Goal: Task Accomplishment & Management: Use online tool/utility

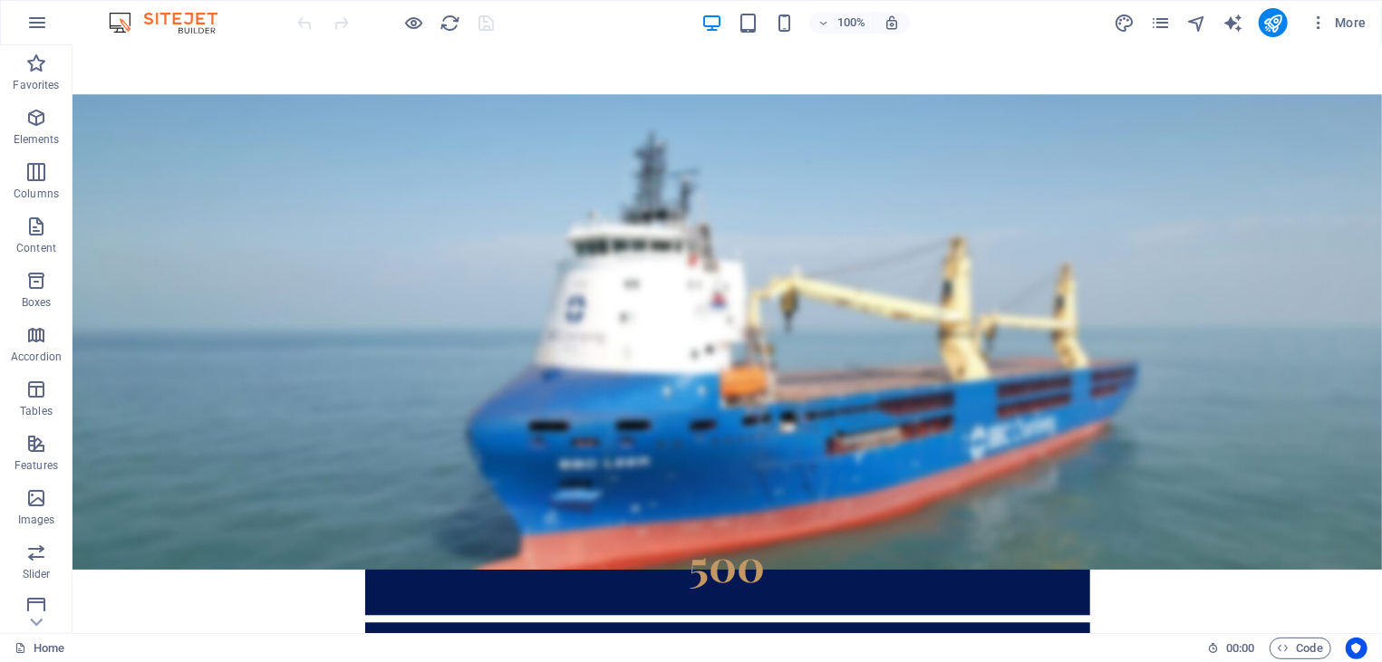
scroll to position [2525, 0]
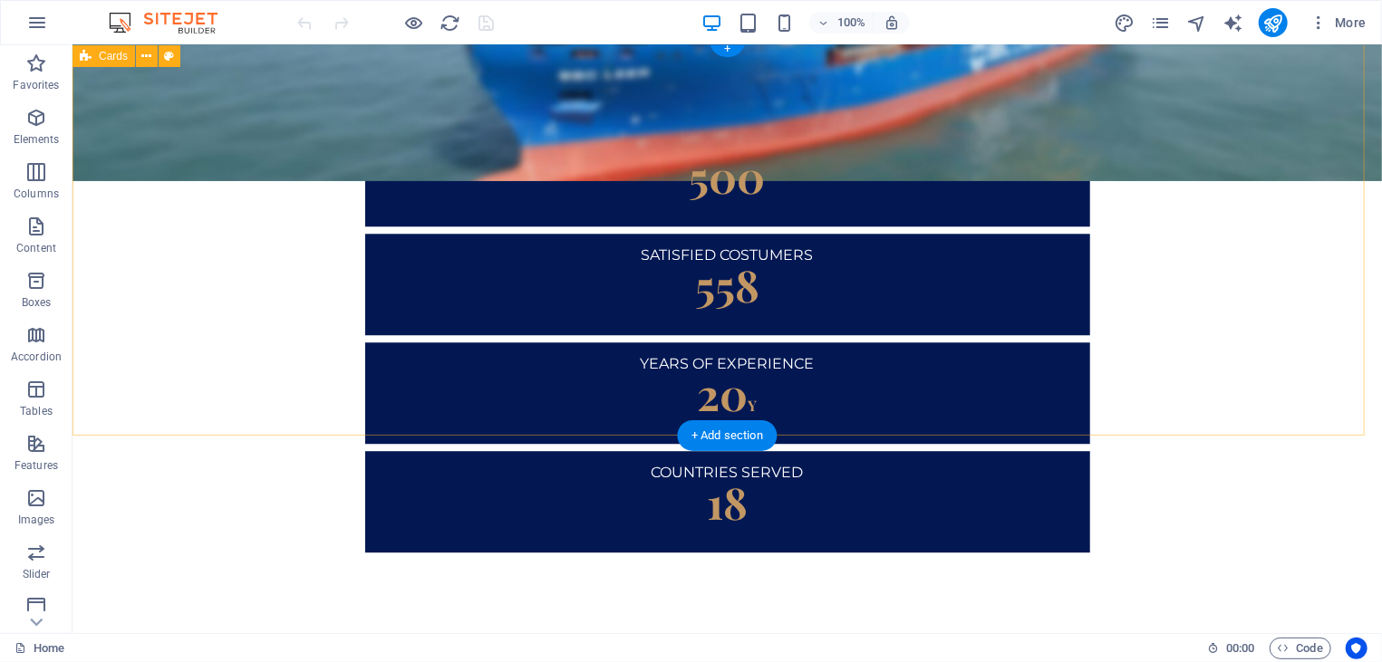
drag, startPoint x: 1283, startPoint y: 248, endPoint x: 1249, endPoint y: 236, distance: 36.7
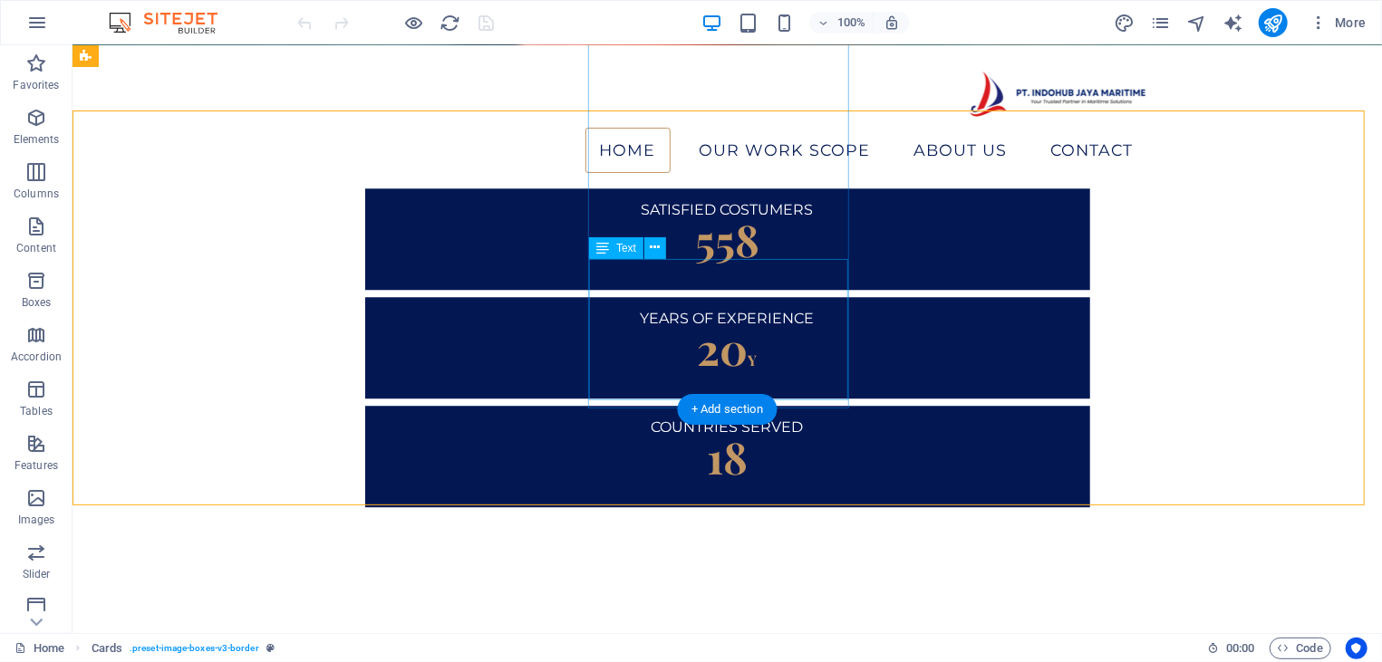
scroll to position [2331, 0]
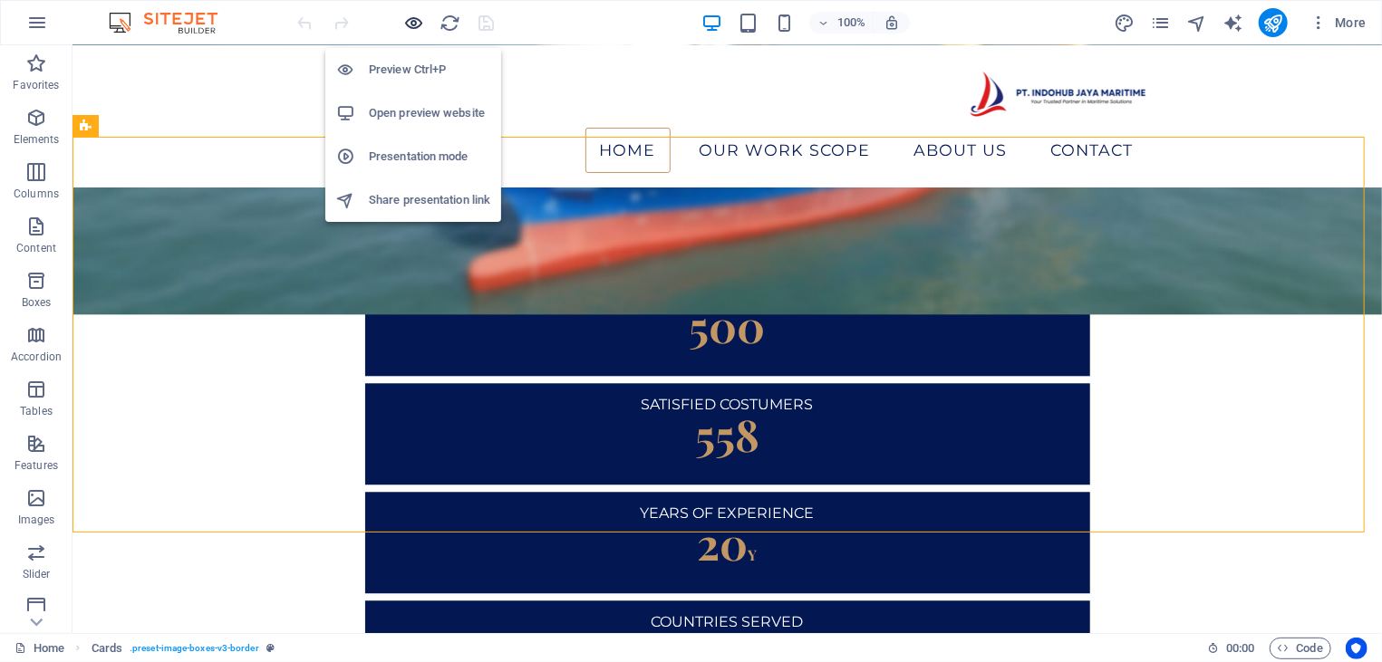
click at [420, 24] on icon "button" at bounding box center [414, 23] width 21 height 21
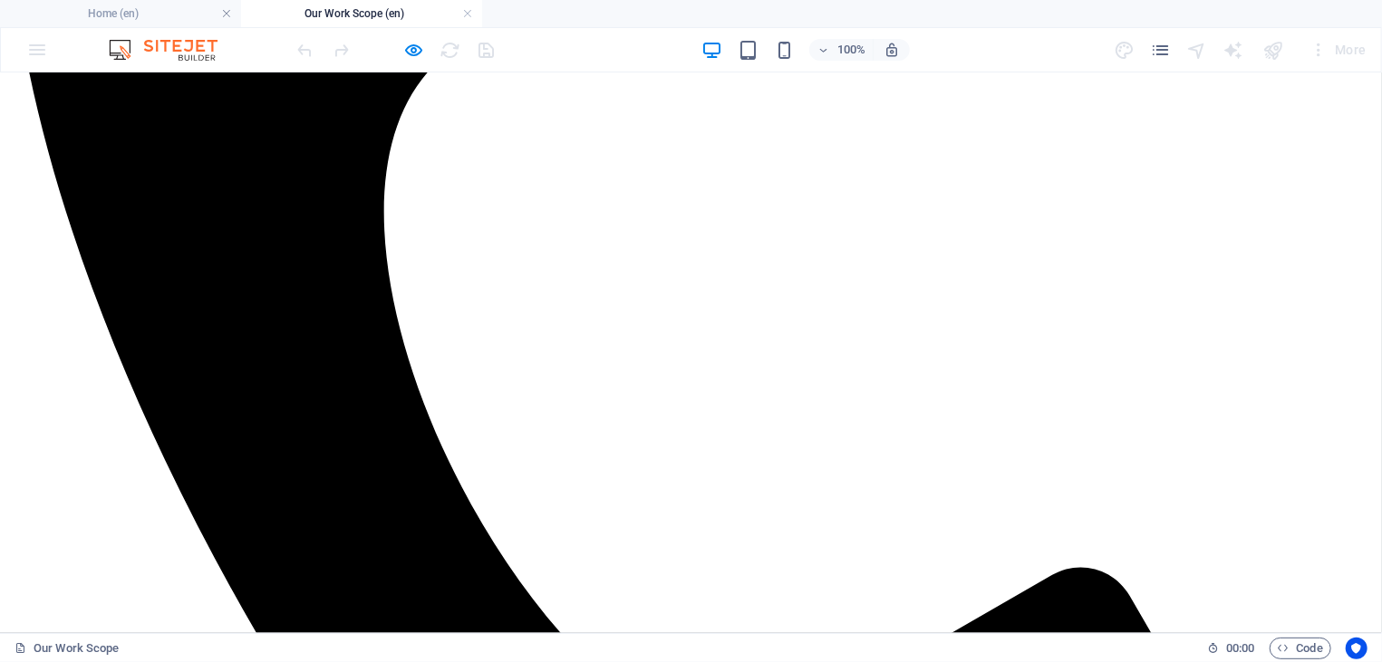
scroll to position [749, 0]
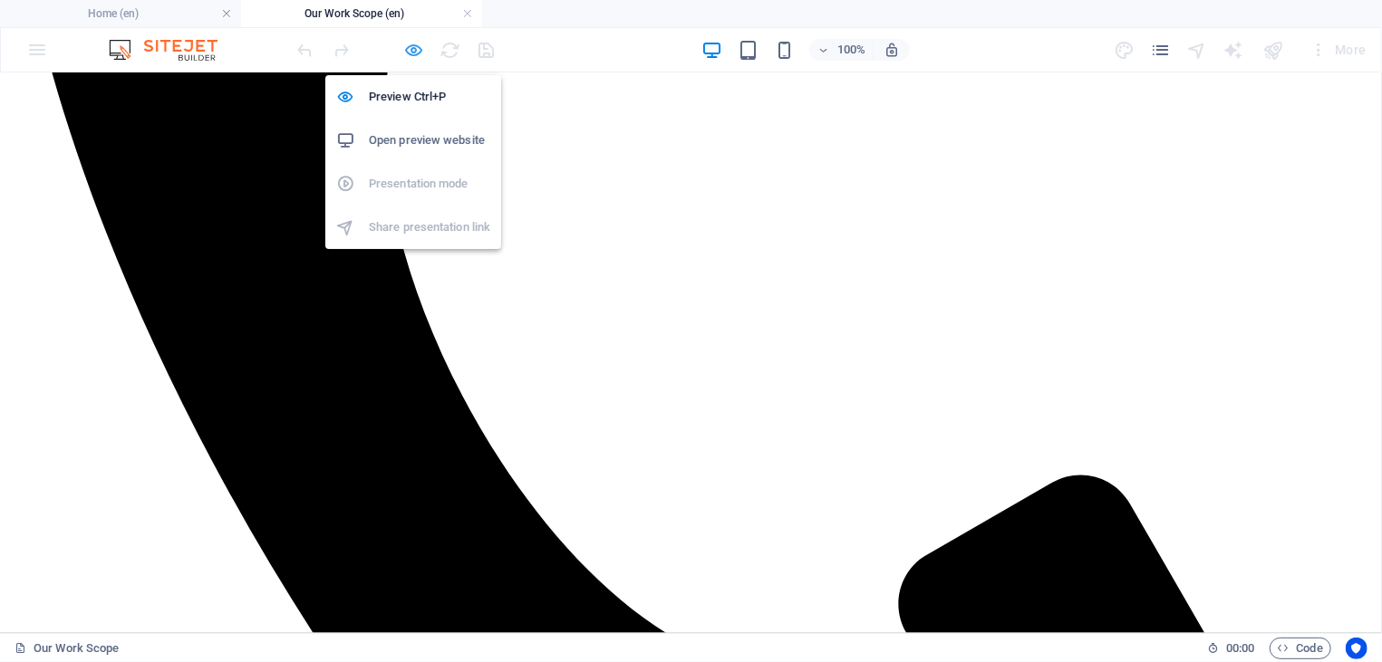
click at [408, 45] on icon "button" at bounding box center [414, 50] width 21 height 21
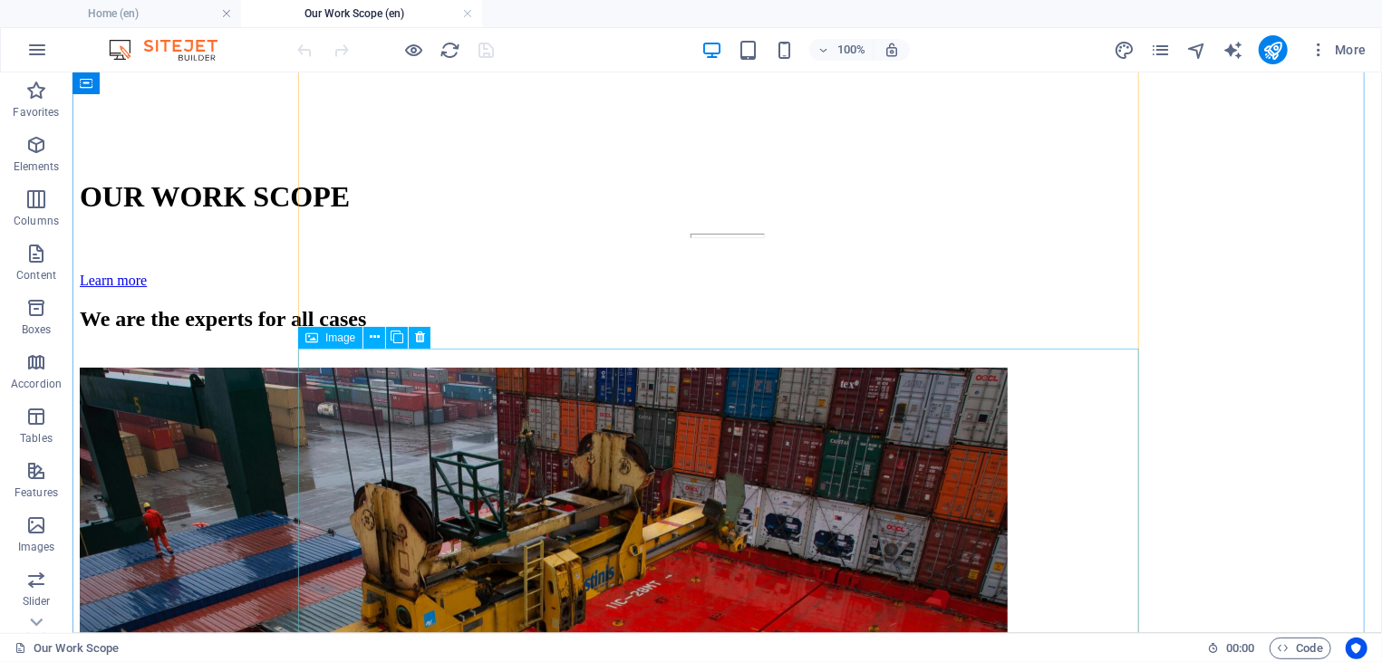
scroll to position [5898, 0]
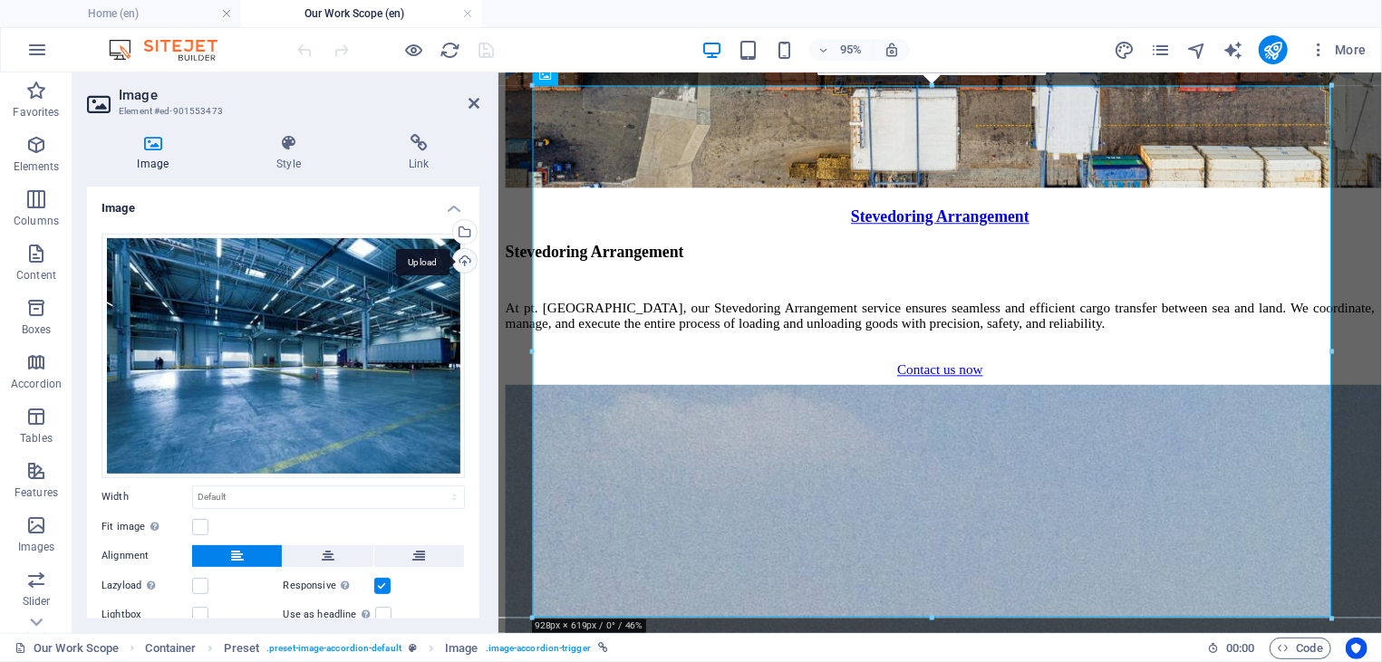
click at [449, 258] on div "Upload" at bounding box center [462, 262] width 27 height 27
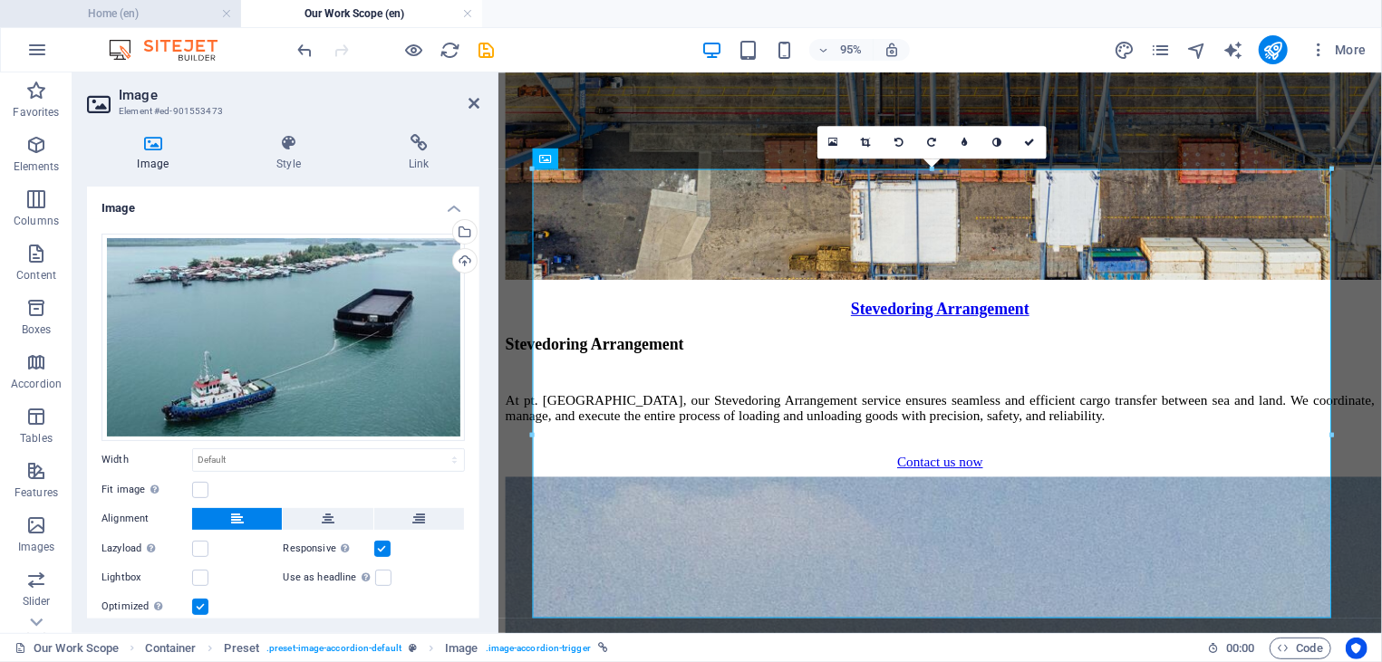
scroll to position [5810, 0]
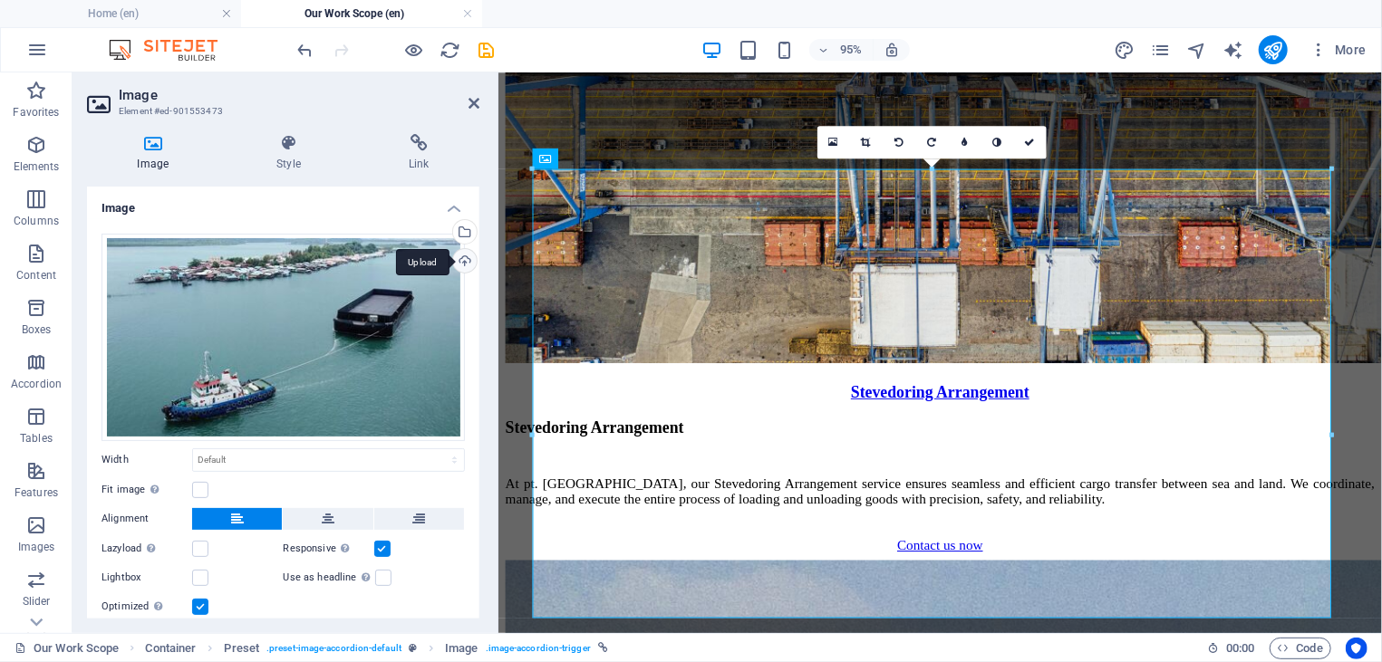
click at [449, 258] on div "Upload" at bounding box center [462, 262] width 27 height 27
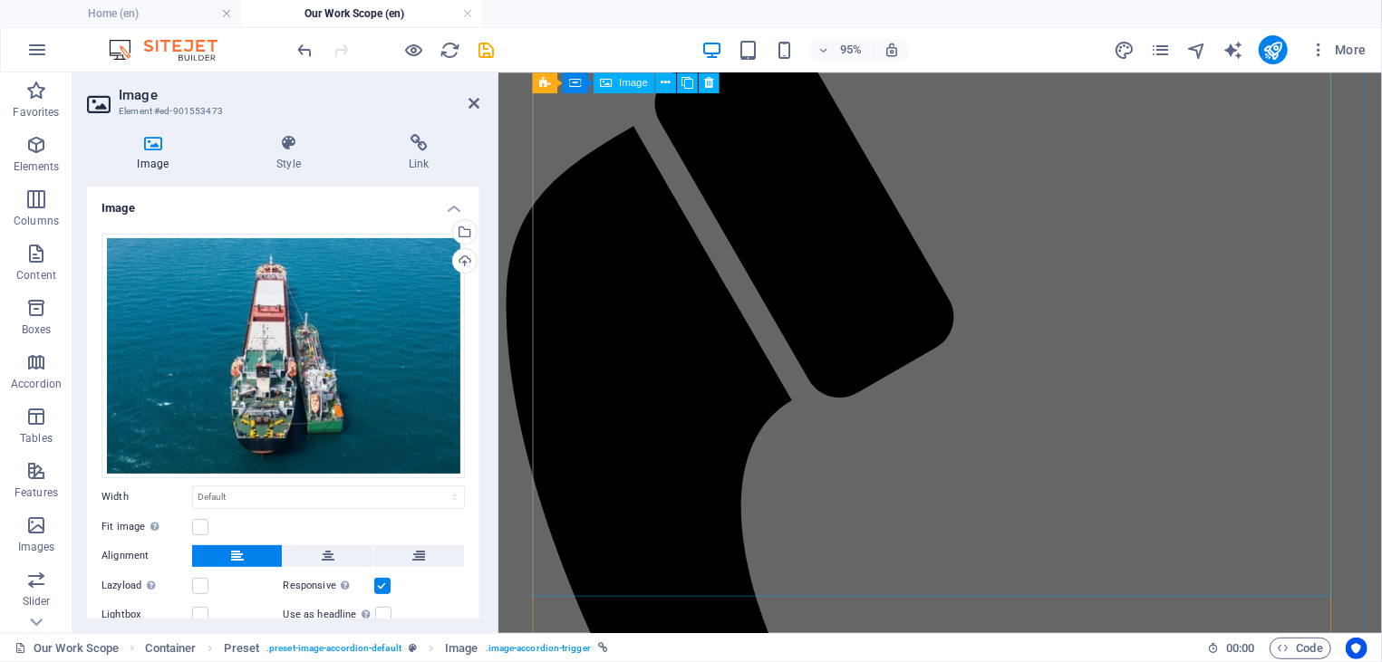
scroll to position [2887, 0]
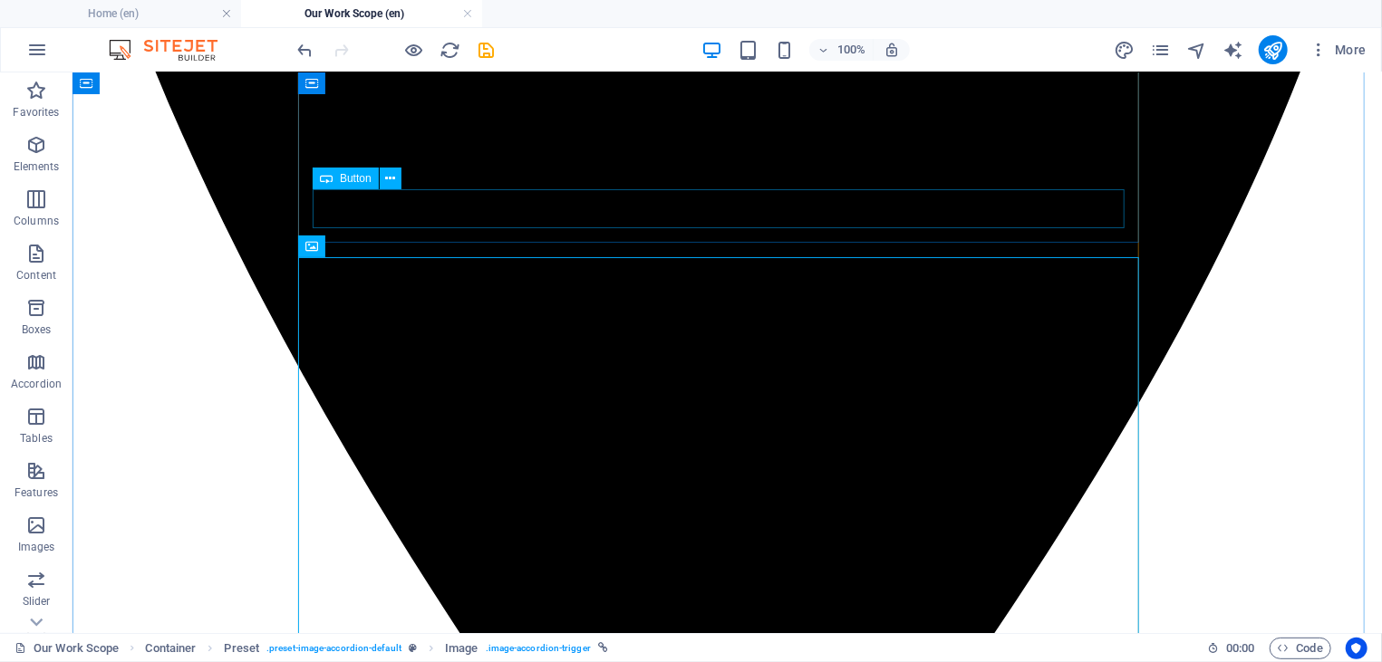
scroll to position [2692, 0]
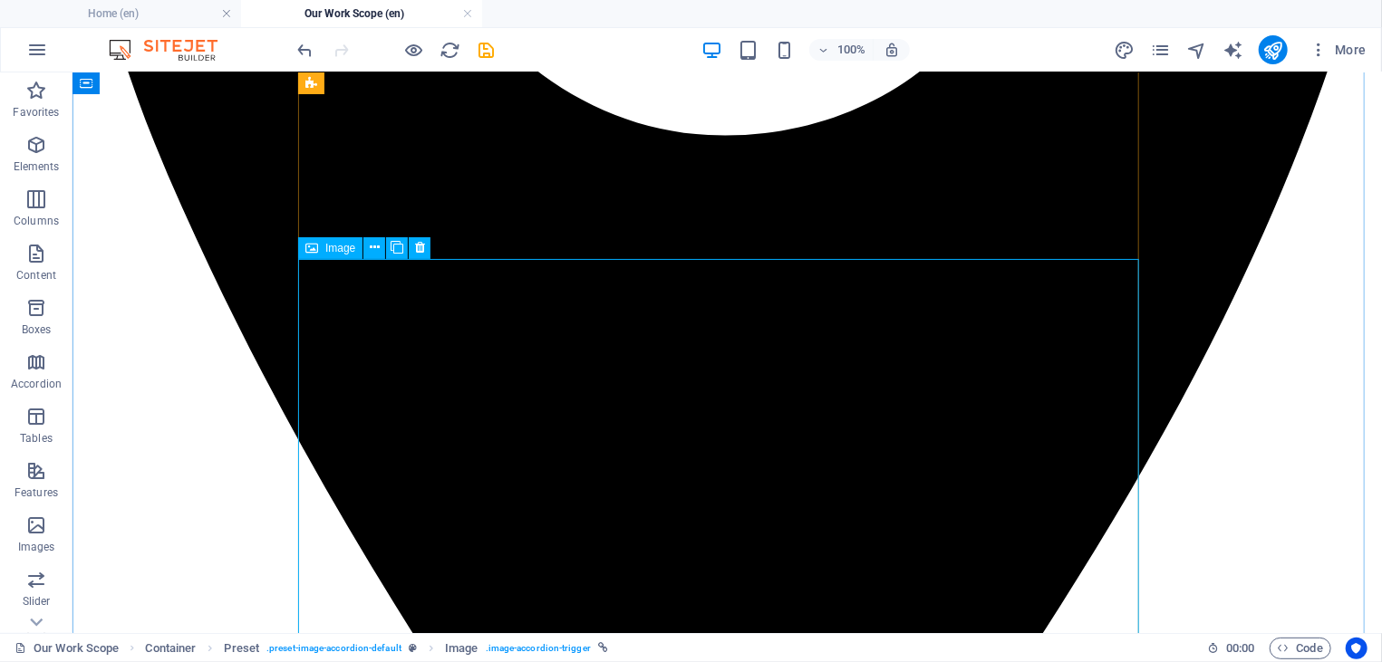
click at [343, 257] on div "Image" at bounding box center [330, 248] width 64 height 22
click at [339, 249] on span "Image" at bounding box center [340, 248] width 30 height 11
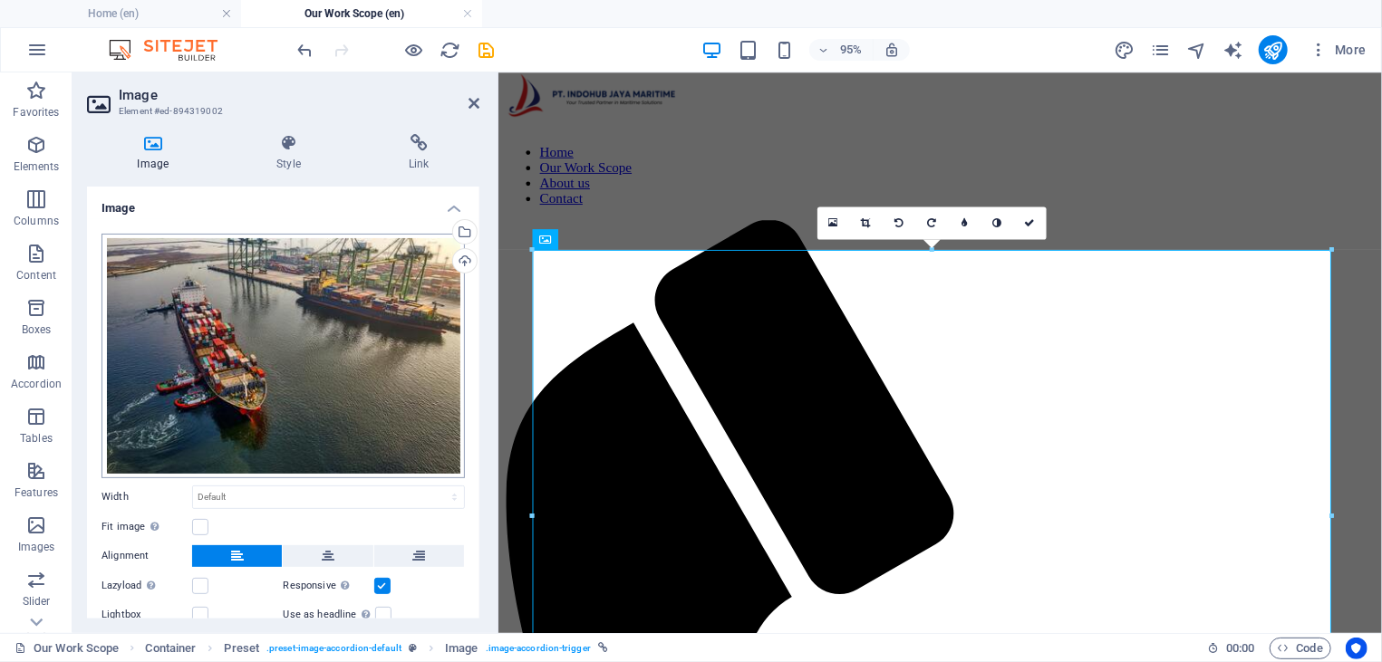
scroll to position [2693, 0]
click at [449, 265] on div "Upload" at bounding box center [462, 262] width 27 height 27
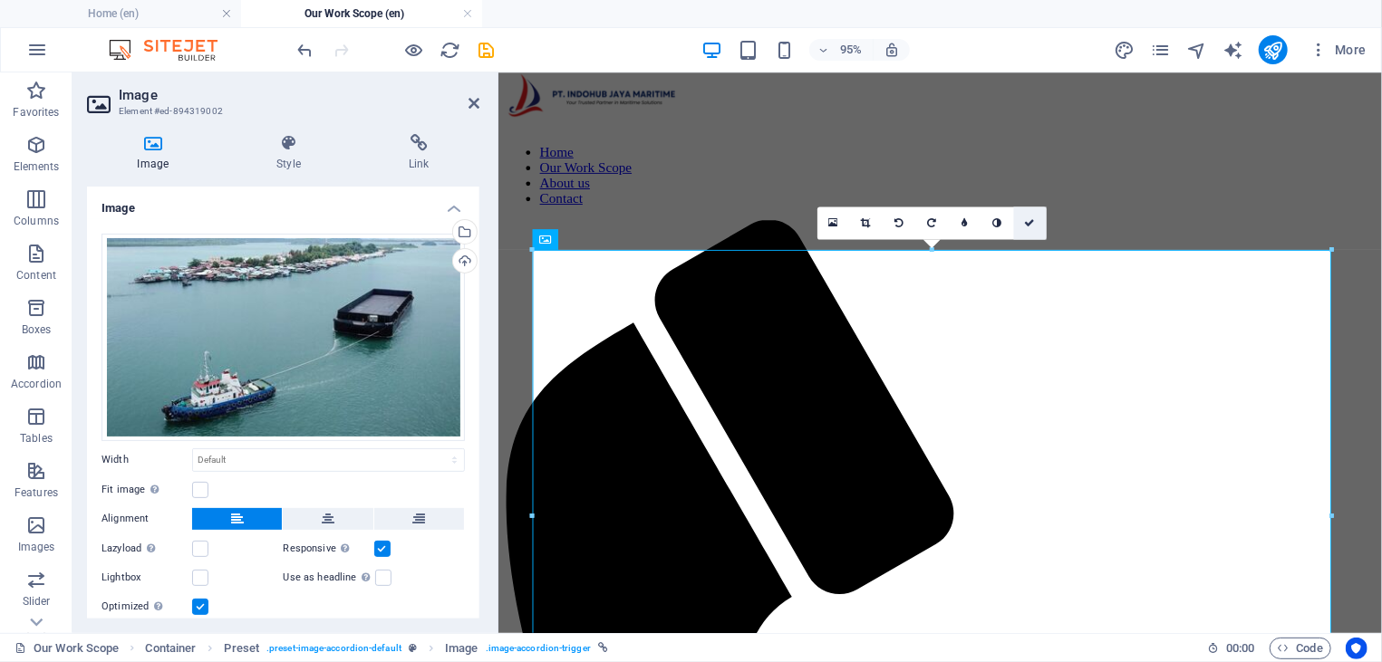
click at [1030, 222] on icon at bounding box center [1030, 222] width 11 height 10
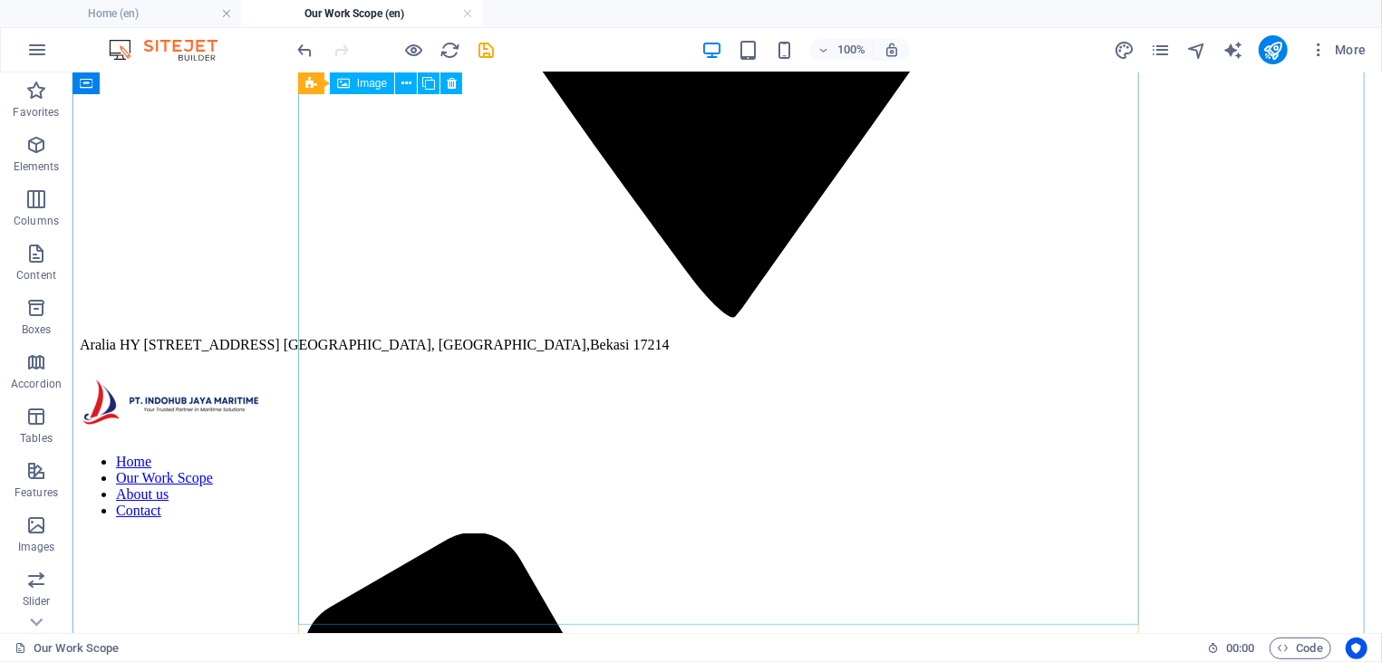
scroll to position [3373, 0]
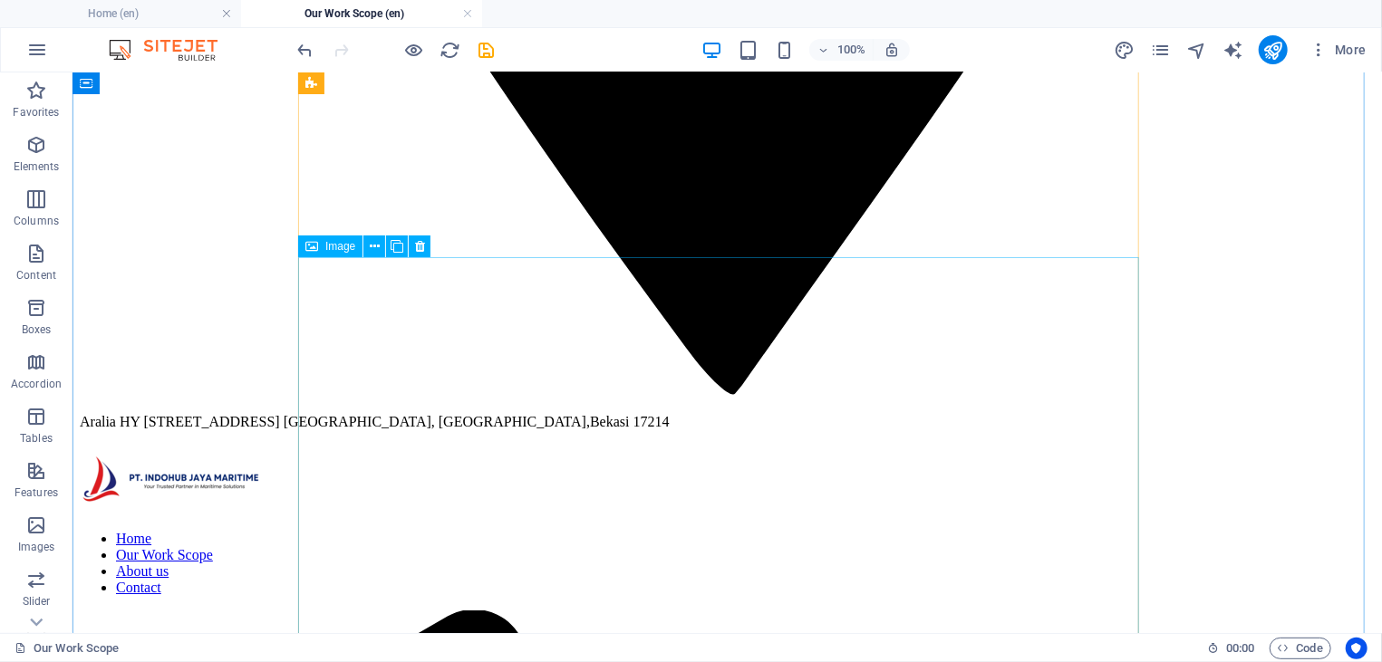
click at [345, 257] on div "Image" at bounding box center [330, 247] width 64 height 22
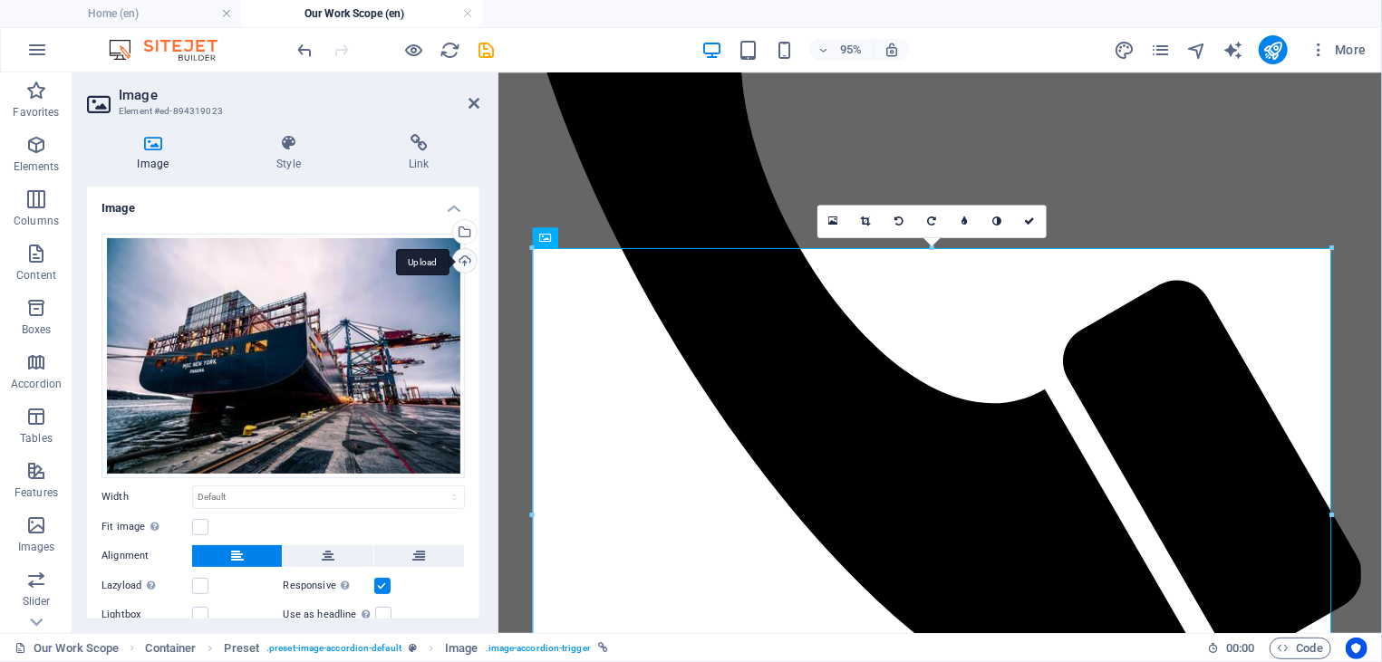
click at [449, 260] on div "Upload" at bounding box center [462, 262] width 27 height 27
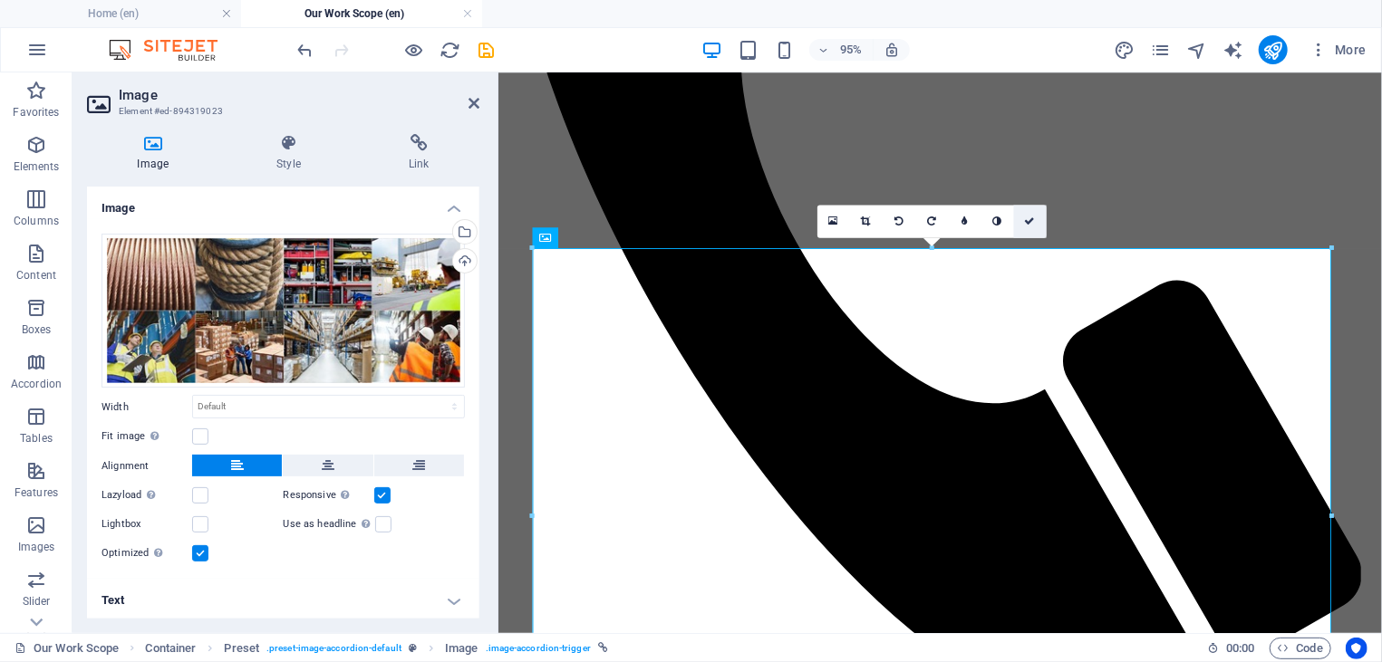
click at [1025, 216] on link at bounding box center [1030, 222] width 33 height 33
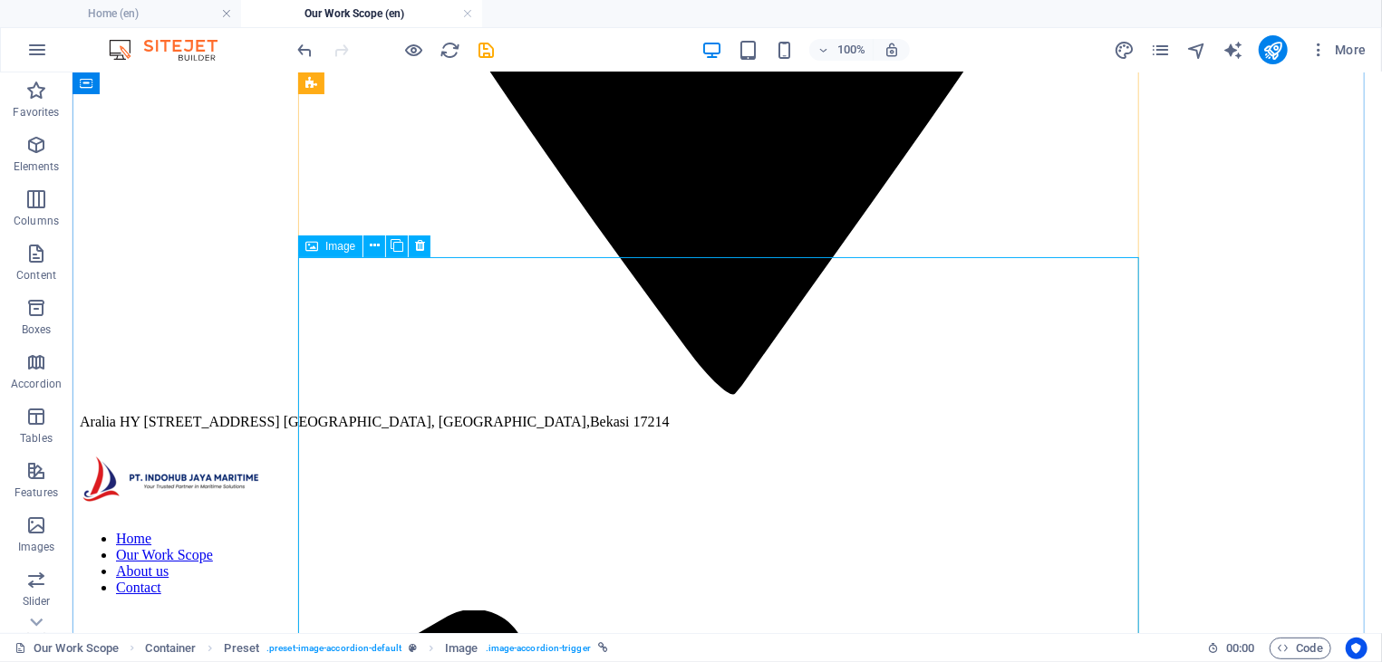
click at [333, 250] on span "Image" at bounding box center [340, 246] width 30 height 11
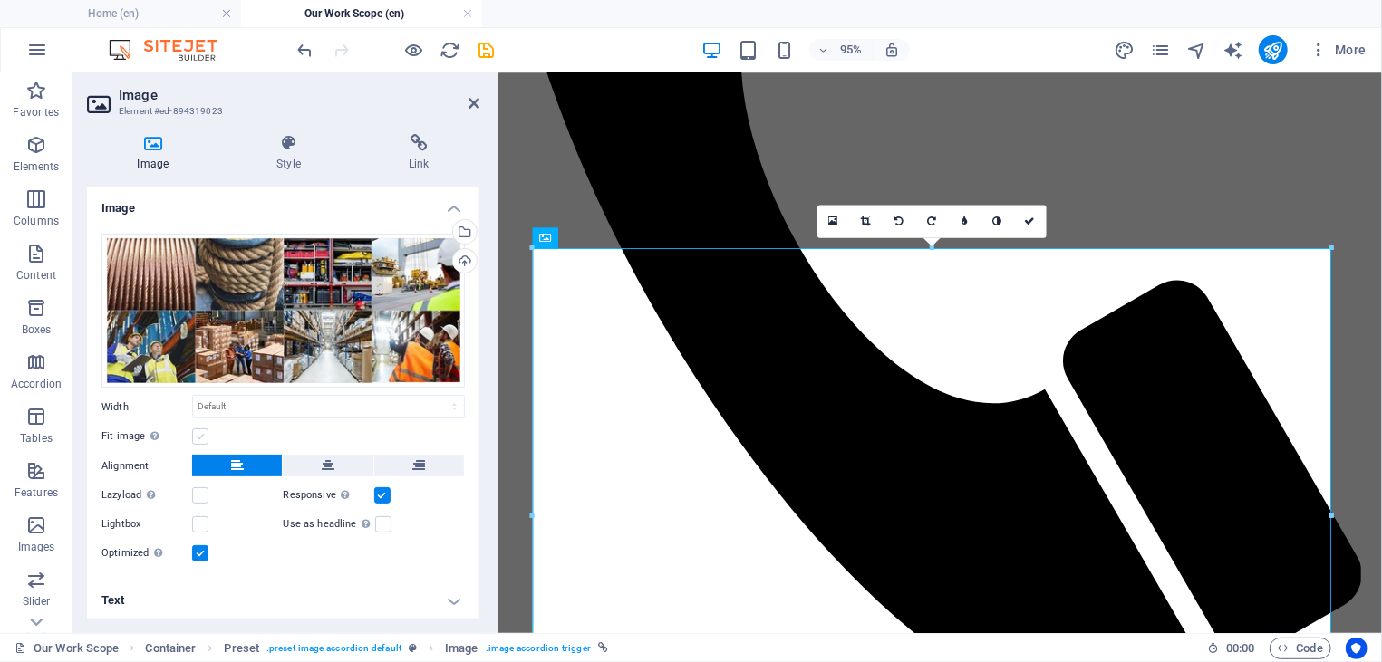
click at [205, 431] on label at bounding box center [200, 437] width 16 height 16
click at [0, 0] on input "Fit image Automatically fit image to a fixed width and height" at bounding box center [0, 0] width 0 height 0
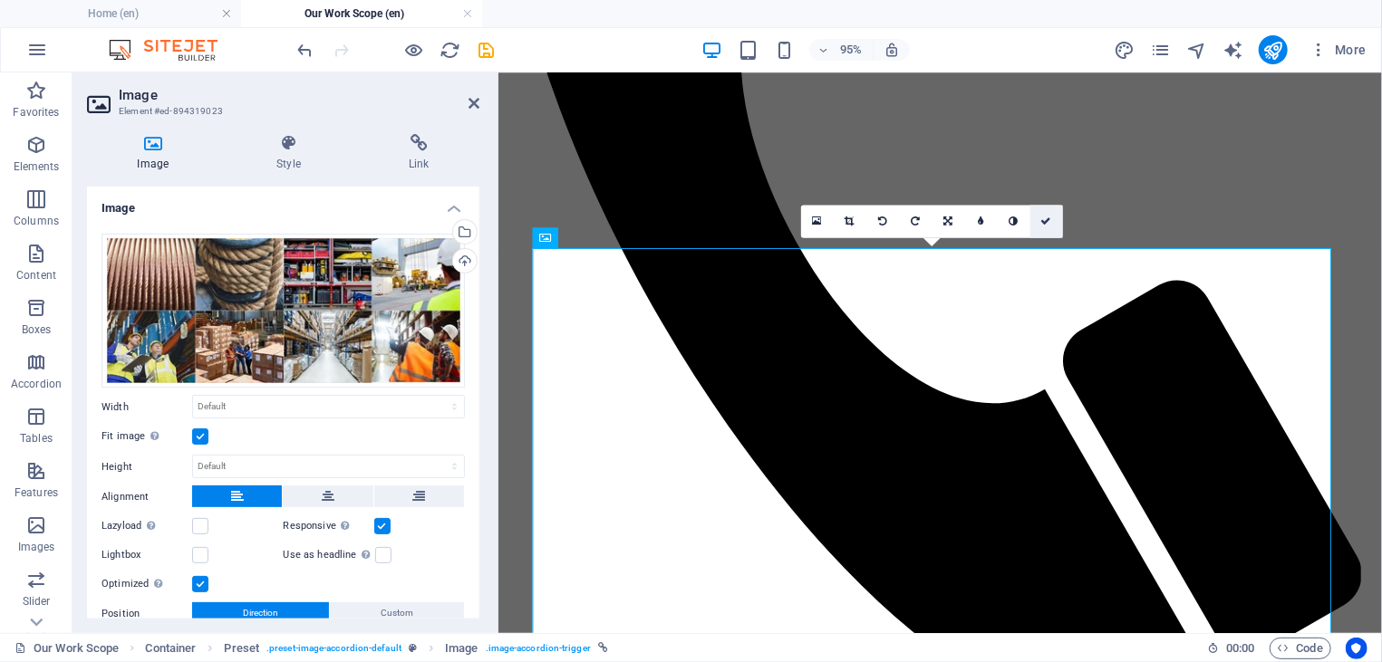
click at [1049, 229] on link at bounding box center [1046, 222] width 33 height 33
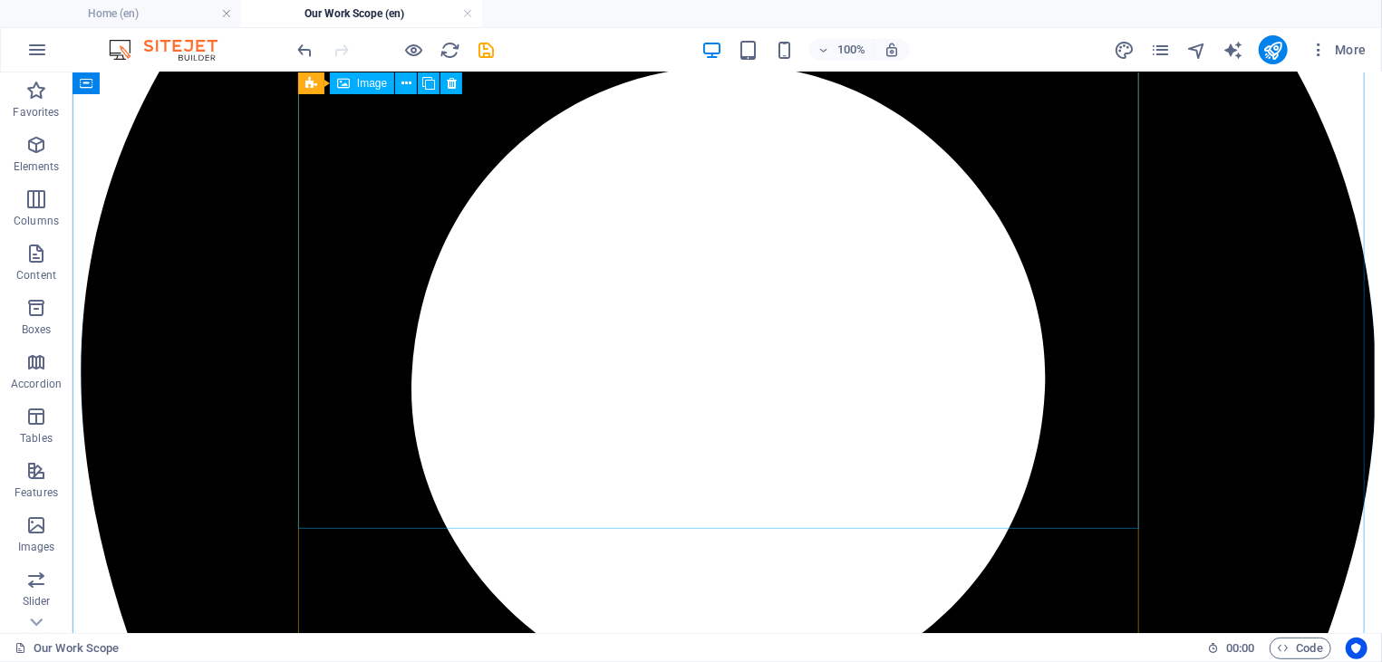
scroll to position [2109, 0]
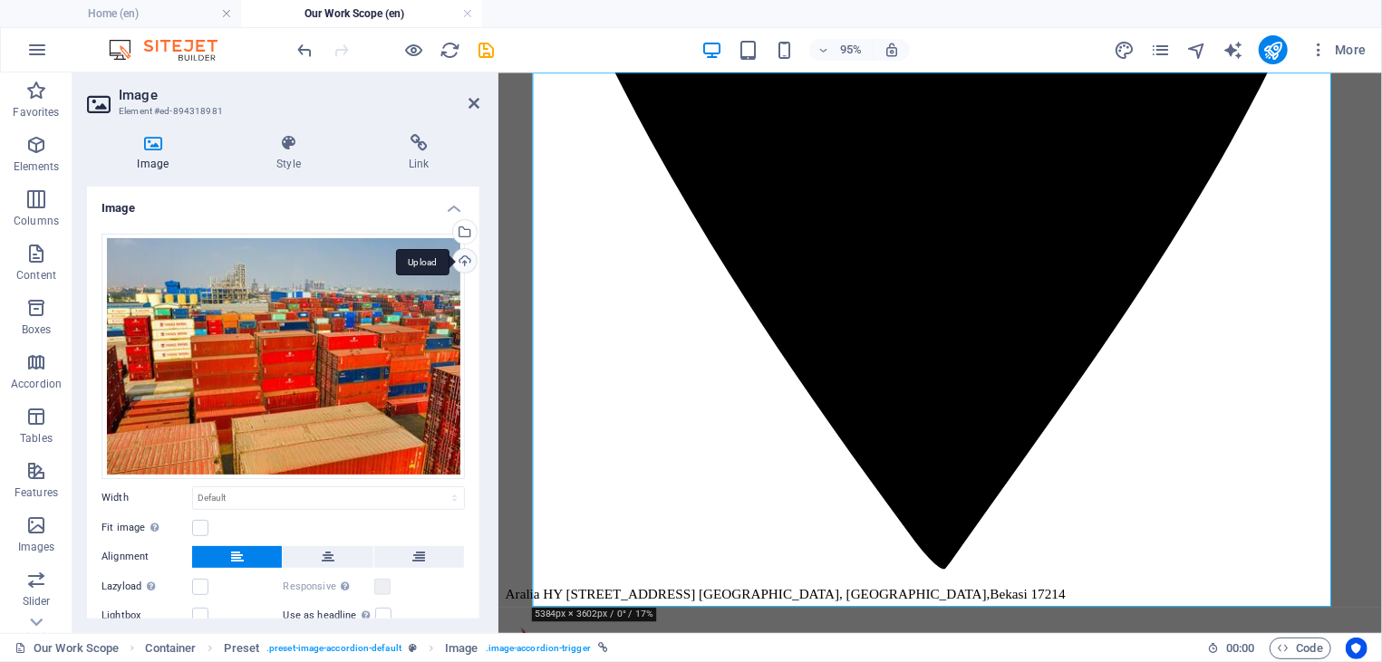
click at [449, 256] on div "Upload" at bounding box center [462, 262] width 27 height 27
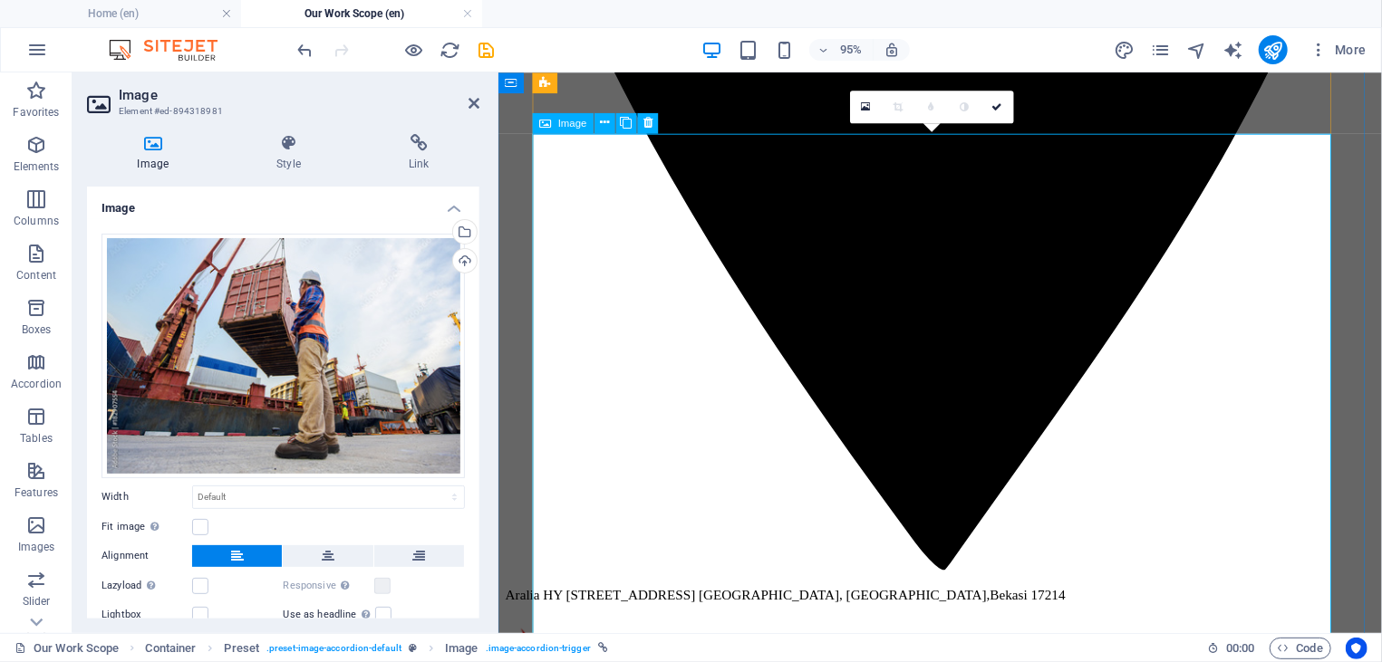
scroll to position [1915, 0]
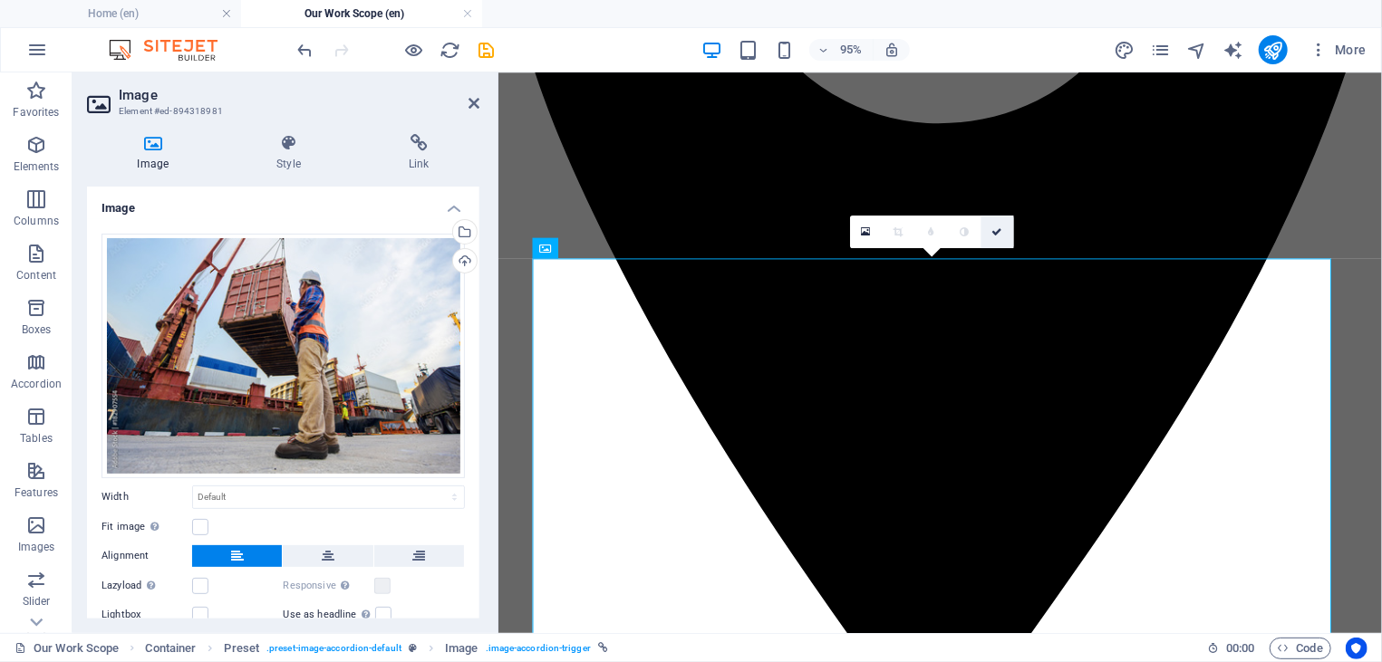
click at [1008, 227] on link at bounding box center [997, 232] width 33 height 33
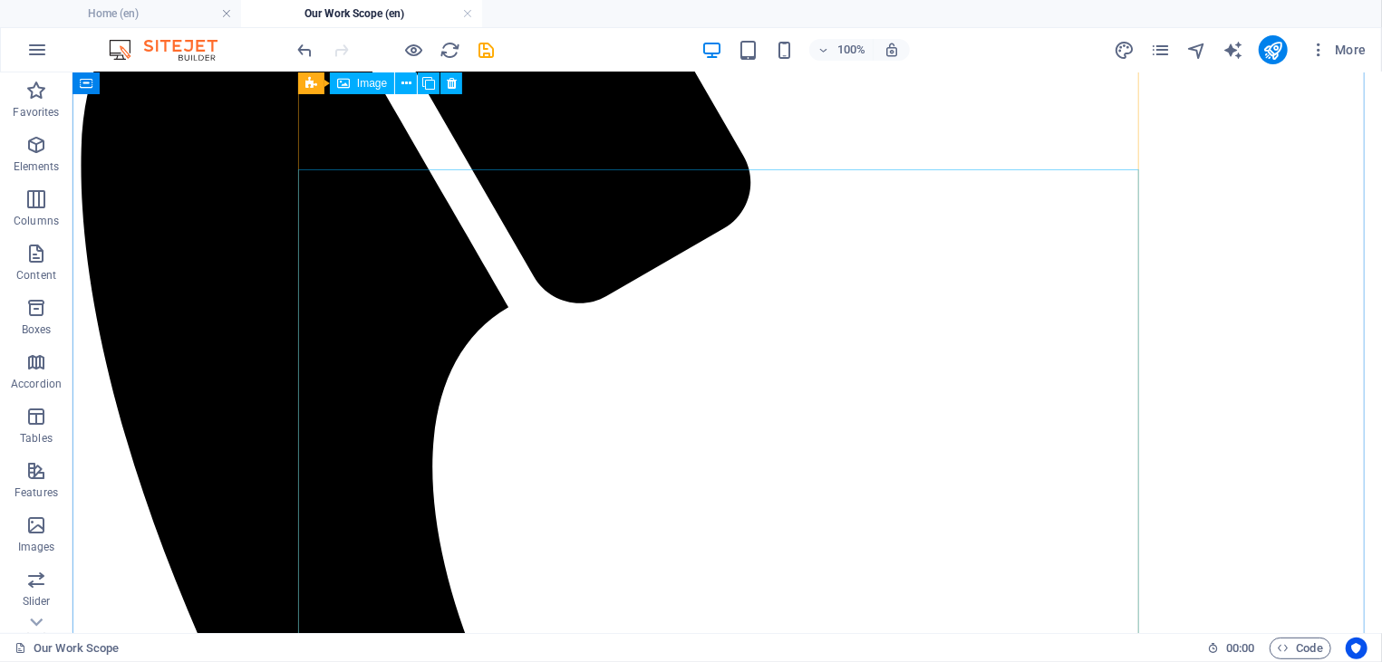
scroll to position [4148, 0]
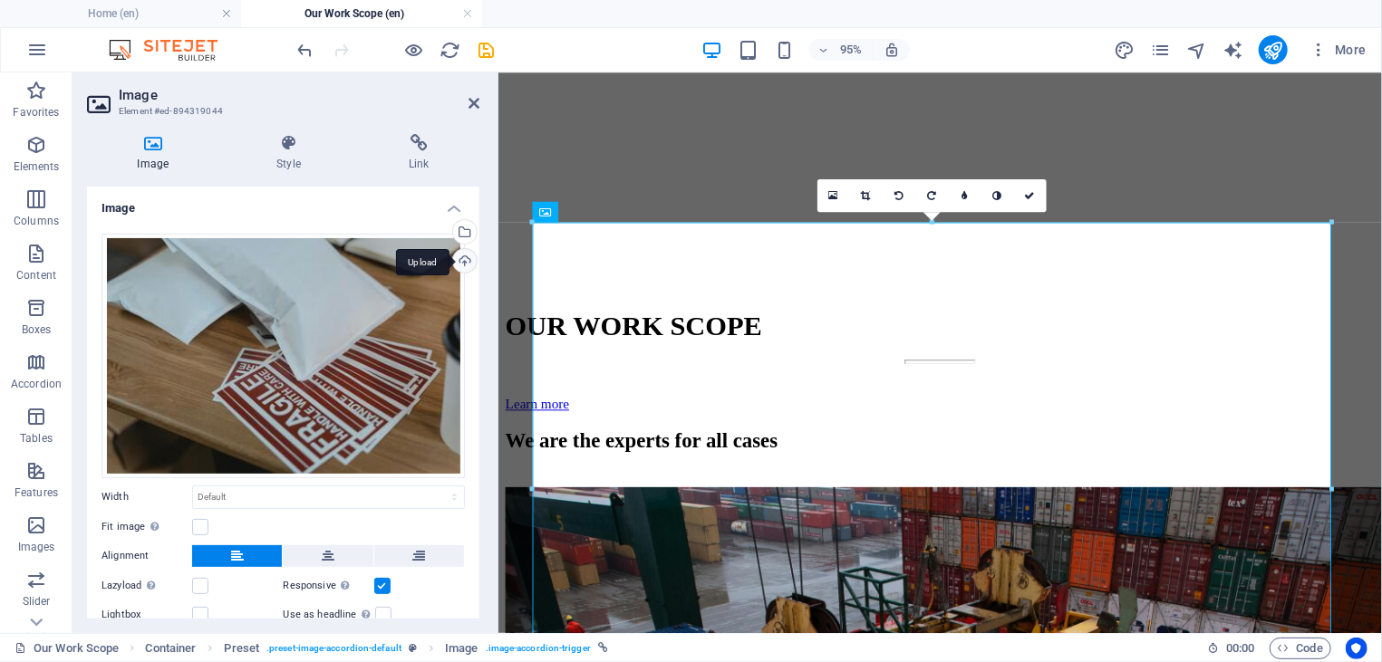
click at [449, 257] on div "Upload" at bounding box center [462, 262] width 27 height 27
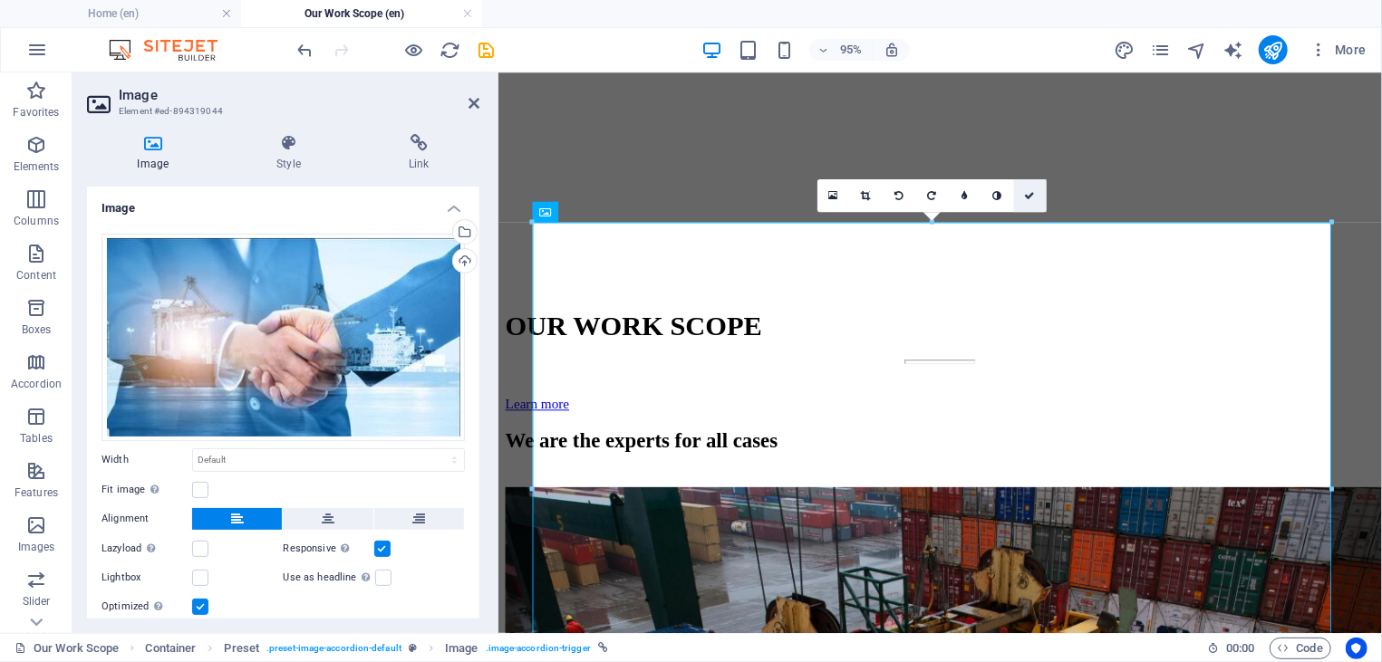
click at [1035, 202] on link at bounding box center [1030, 195] width 33 height 33
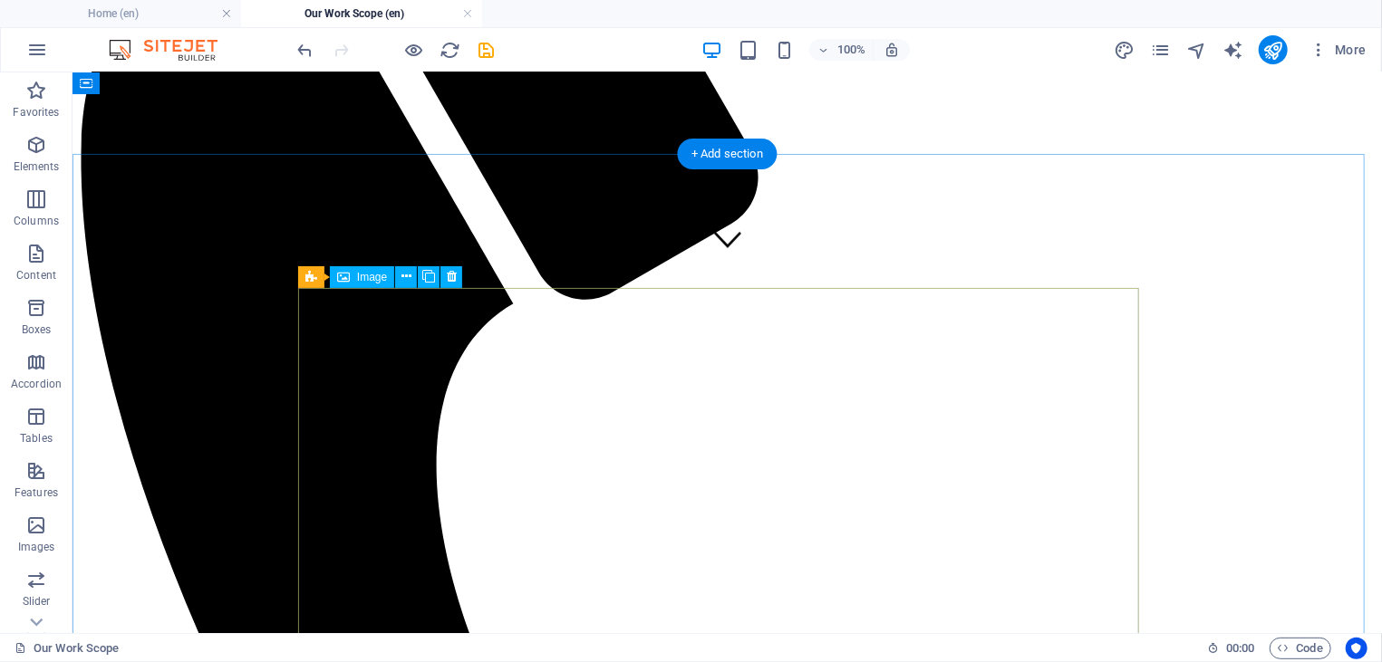
scroll to position [360, 0]
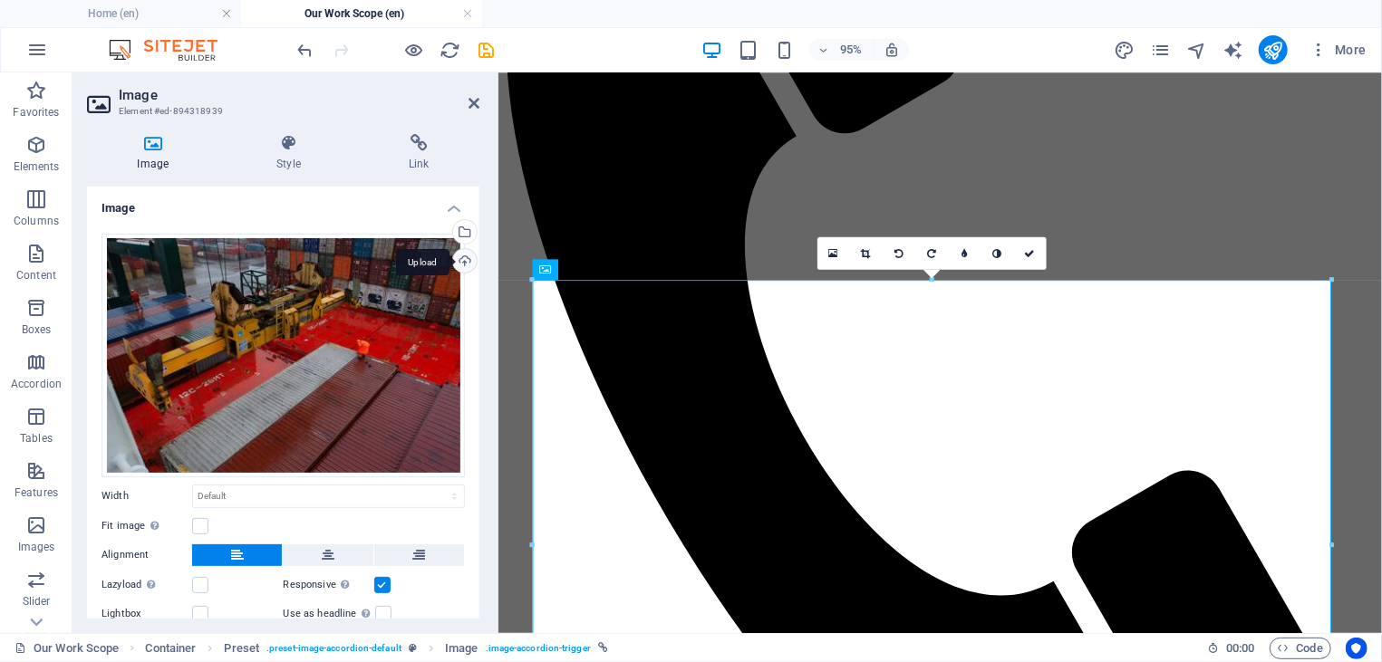
click at [449, 260] on div "Upload" at bounding box center [462, 262] width 27 height 27
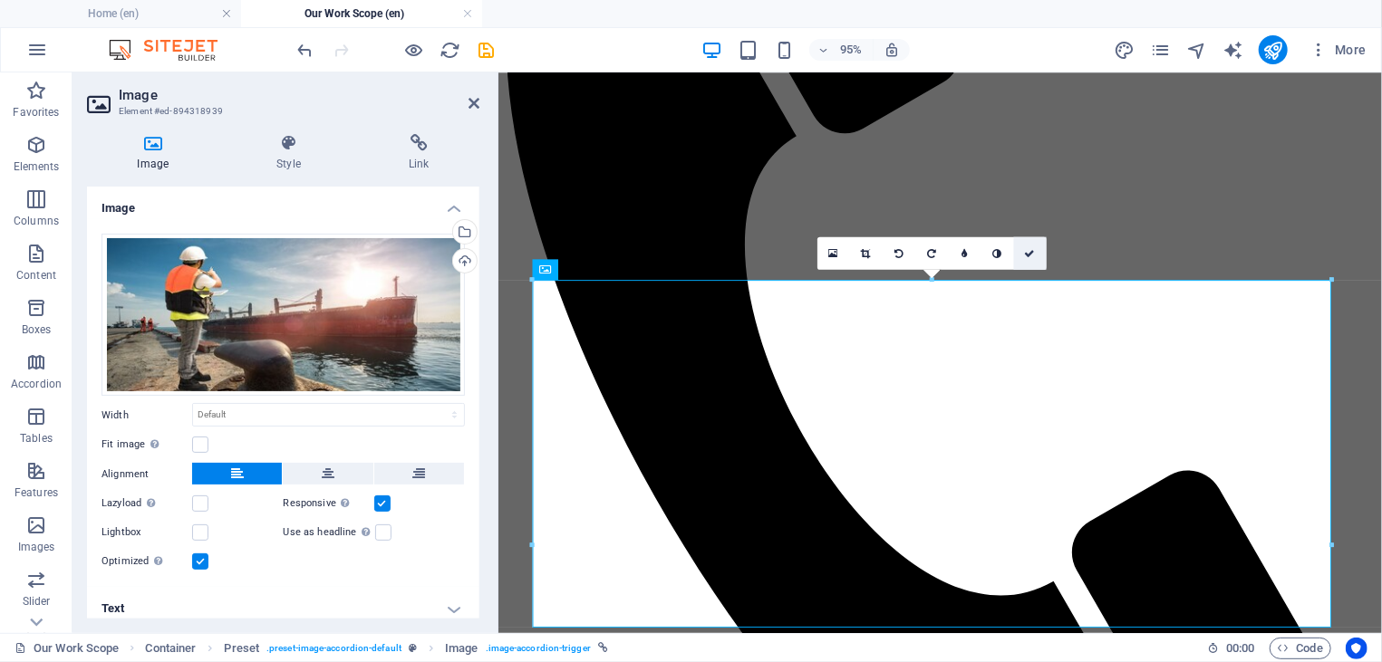
click at [1025, 254] on link at bounding box center [1030, 252] width 33 height 33
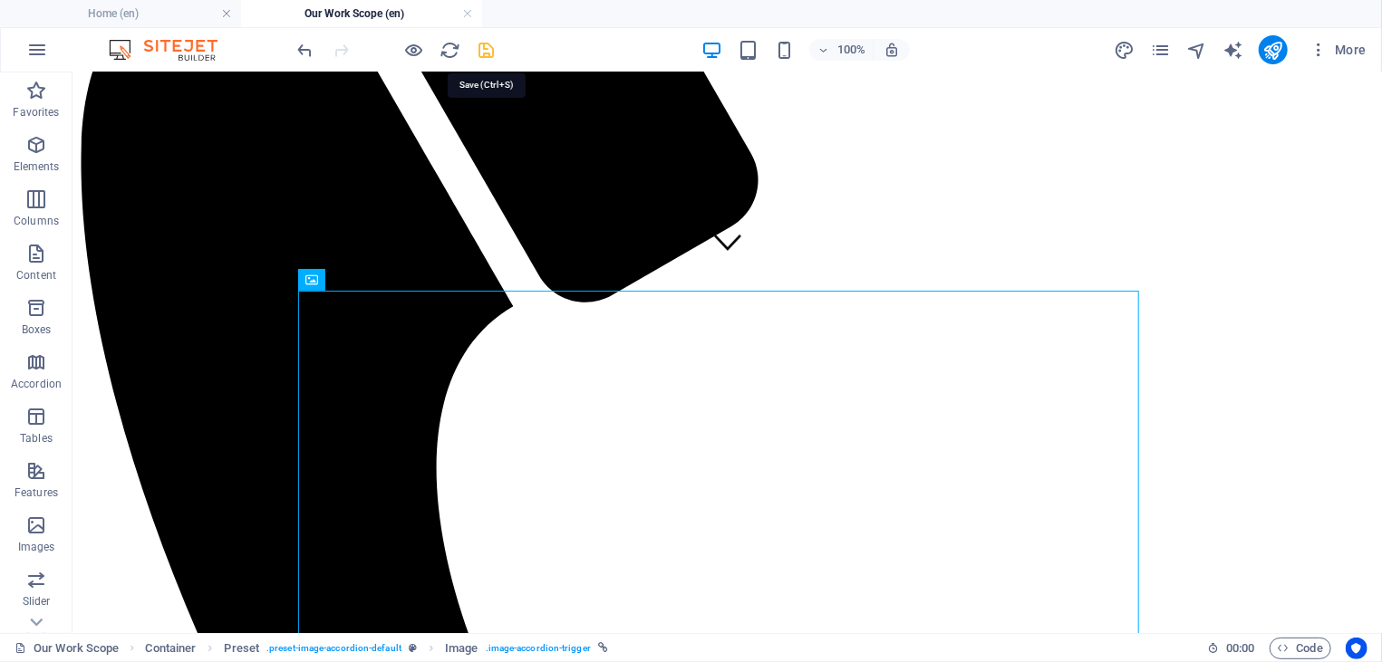
click at [493, 60] on icon "save" at bounding box center [487, 50] width 21 height 21
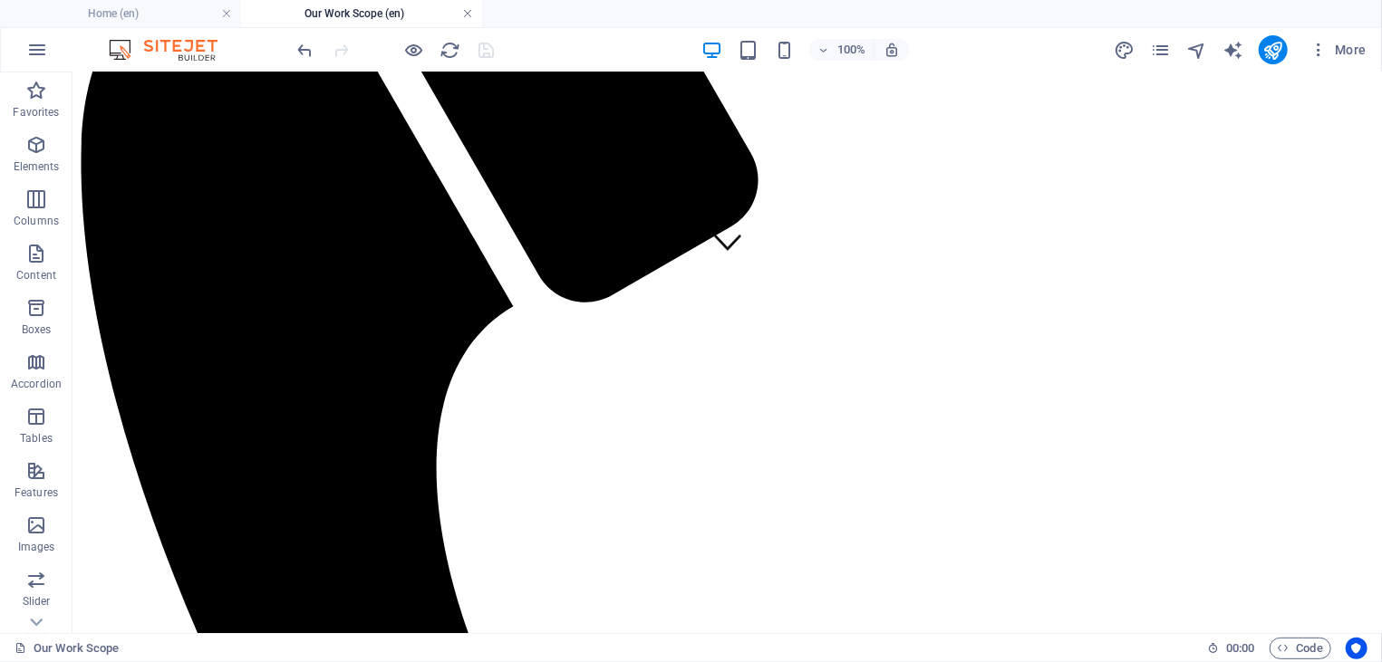
click at [469, 12] on link at bounding box center [467, 13] width 11 height 17
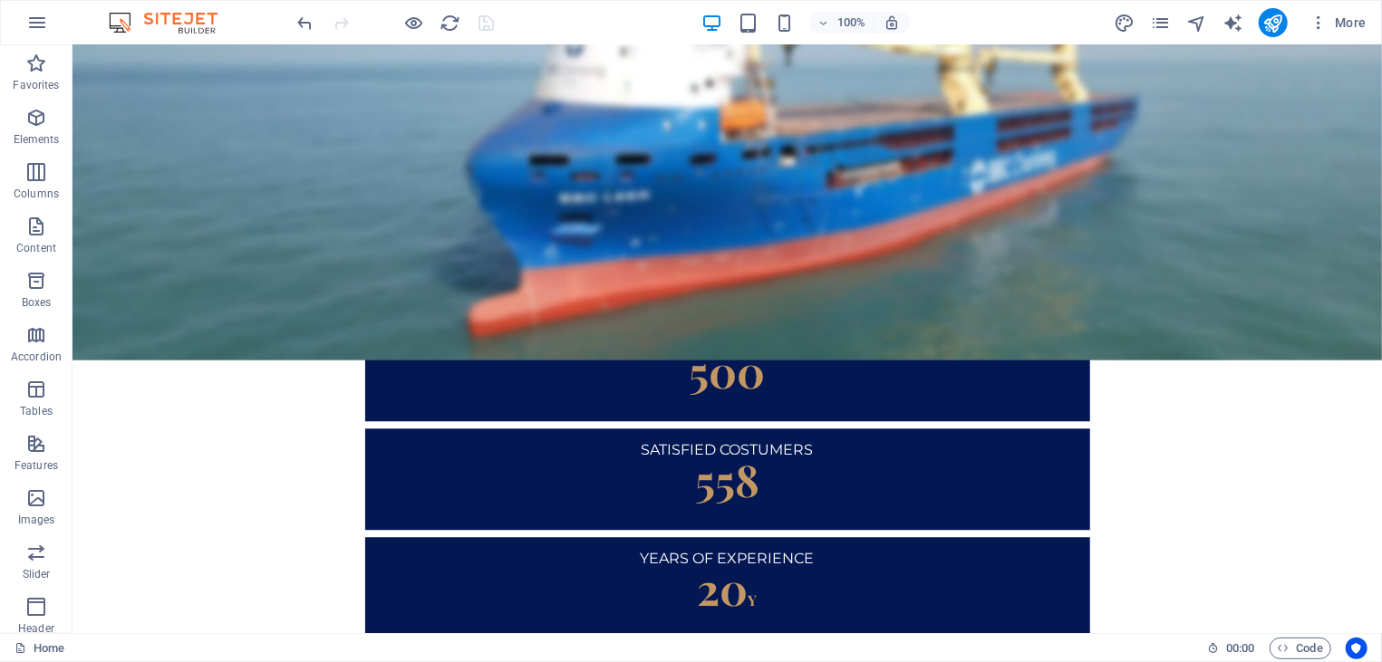
scroll to position [2377, 0]
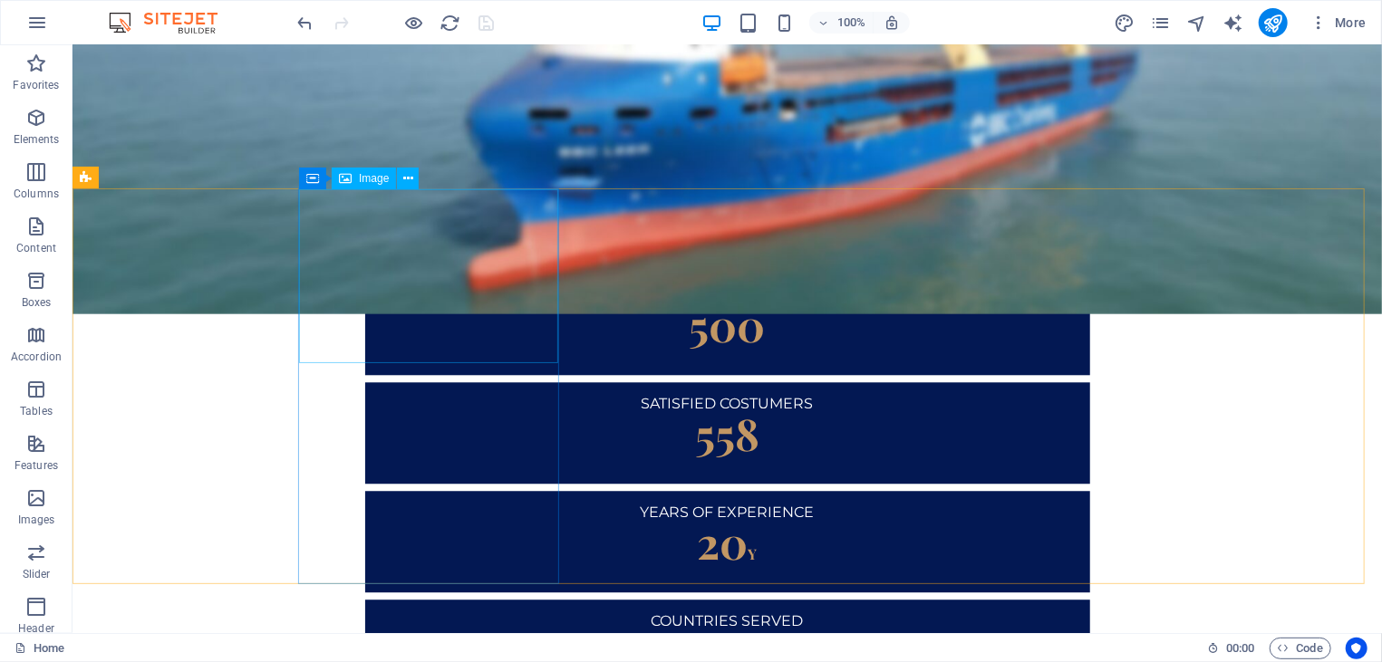
click at [372, 183] on span "Image" at bounding box center [374, 178] width 30 height 11
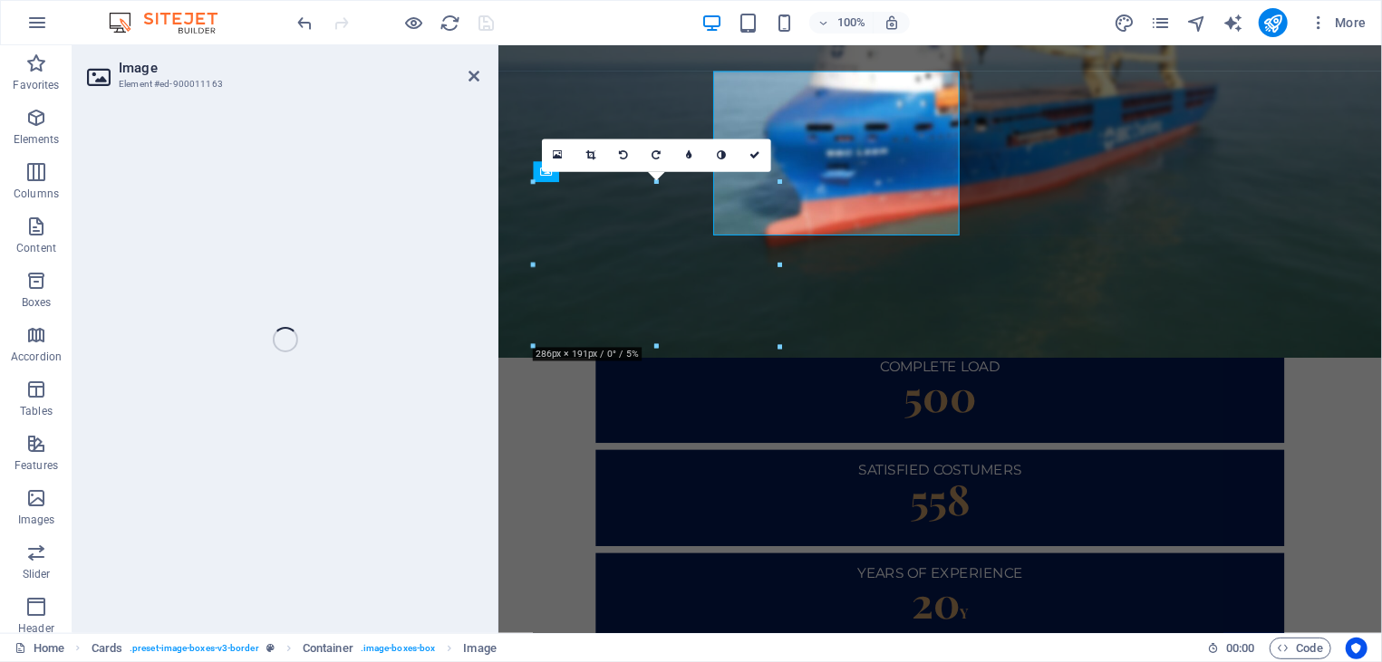
select select "%"
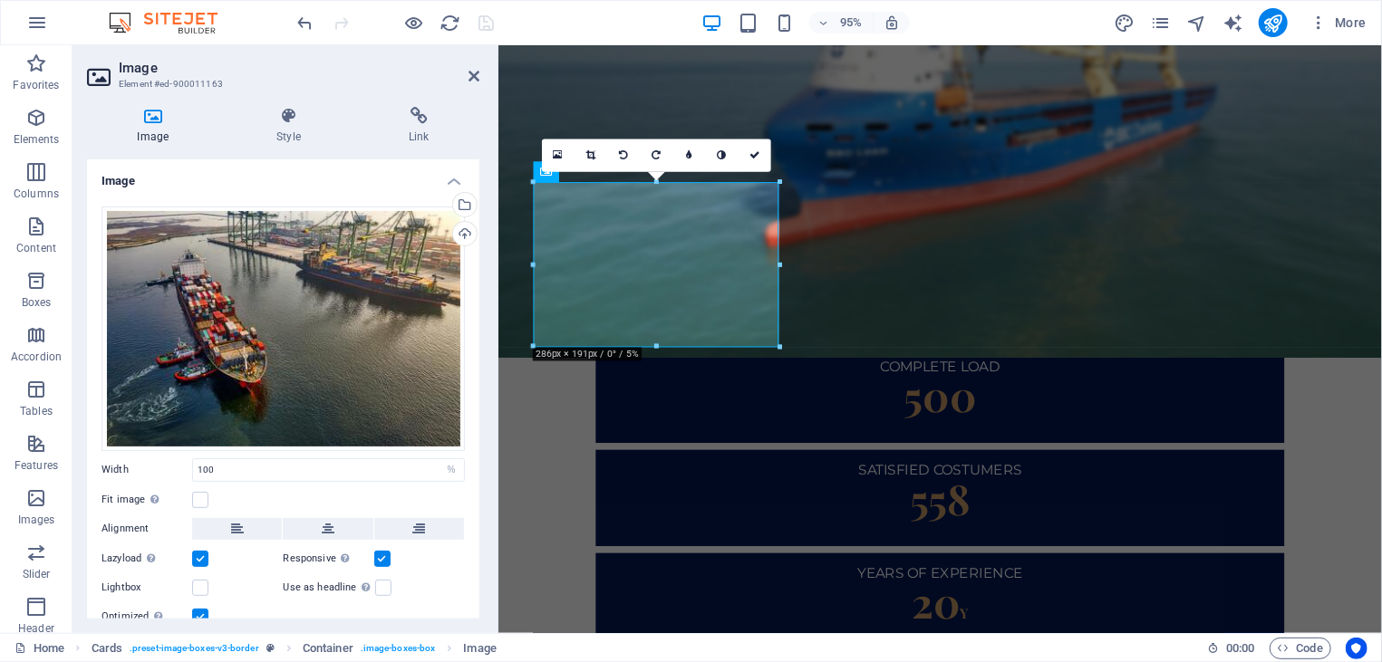
scroll to position [2494, 0]
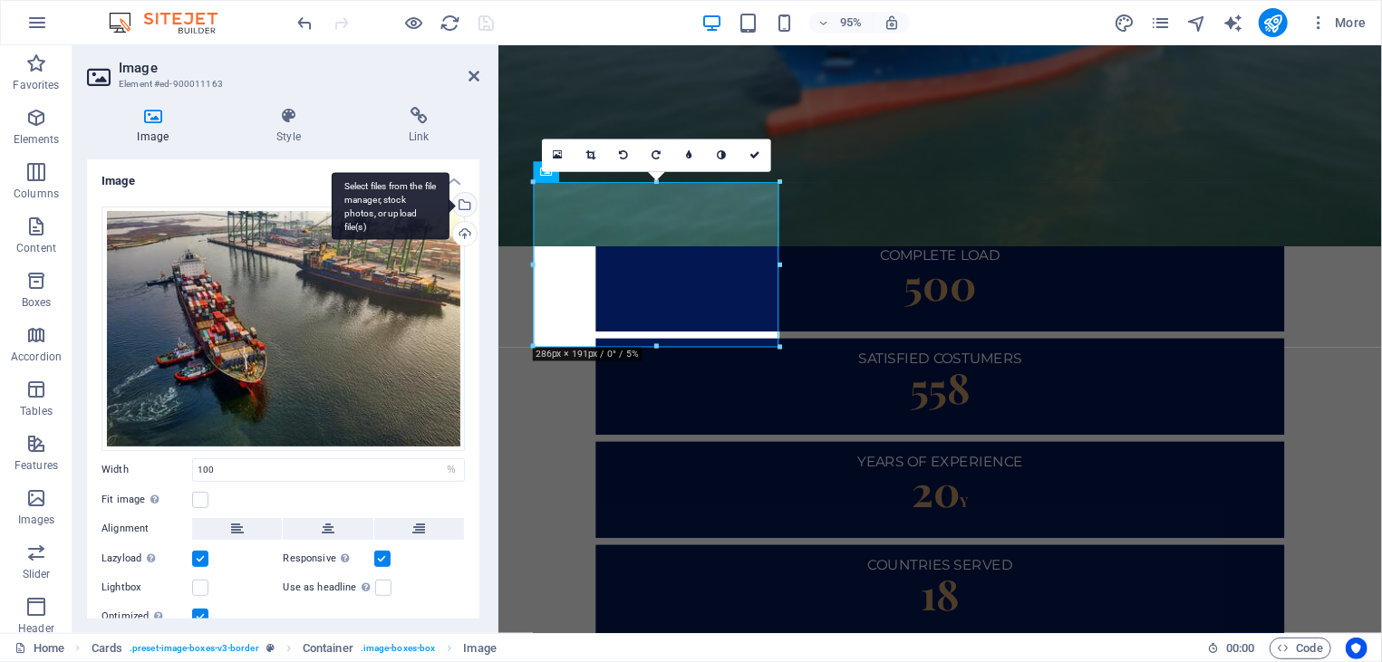
click at [449, 207] on div "Select files from the file manager, stock photos, or upload file(s)" at bounding box center [462, 206] width 27 height 27
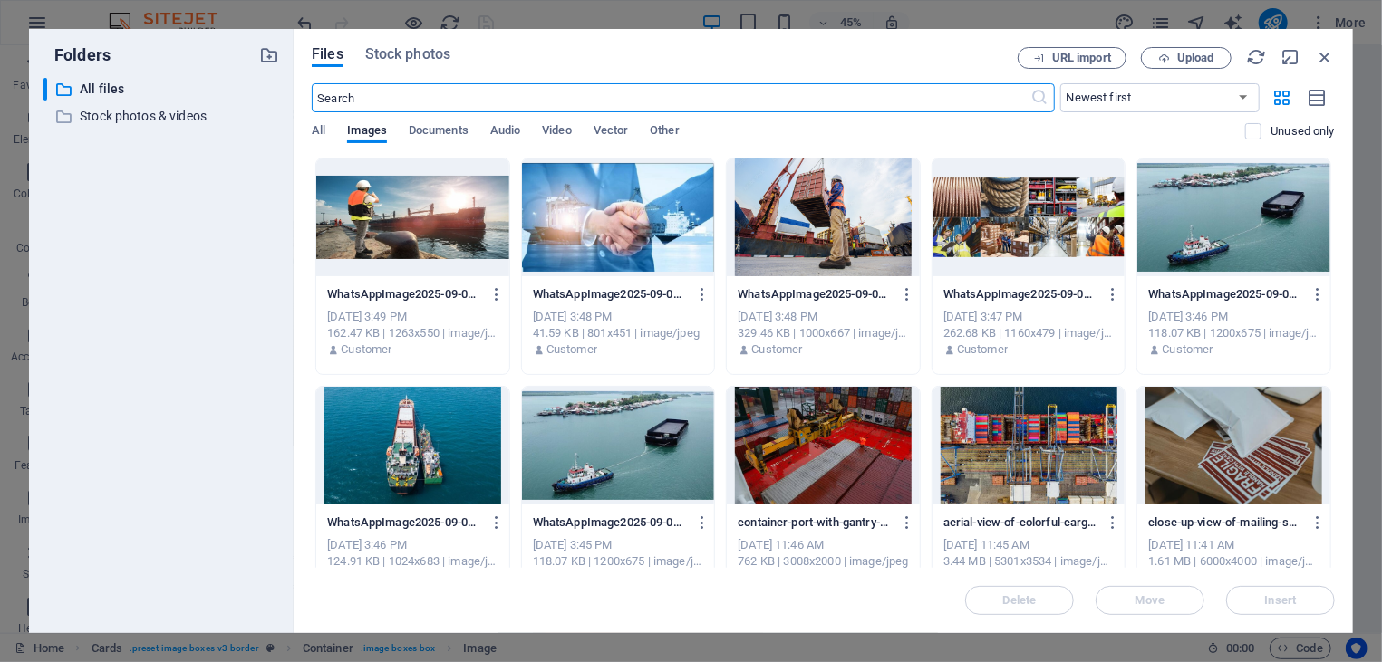
click at [461, 242] on div at bounding box center [412, 218] width 193 height 118
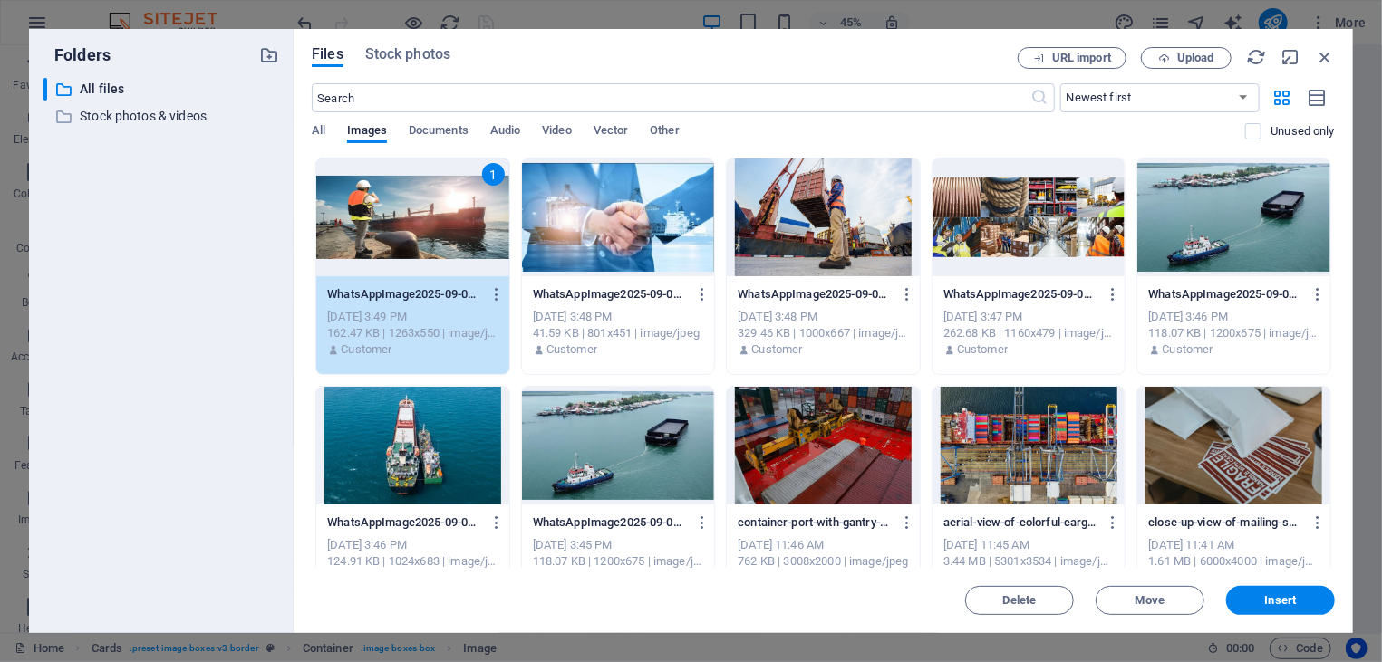
drag, startPoint x: 461, startPoint y: 242, endPoint x: 201, endPoint y: 256, distance: 260.4
click at [461, 242] on div "1" at bounding box center [412, 218] width 193 height 118
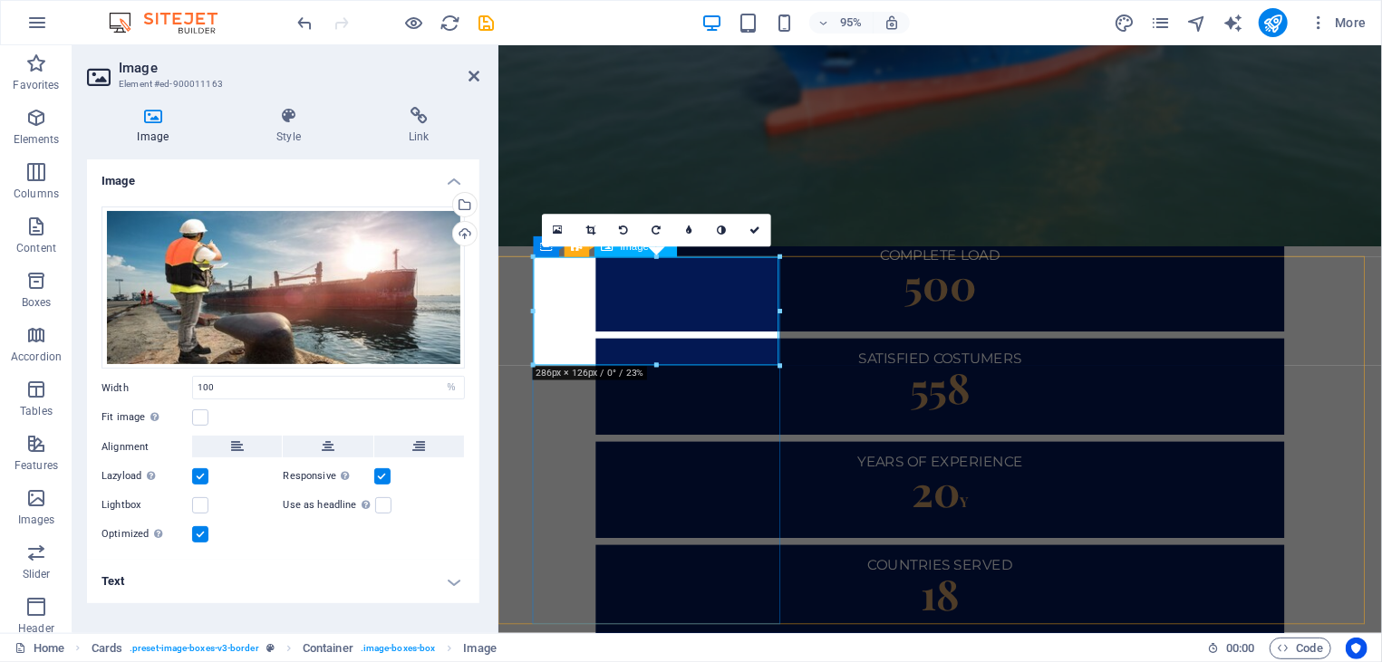
scroll to position [2416, 0]
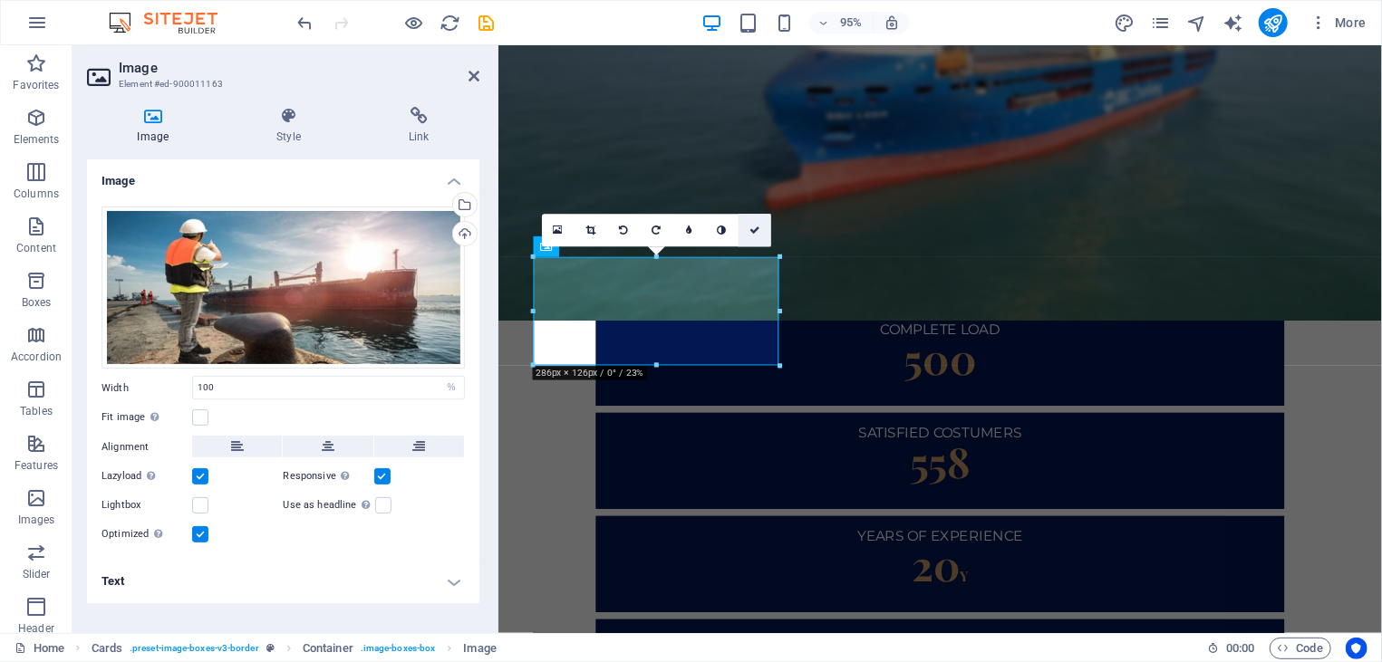
click at [762, 232] on link at bounding box center [754, 230] width 33 height 33
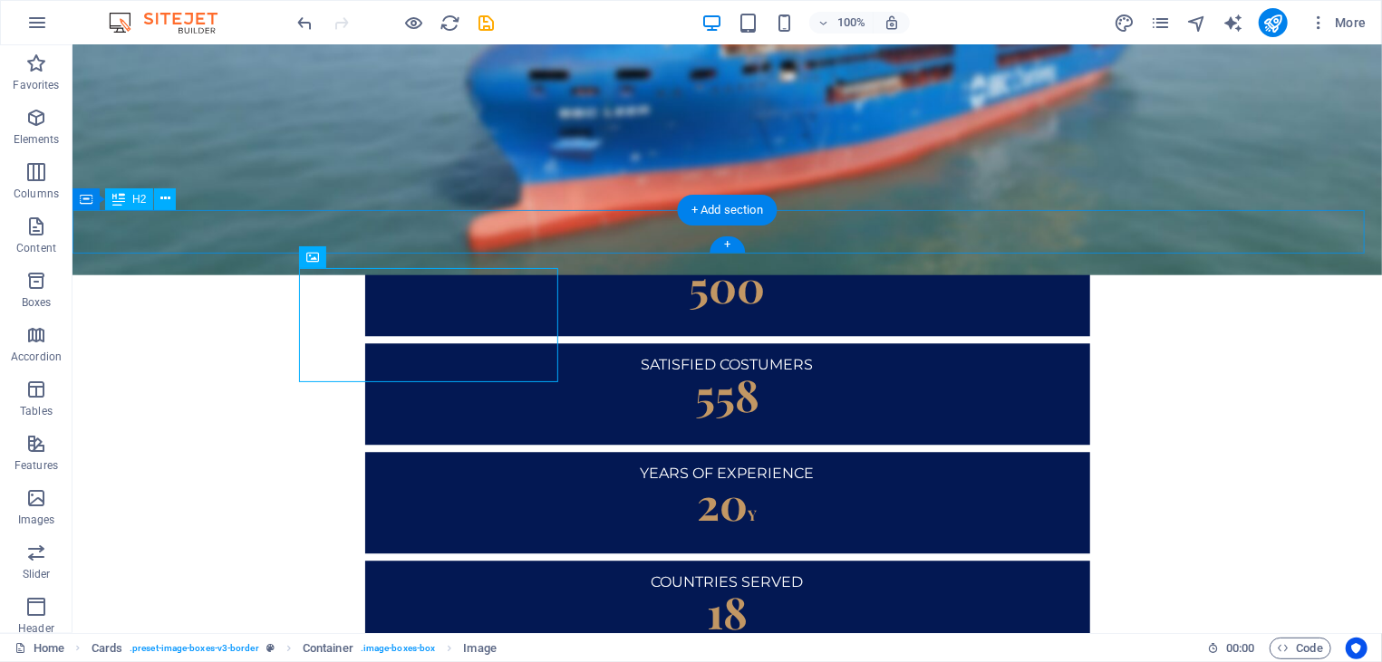
scroll to position [2298, 0]
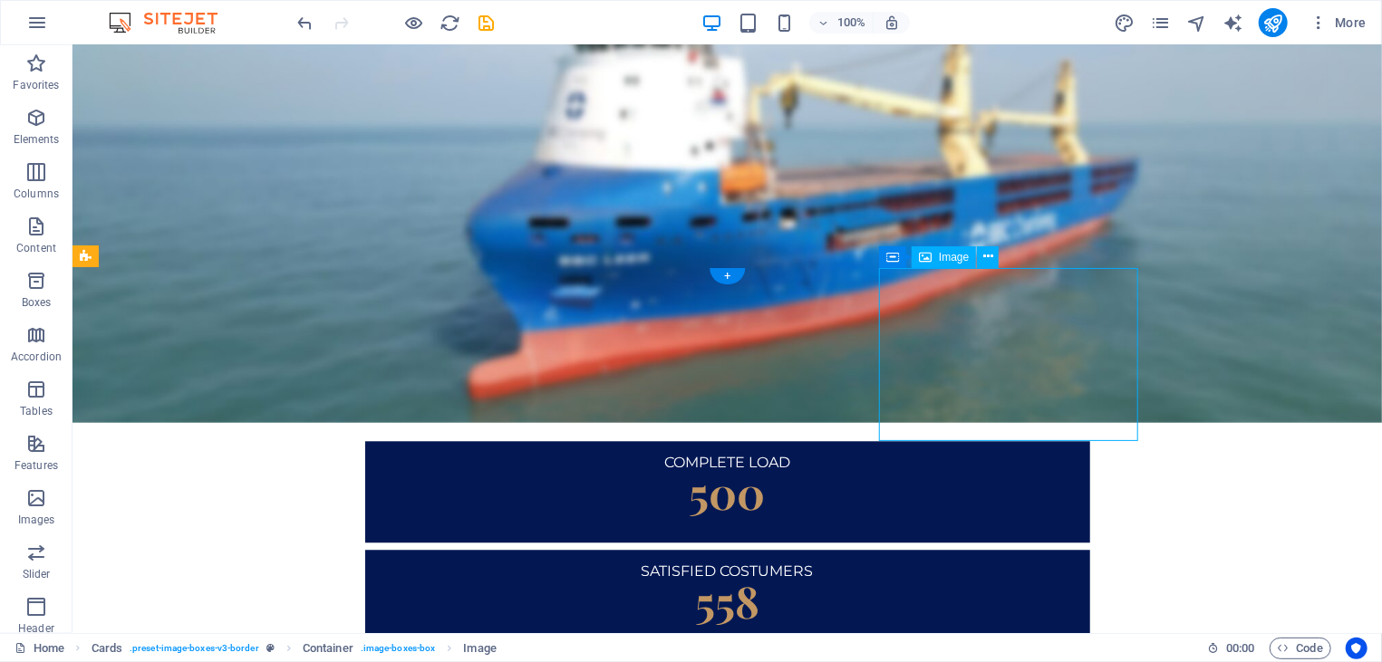
select select "%"
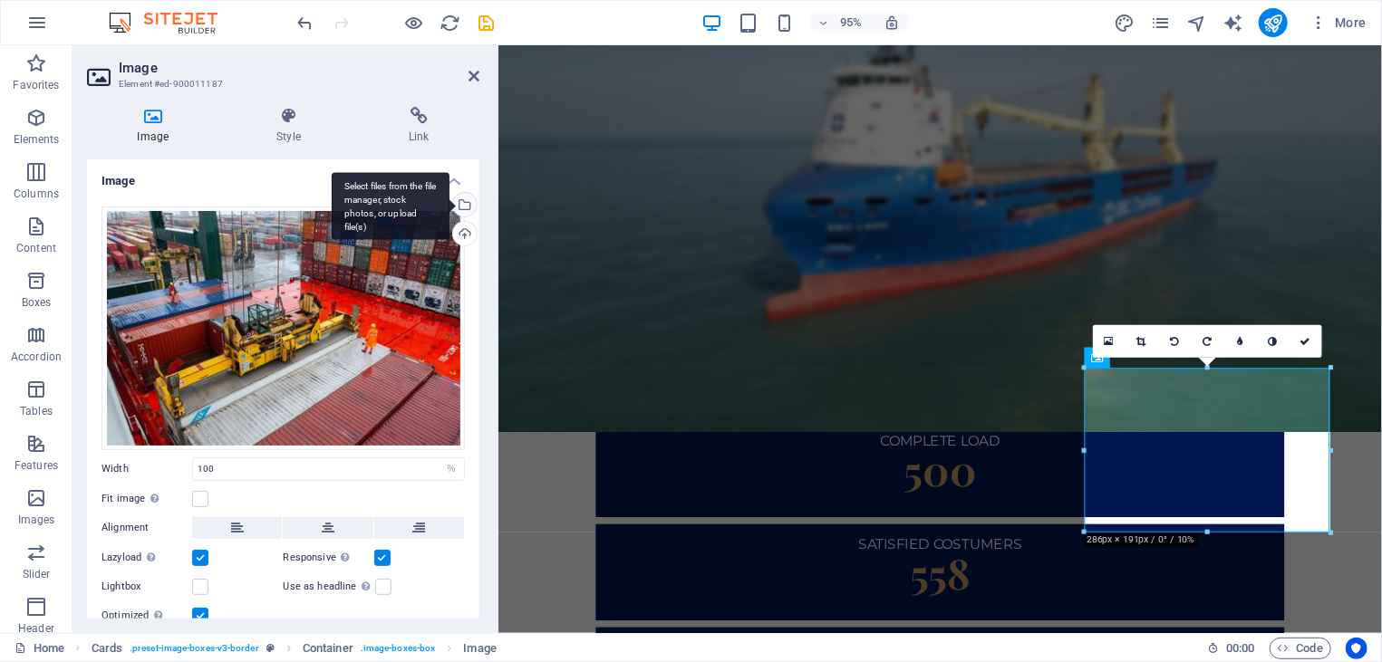
click at [440, 201] on div "Select files from the file manager, stock photos, or upload file(s)" at bounding box center [391, 206] width 118 height 68
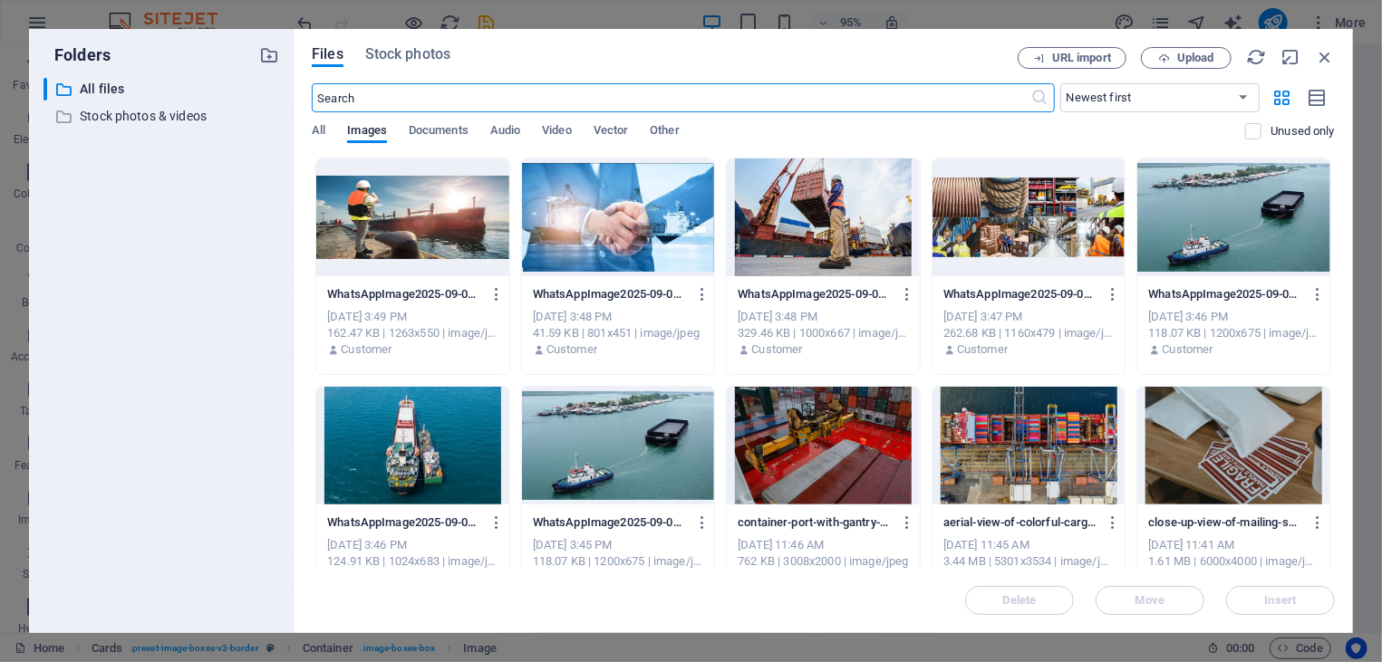
scroll to position [2928, 0]
click at [831, 201] on div at bounding box center [823, 218] width 193 height 118
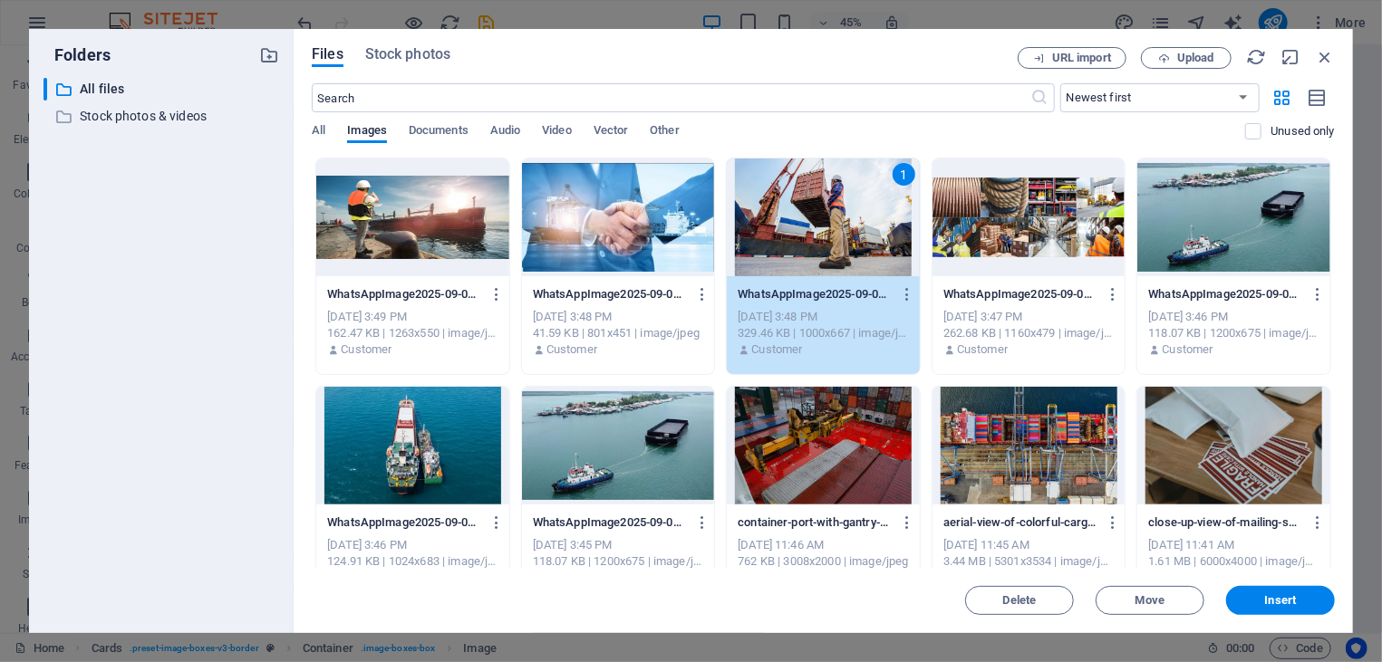
click at [831, 201] on div "1" at bounding box center [823, 218] width 193 height 118
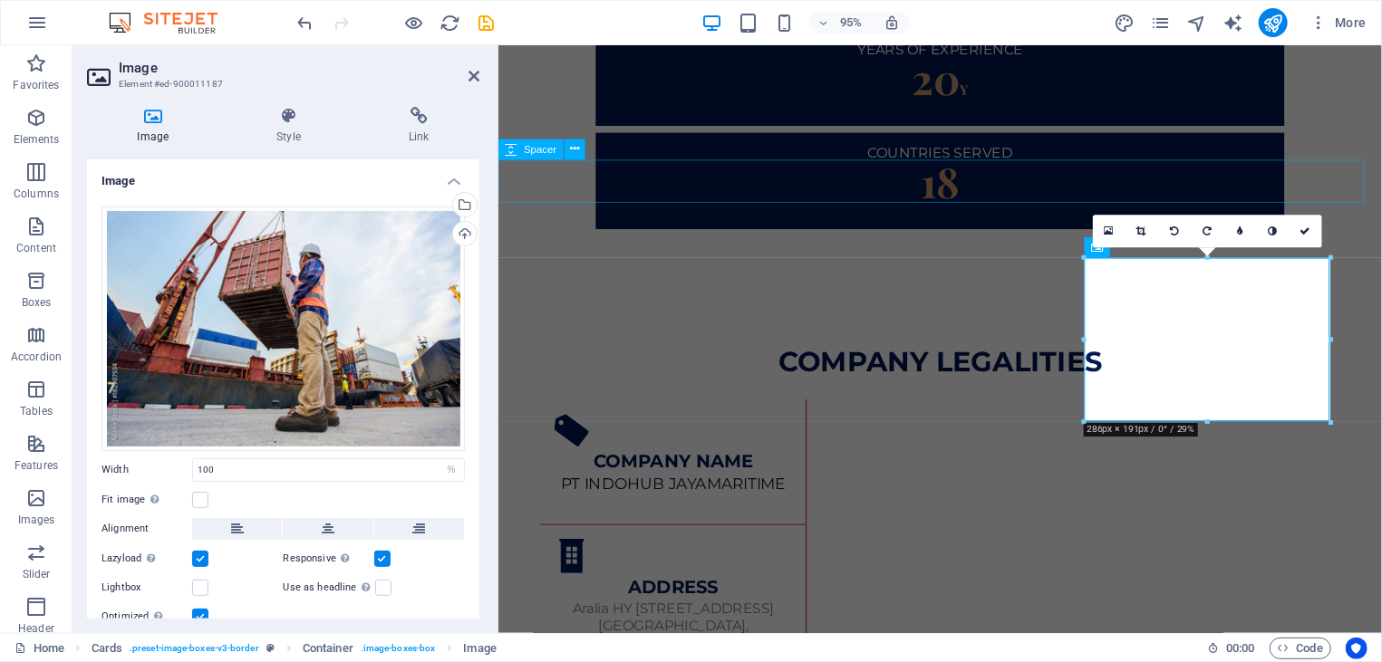
scroll to position [2415, 0]
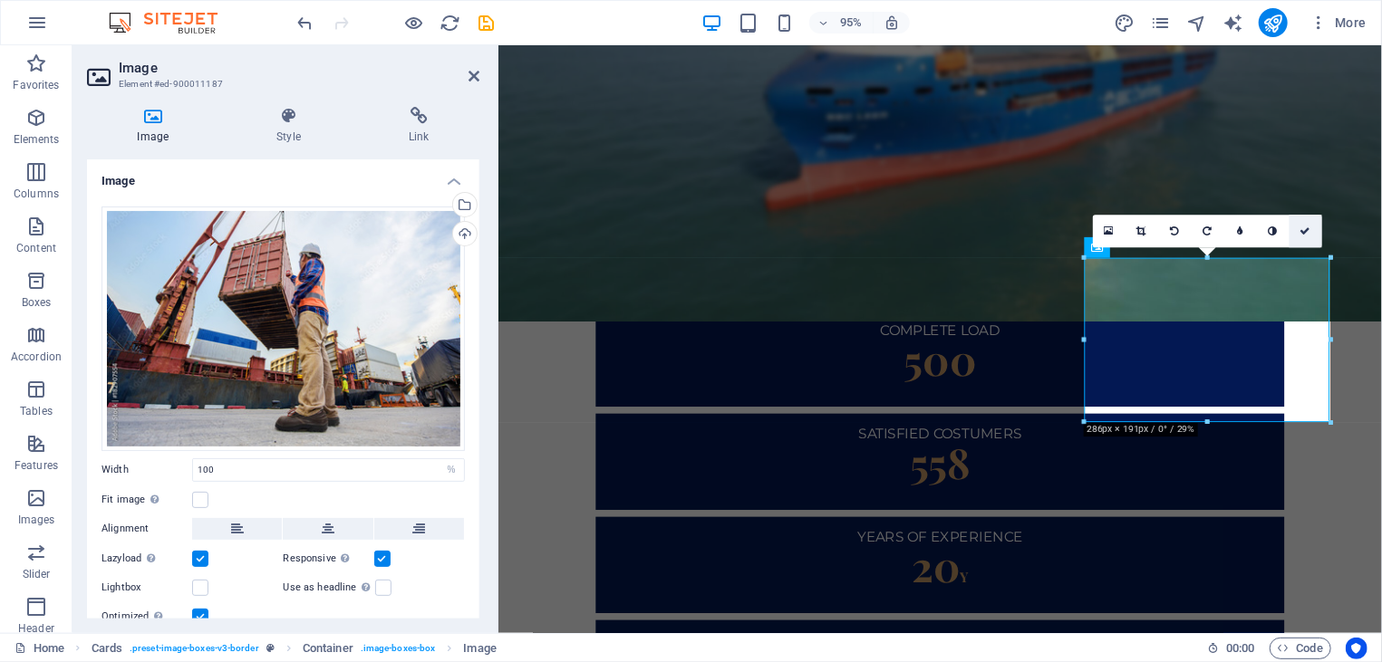
click at [1307, 229] on icon at bounding box center [1305, 231] width 11 height 10
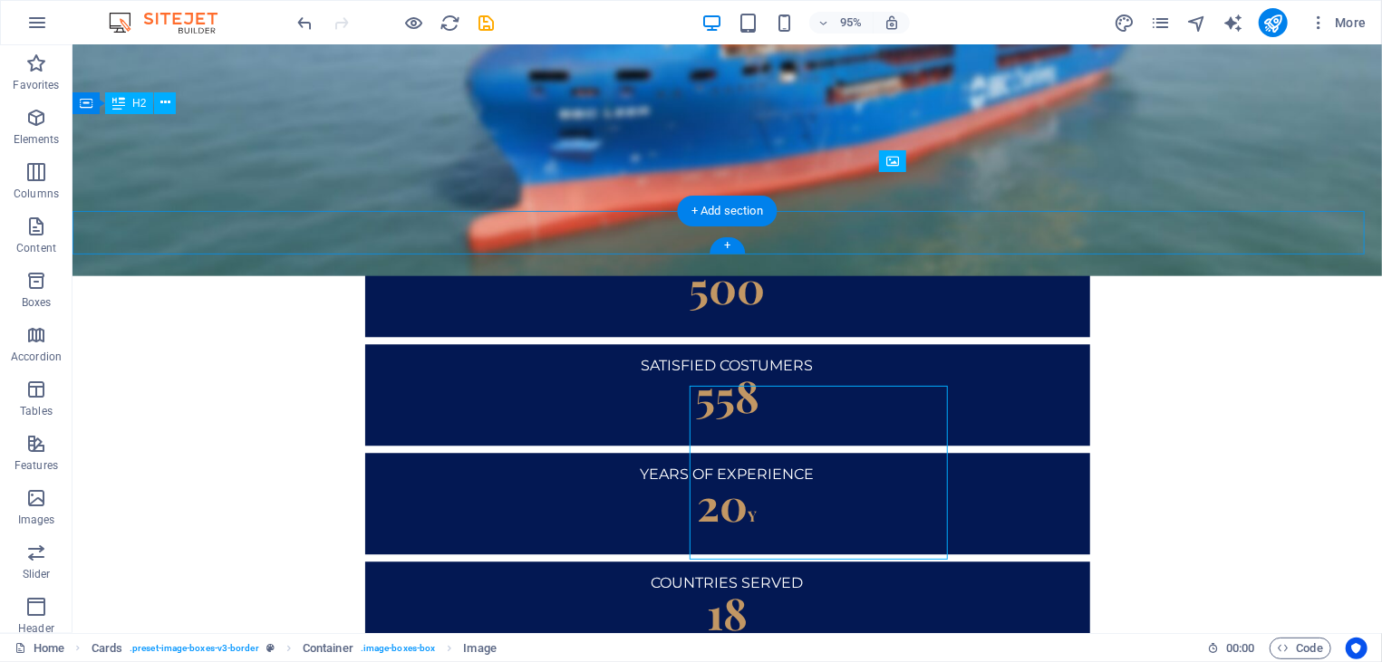
scroll to position [2297, 0]
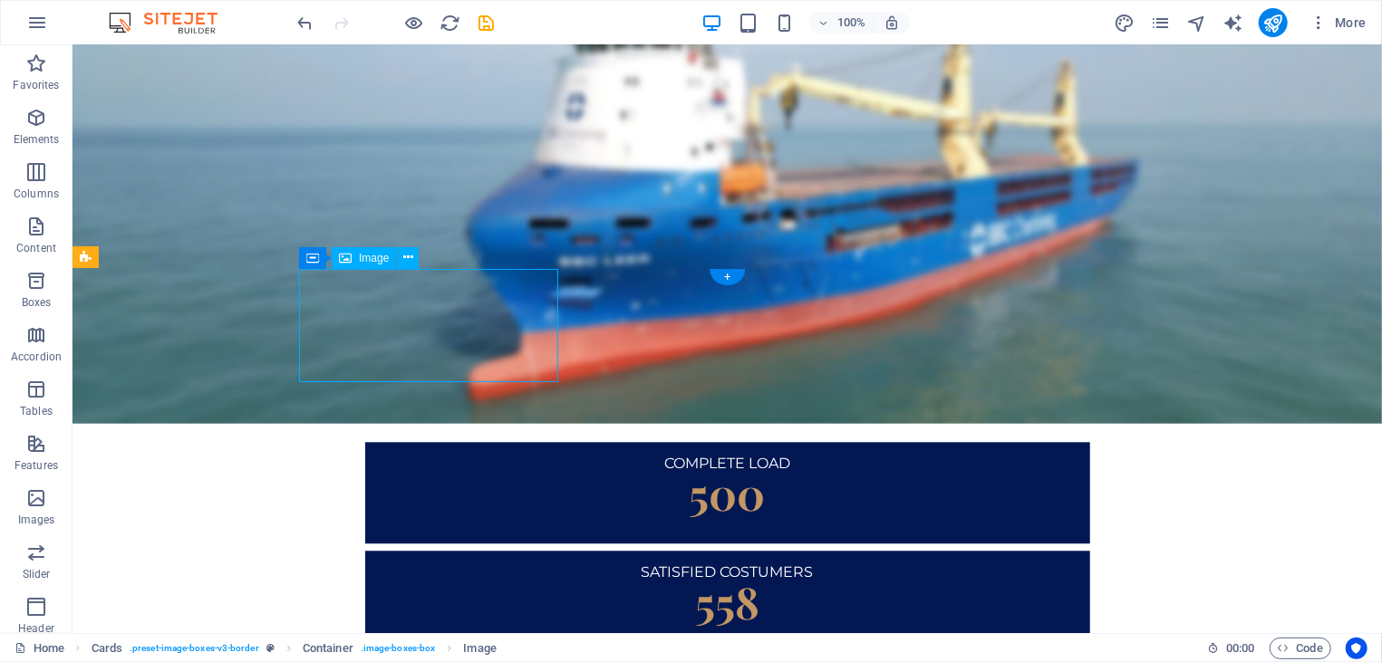
select select "%"
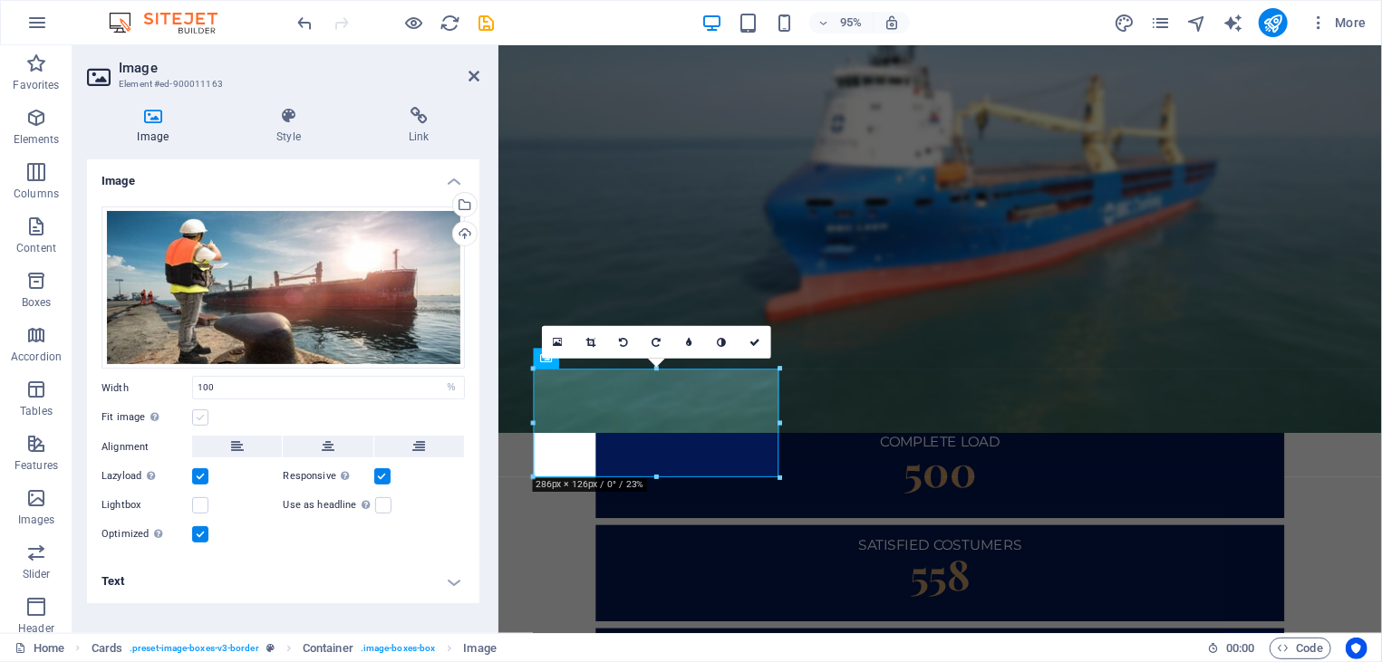
click at [198, 422] on label at bounding box center [200, 418] width 16 height 16
click at [0, 0] on input "Fit image Automatically fit image to a fixed width and height" at bounding box center [0, 0] width 0 height 0
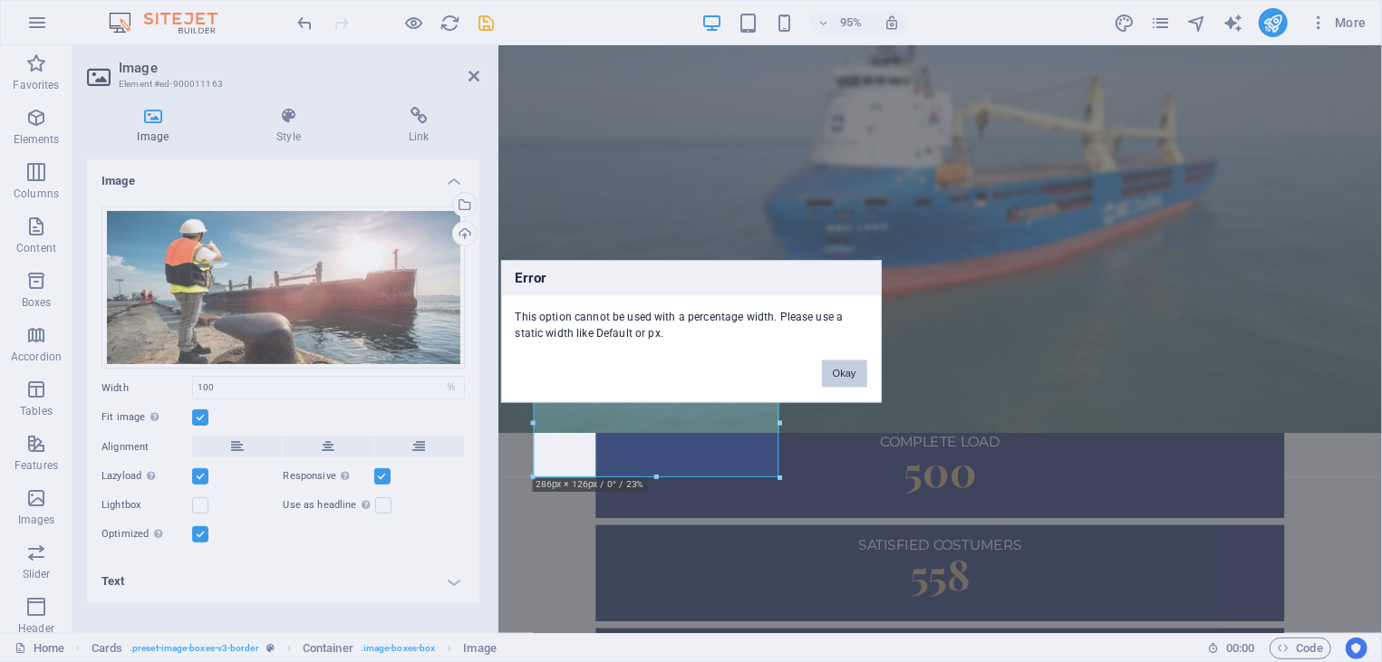
click at [839, 371] on button "Okay" at bounding box center [844, 373] width 45 height 27
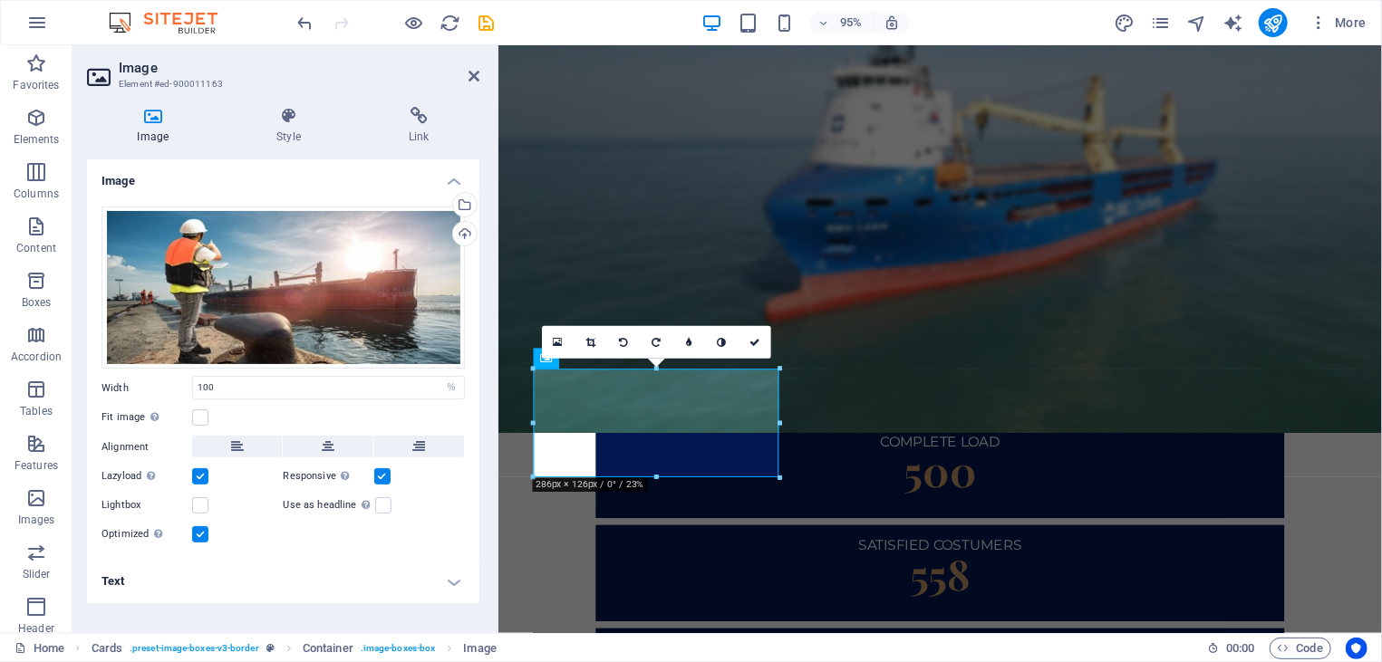
click at [275, 102] on div "Image Style Link Image Drag files here, click to choose files or select files f…" at bounding box center [282, 362] width 421 height 541
click at [290, 123] on icon at bounding box center [289, 116] width 125 height 18
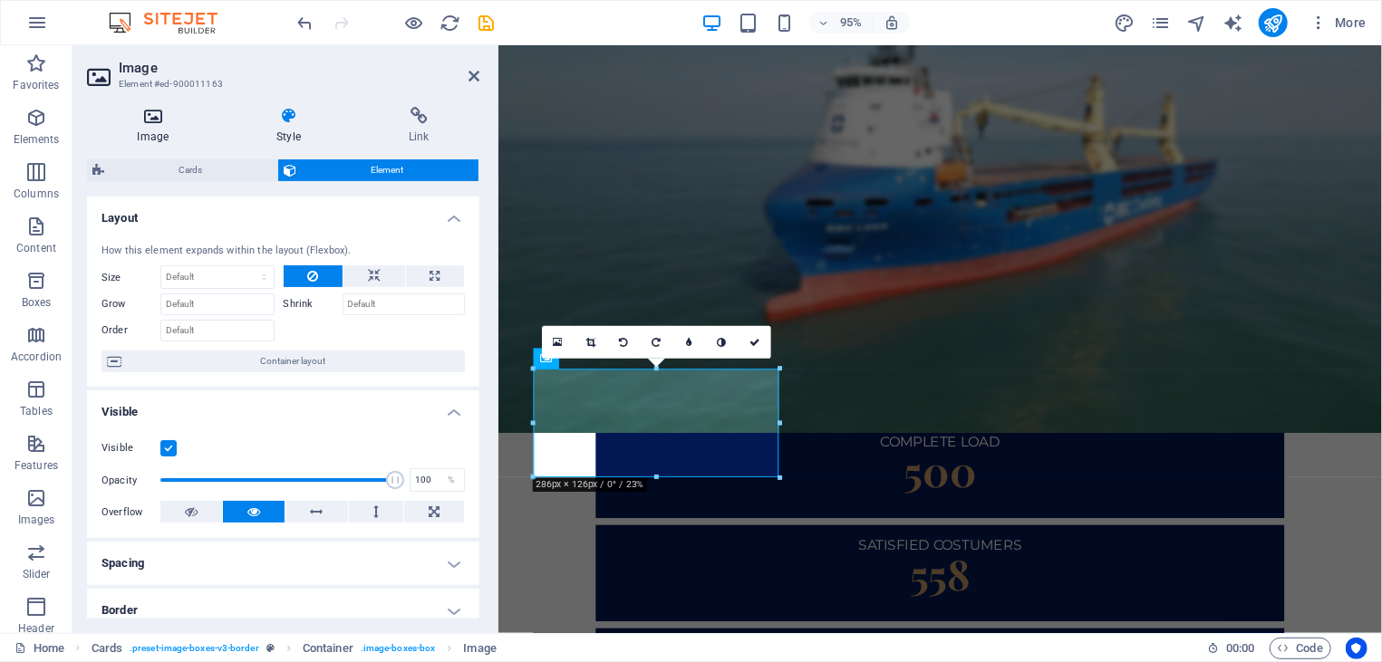
click at [163, 127] on h4 "Image" at bounding box center [157, 126] width 140 height 38
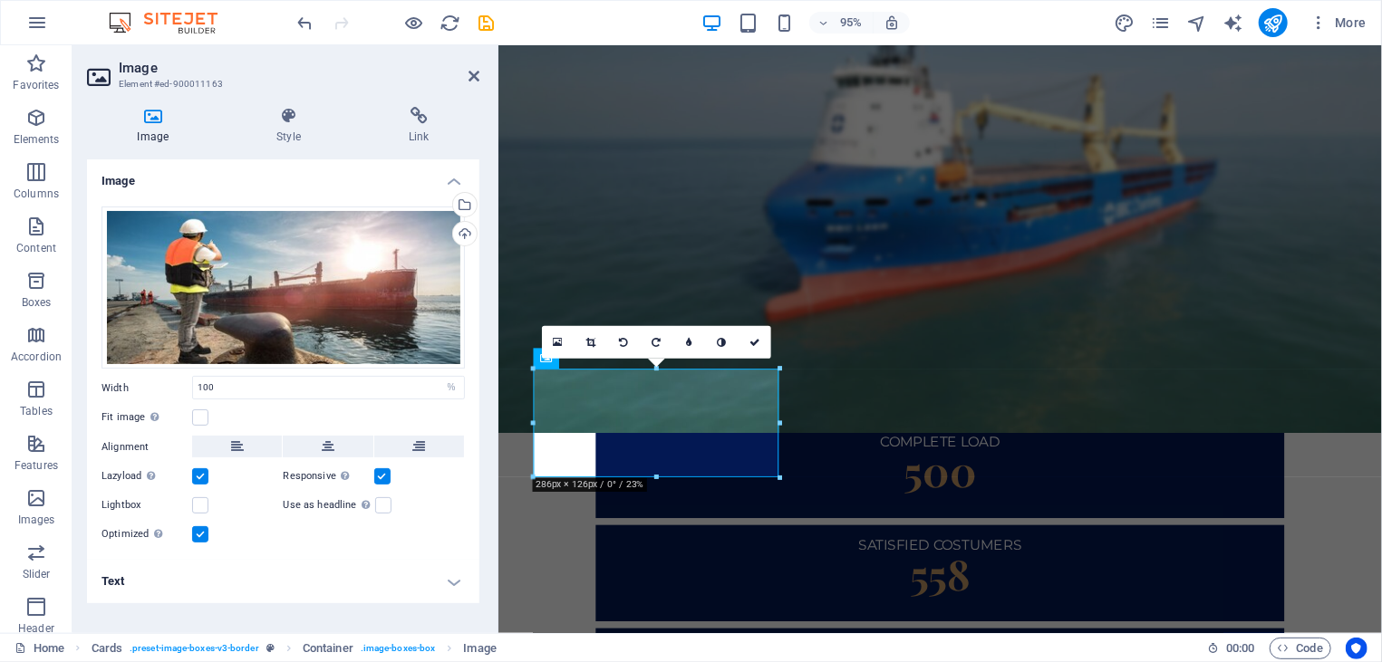
click at [284, 104] on div "Image Style Link Image Drag files here, click to choose files or select files f…" at bounding box center [282, 362] width 421 height 541
click at [286, 136] on h4 "Style" at bounding box center [293, 126] width 132 height 38
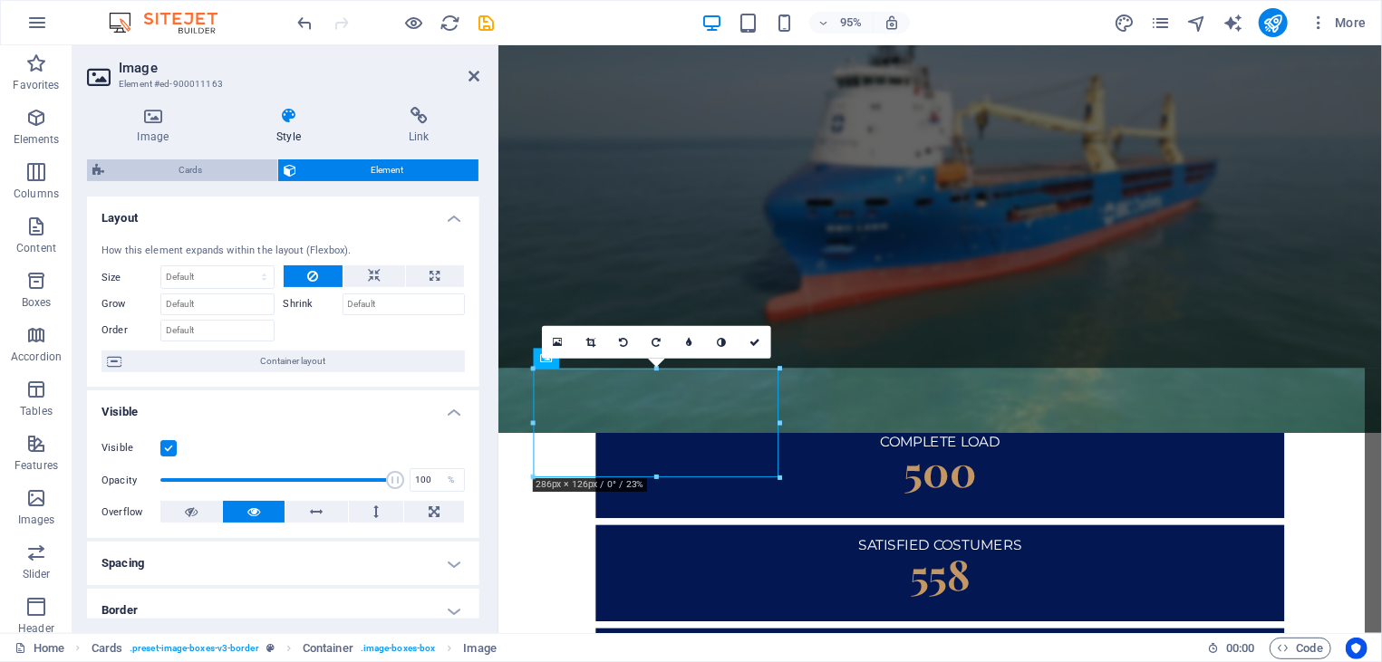
click at [194, 174] on span "Cards" at bounding box center [191, 170] width 162 height 22
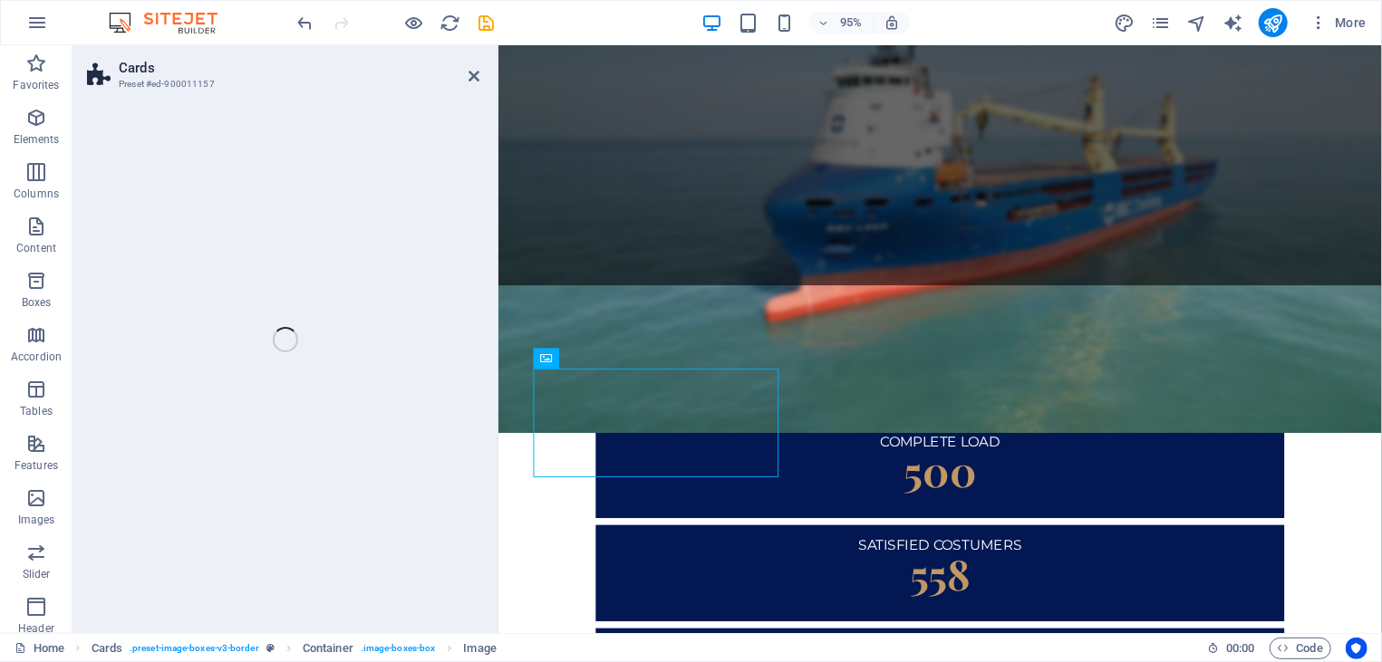
select select "rem"
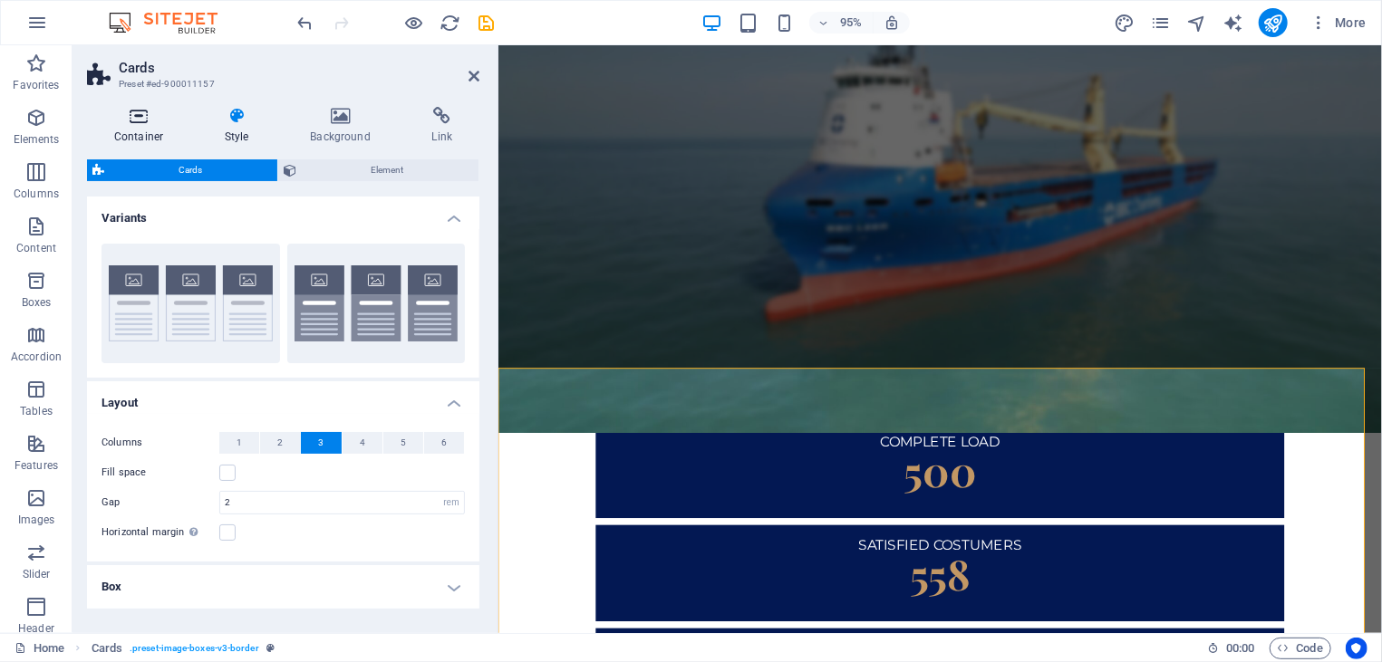
click at [136, 121] on icon at bounding box center [138, 116] width 103 height 18
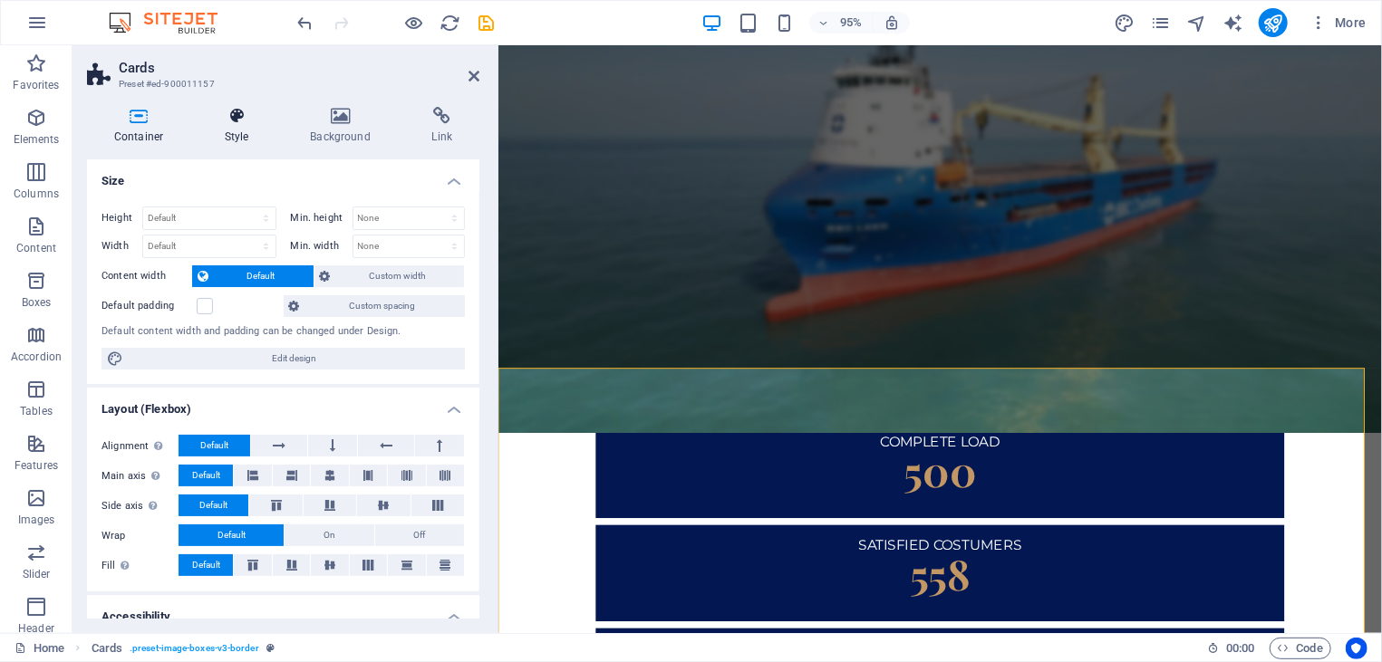
click at [240, 128] on h4 "Style" at bounding box center [240, 126] width 85 height 38
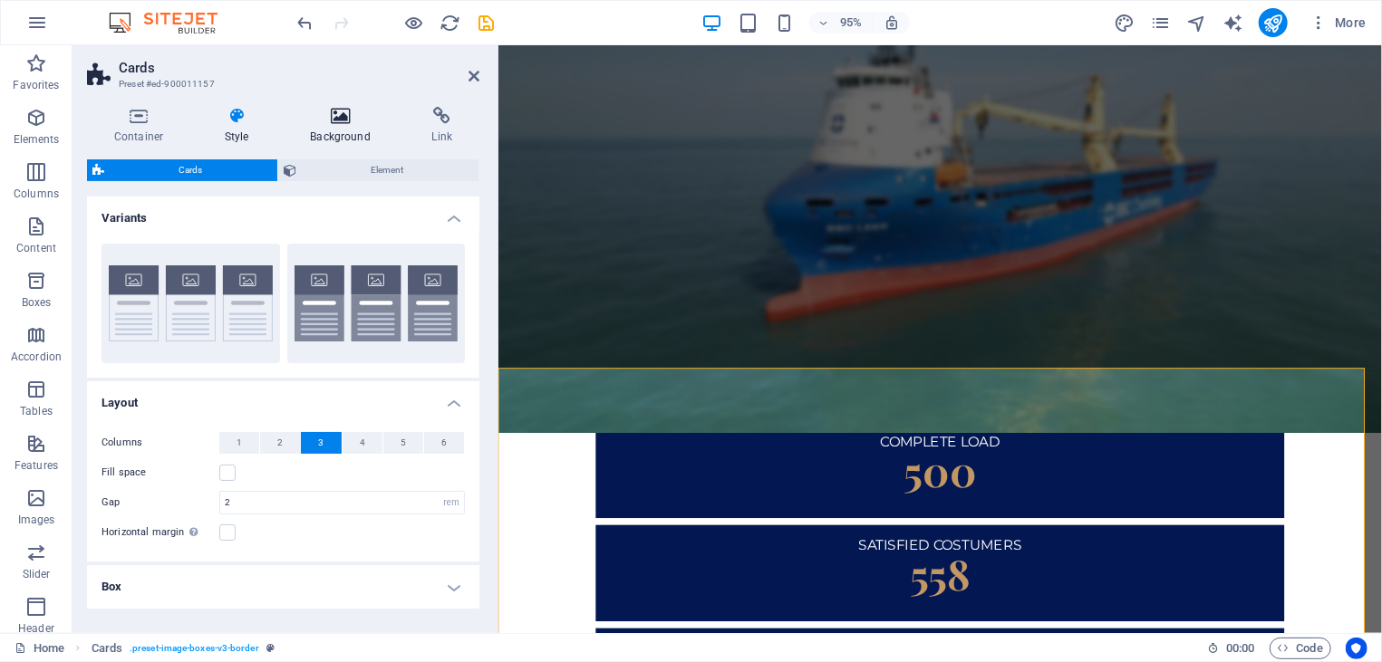
click at [329, 132] on h4 "Background" at bounding box center [344, 126] width 121 height 38
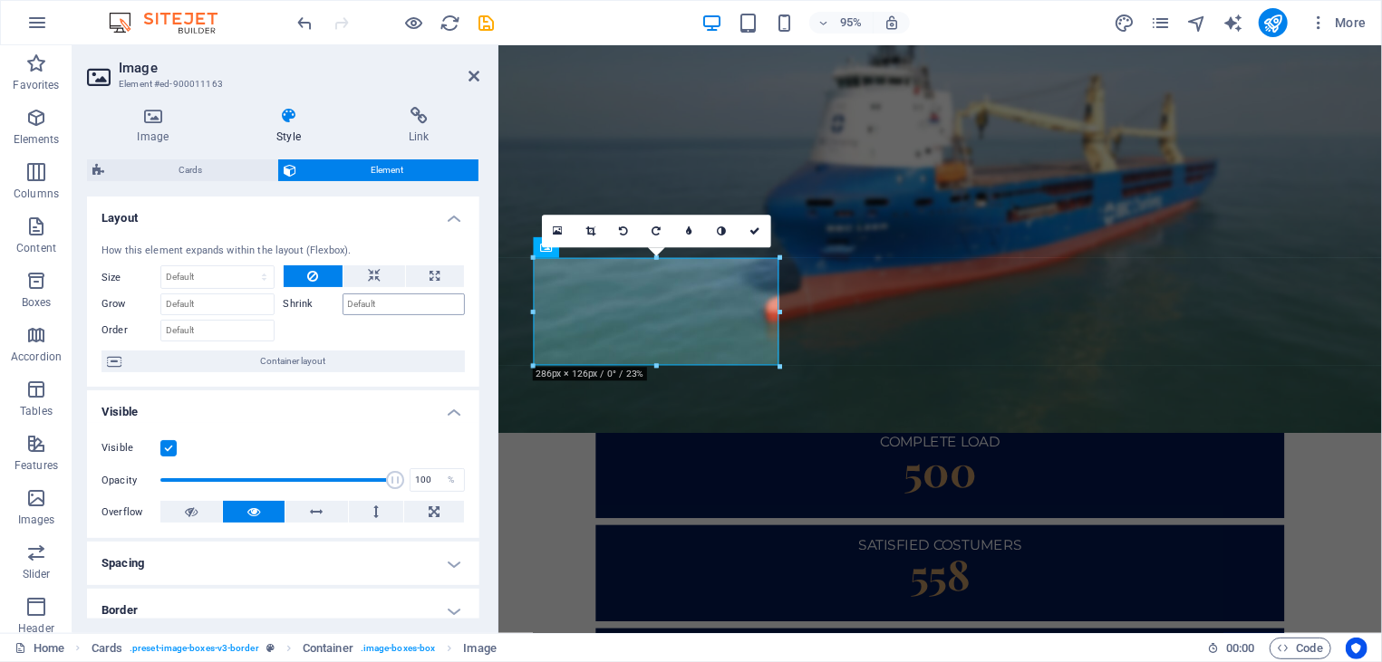
scroll to position [2415, 0]
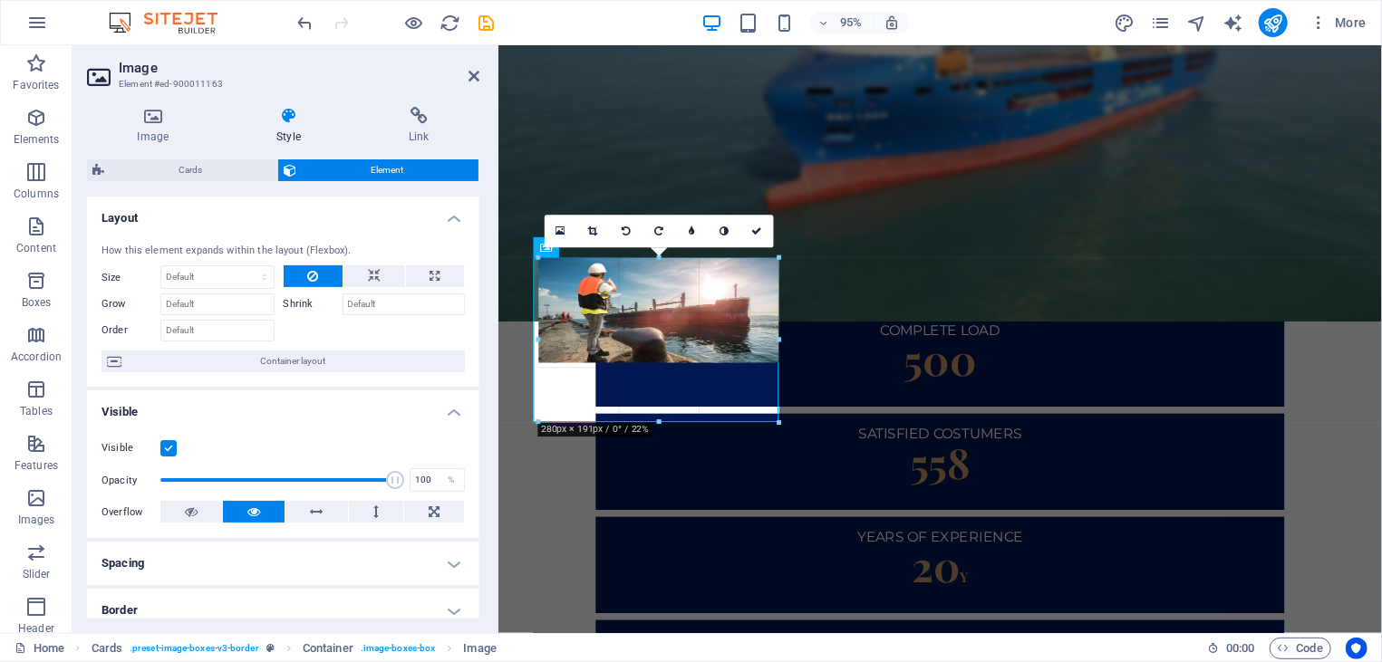
drag, startPoint x: 658, startPoint y: 367, endPoint x: 662, endPoint y: 426, distance: 59.1
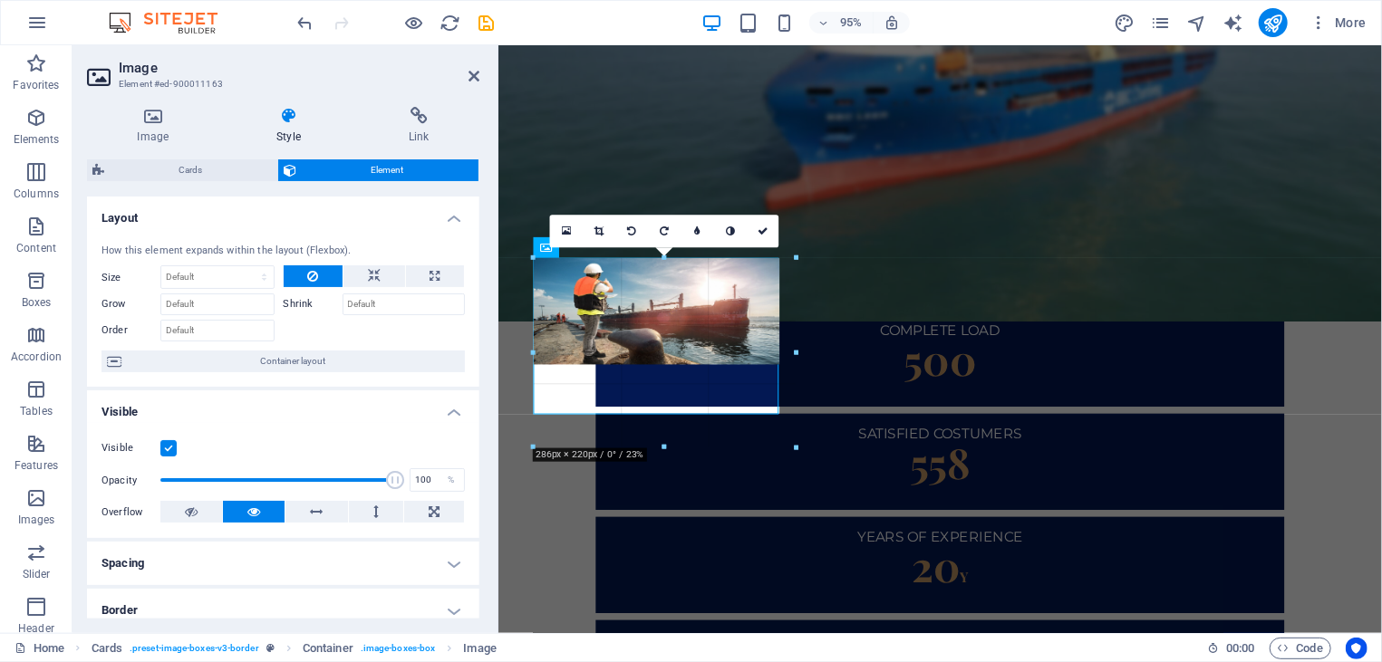
drag, startPoint x: 662, startPoint y: 362, endPoint x: 656, endPoint y: 452, distance: 90.8
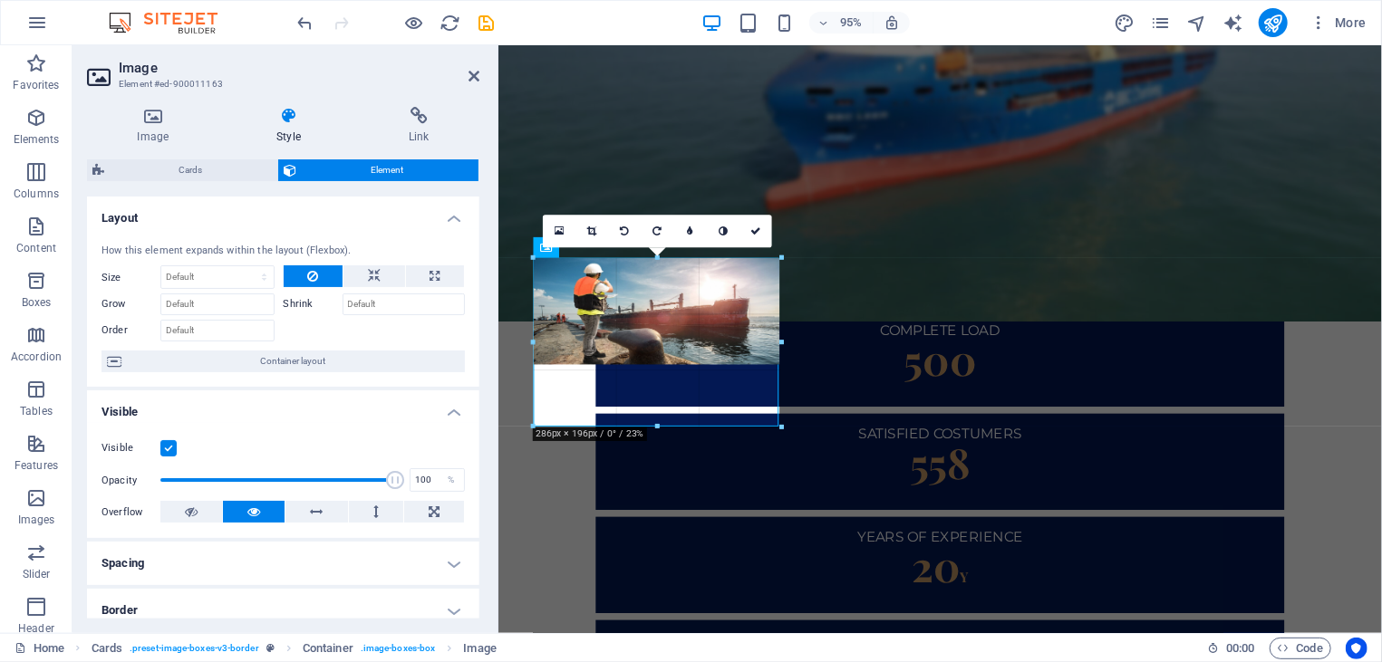
drag, startPoint x: 662, startPoint y: 367, endPoint x: 662, endPoint y: 430, distance: 63.4
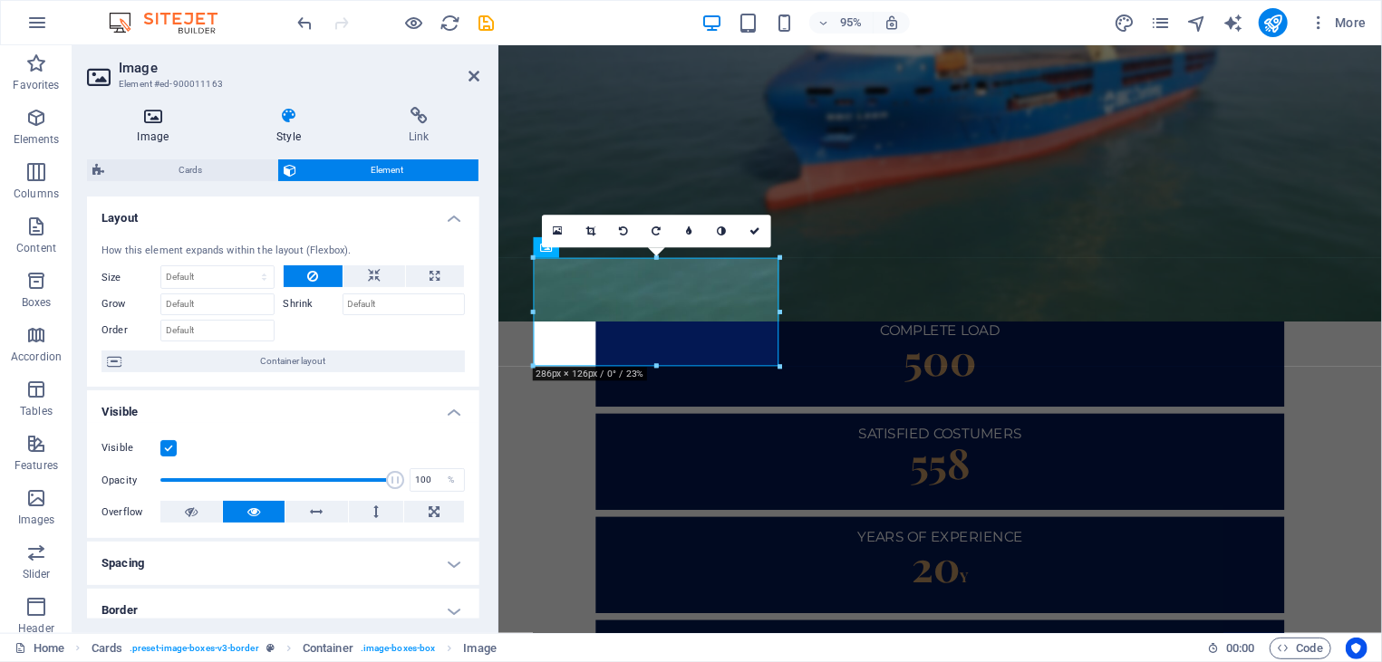
click at [153, 116] on icon at bounding box center [153, 116] width 132 height 18
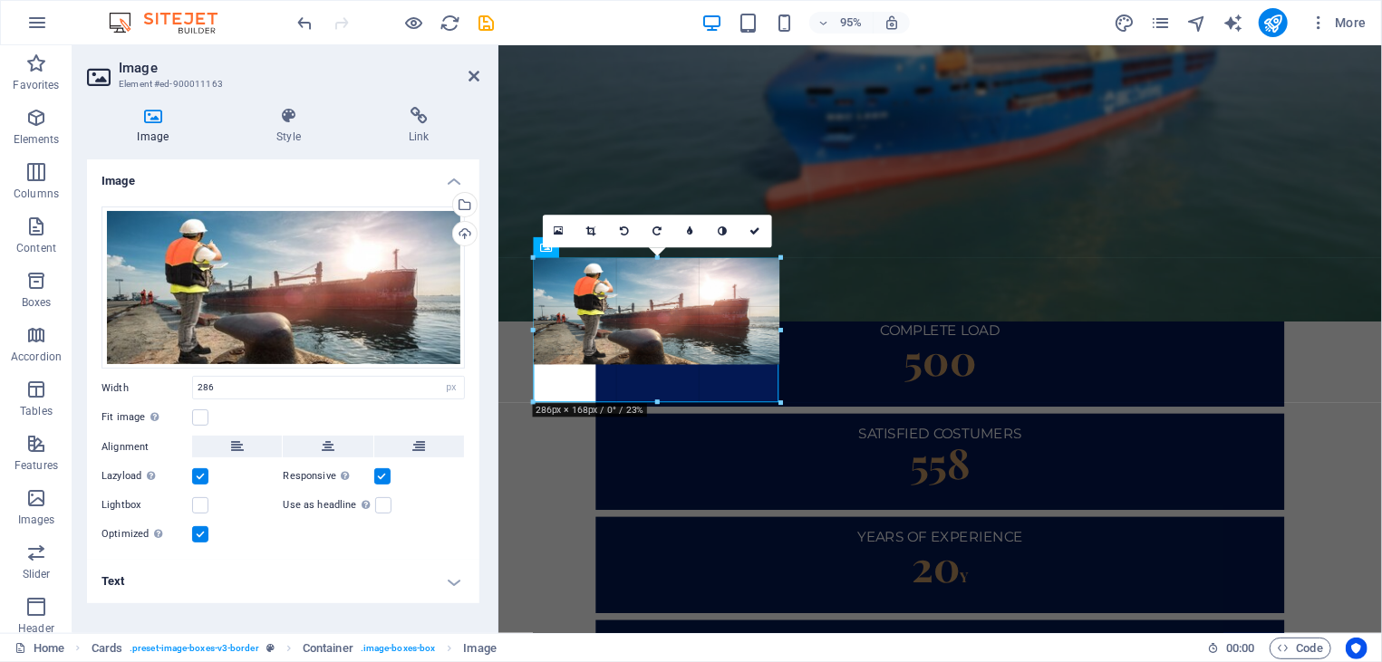
drag, startPoint x: 661, startPoint y: 364, endPoint x: 662, endPoint y: 402, distance: 38.1
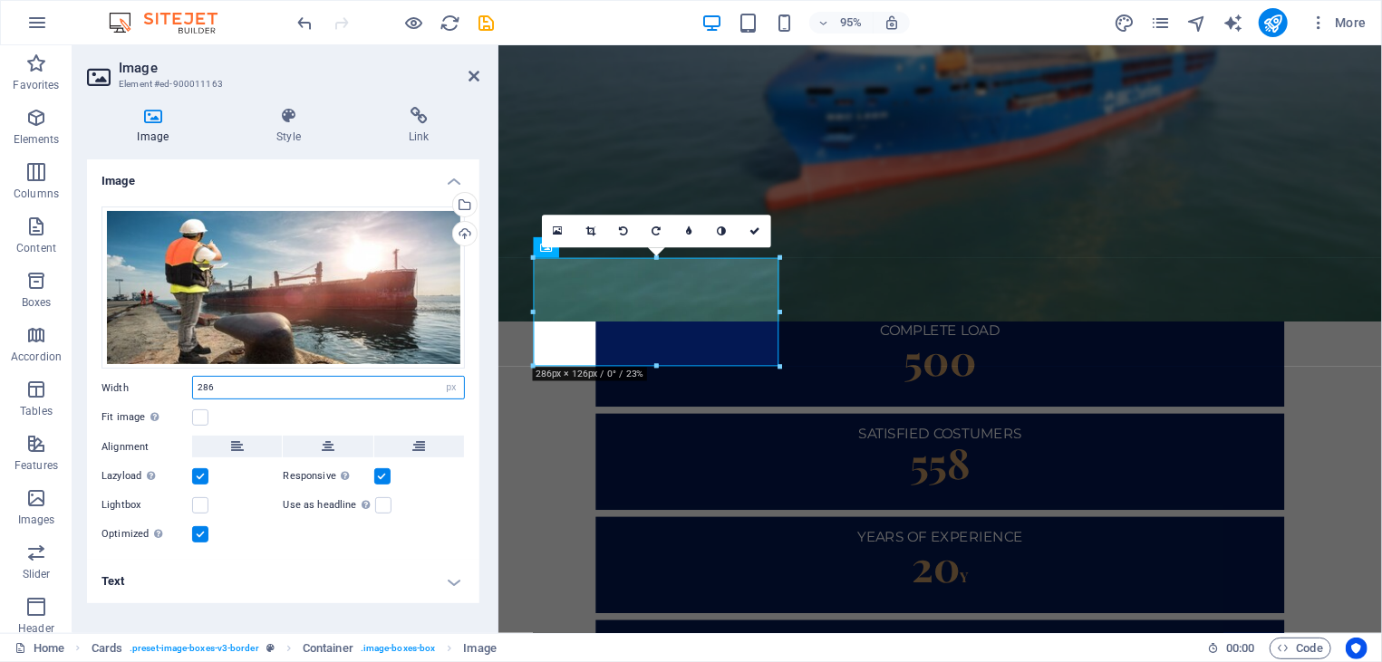
click at [375, 392] on input "286" at bounding box center [328, 388] width 271 height 22
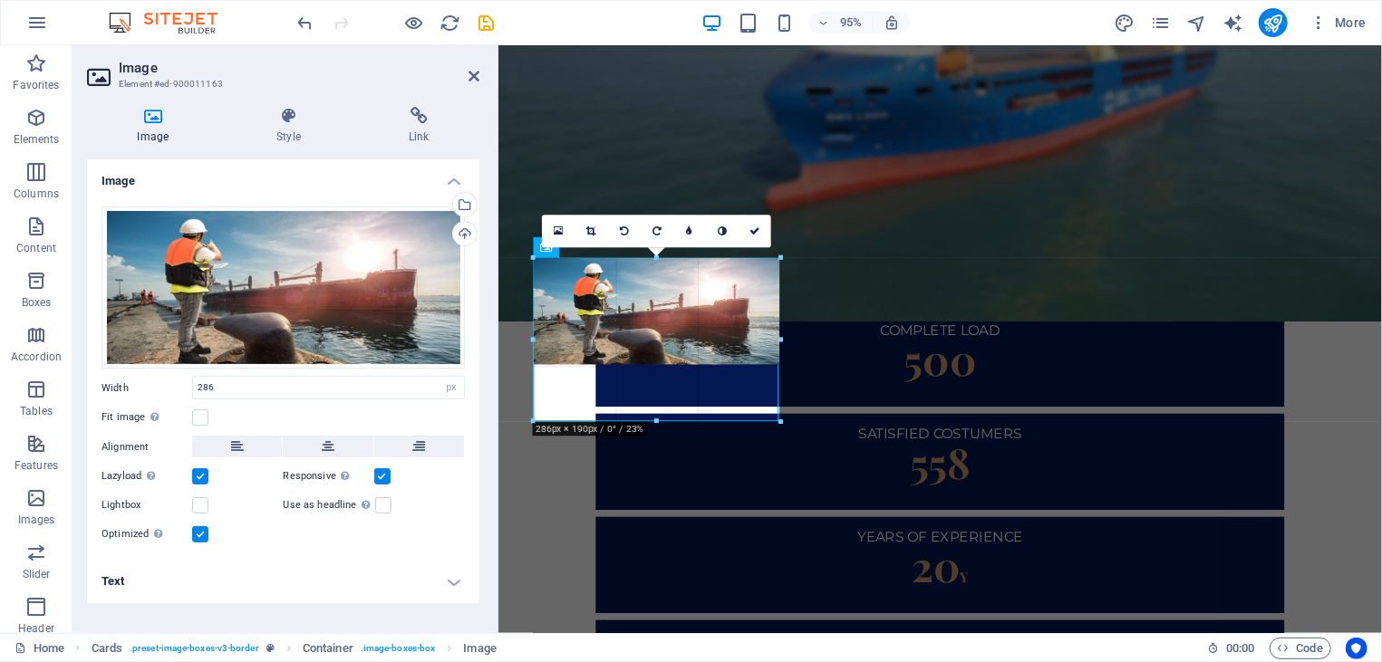
drag, startPoint x: 657, startPoint y: 365, endPoint x: 667, endPoint y: 423, distance: 58.8
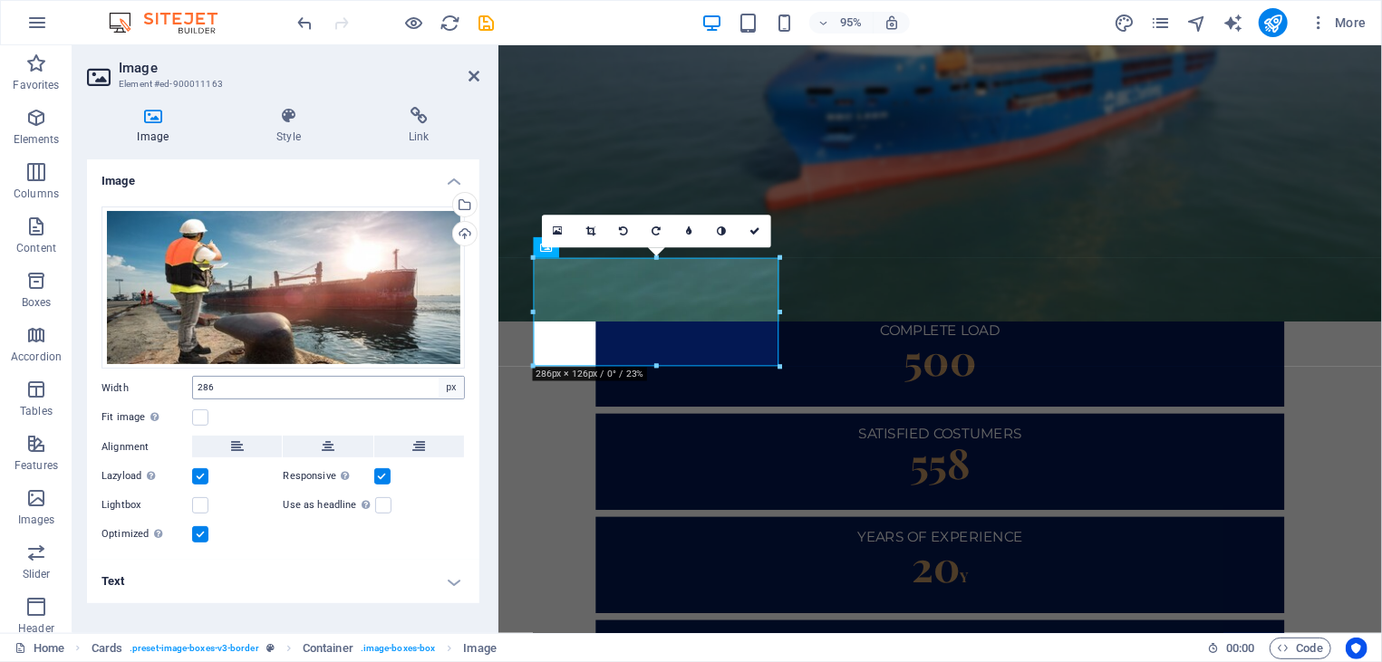
click at [295, 590] on h4 "Text" at bounding box center [283, 581] width 392 height 43
drag, startPoint x: 753, startPoint y: 228, endPoint x: 888, endPoint y: 381, distance: 203.5
click at [753, 228] on icon at bounding box center [754, 231] width 11 height 10
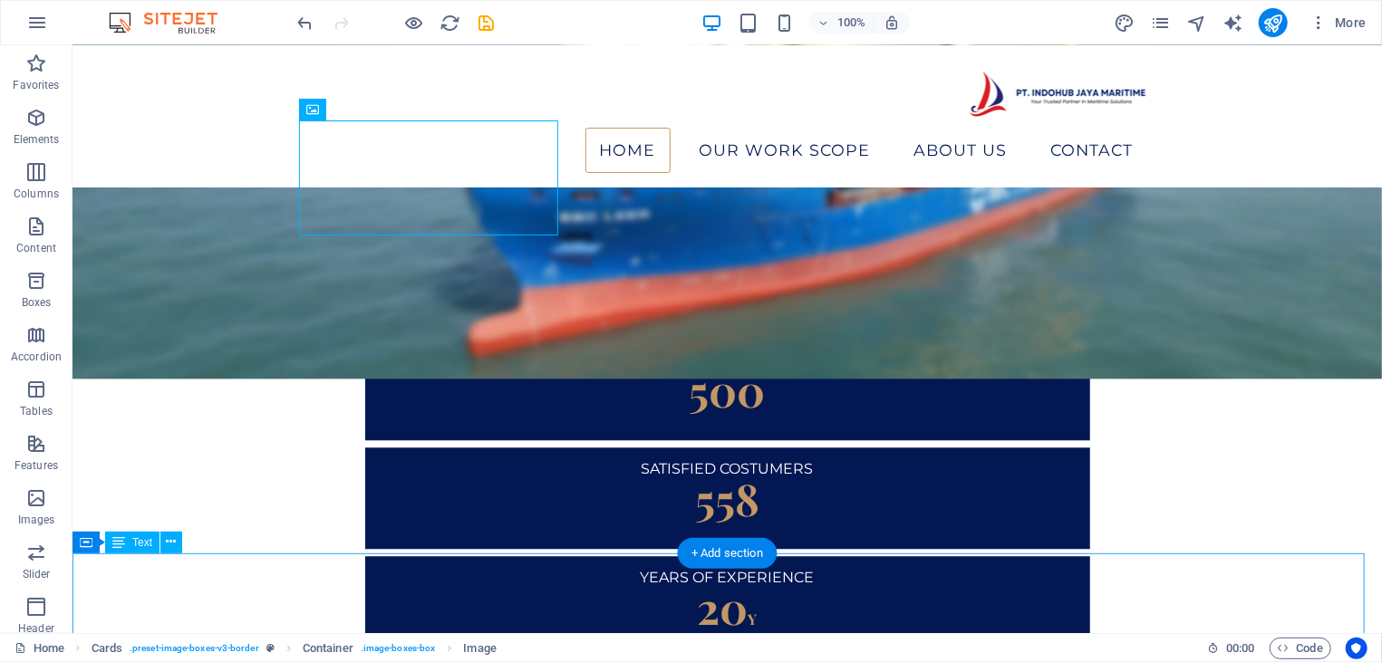
scroll to position [2200, 0]
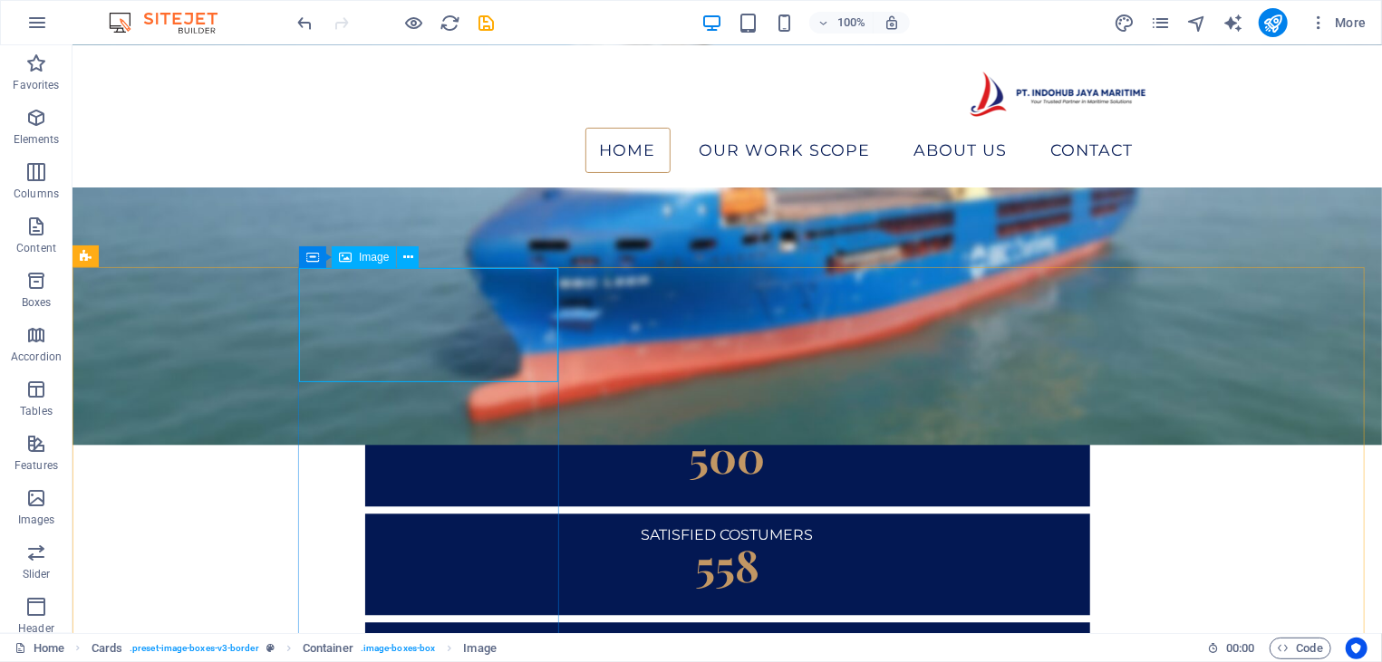
click at [359, 265] on div "Image" at bounding box center [364, 257] width 64 height 22
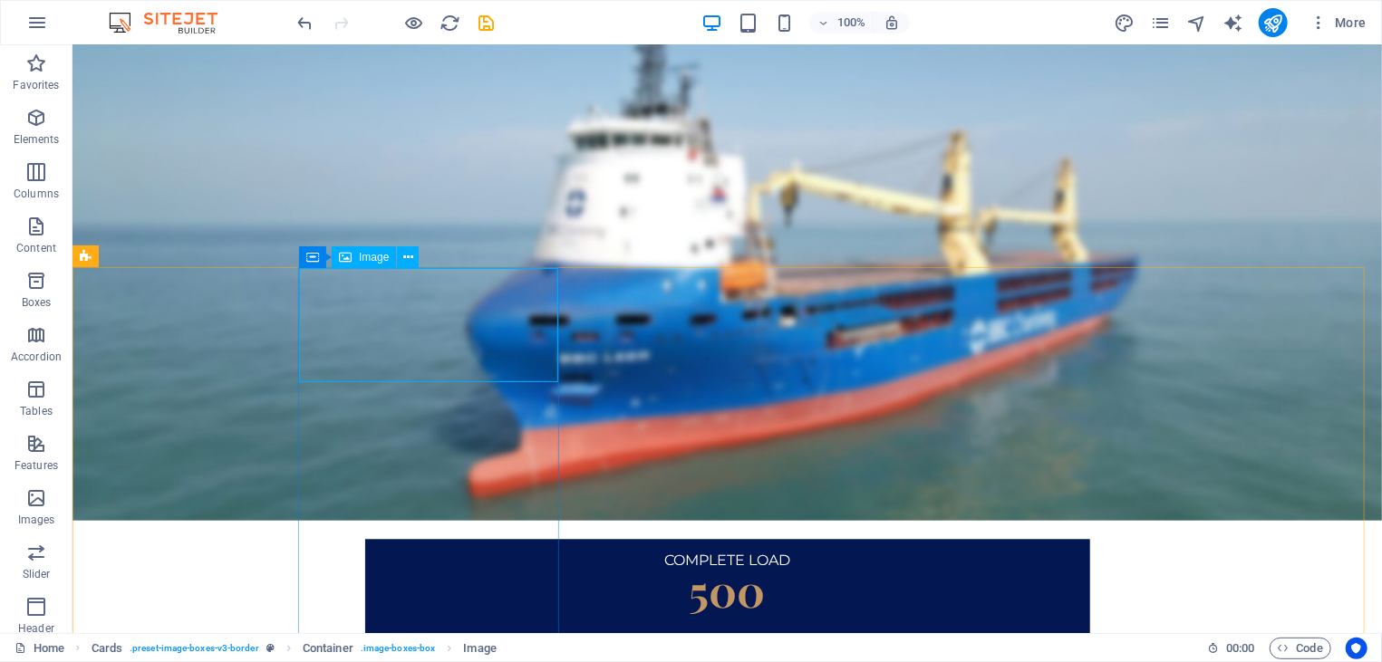
select select "px"
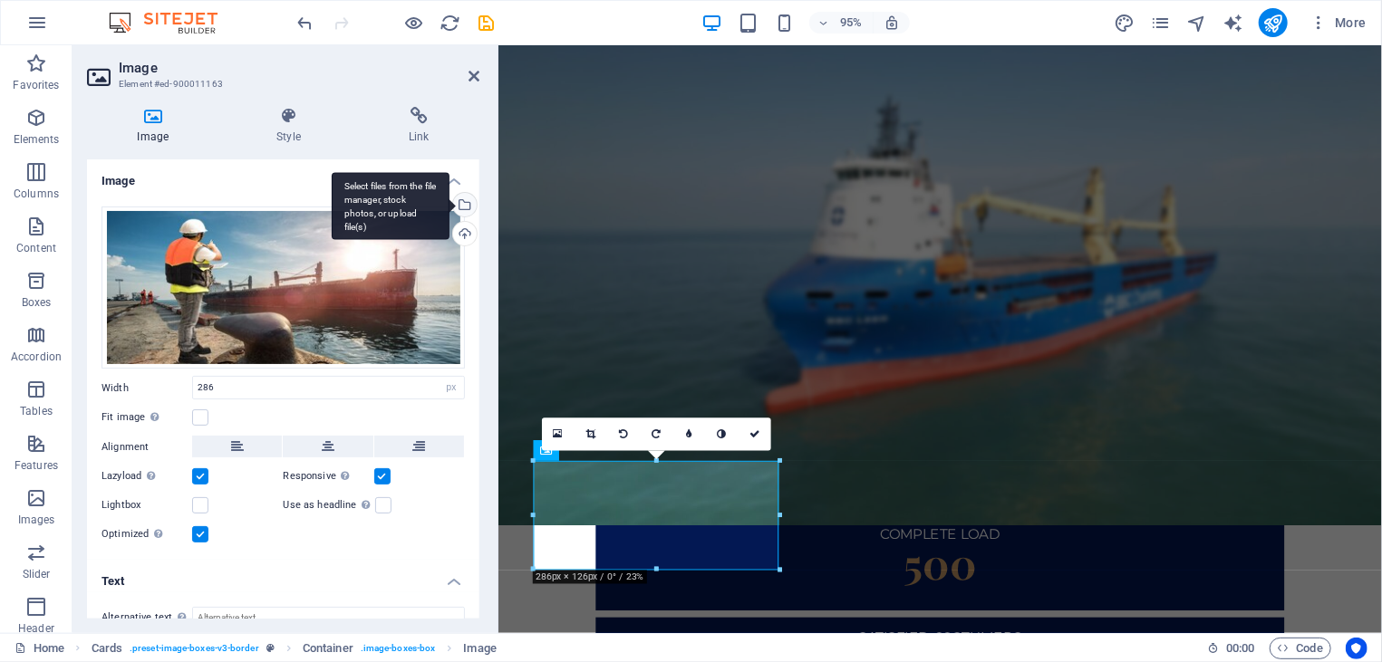
click at [449, 211] on div "Select files from the file manager, stock photos, or upload file(s)" at bounding box center [462, 206] width 27 height 27
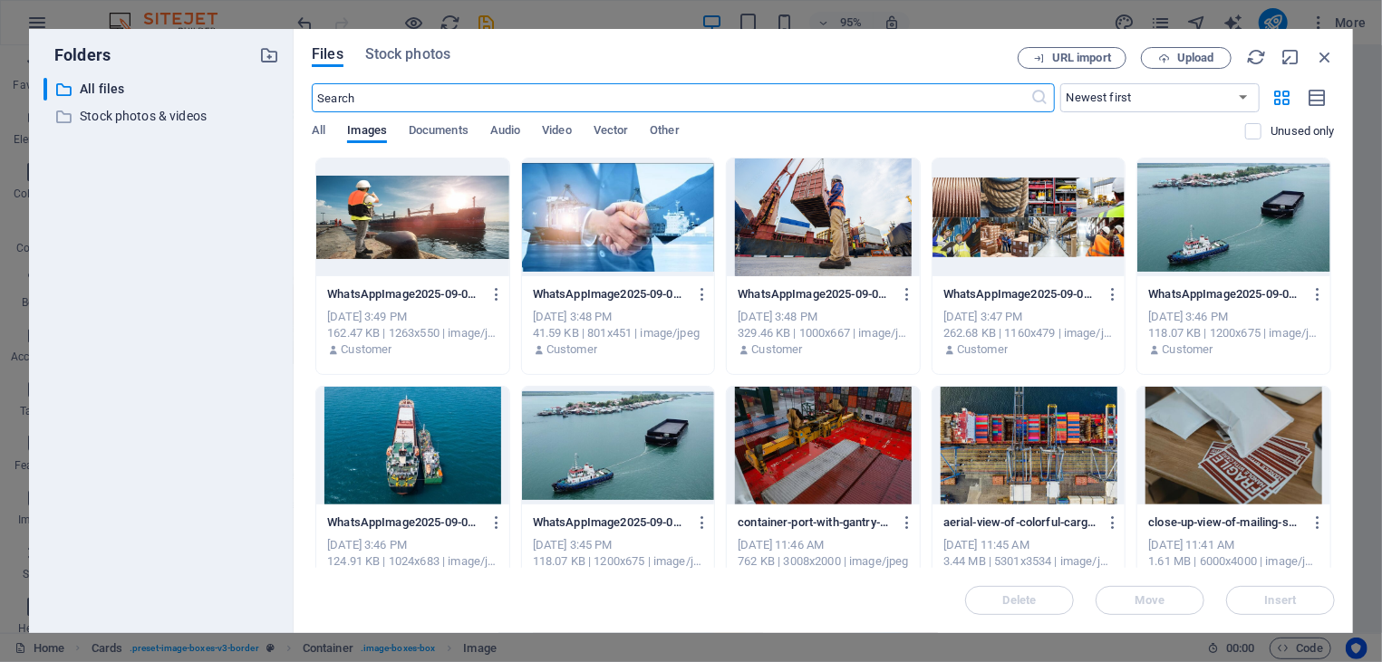
scroll to position [2831, 0]
click at [446, 217] on div at bounding box center [412, 218] width 193 height 118
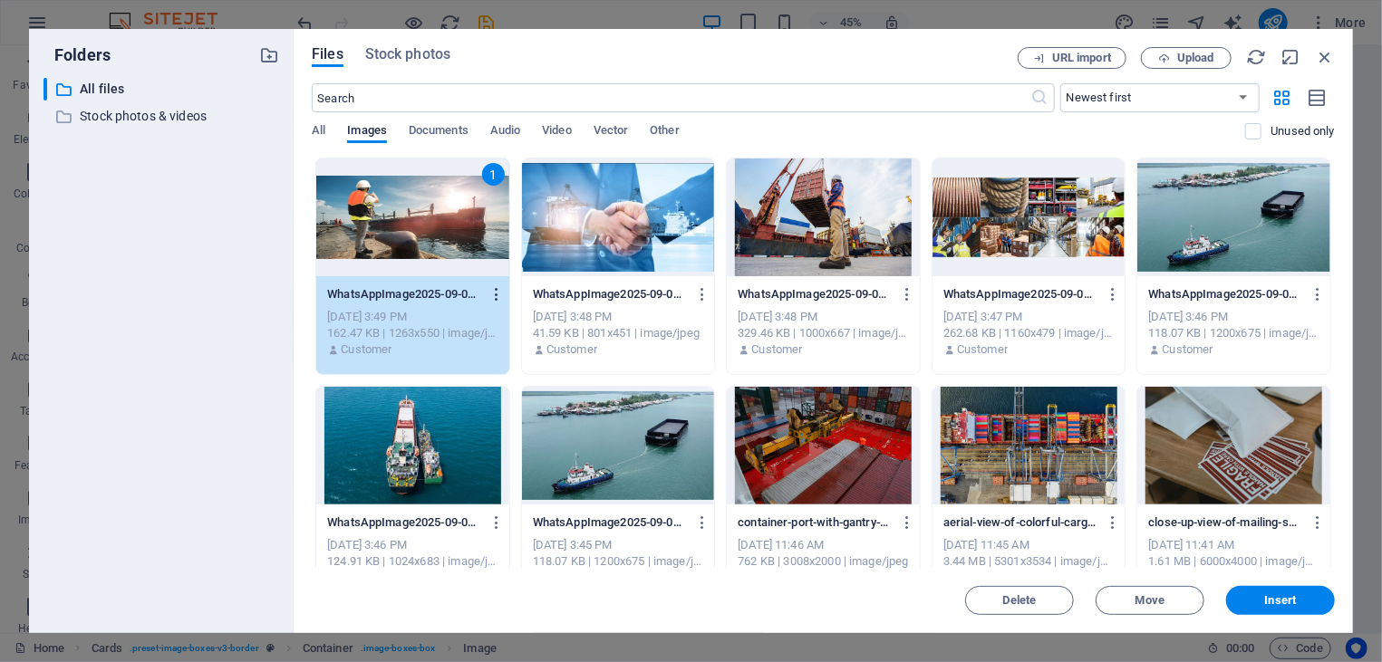
click at [502, 294] on icon "button" at bounding box center [496, 294] width 17 height 16
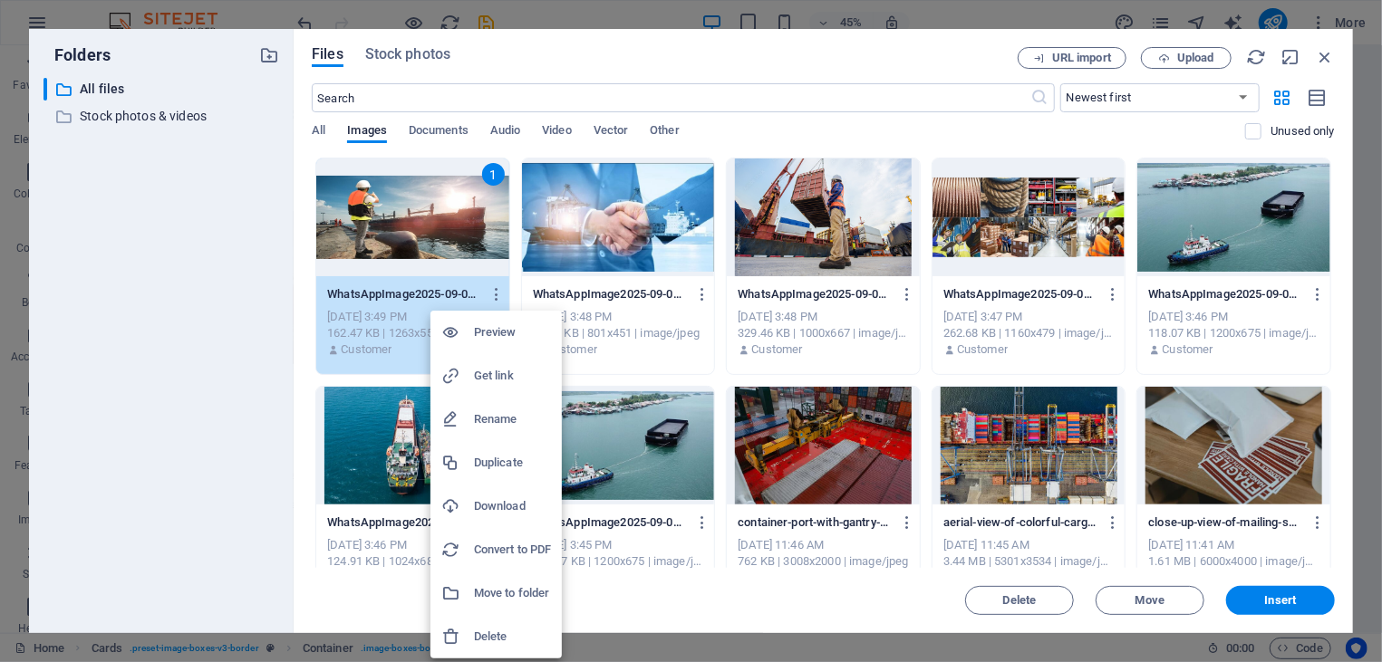
click at [480, 631] on h6 "Delete" at bounding box center [512, 637] width 77 height 22
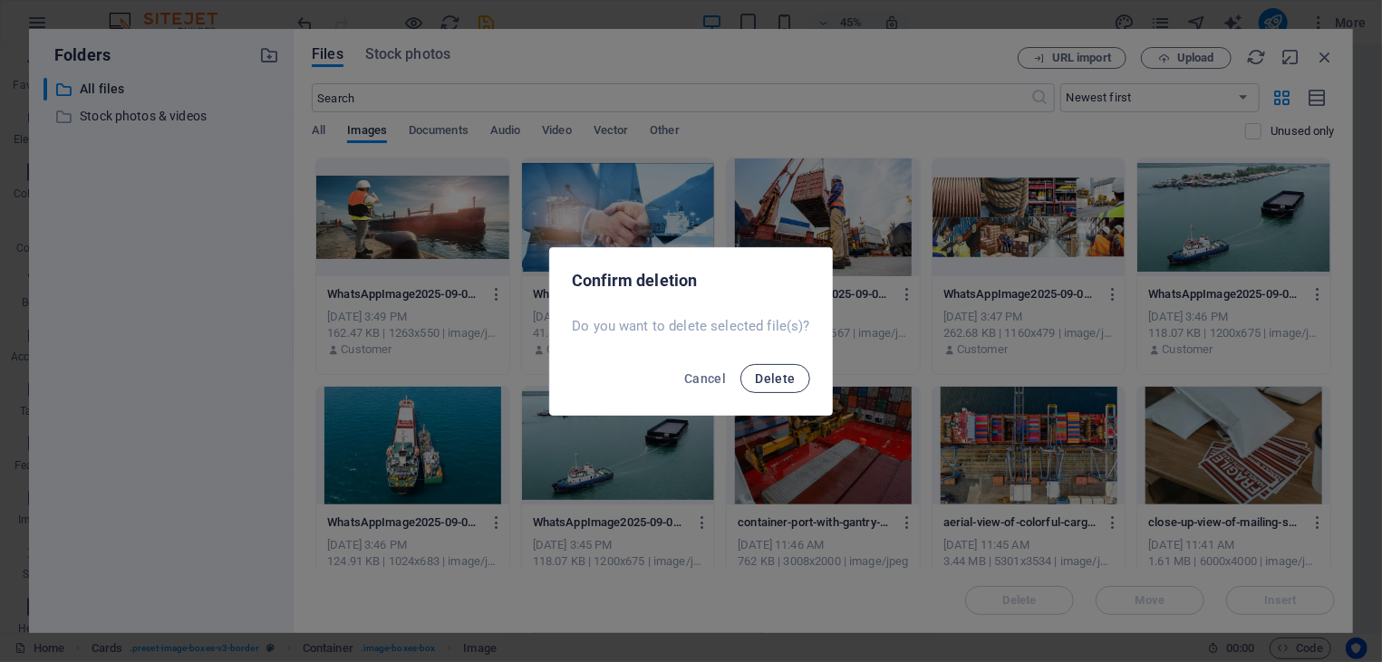
click at [776, 383] on span "Delete" at bounding box center [775, 379] width 40 height 14
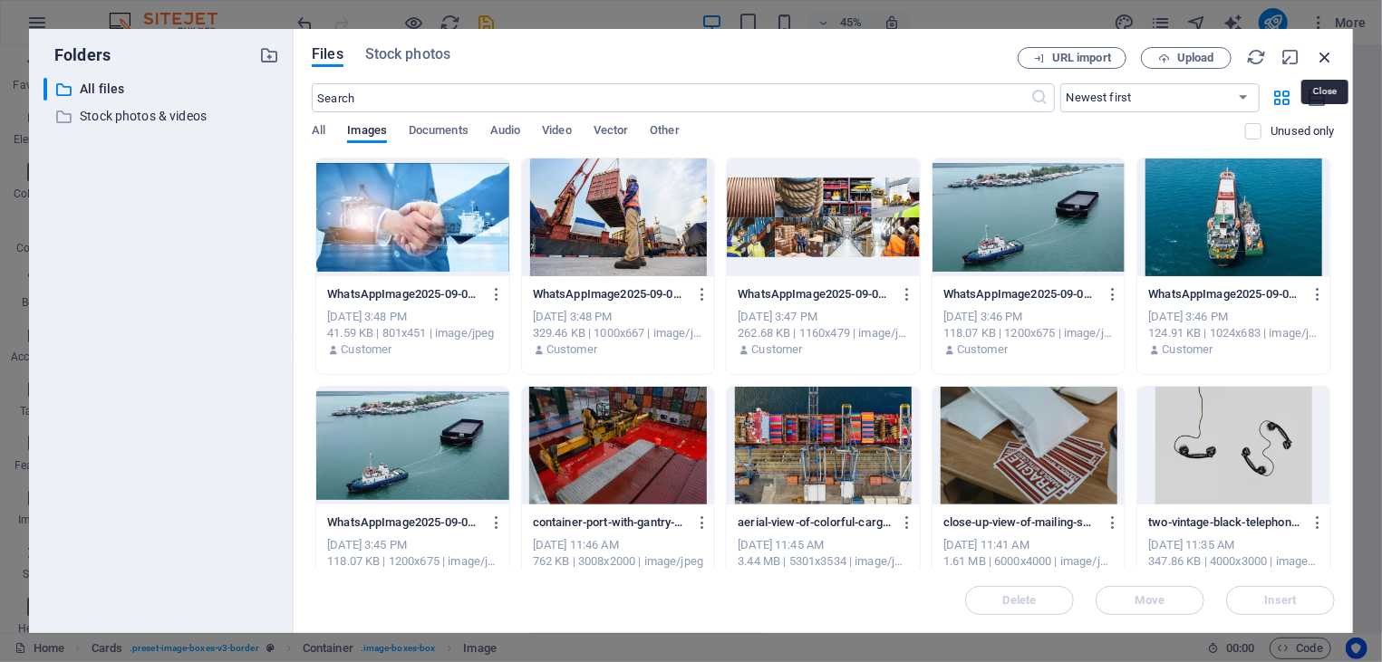
click at [1328, 62] on icon "button" at bounding box center [1325, 57] width 20 height 20
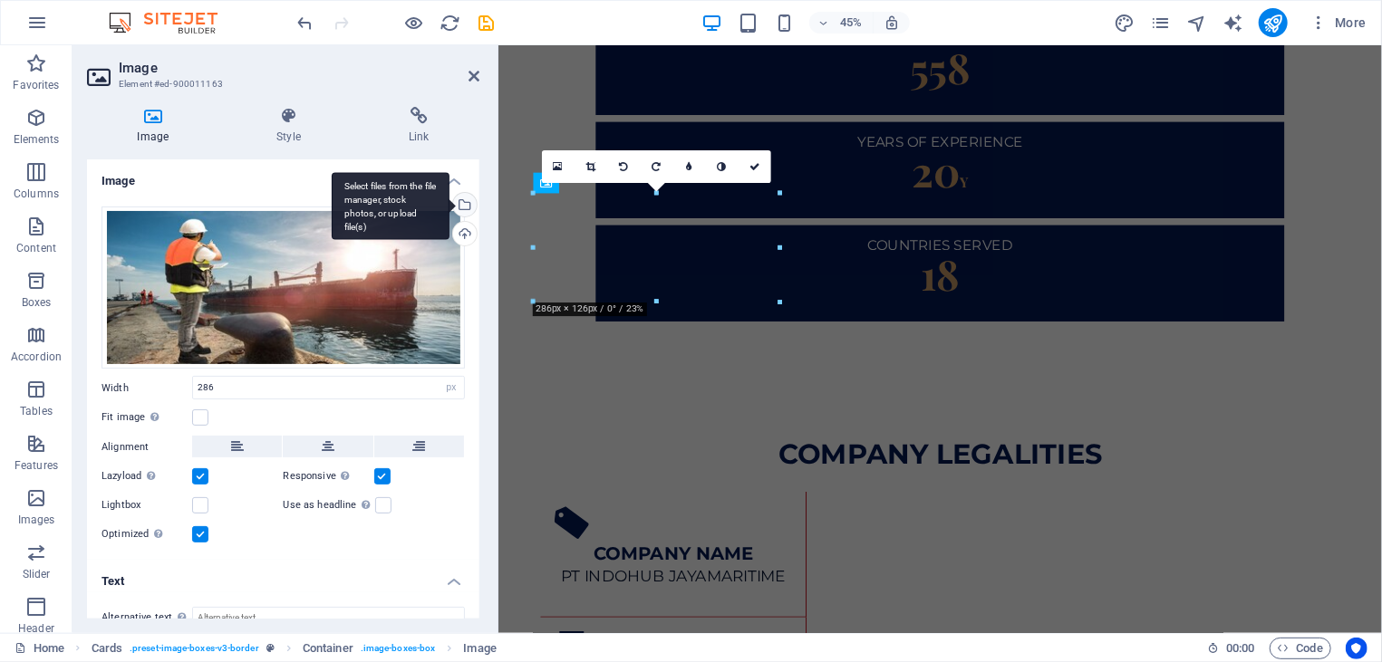
scroll to position [2386, 0]
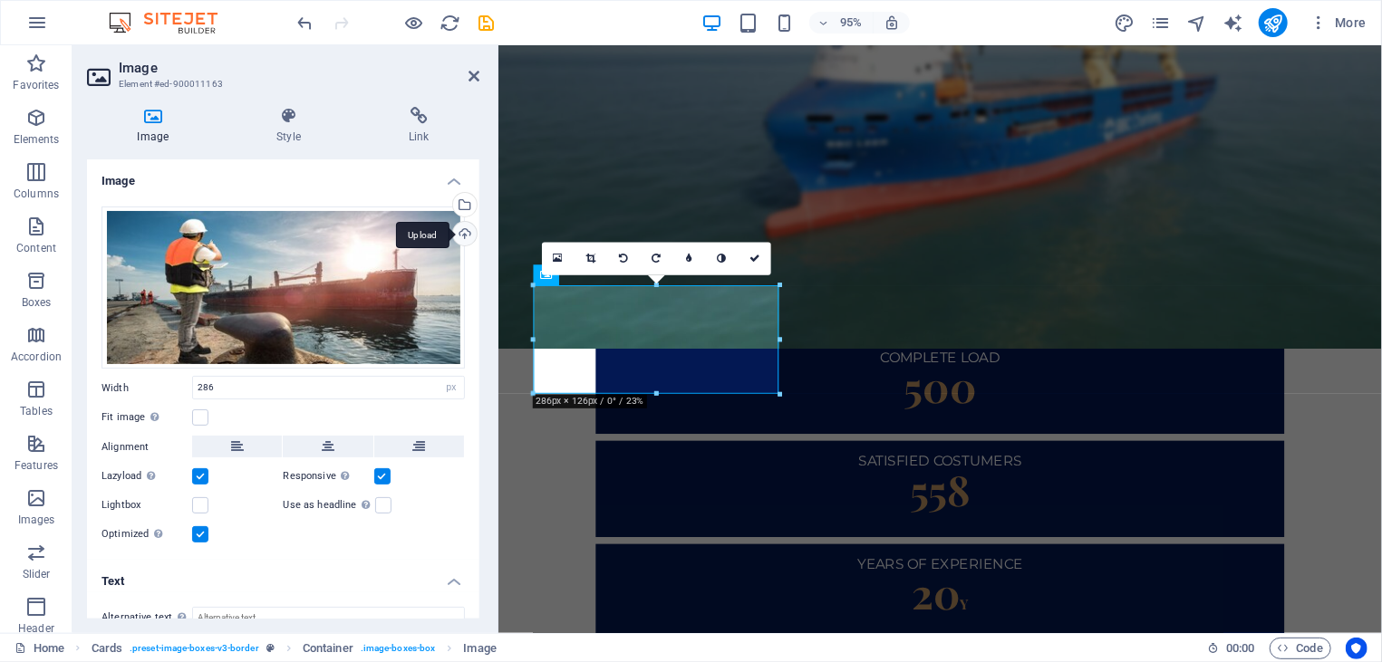
click at [452, 233] on div "Upload" at bounding box center [462, 235] width 27 height 27
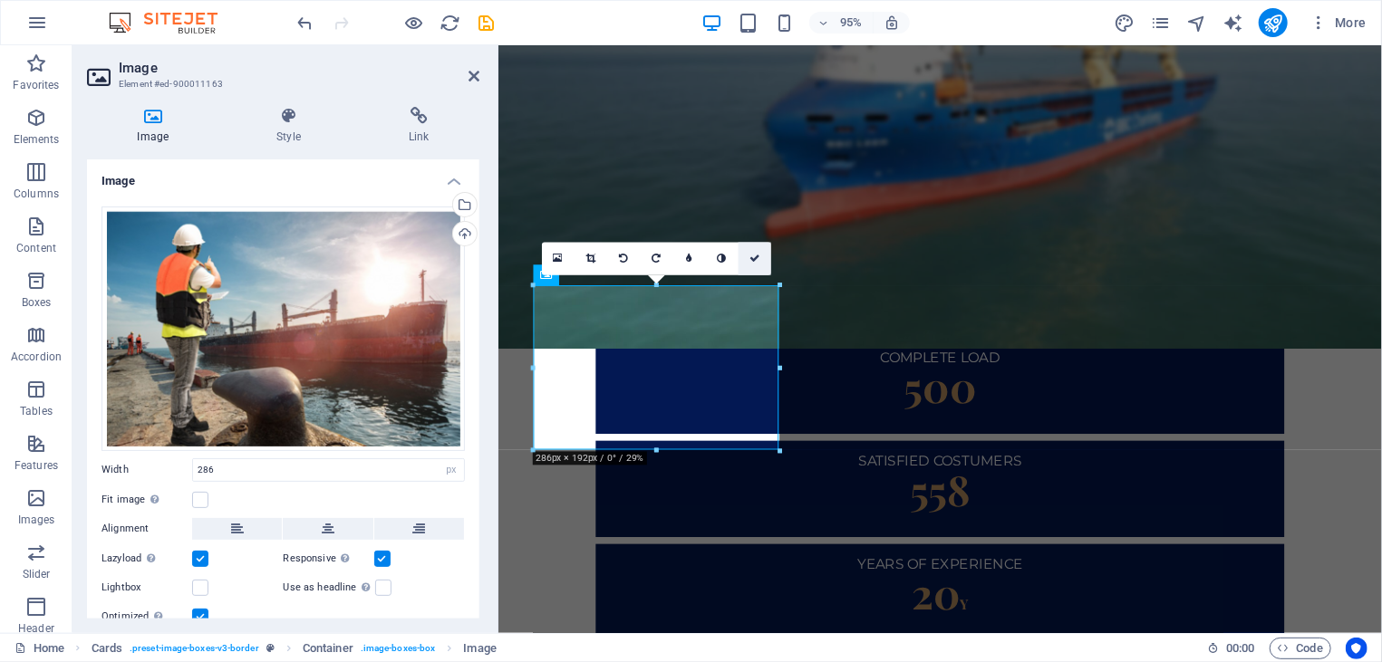
click at [752, 258] on icon at bounding box center [754, 259] width 11 height 10
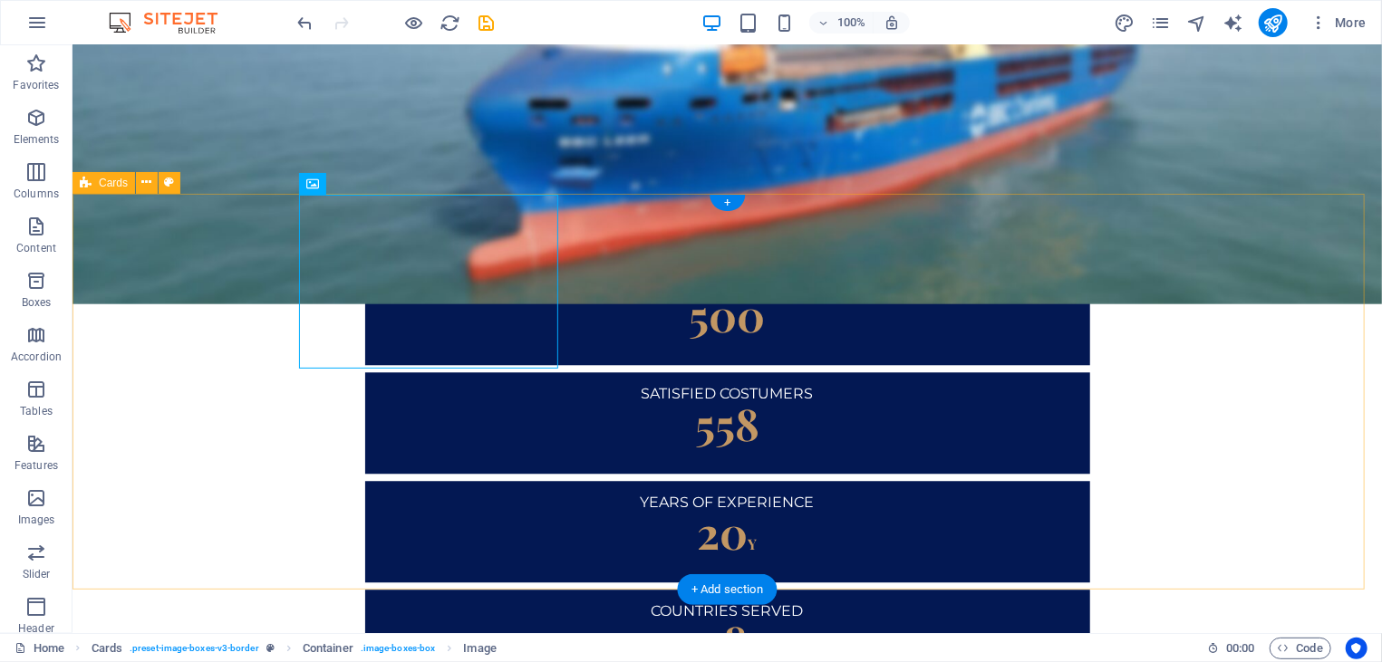
scroll to position [2463, 0]
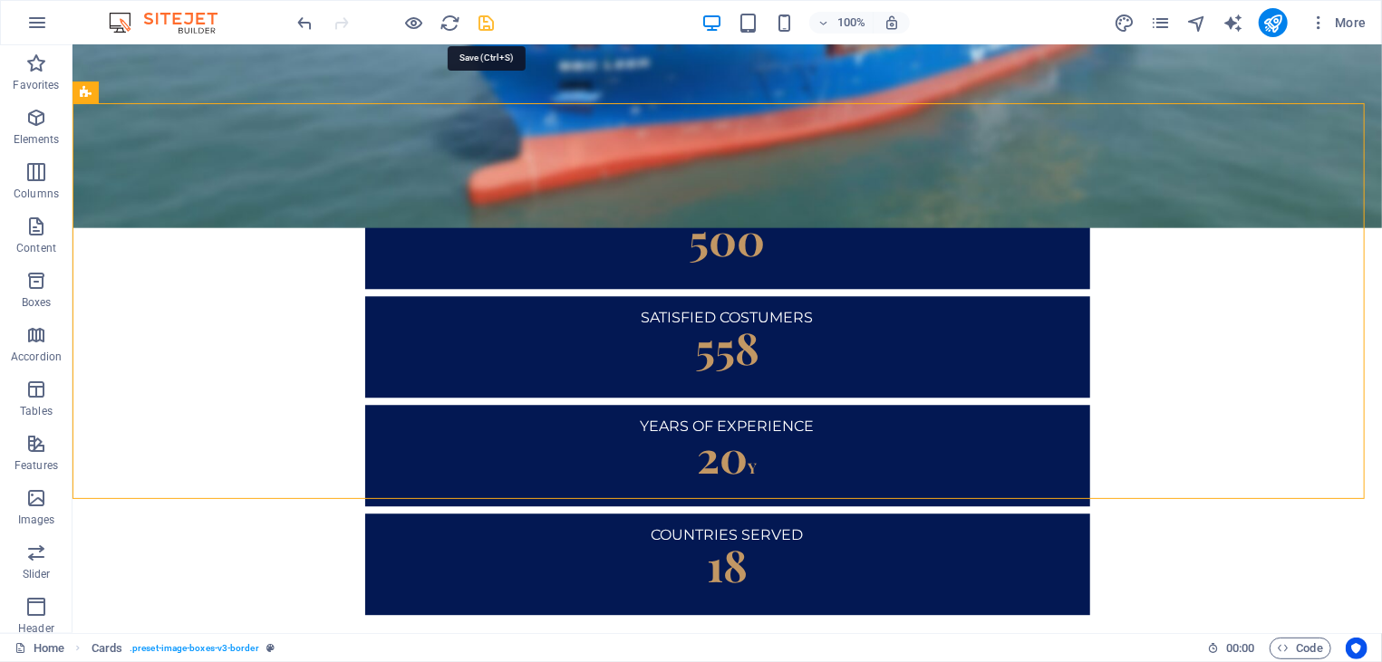
click at [484, 25] on icon "save" at bounding box center [487, 23] width 21 height 21
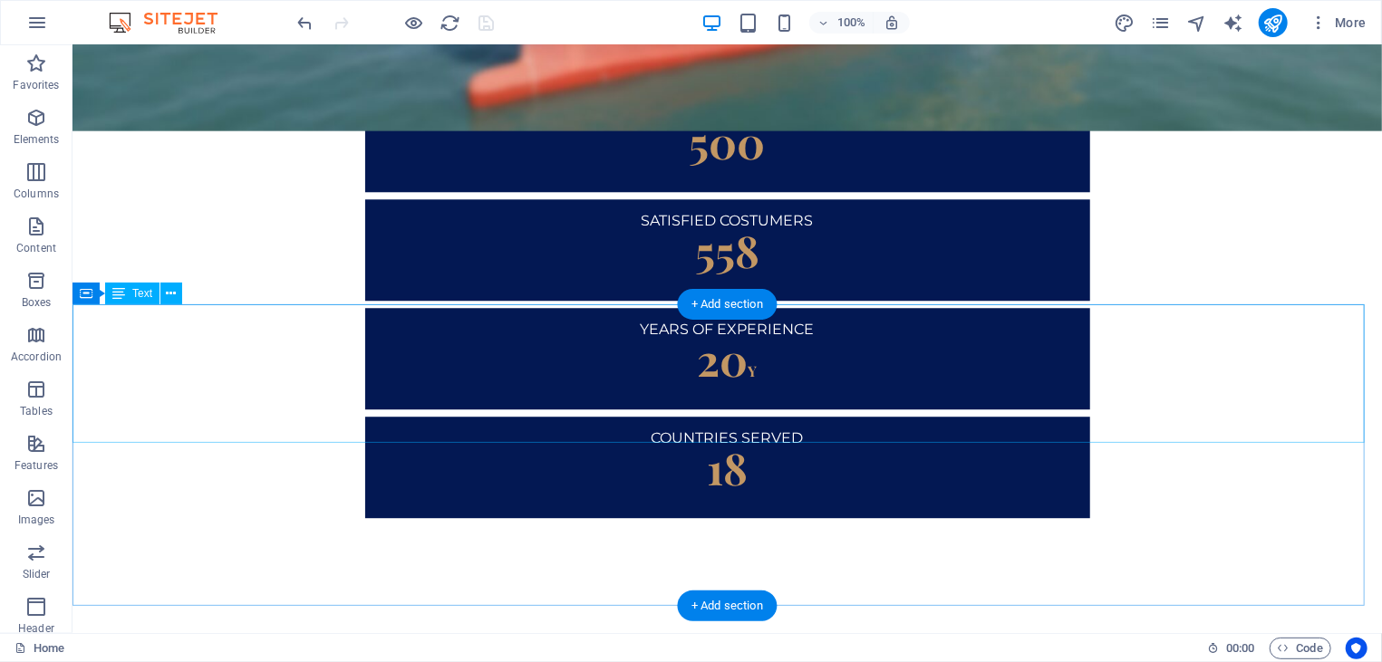
scroll to position [2852, 0]
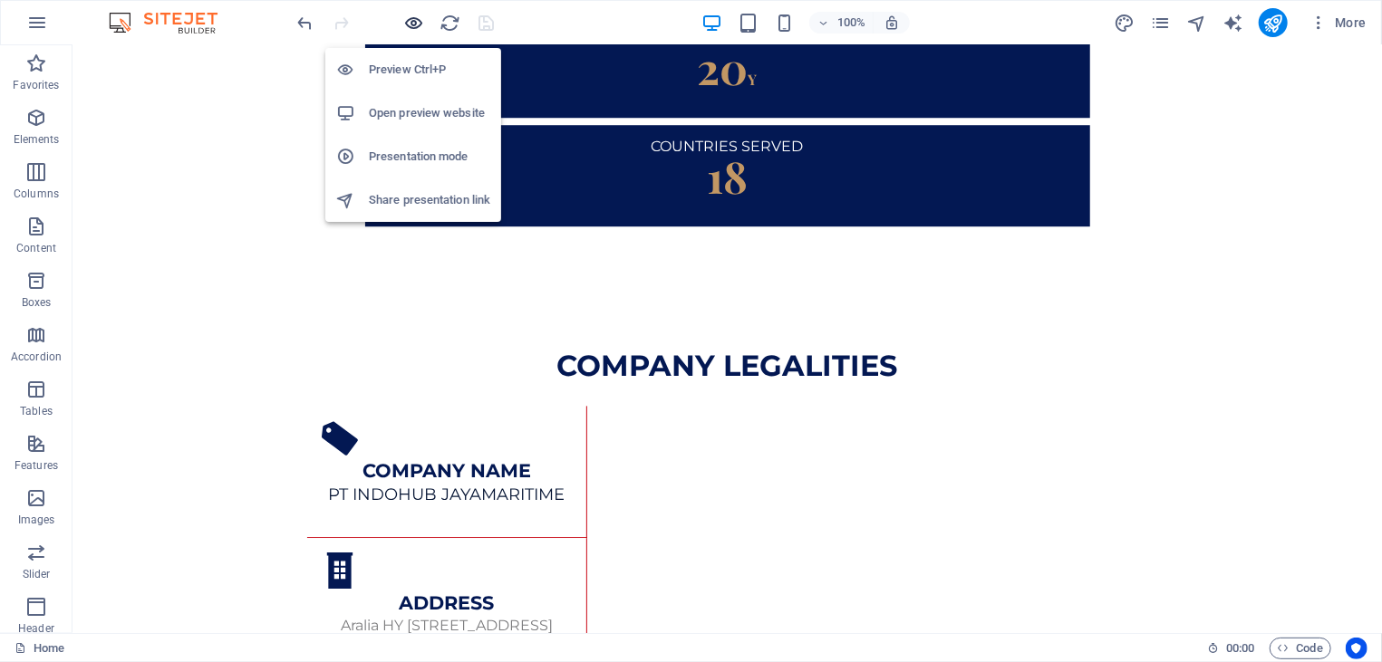
click at [420, 21] on icon "button" at bounding box center [414, 23] width 21 height 21
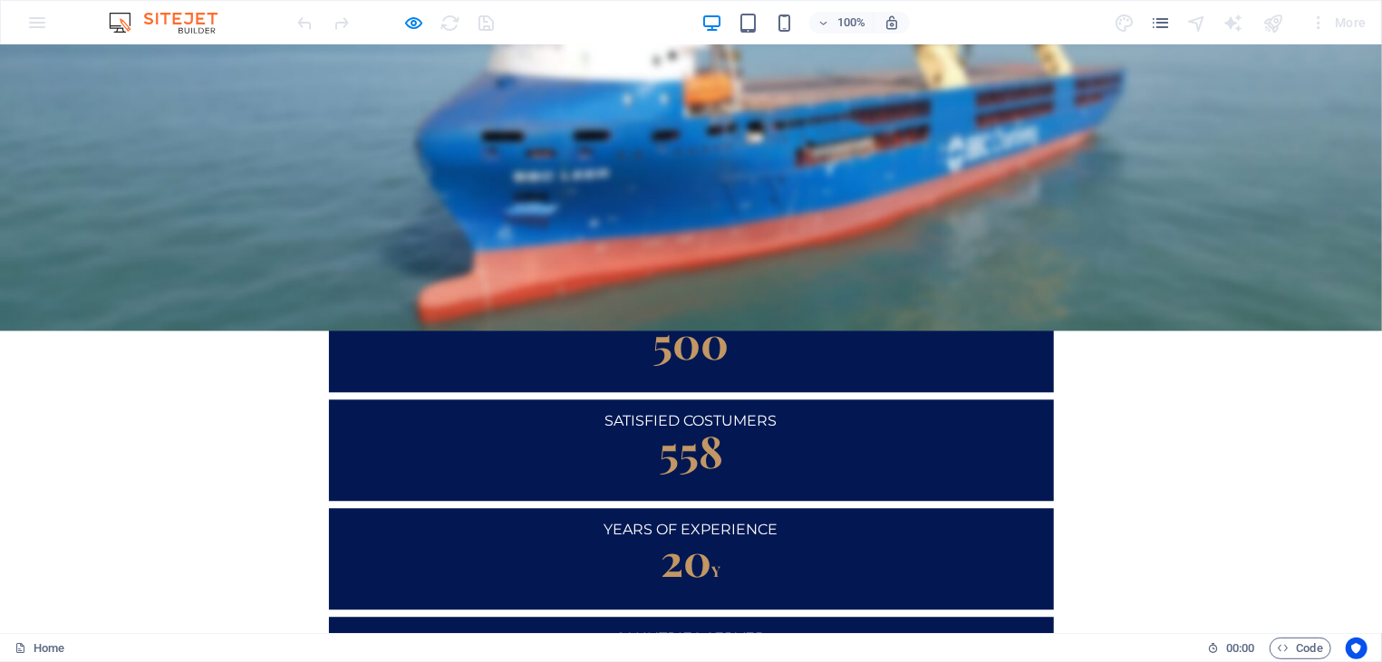
scroll to position [2754, 0]
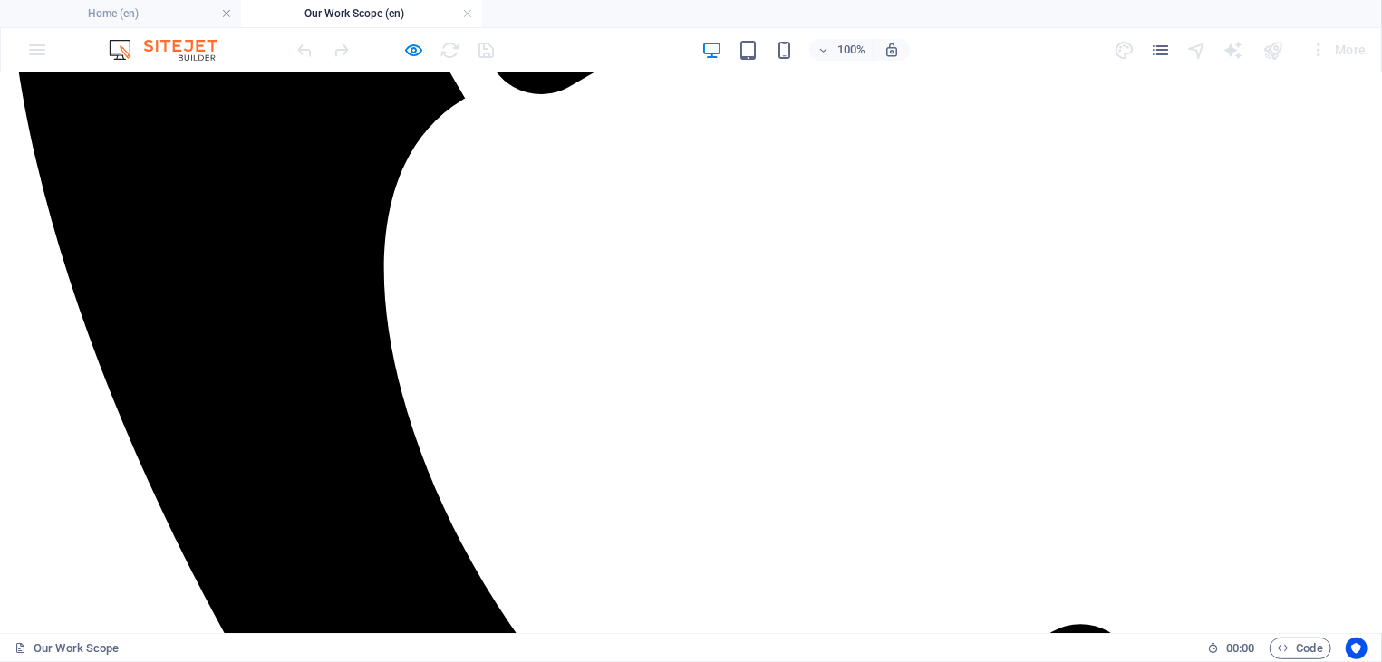
scroll to position [583, 0]
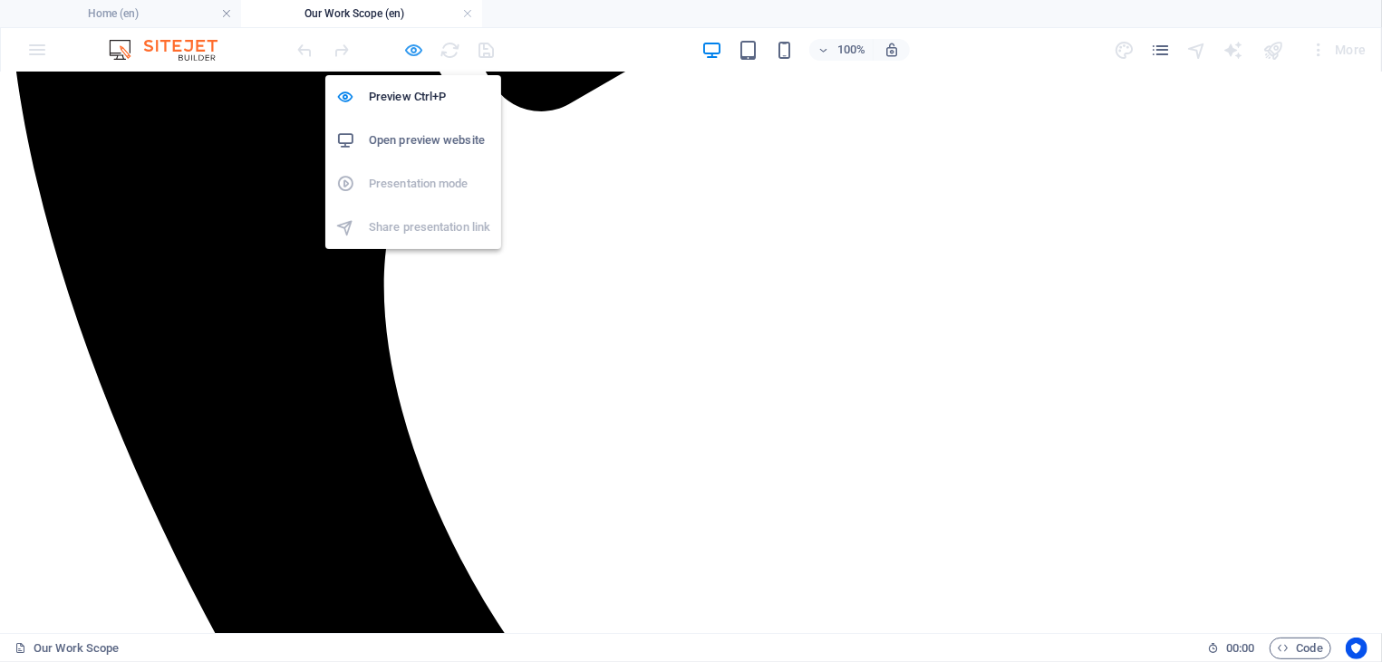
click at [410, 57] on icon "button" at bounding box center [414, 50] width 21 height 21
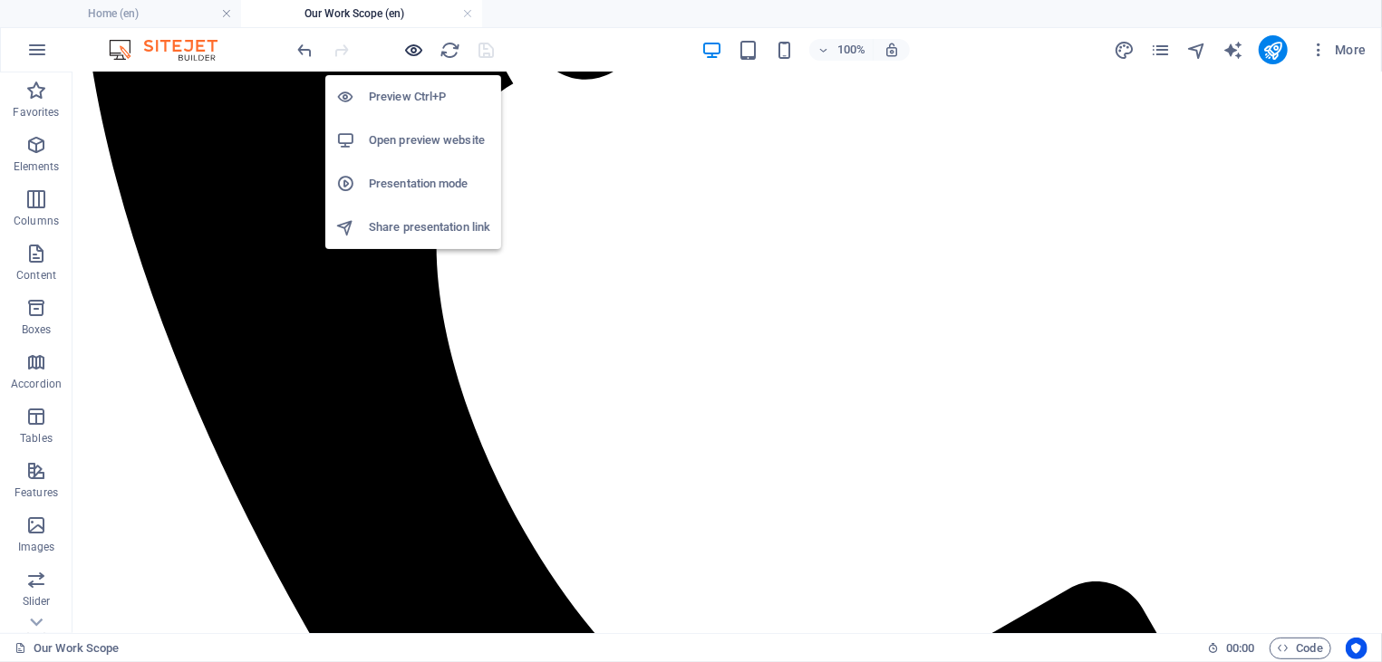
click at [410, 57] on icon "button" at bounding box center [414, 50] width 21 height 21
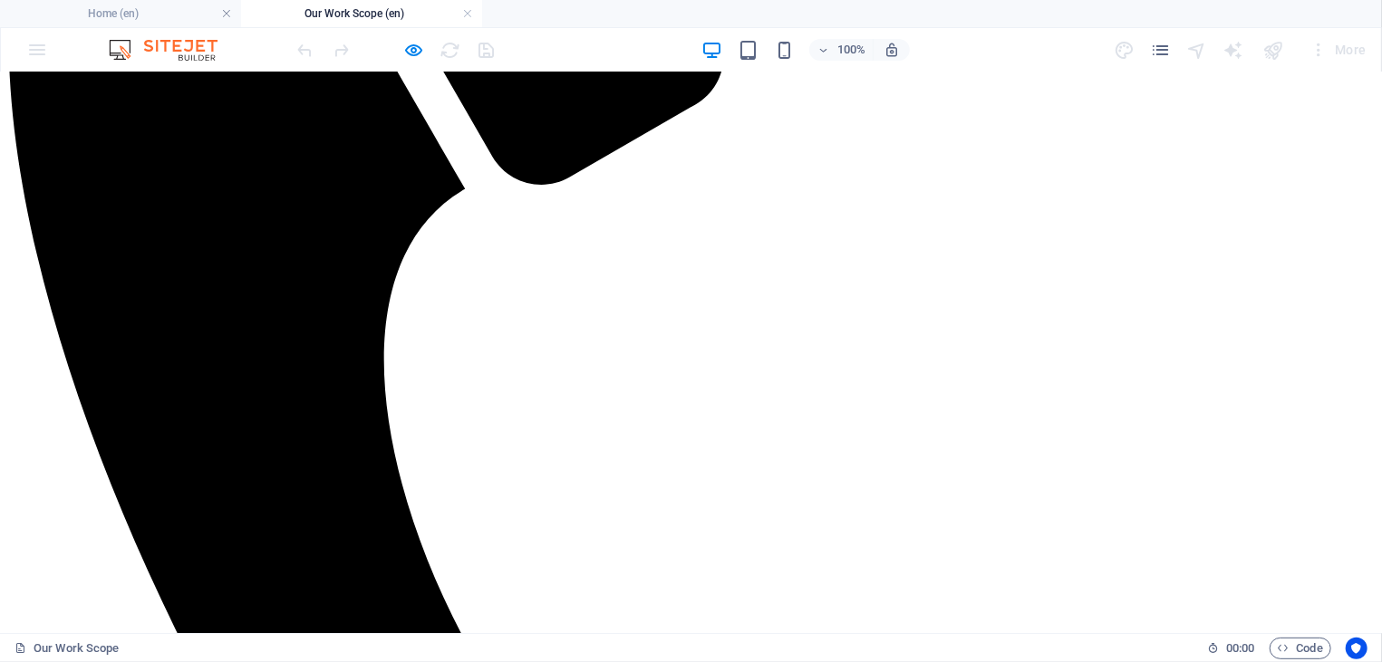
scroll to position [486, 0]
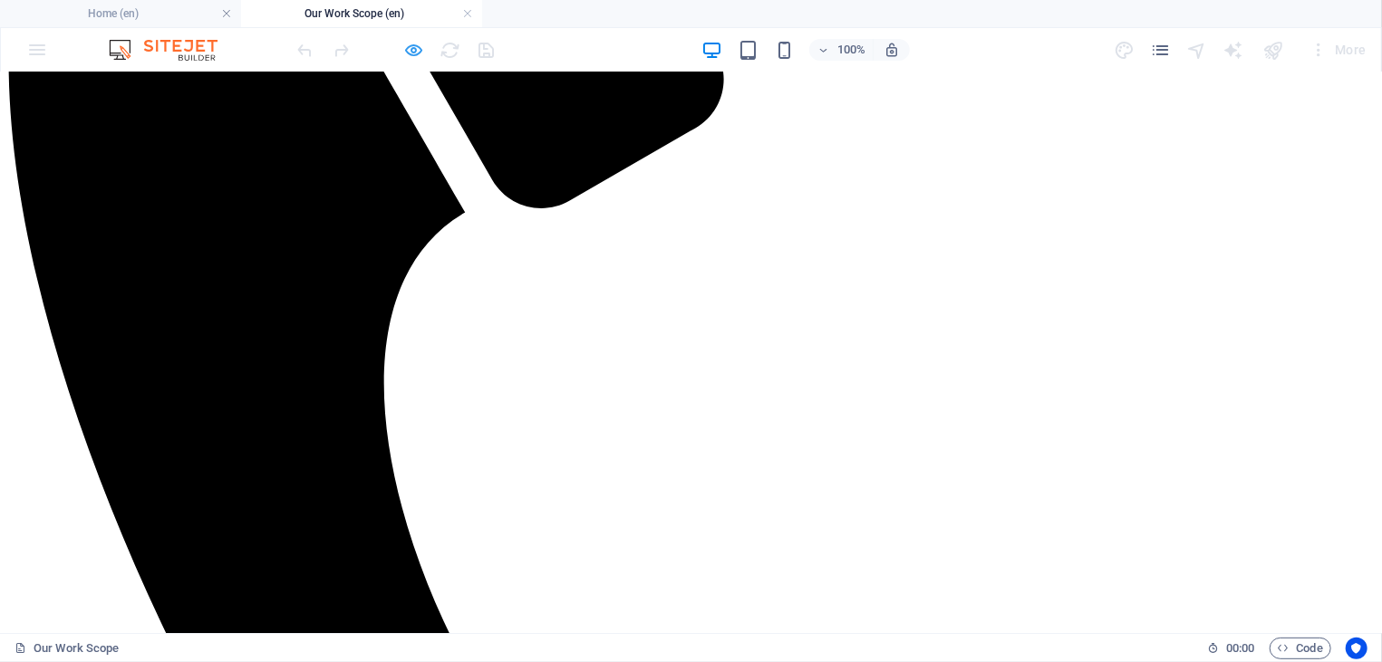
click at [414, 54] on icon "button" at bounding box center [414, 50] width 21 height 21
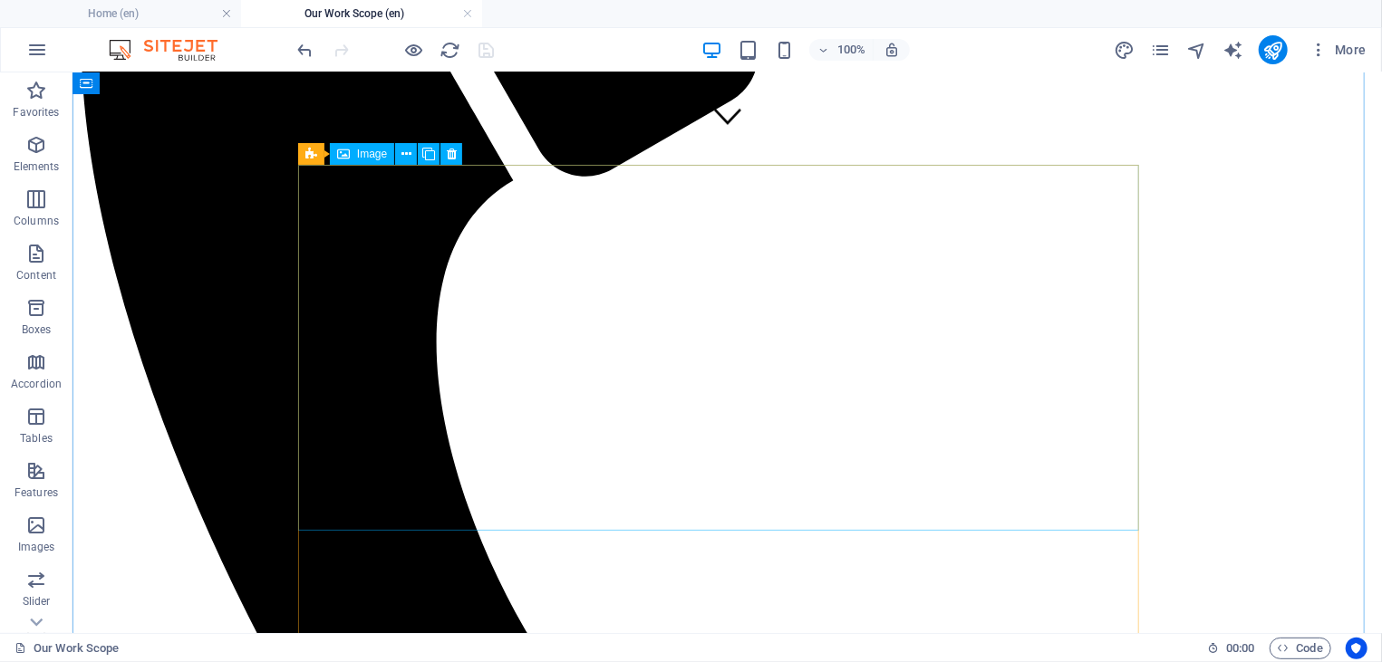
click at [366, 156] on span "Image" at bounding box center [372, 154] width 30 height 11
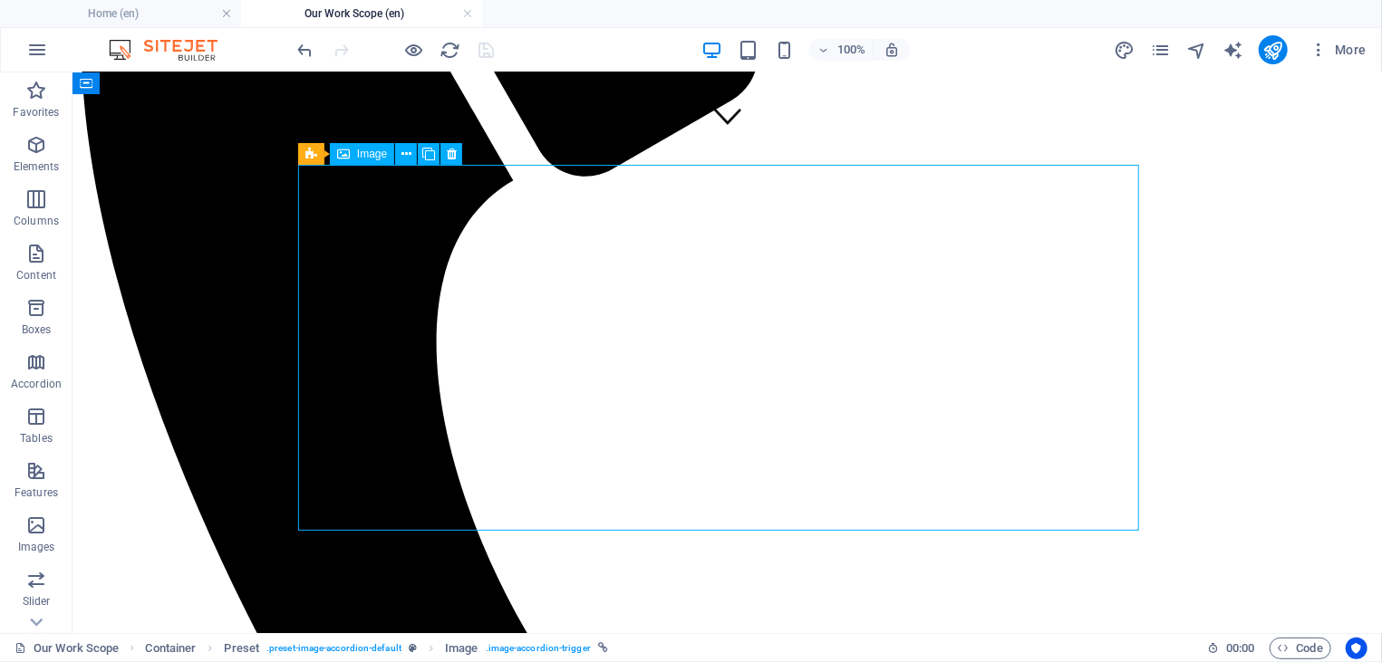
click at [366, 156] on span "Image" at bounding box center [372, 154] width 30 height 11
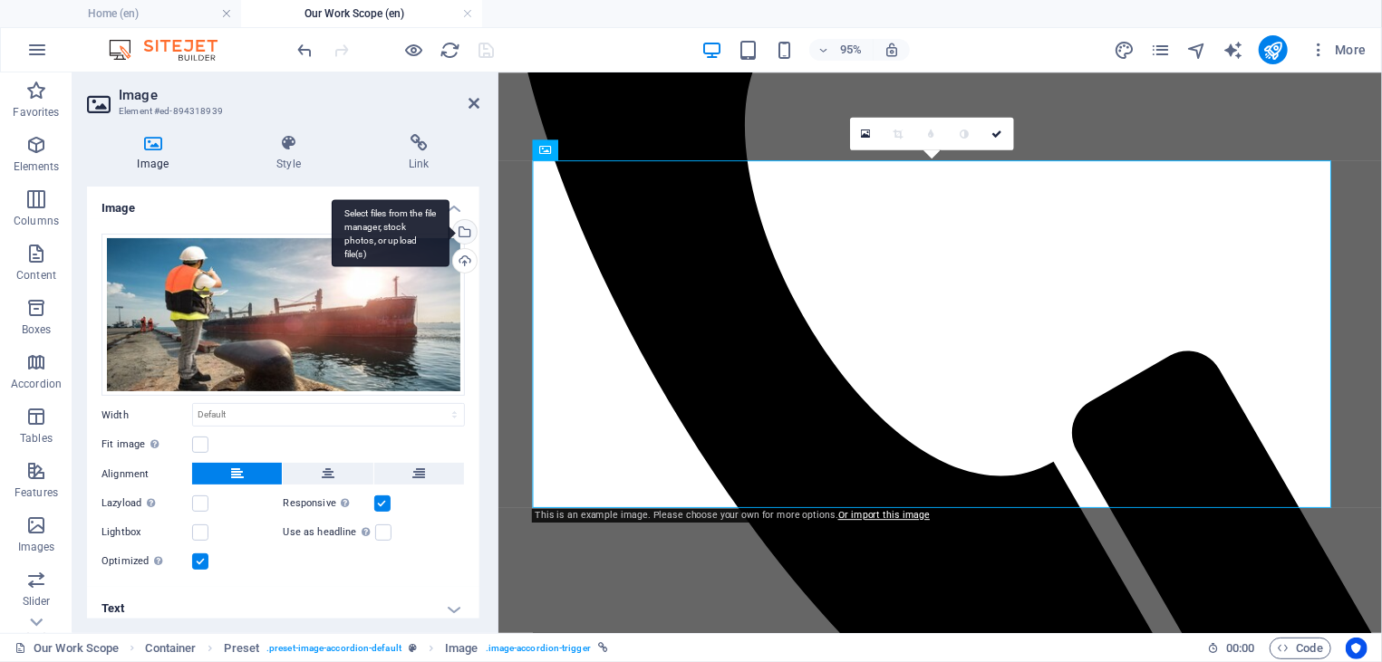
click at [444, 227] on div "Select files from the file manager, stock photos, or upload file(s)" at bounding box center [391, 233] width 118 height 68
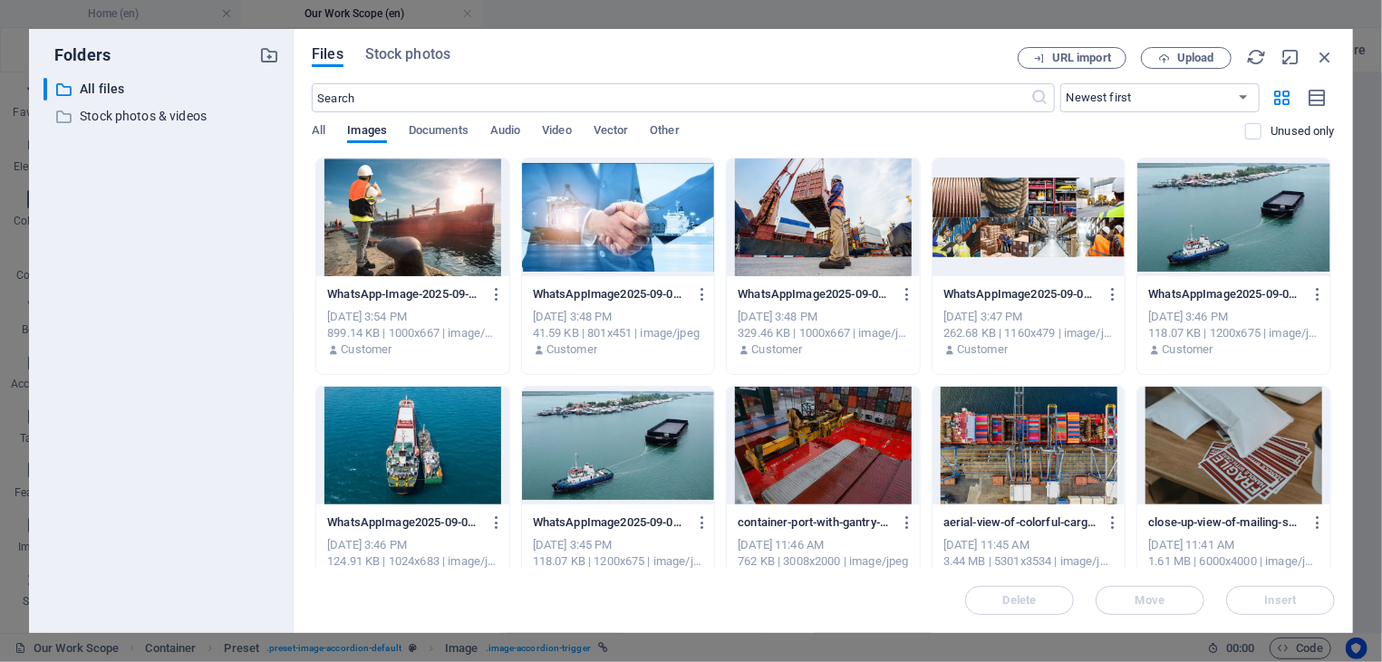
click at [449, 235] on div at bounding box center [412, 218] width 193 height 118
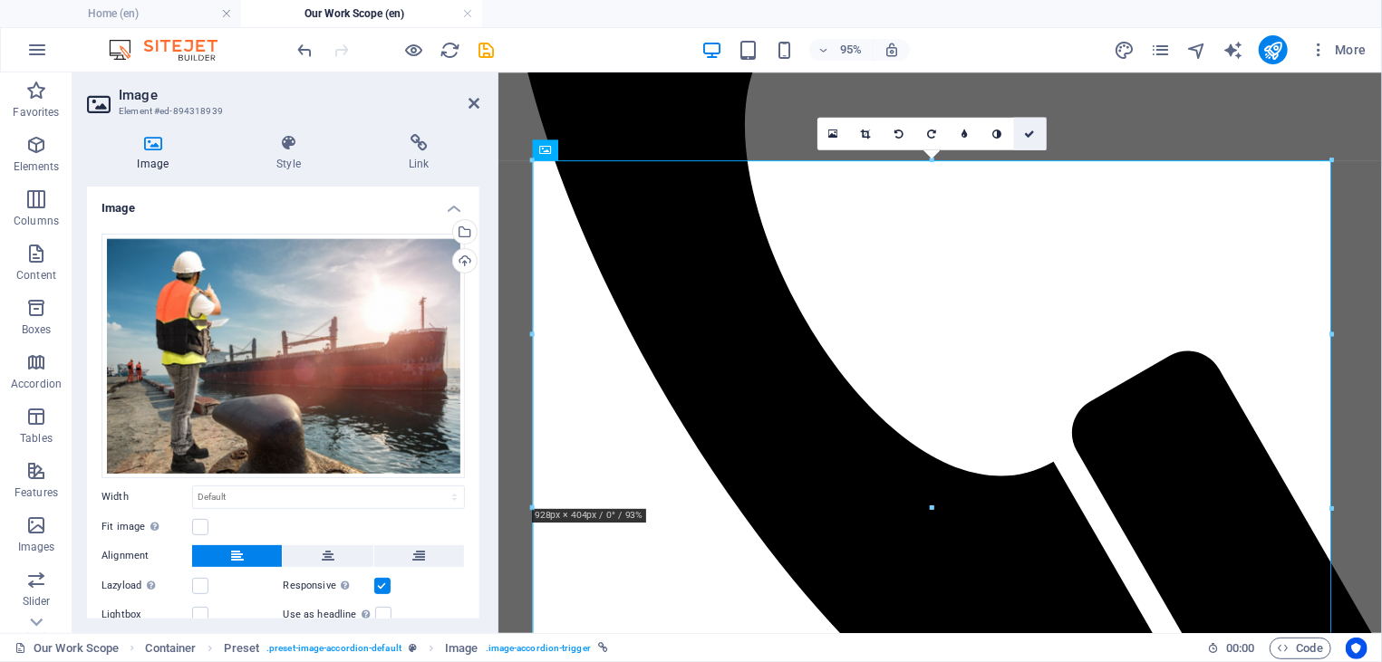
click at [1031, 132] on icon at bounding box center [1030, 134] width 11 height 10
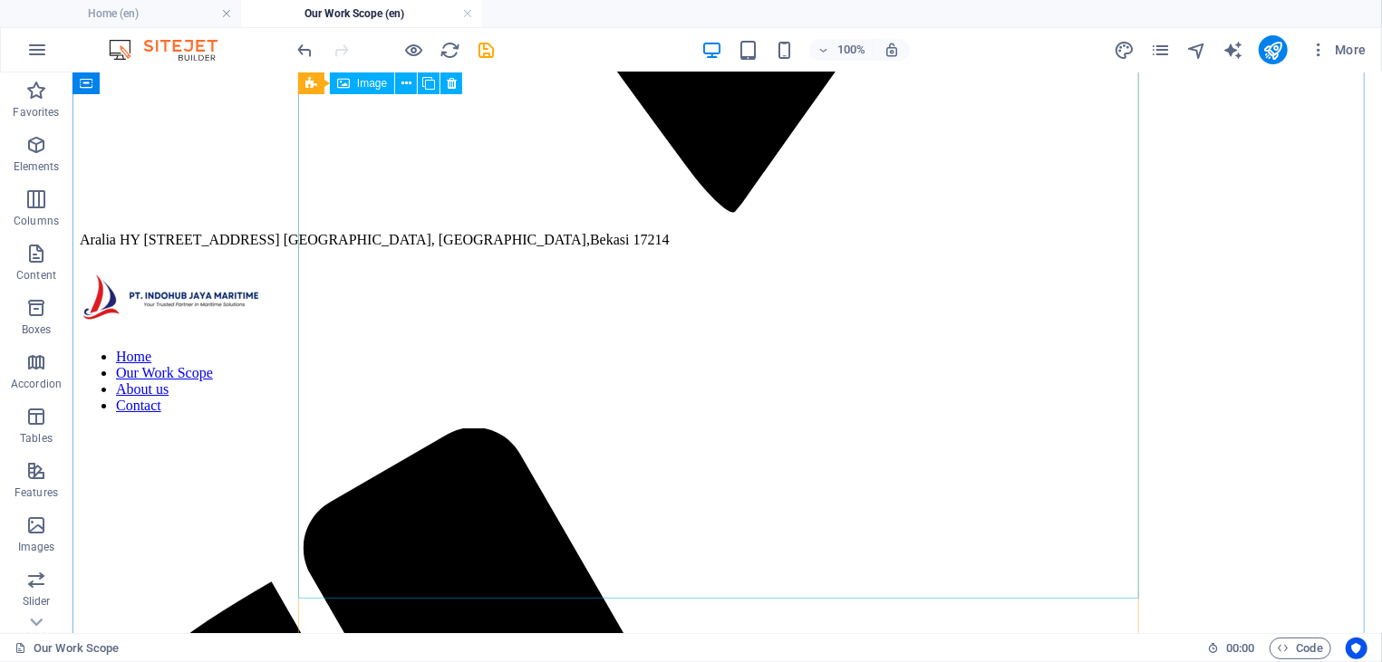
scroll to position [3594, 0]
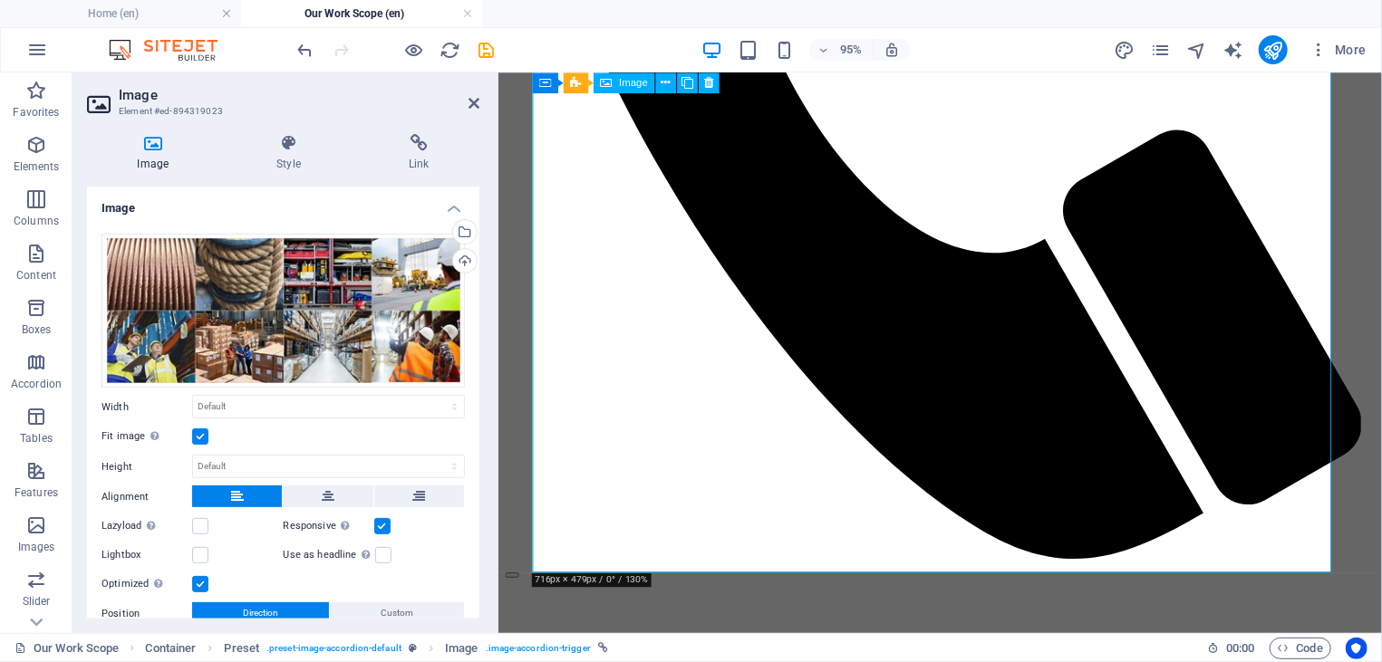
scroll to position [3497, 0]
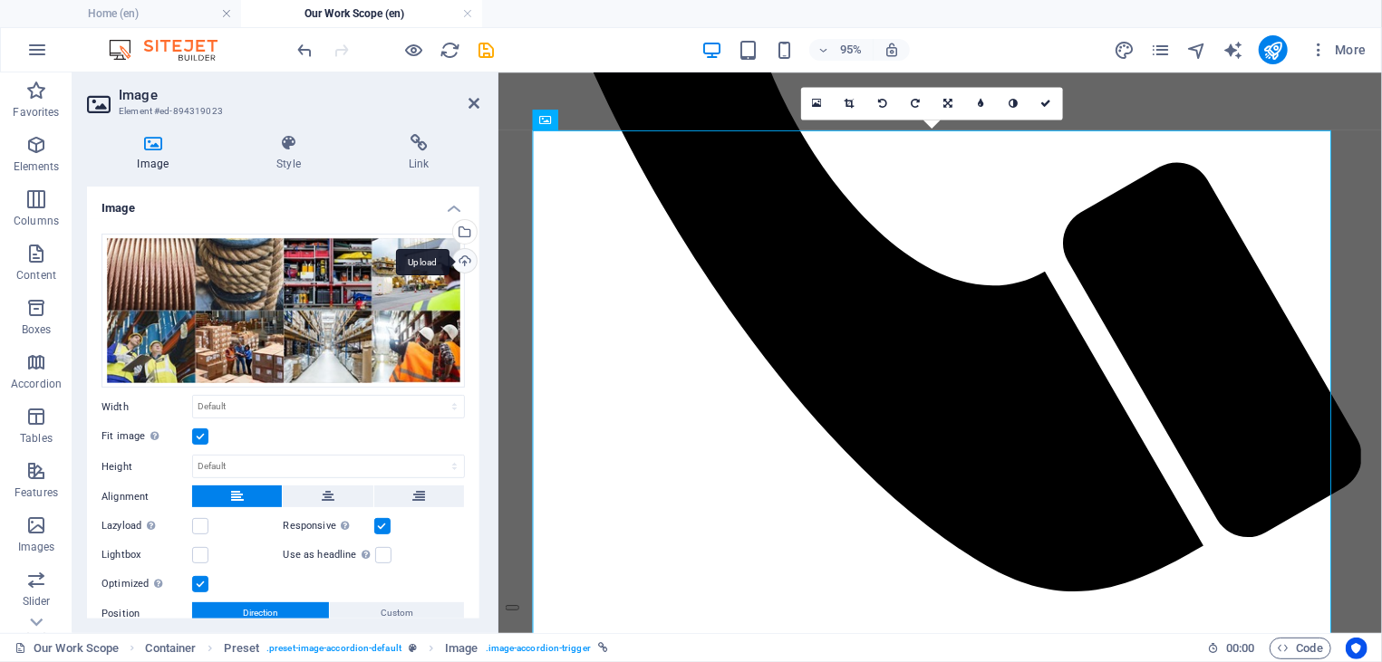
click at [449, 255] on div "Upload" at bounding box center [462, 262] width 27 height 27
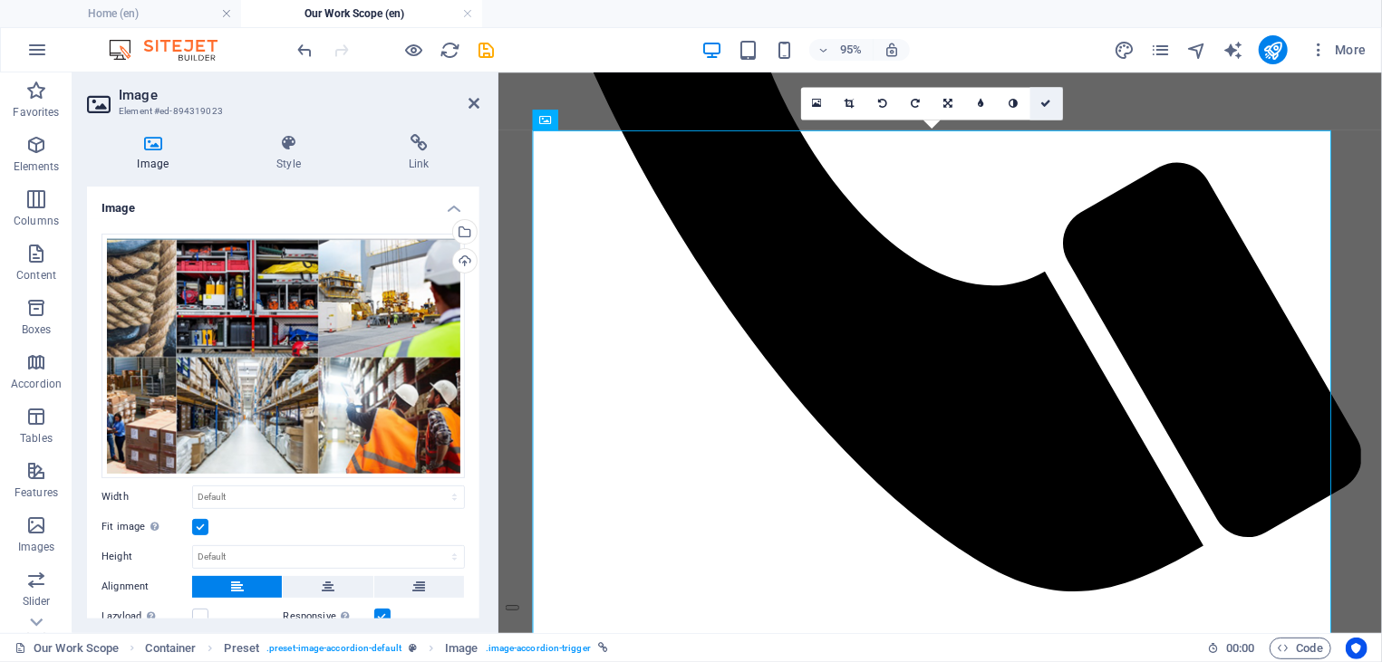
click at [1050, 103] on icon at bounding box center [1046, 103] width 11 height 10
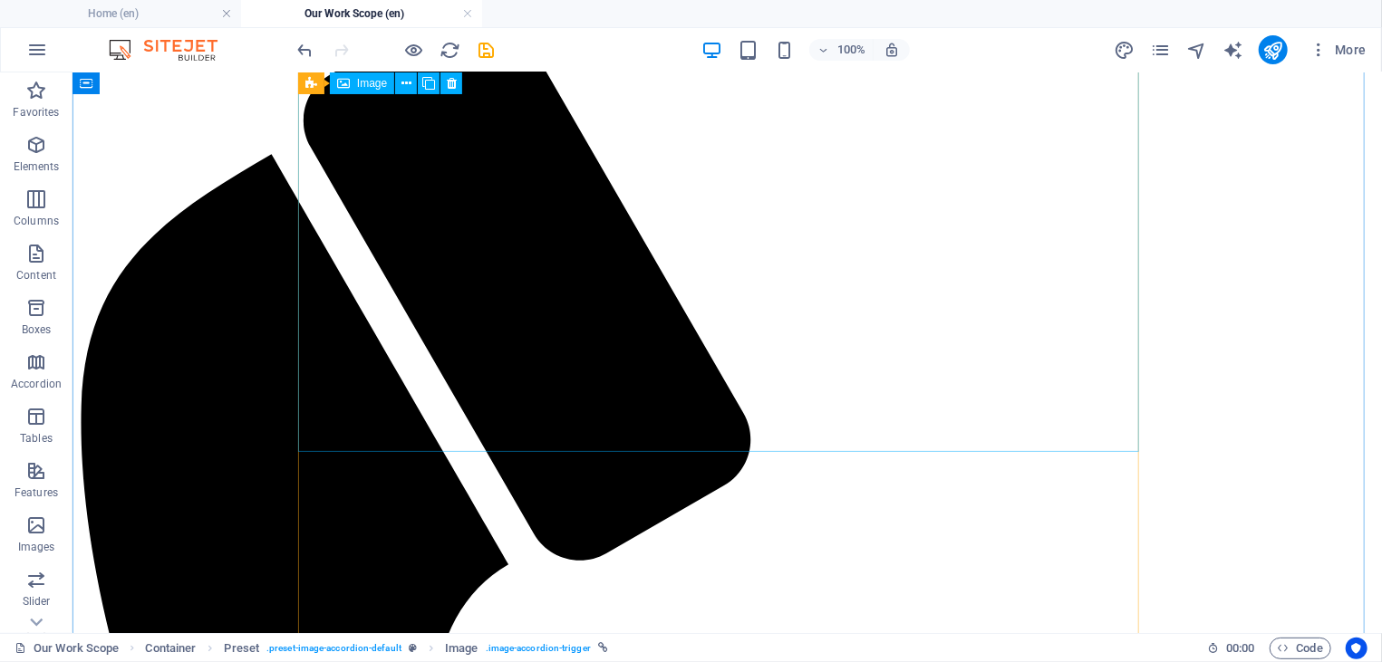
scroll to position [4468, 0]
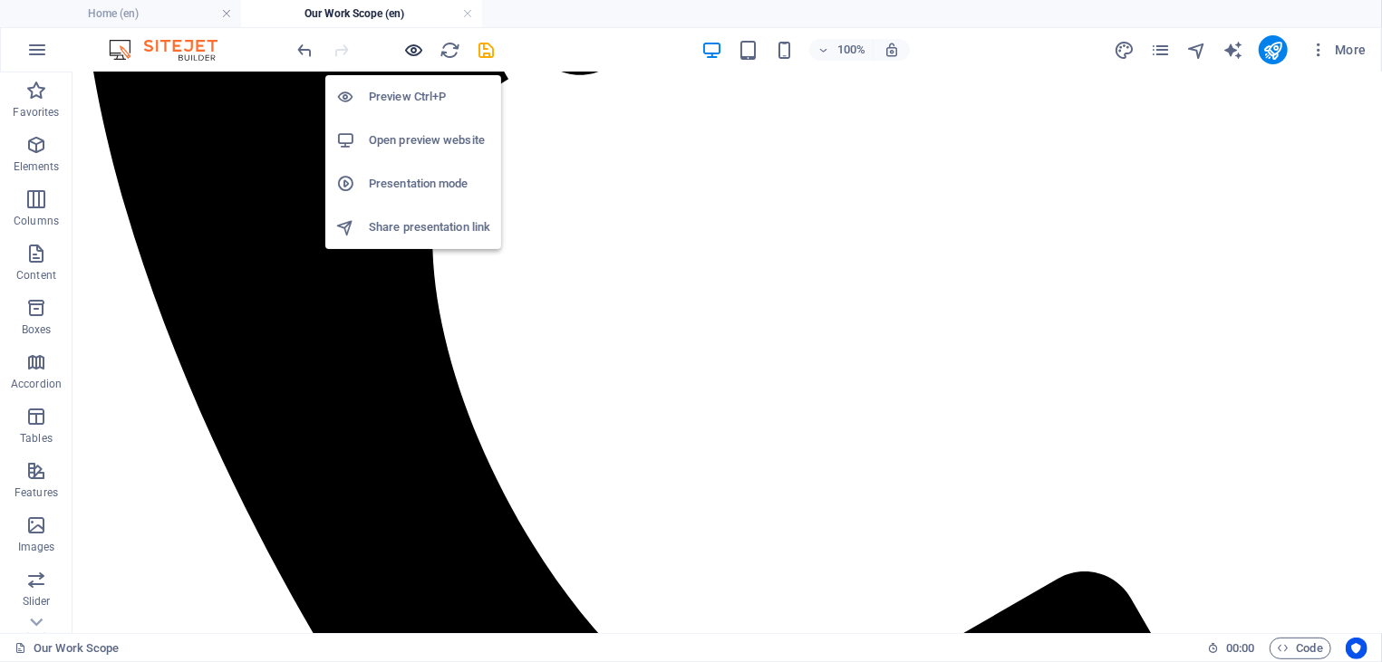
click at [417, 53] on icon "button" at bounding box center [414, 50] width 21 height 21
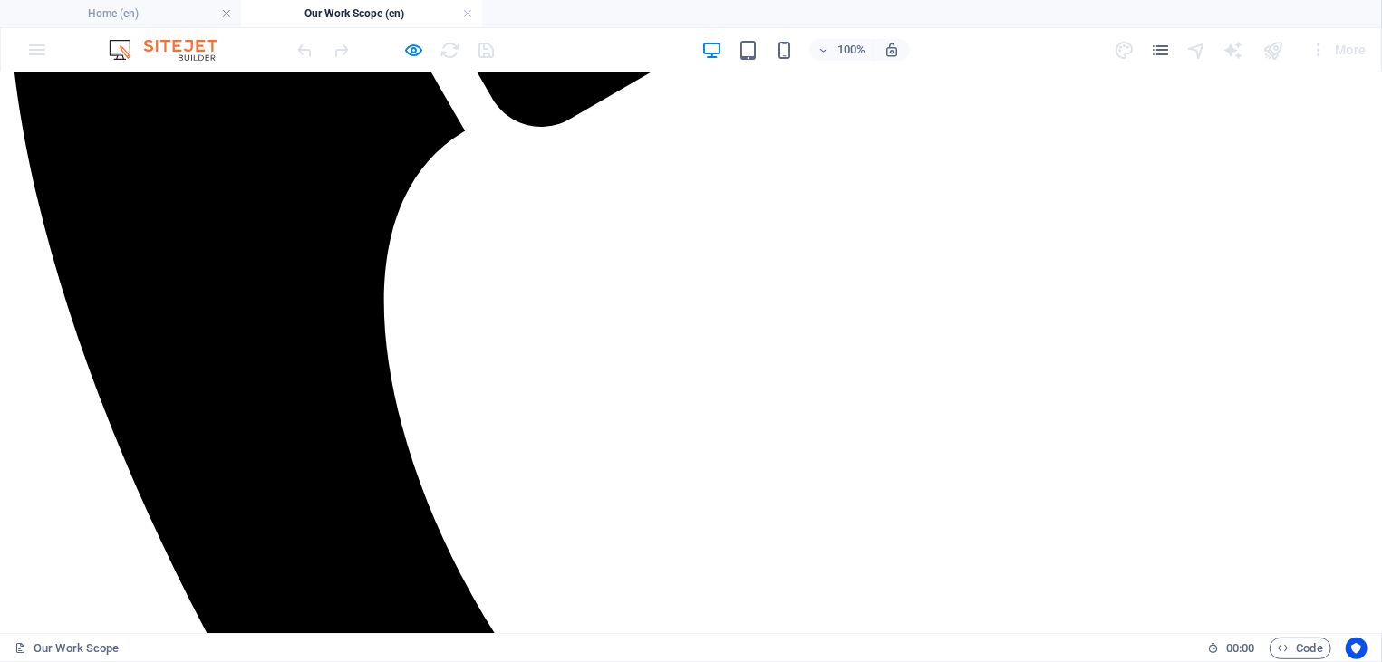
scroll to position [555, 0]
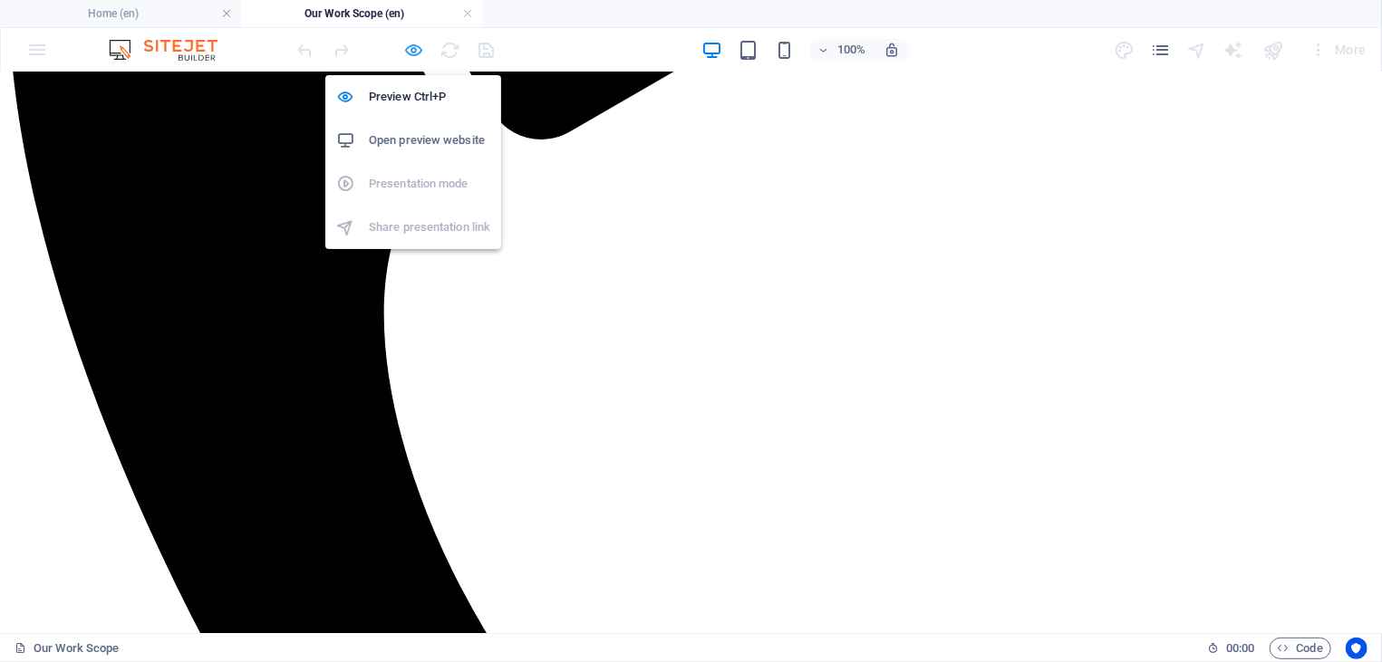
click at [411, 46] on icon "button" at bounding box center [414, 50] width 21 height 21
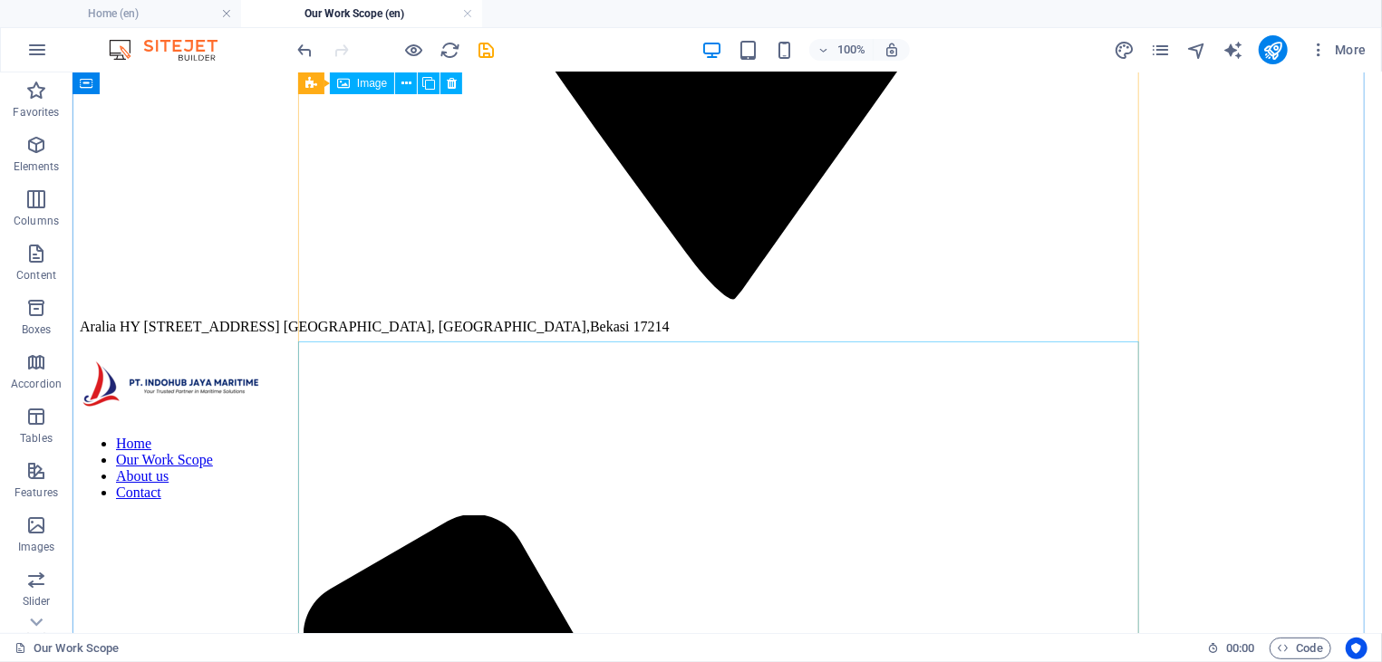
scroll to position [3275, 0]
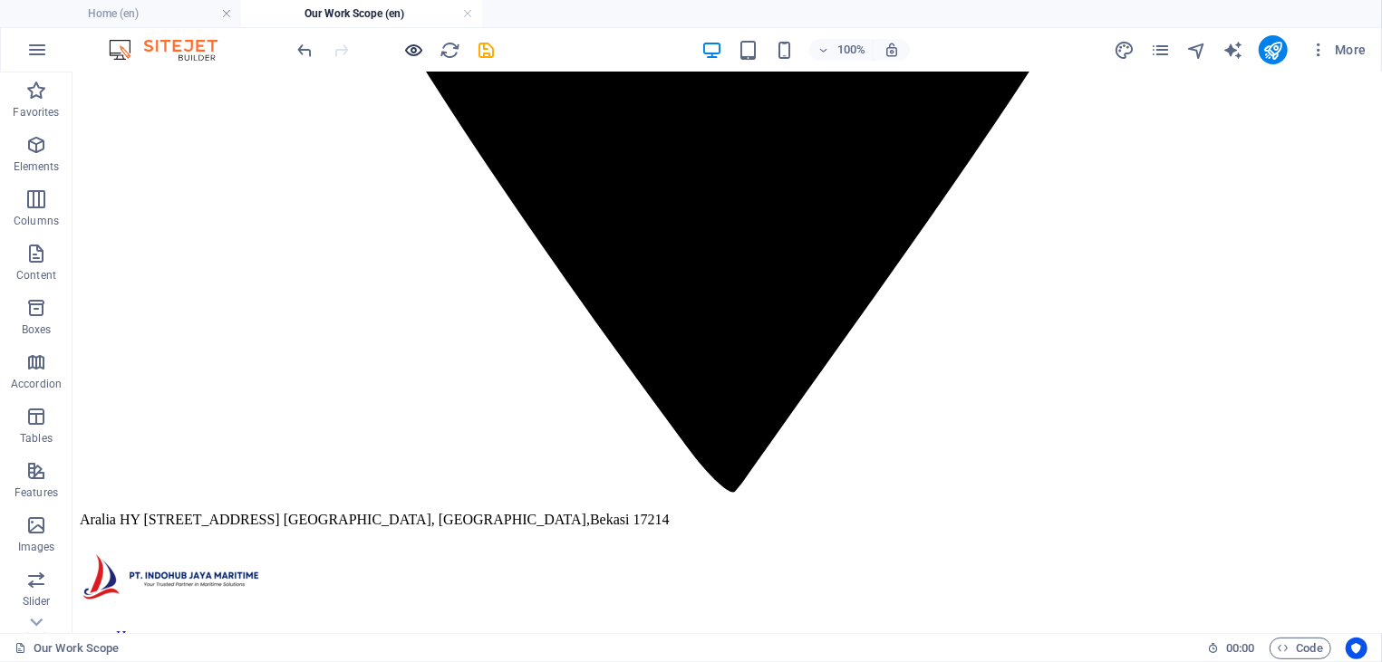
click at [413, 53] on icon "button" at bounding box center [414, 50] width 21 height 21
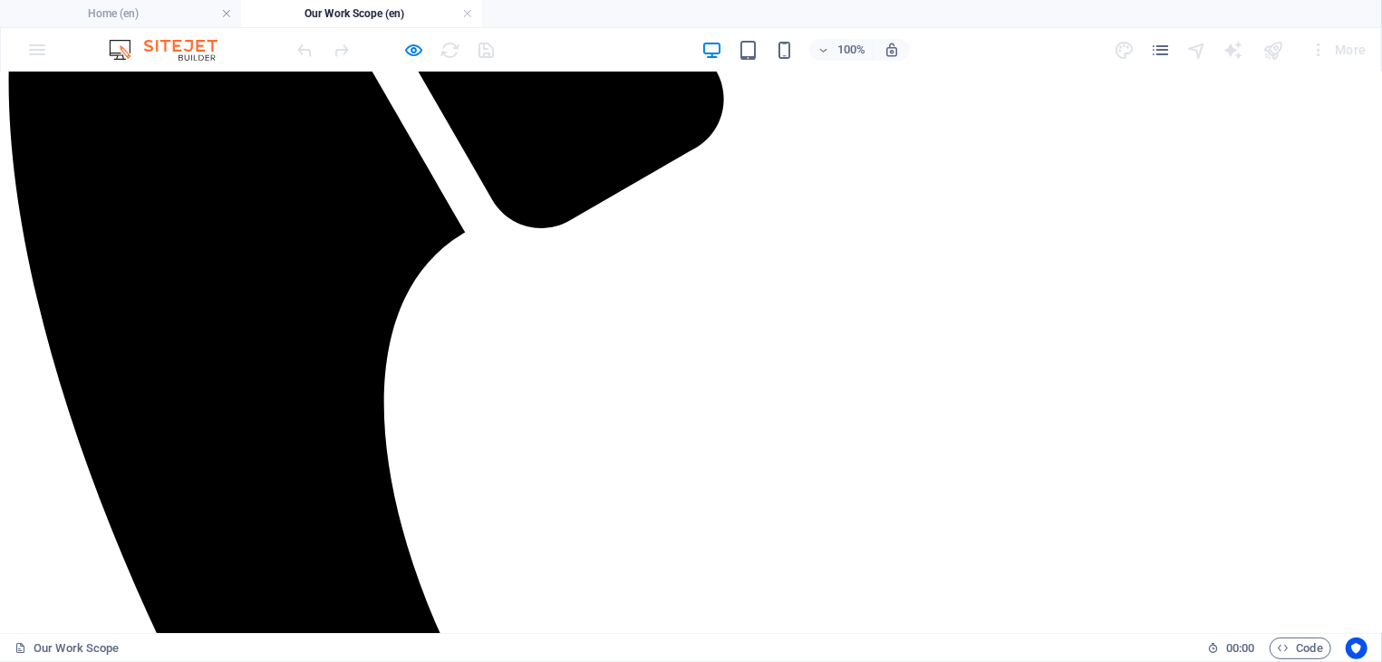
scroll to position [458, 0]
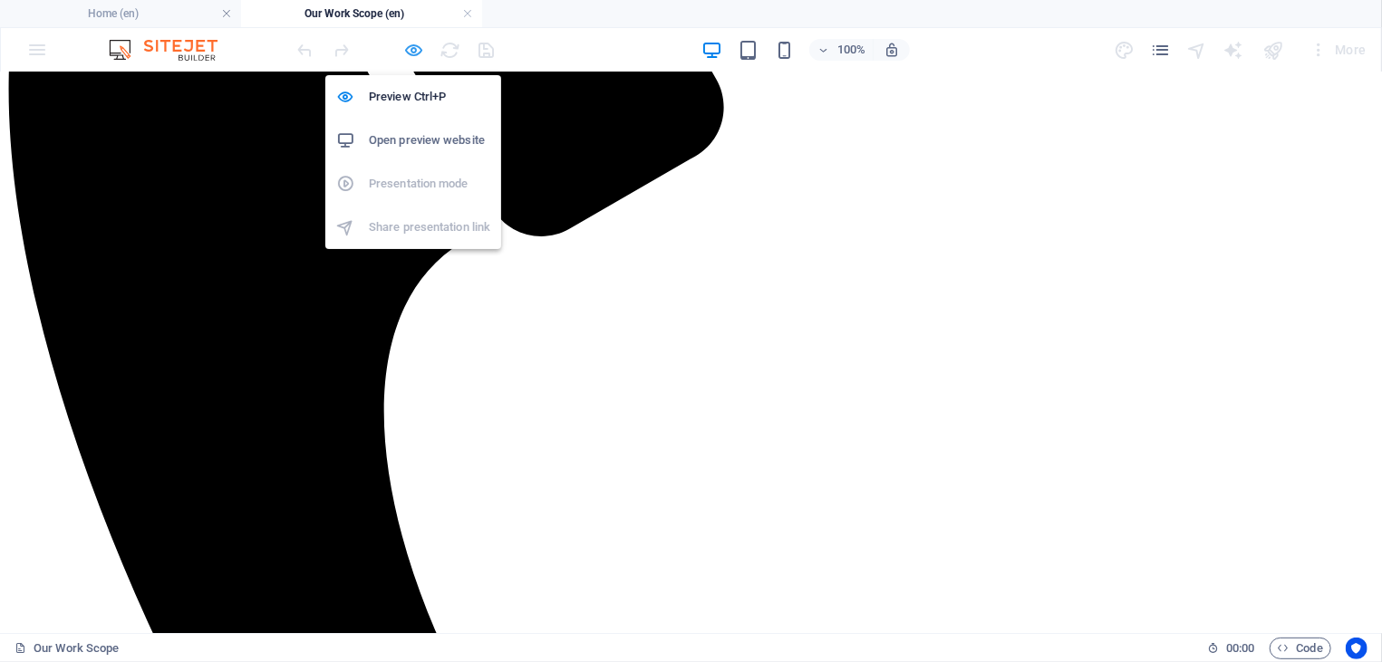
click at [413, 49] on icon "button" at bounding box center [414, 50] width 21 height 21
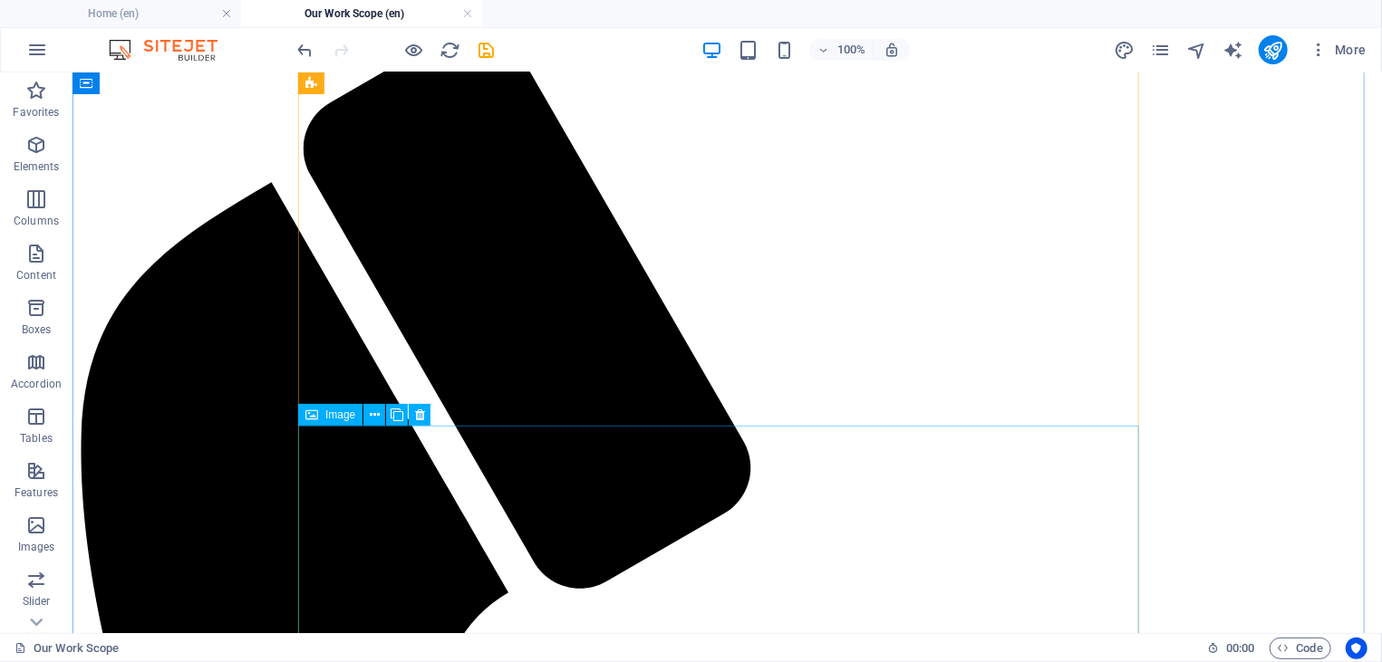
scroll to position [3760, 0]
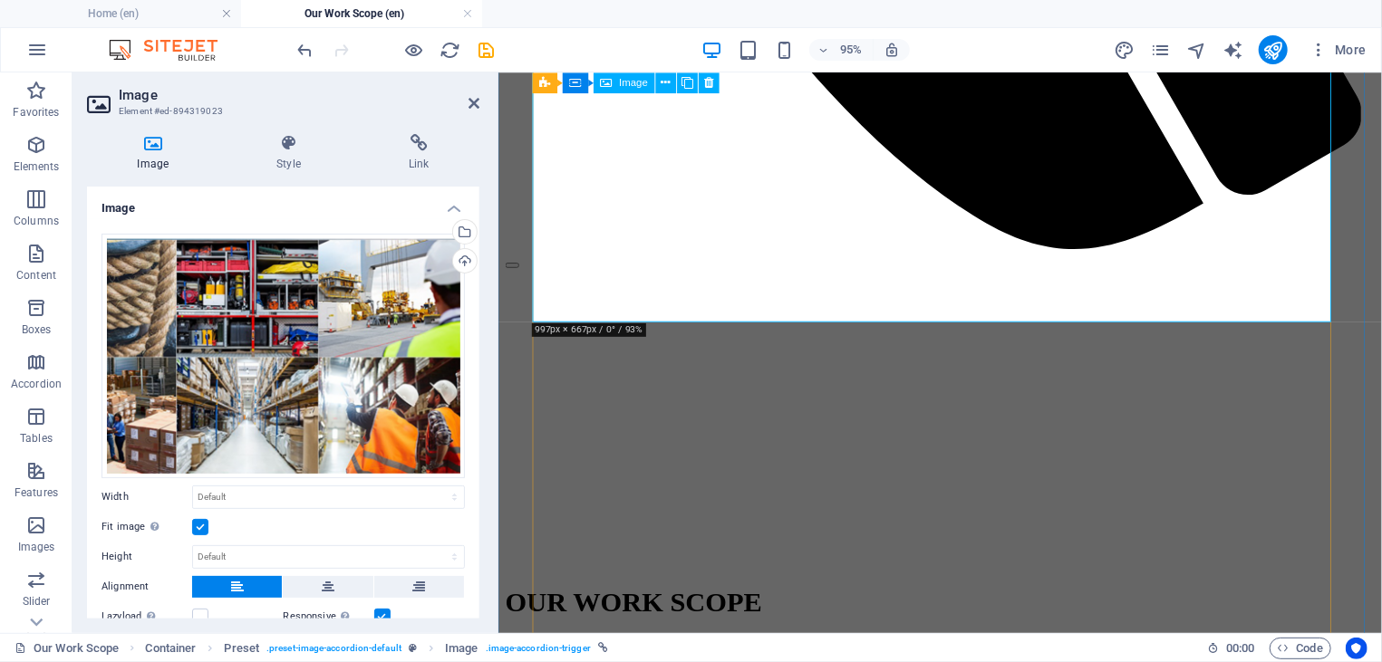
scroll to position [4343, 0]
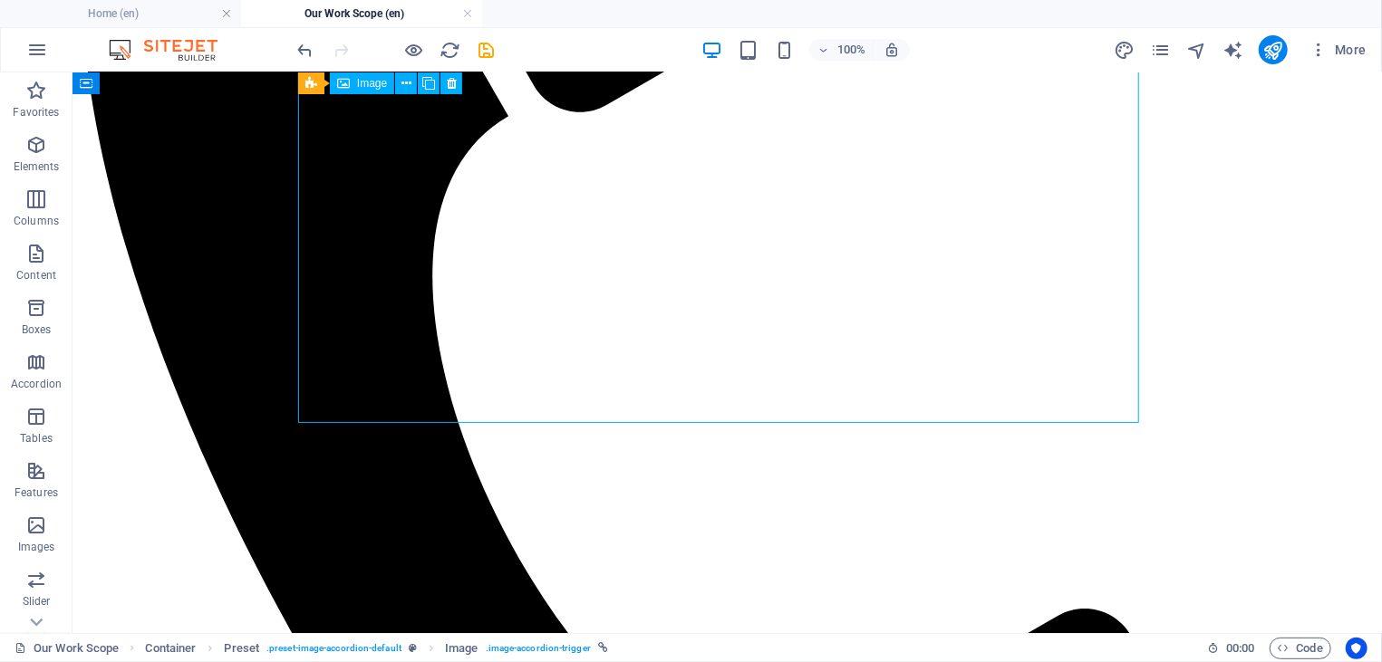
scroll to position [4634, 0]
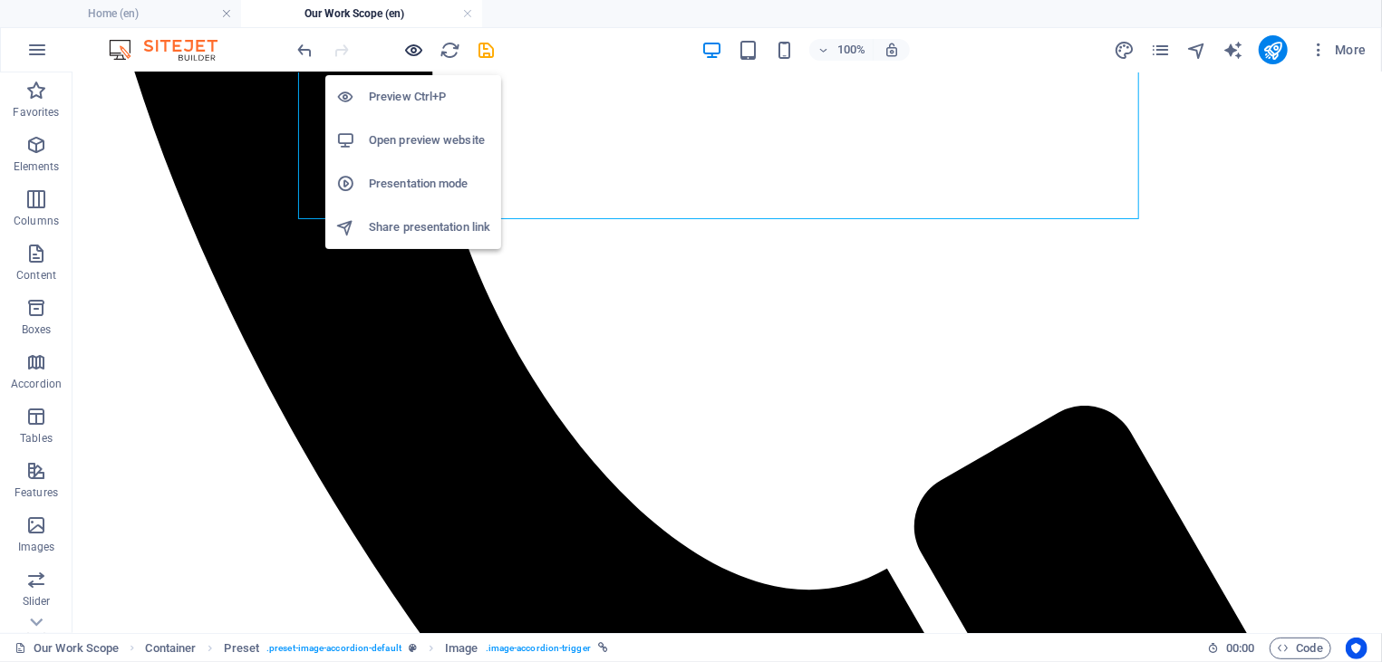
click at [418, 47] on icon "button" at bounding box center [414, 50] width 21 height 21
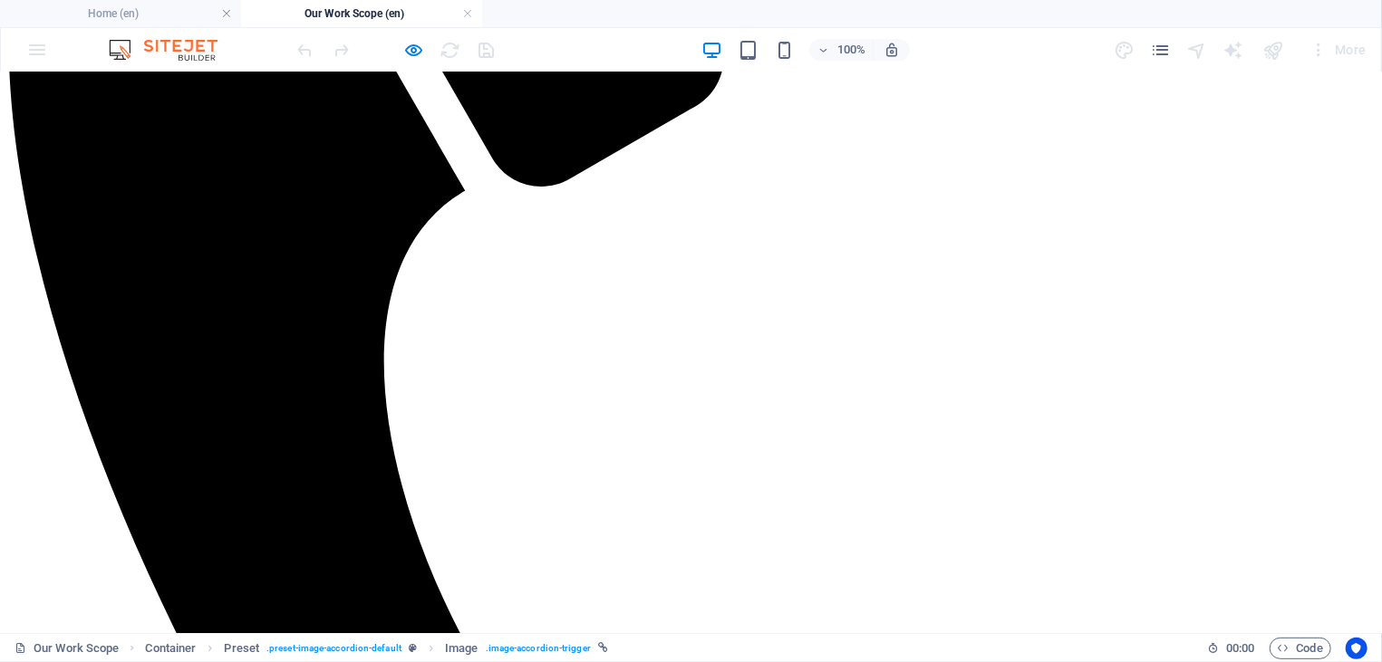
scroll to position [470, 0]
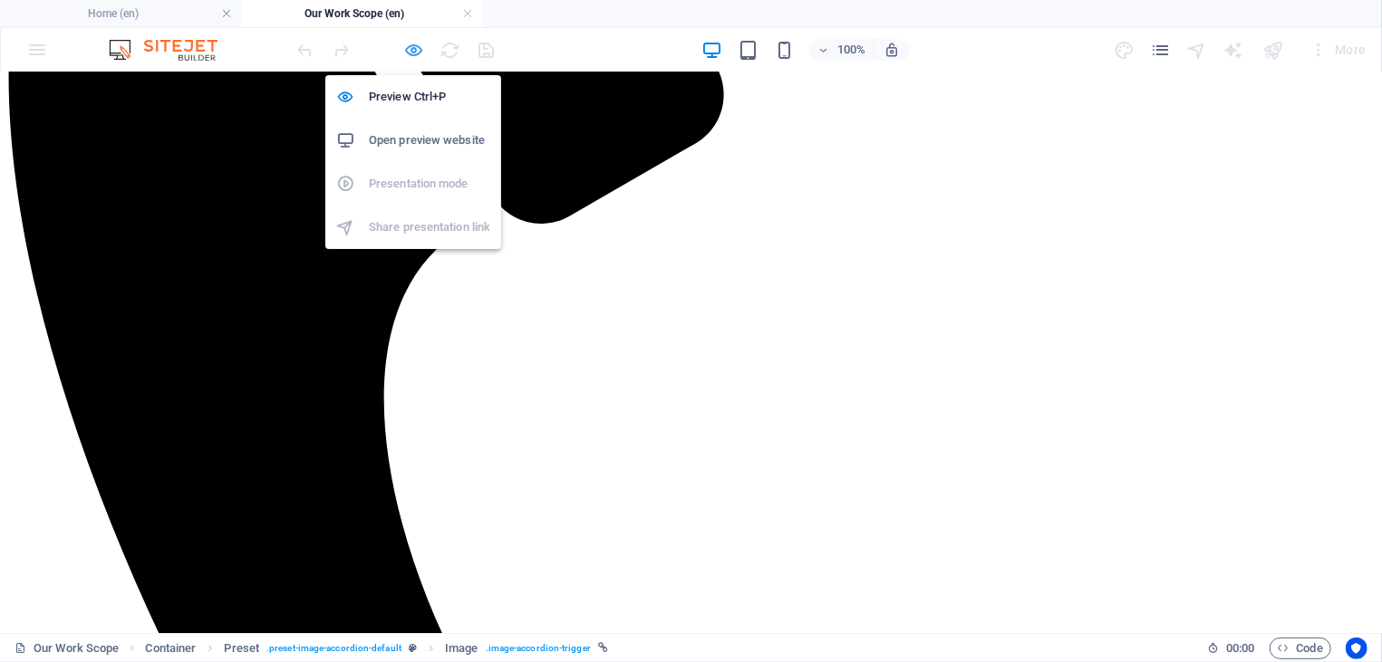
click at [413, 43] on icon "button" at bounding box center [414, 50] width 21 height 21
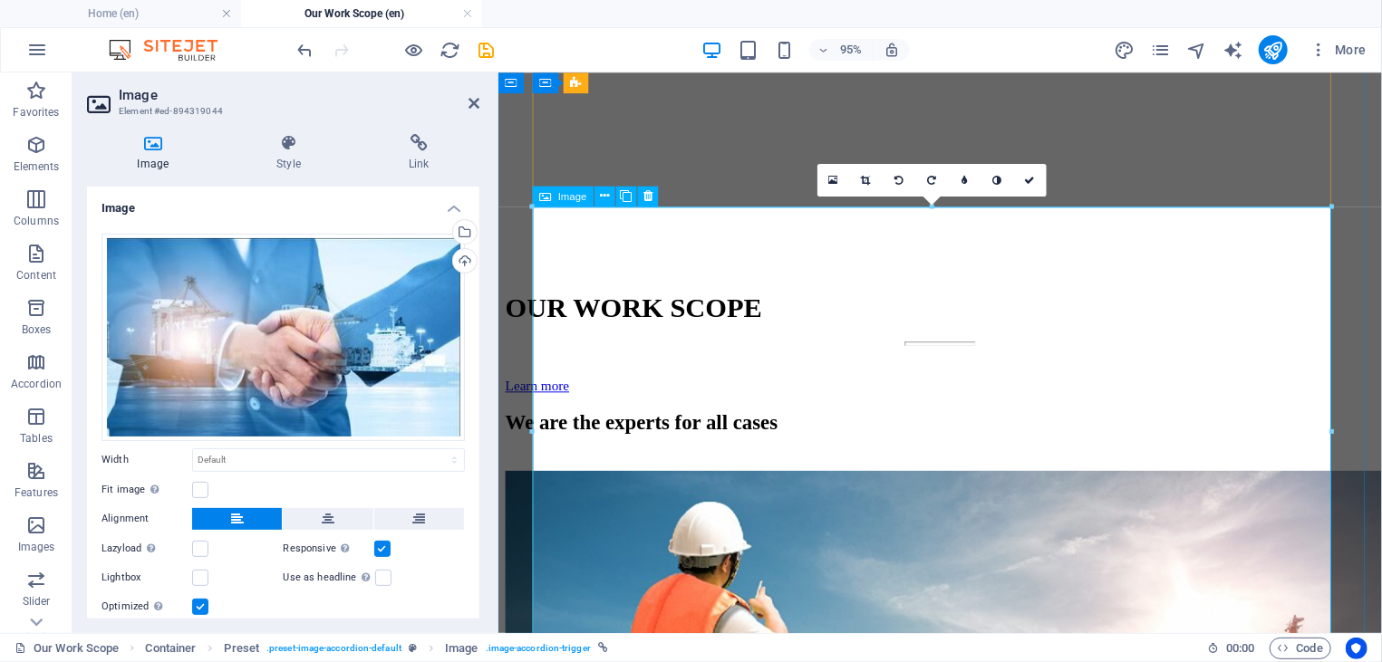
scroll to position [3682, 0]
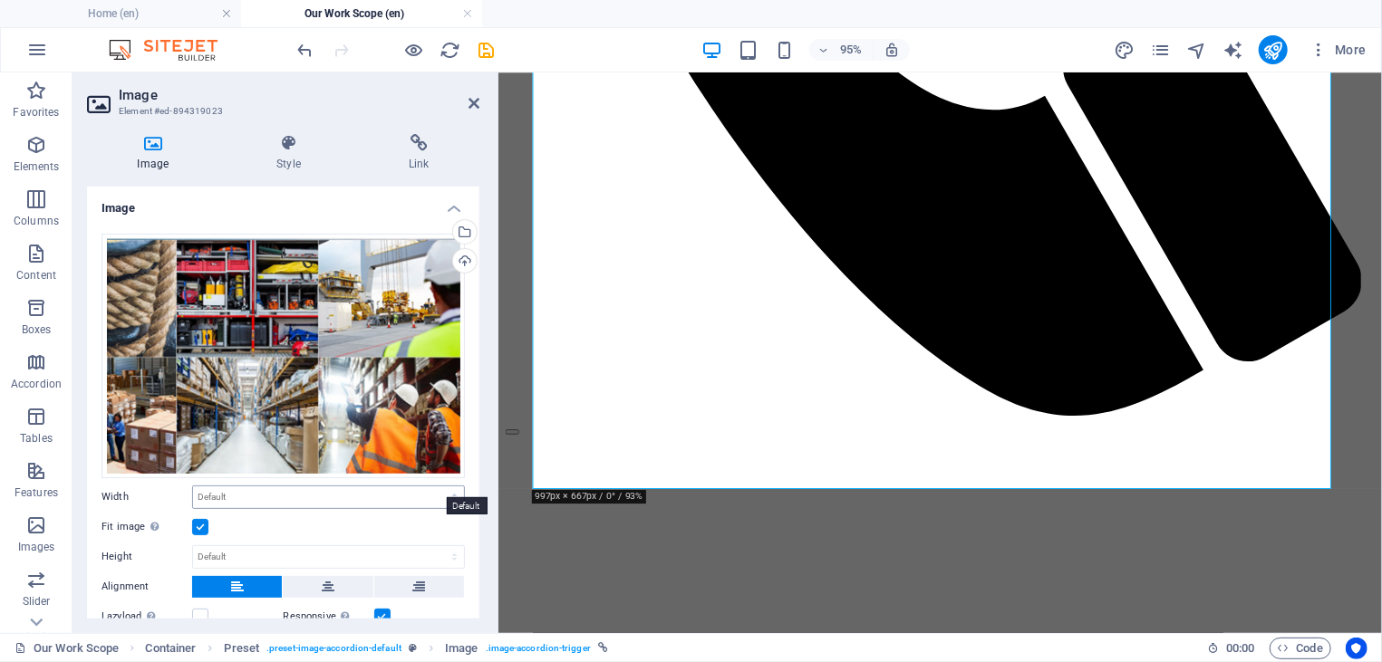
scroll to position [84, 0]
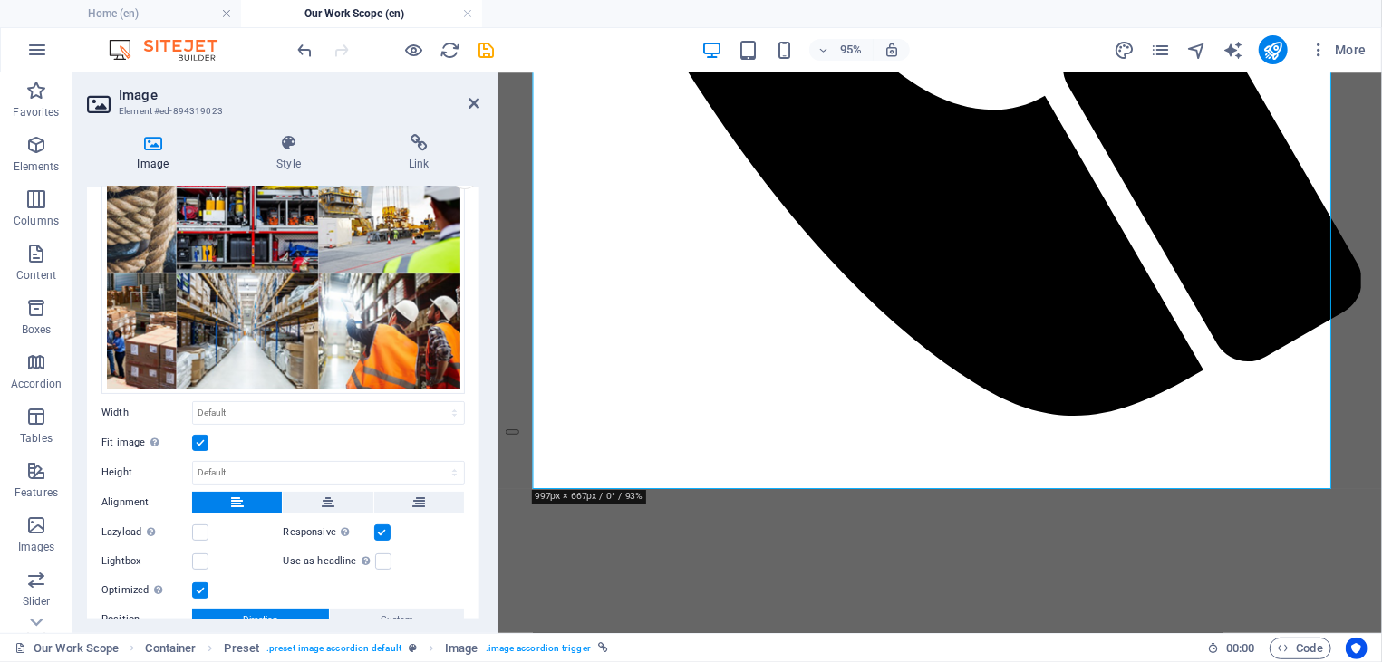
click at [199, 435] on label at bounding box center [200, 443] width 16 height 16
click at [0, 0] on input "Fit image Automatically fit image to a fixed width and height" at bounding box center [0, 0] width 0 height 0
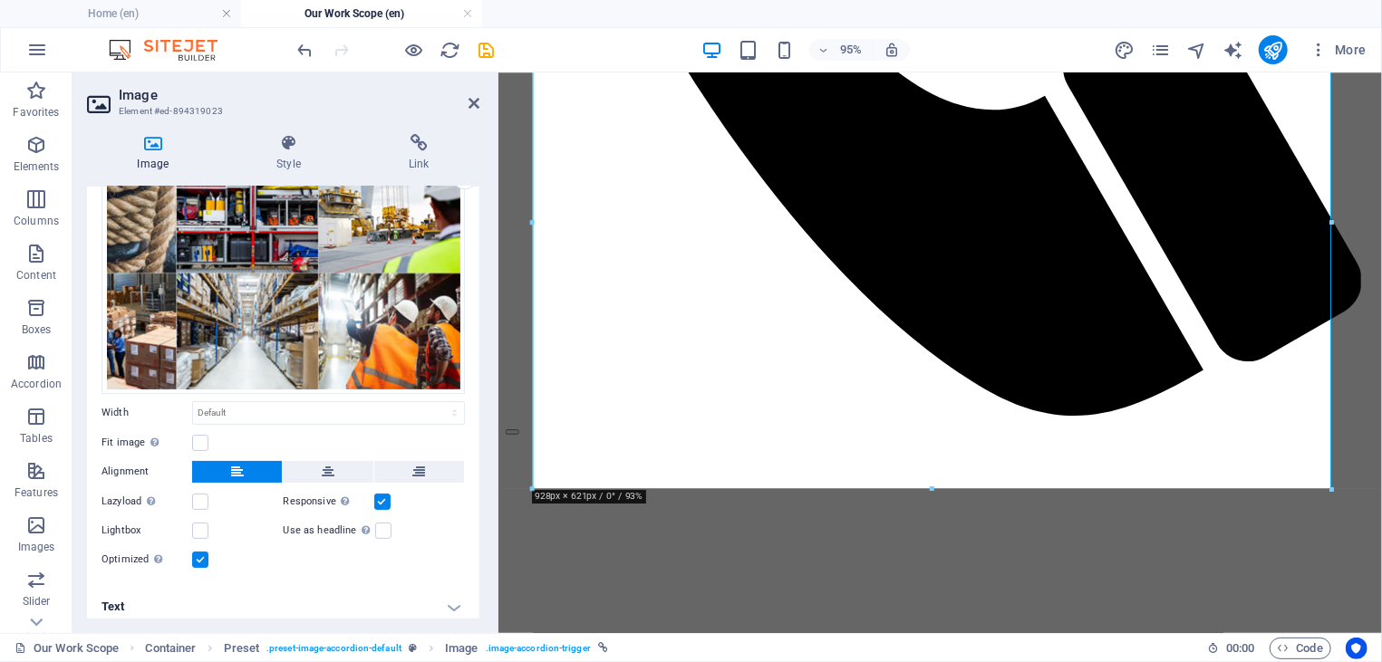
scroll to position [82, 0]
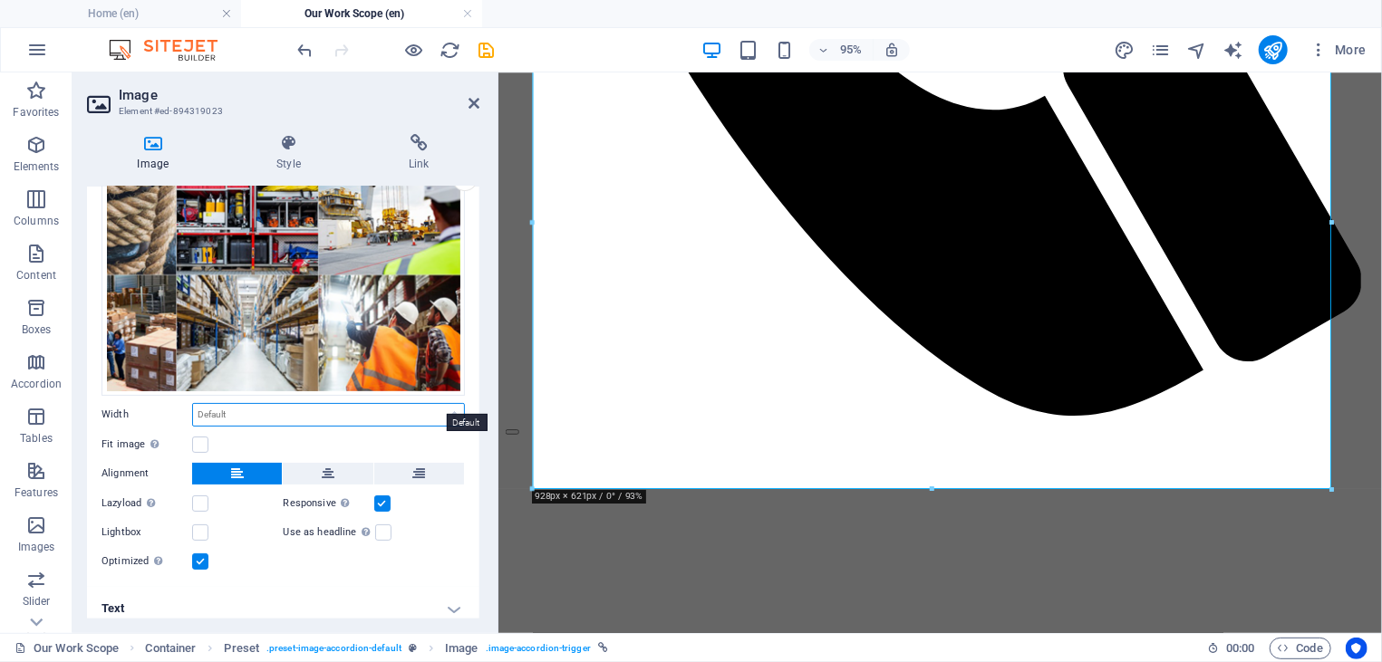
click at [193, 404] on select "Default auto px rem % em vh vw" at bounding box center [328, 415] width 271 height 22
select select "px"
click option "px" at bounding box center [0, 0] width 0 height 0
type input "928"
click at [466, 181] on div "Image Style Link Image Drag files here, click to choose files or select files f…" at bounding box center [283, 376] width 392 height 485
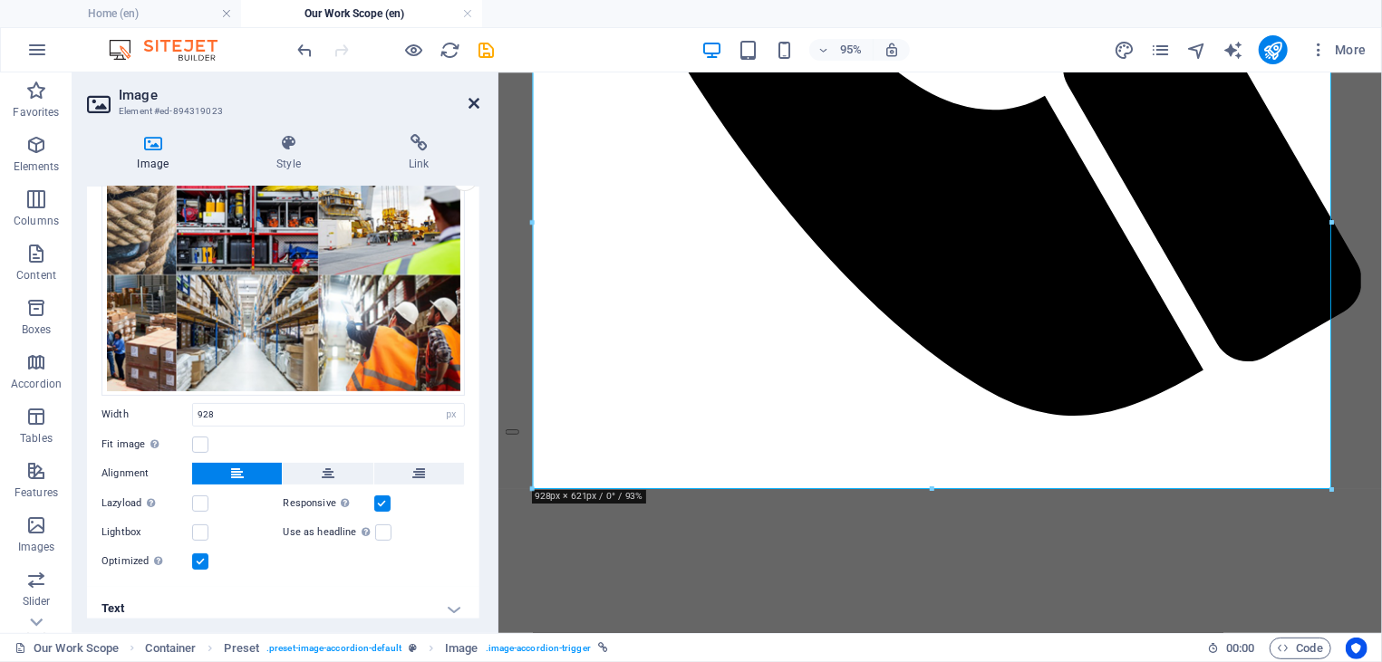
click at [470, 108] on icon at bounding box center [473, 103] width 11 height 14
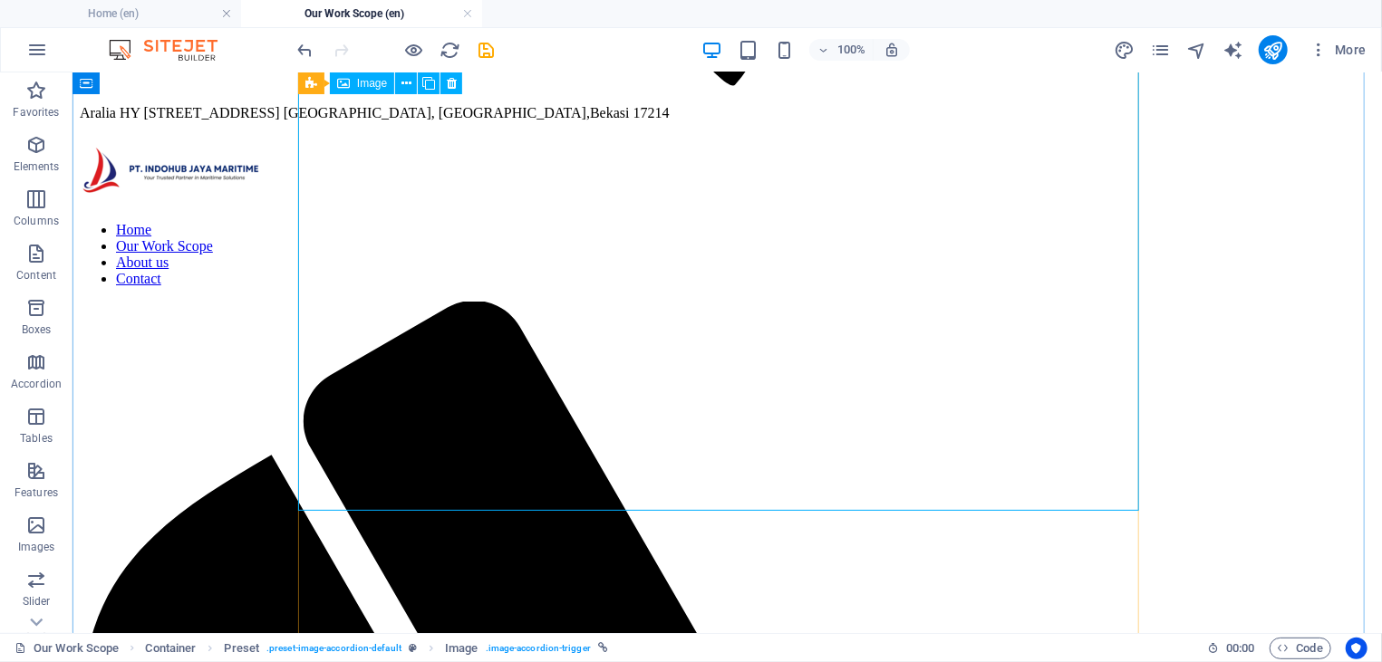
scroll to position [3681, 0]
select select "px"
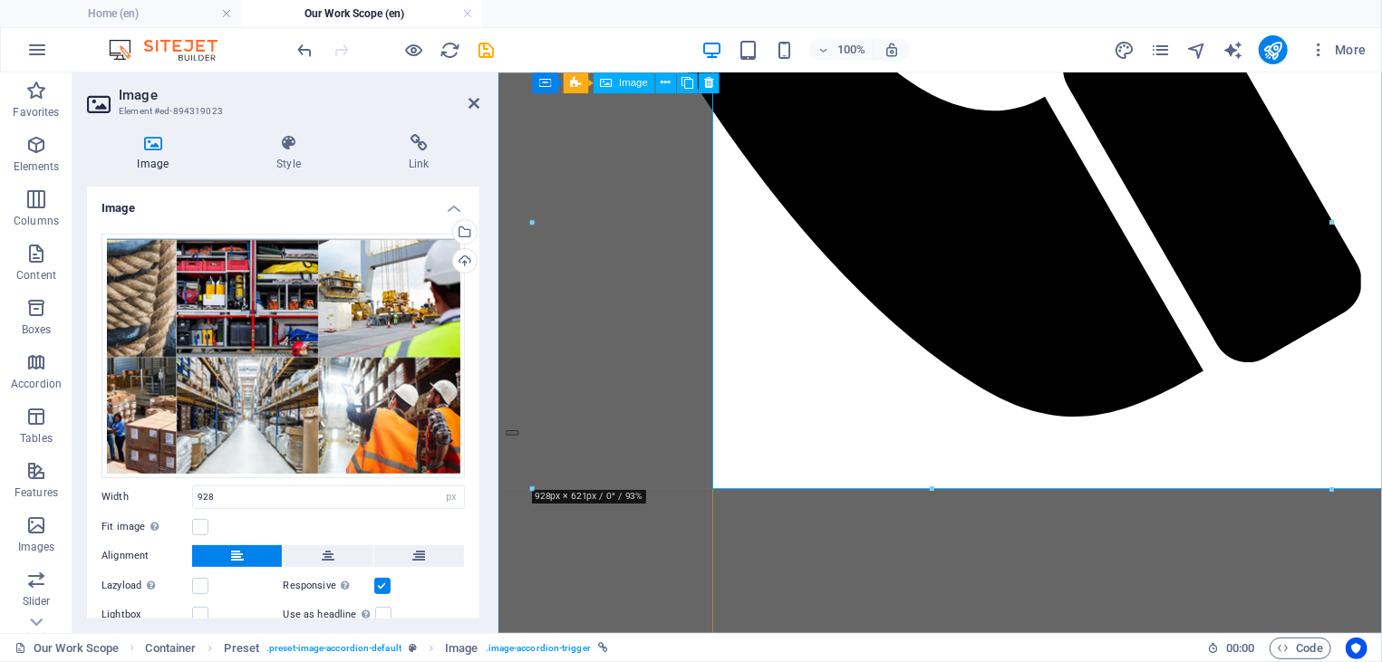
scroll to position [3682, 0]
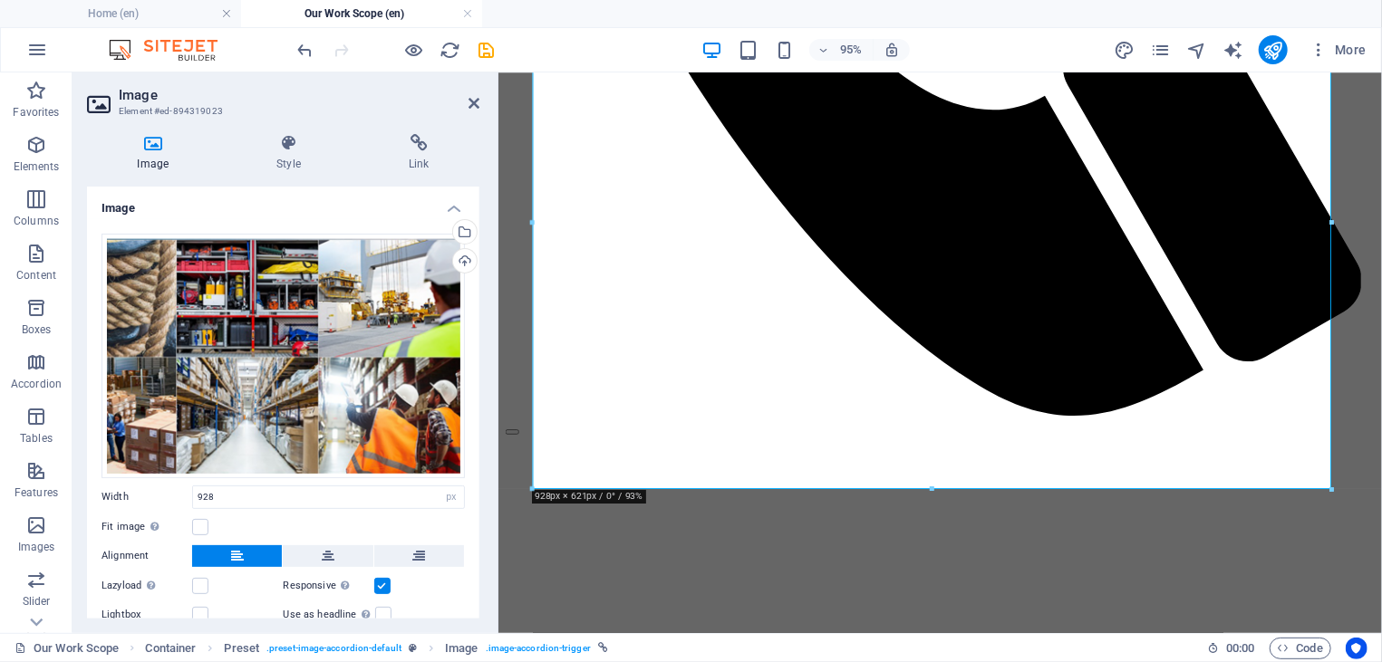
click at [483, 101] on aside "Image Element #ed-894319023 Image Style Link Image Drag files here, click to ch…" at bounding box center [285, 352] width 426 height 561
click at [477, 101] on icon at bounding box center [473, 103] width 11 height 14
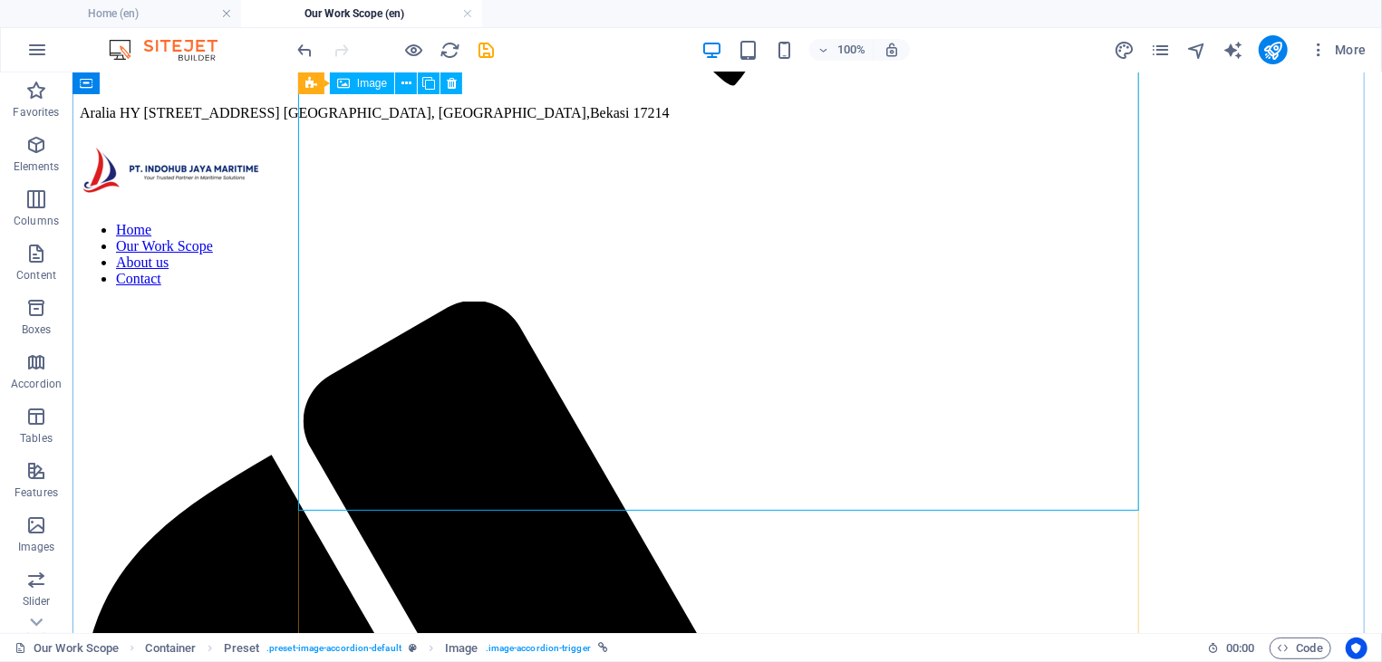
scroll to position [3681, 0]
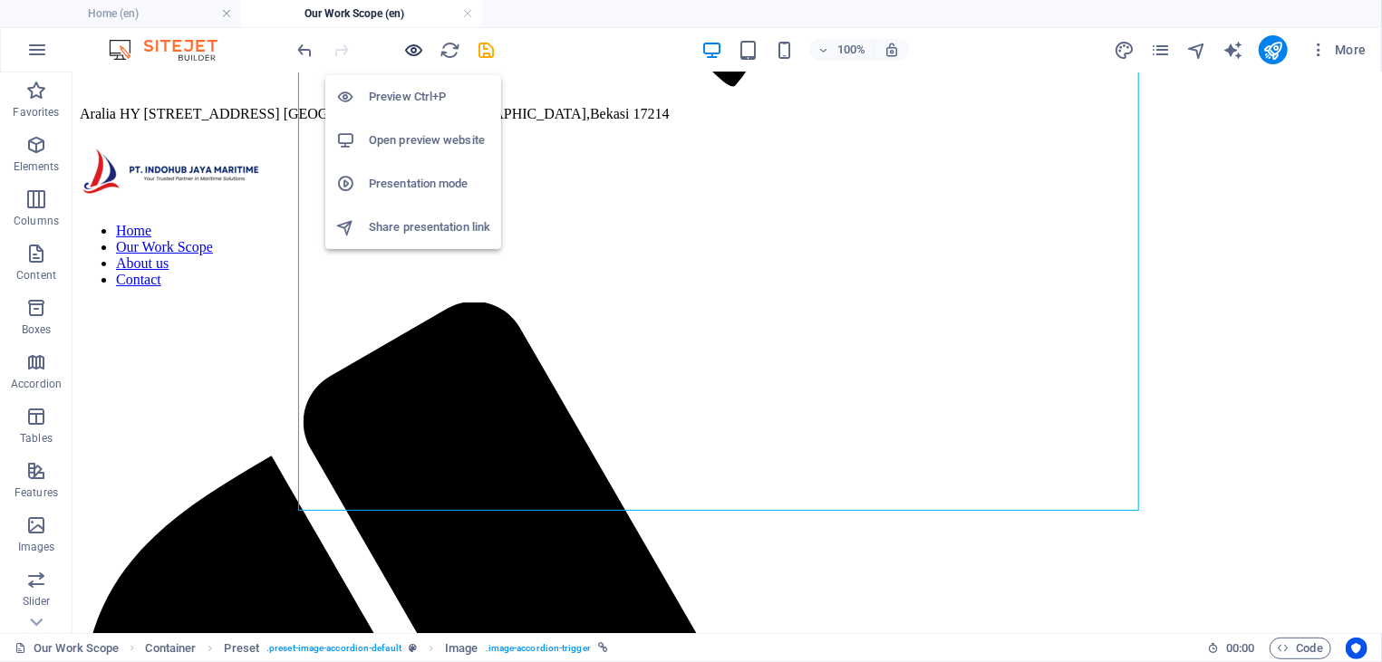
click at [425, 50] on span "button" at bounding box center [414, 50] width 22 height 21
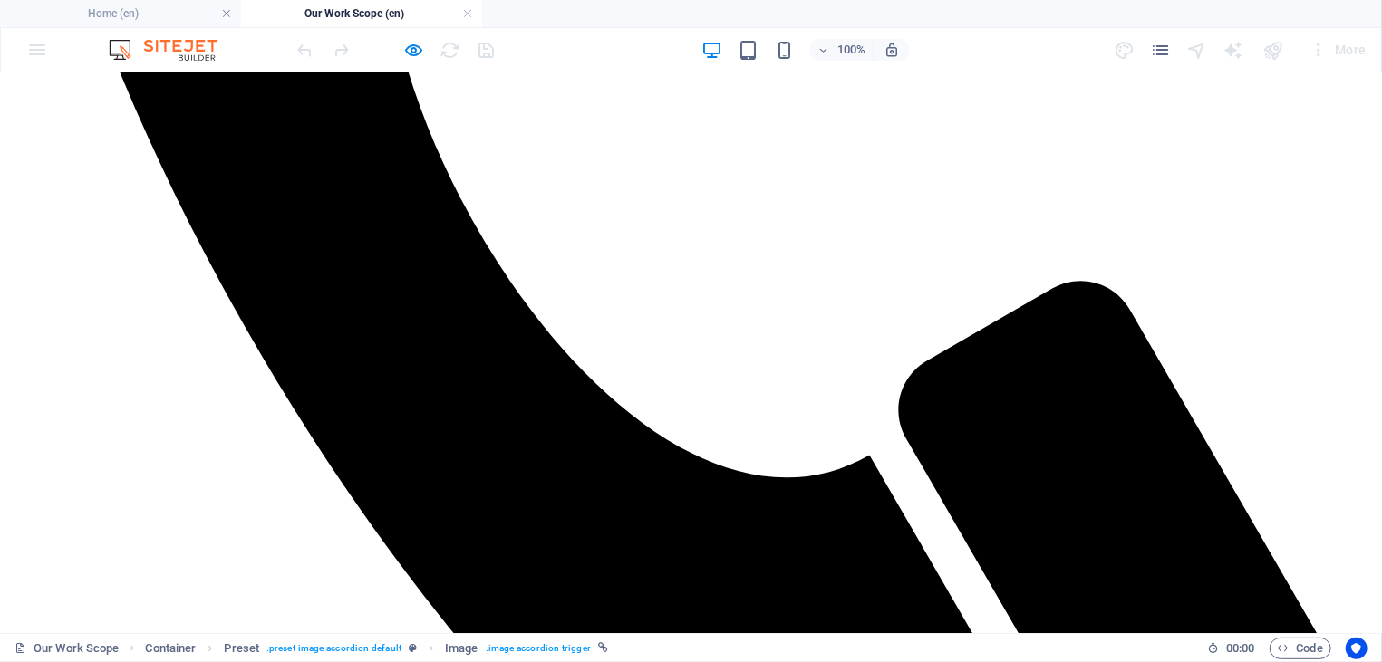
scroll to position [555, 0]
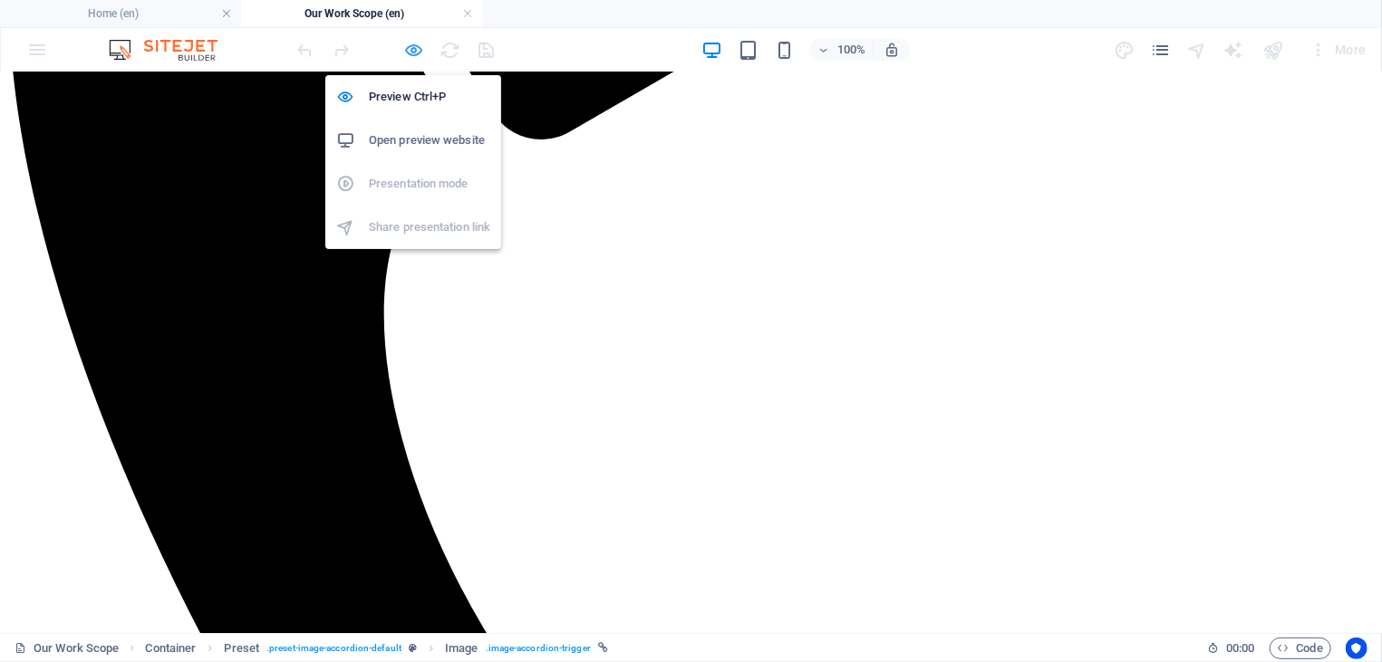
click at [418, 45] on icon "button" at bounding box center [414, 50] width 21 height 21
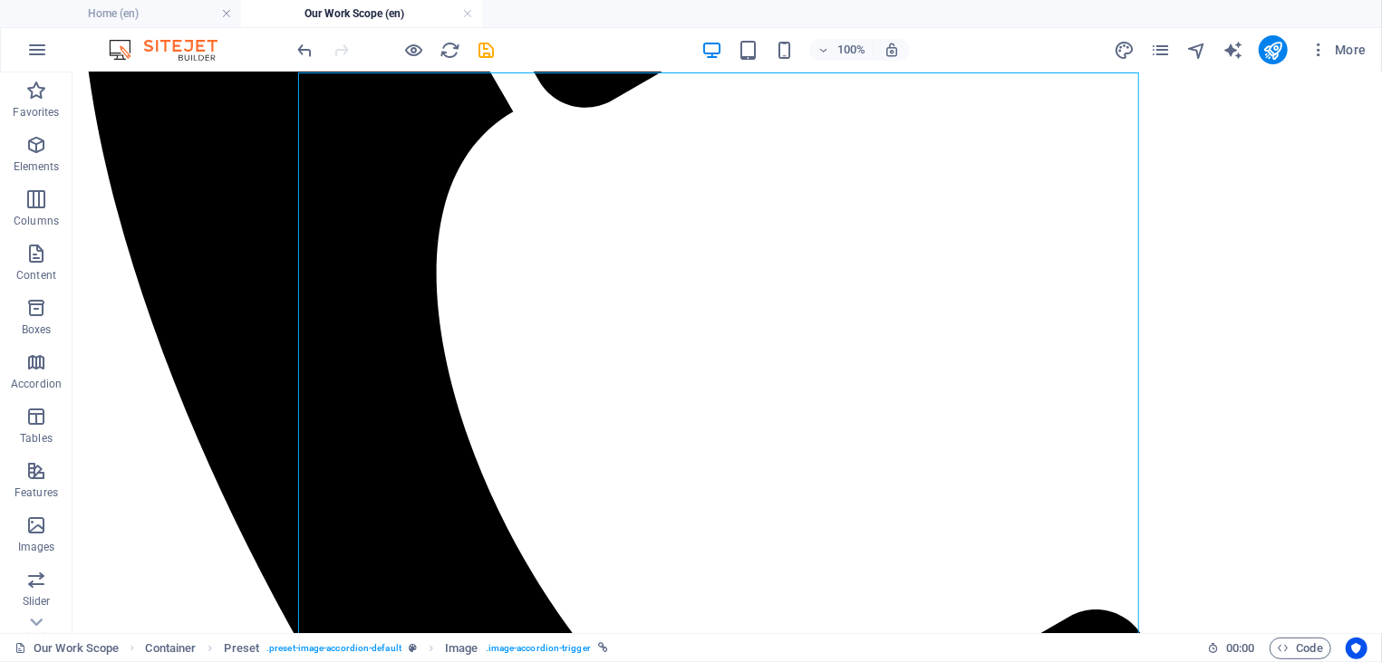
scroll to position [3557, 0]
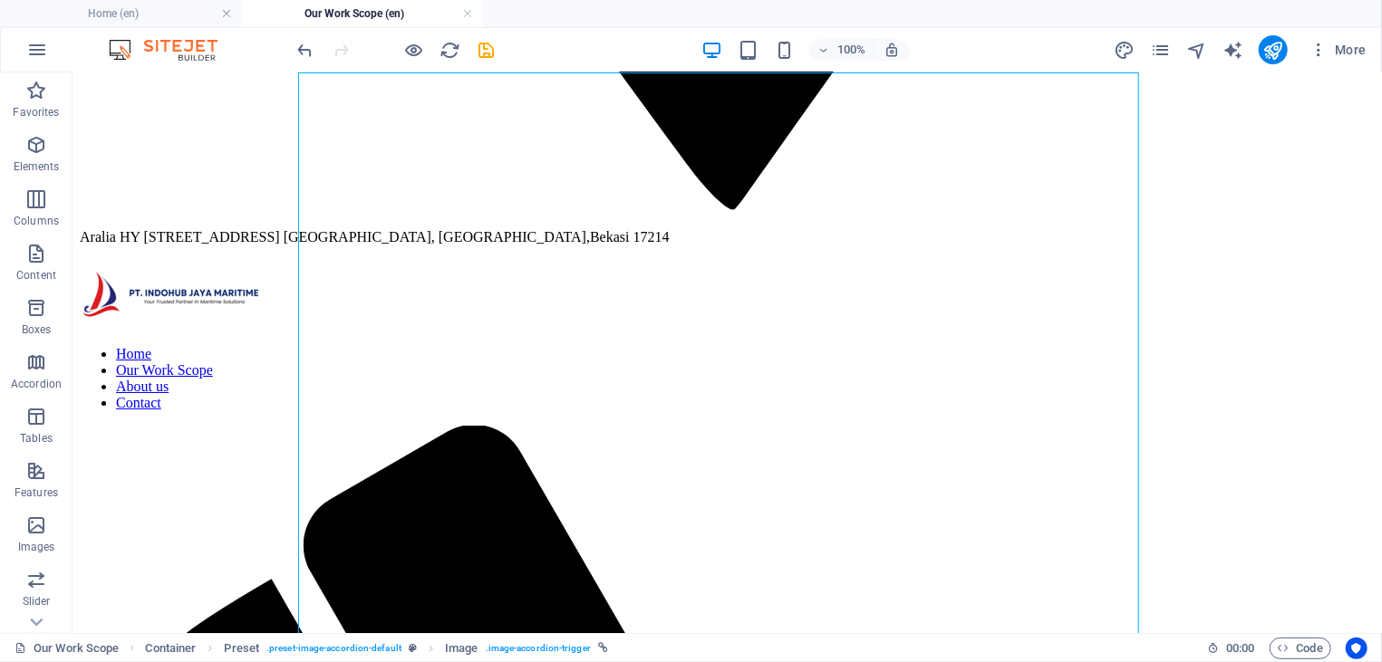
click at [475, 17] on h4 "Our Work Scope (en)" at bounding box center [361, 14] width 241 height 20
click at [463, 19] on link at bounding box center [467, 13] width 11 height 17
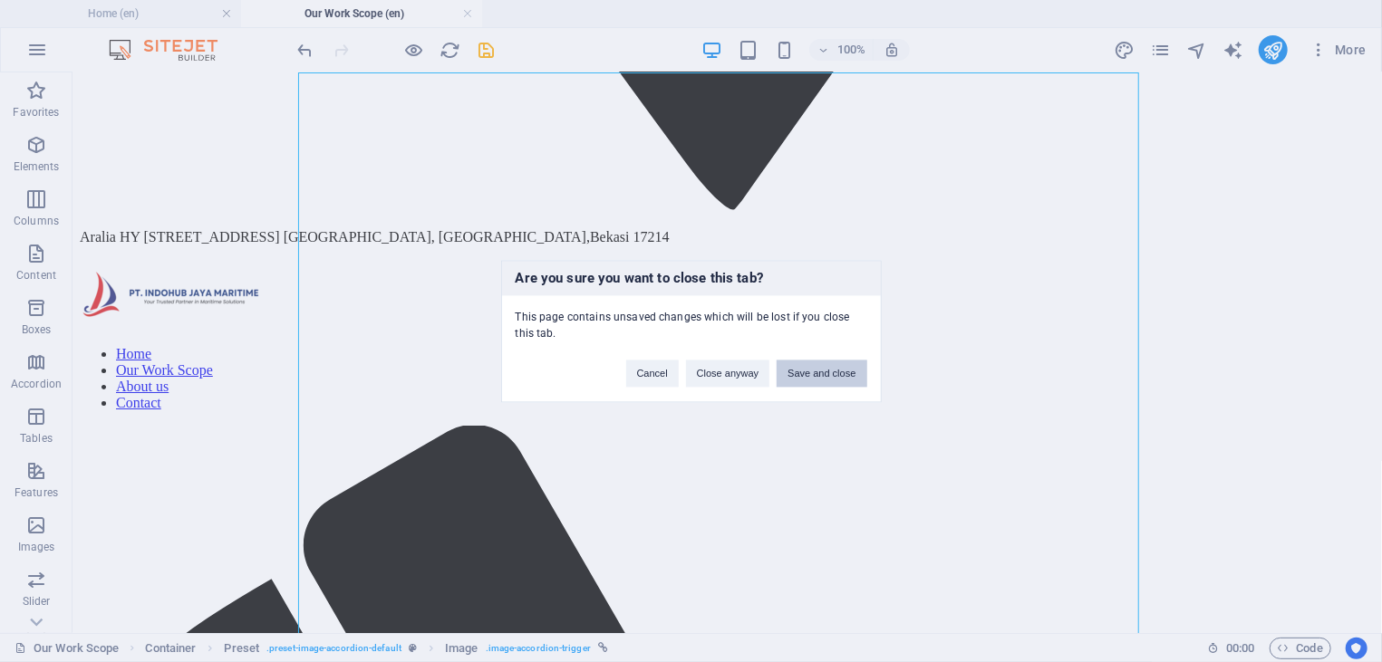
click at [816, 379] on button "Save and close" at bounding box center [822, 373] width 90 height 27
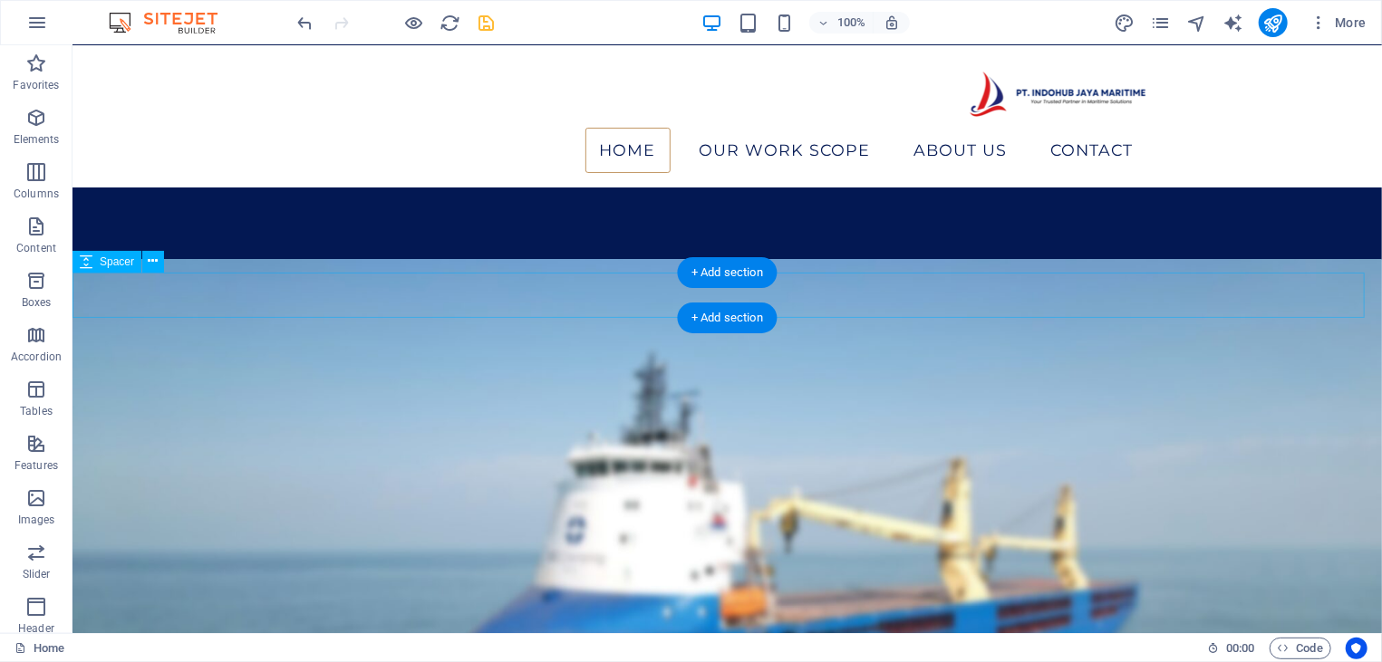
scroll to position [1685, 0]
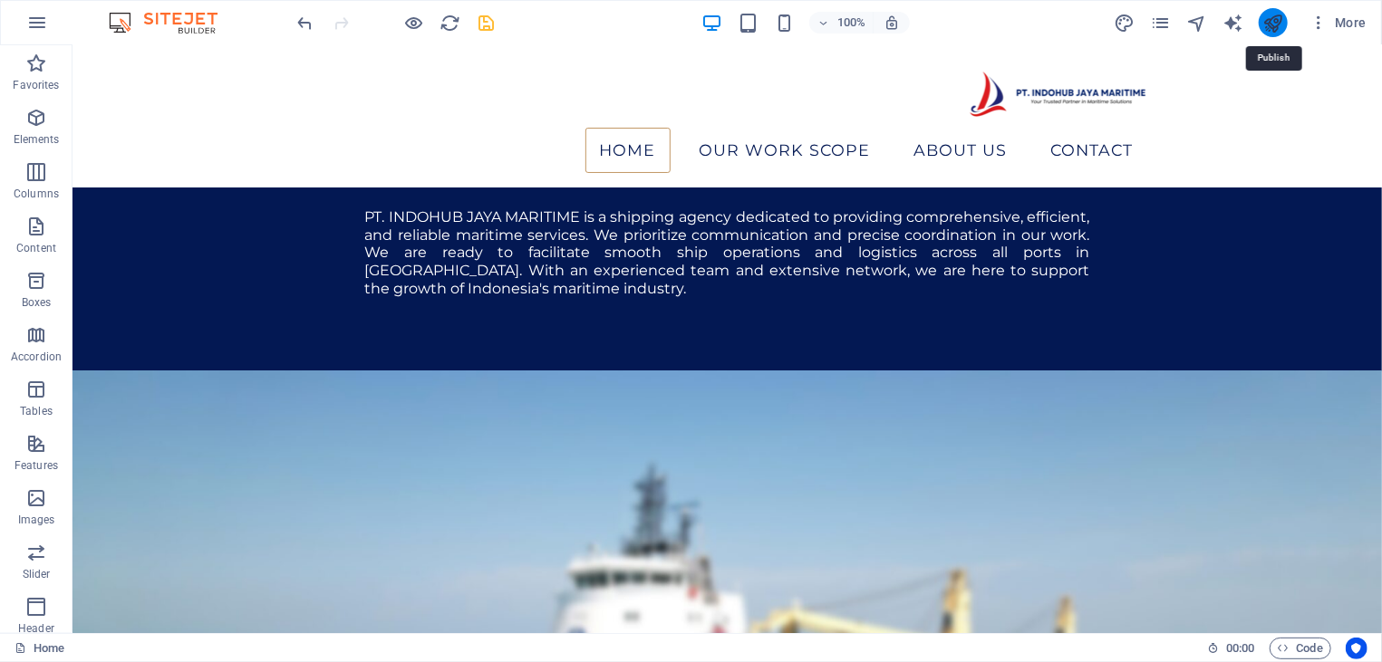
click at [1283, 26] on icon "publish" at bounding box center [1272, 23] width 21 height 21
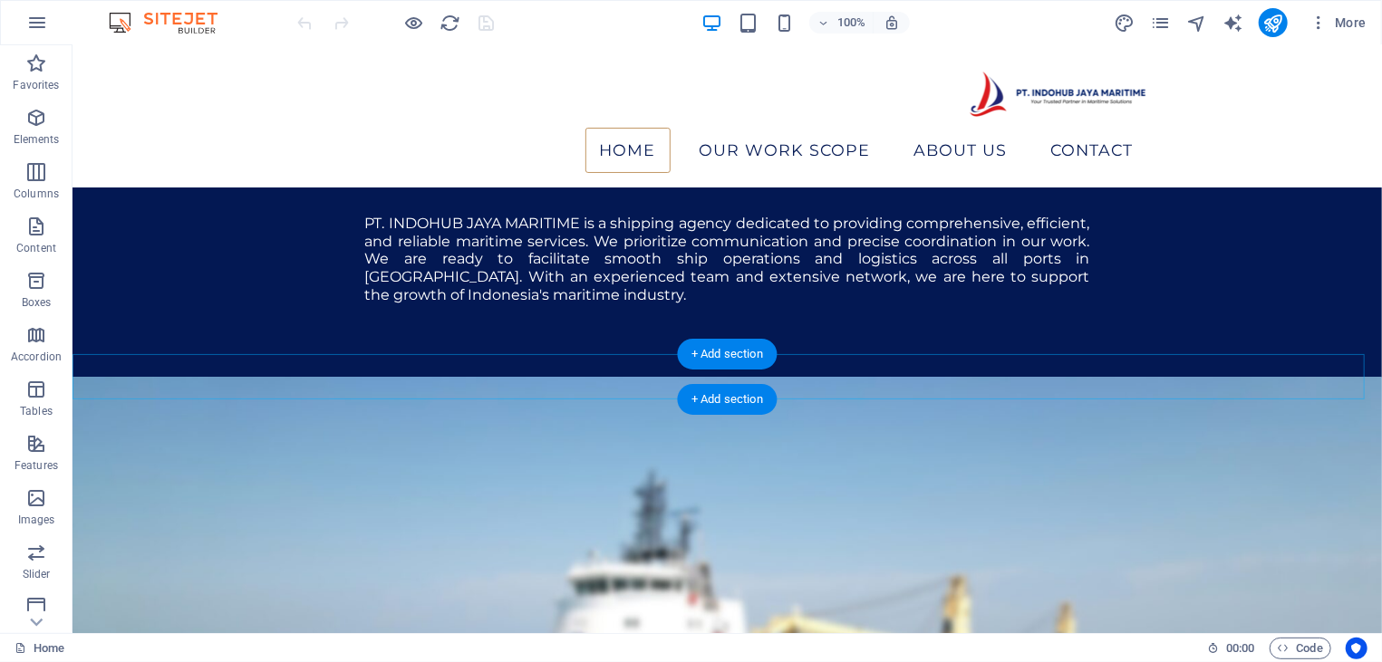
scroll to position [1554, 0]
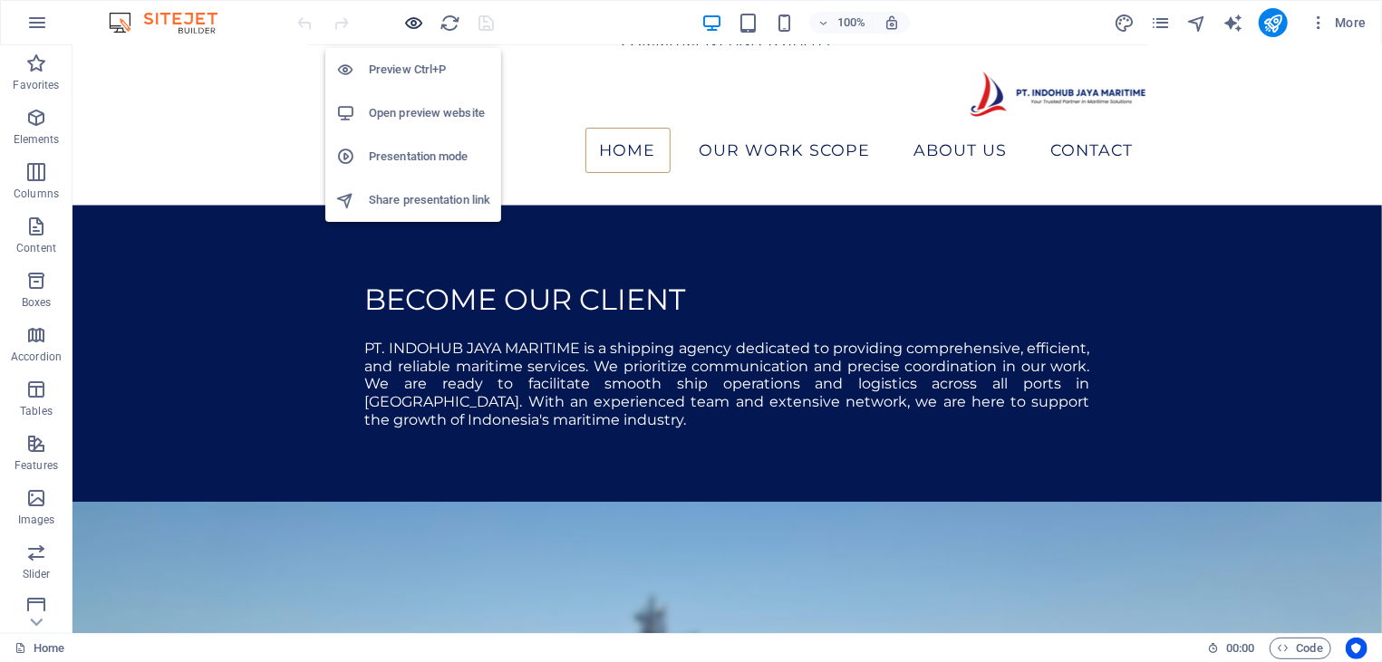
click at [424, 26] on icon "button" at bounding box center [414, 23] width 21 height 21
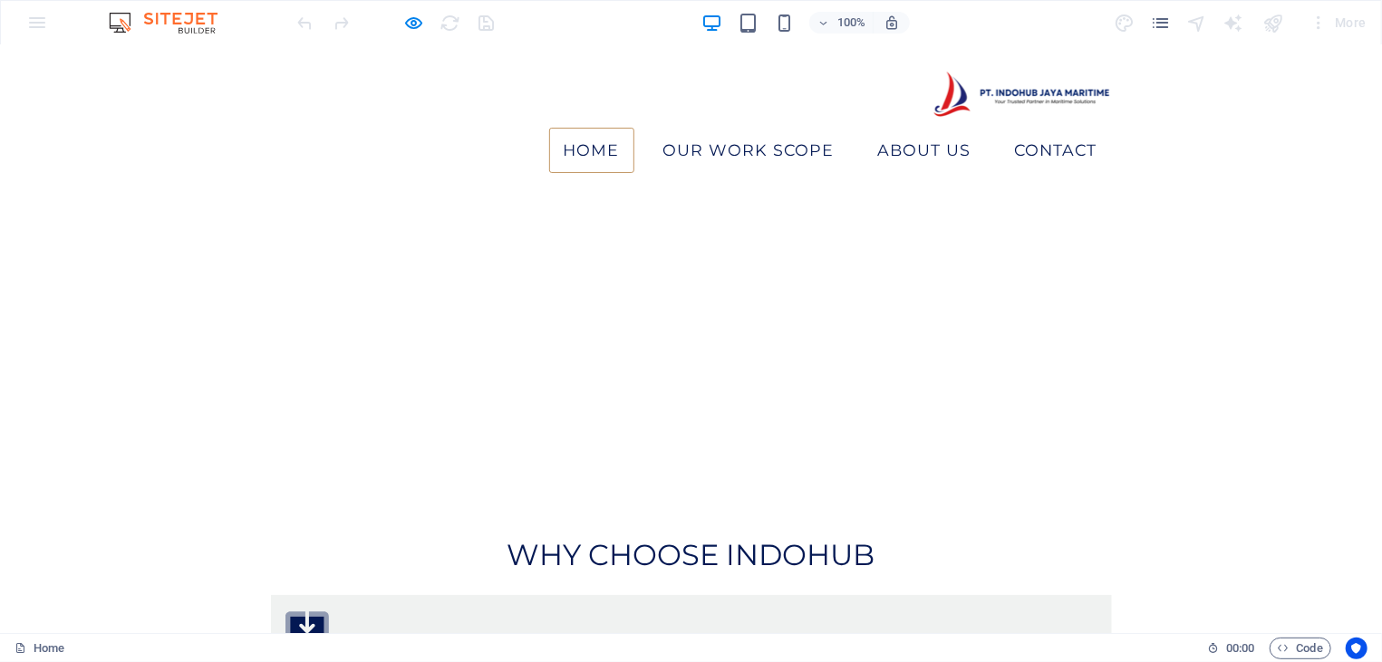
scroll to position [583, 0]
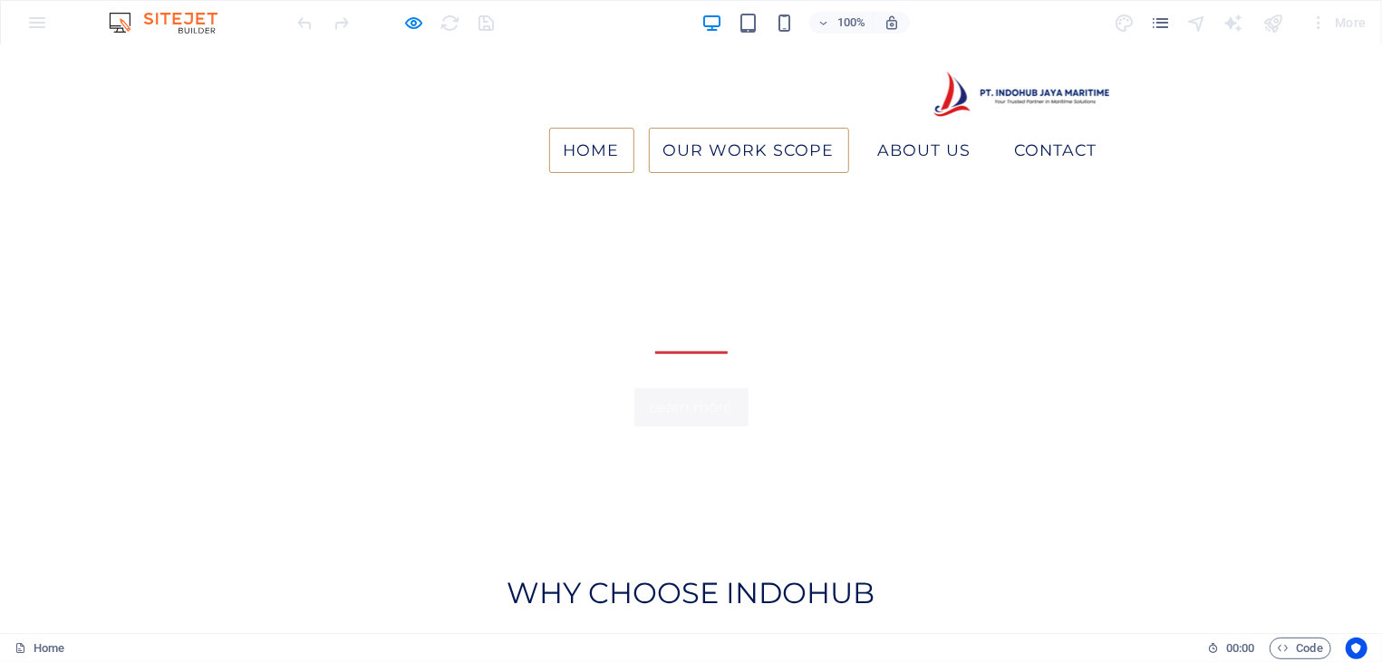
click at [734, 127] on link "Our Work Scope" at bounding box center [749, 149] width 200 height 45
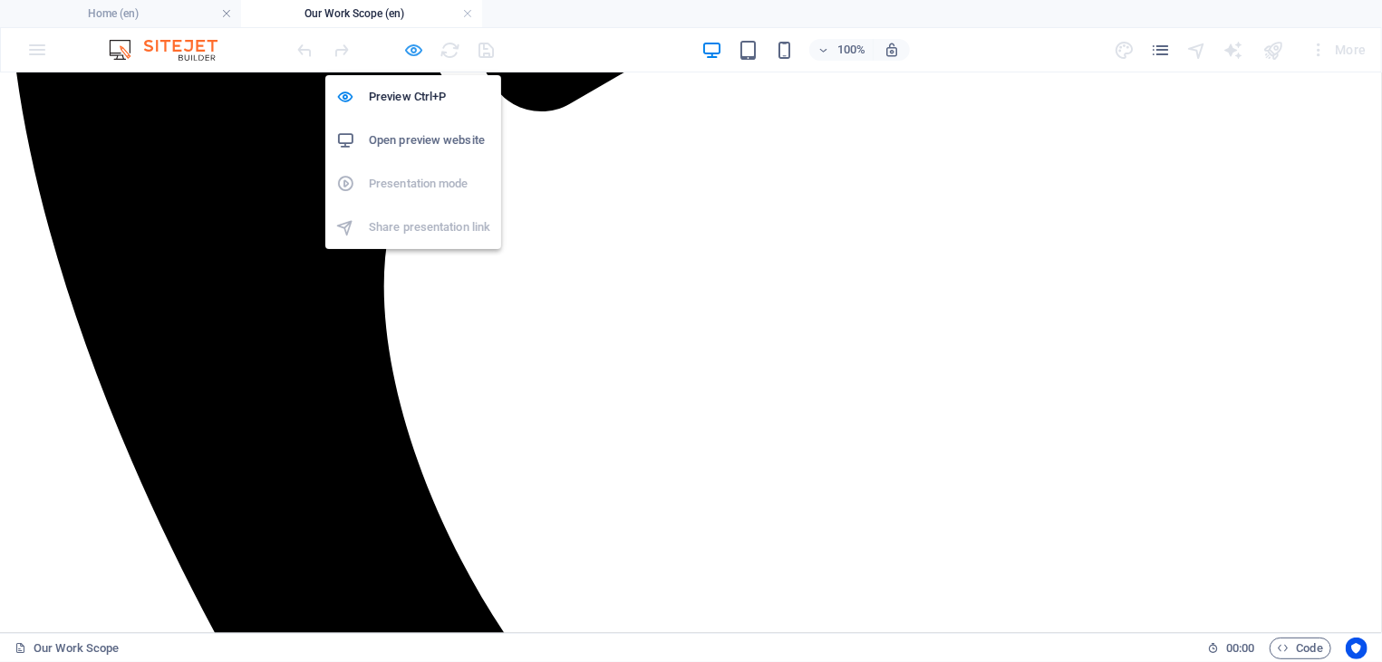
click at [411, 55] on icon "button" at bounding box center [414, 50] width 21 height 21
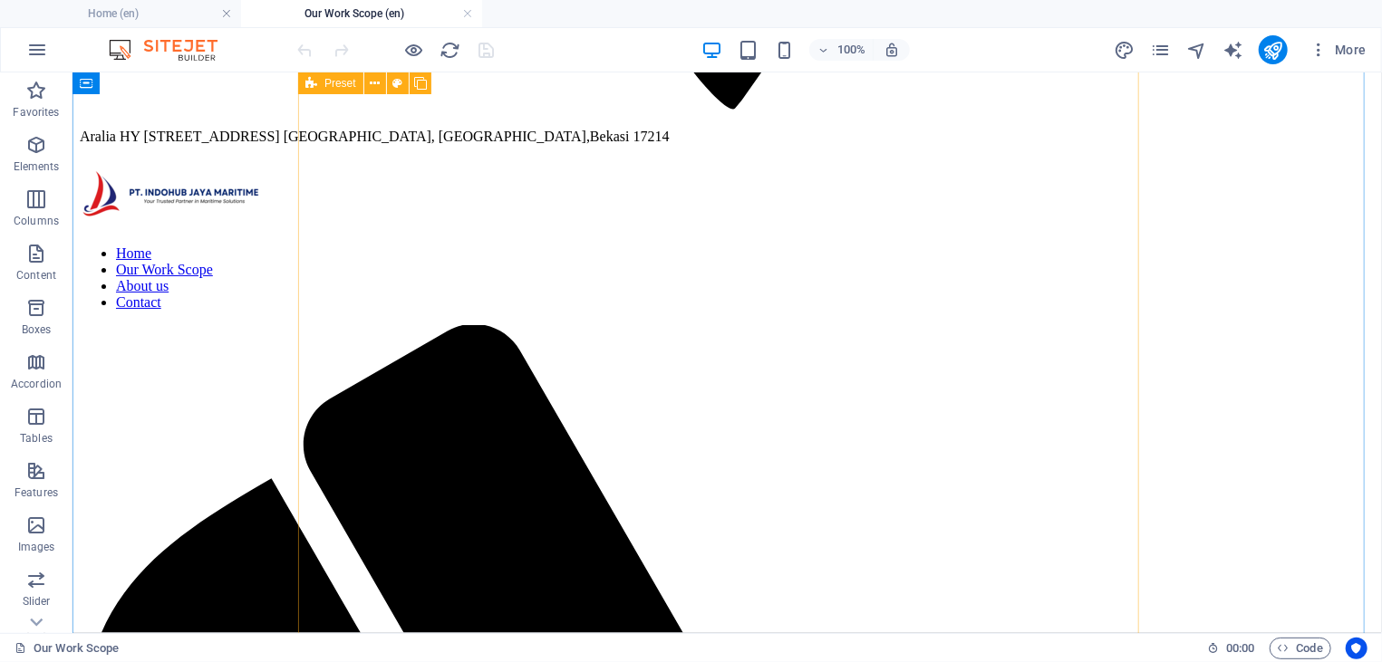
scroll to position [3594, 0]
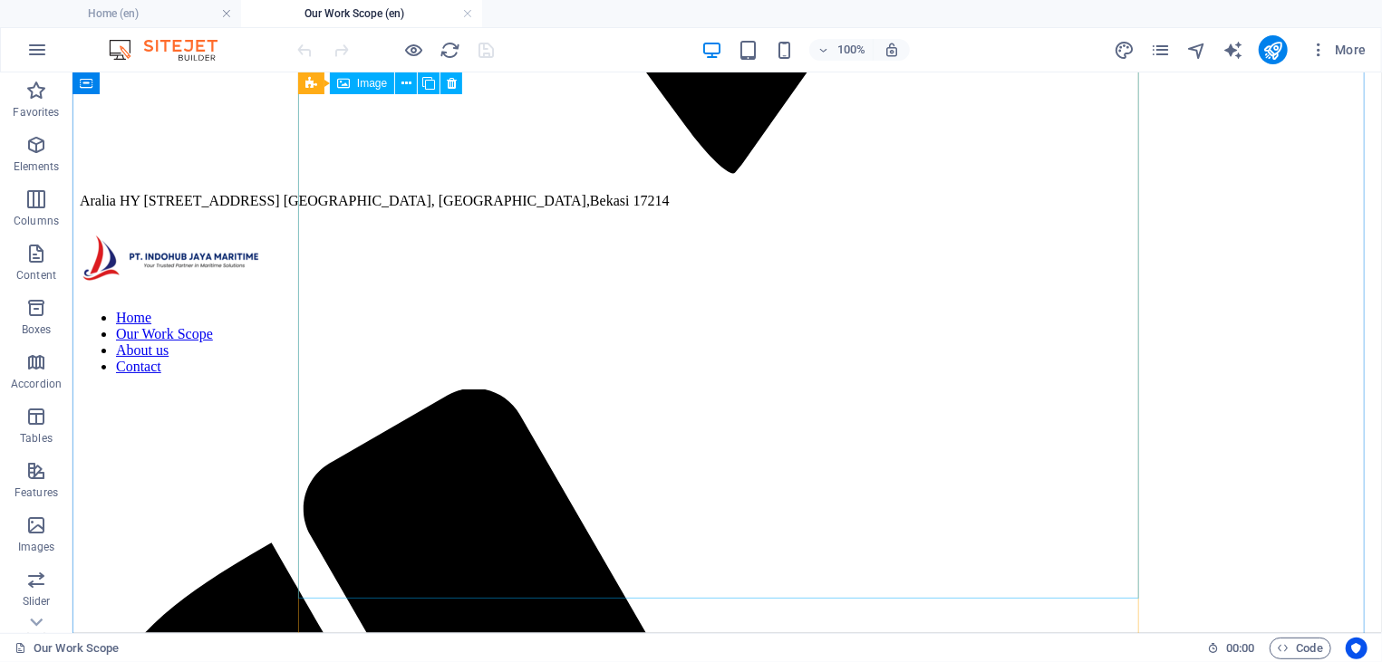
select select "px"
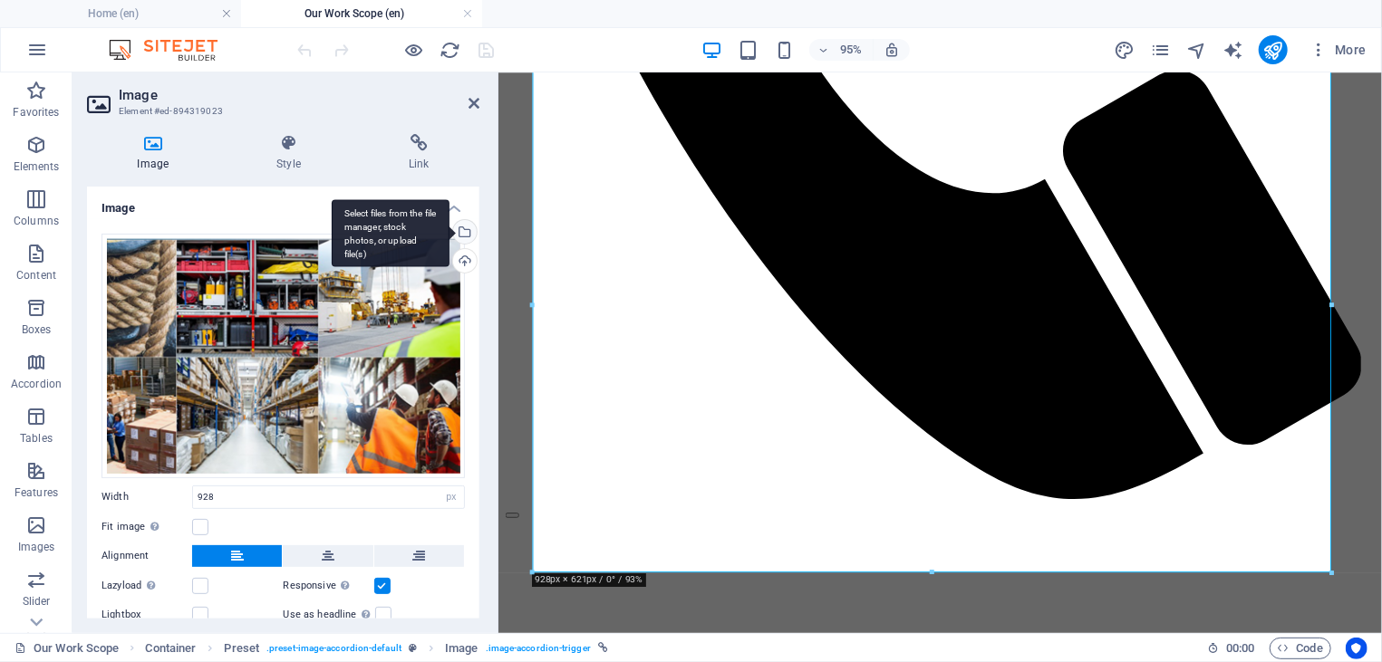
click at [449, 234] on div "Select files from the file manager, stock photos, or upload file(s)" at bounding box center [462, 233] width 27 height 27
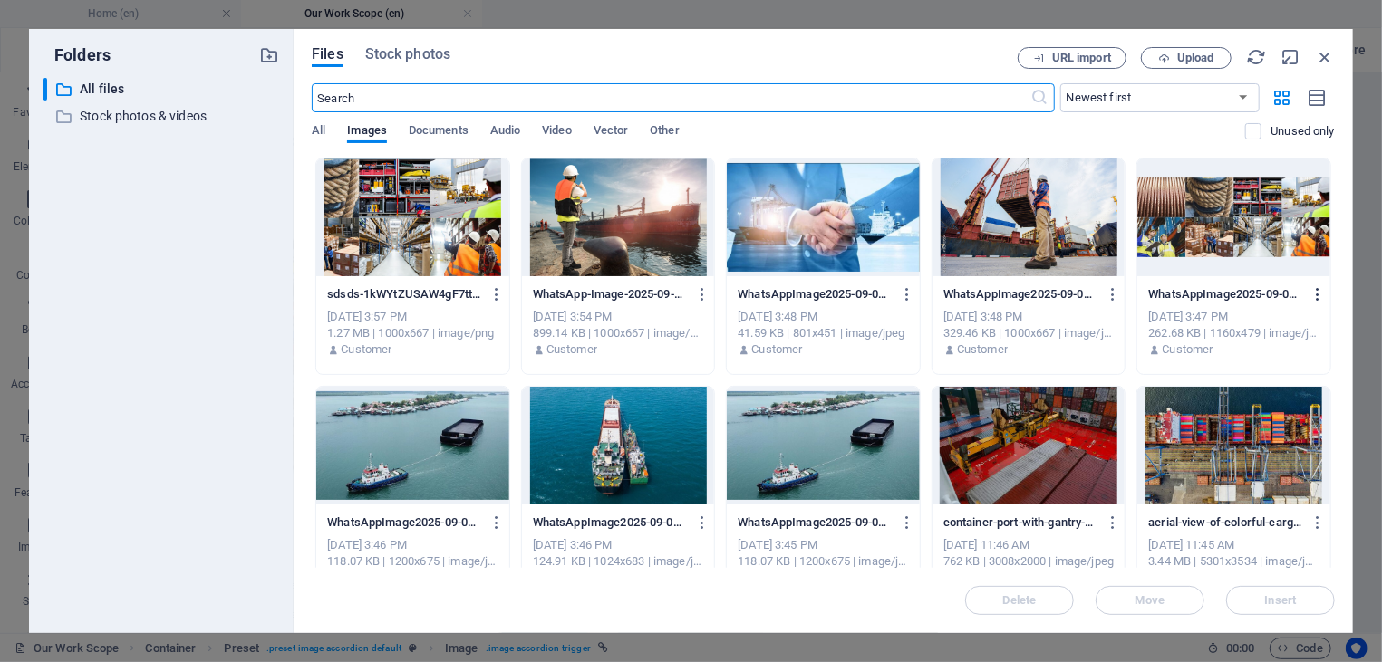
click at [1309, 293] on icon "button" at bounding box center [1317, 294] width 17 height 16
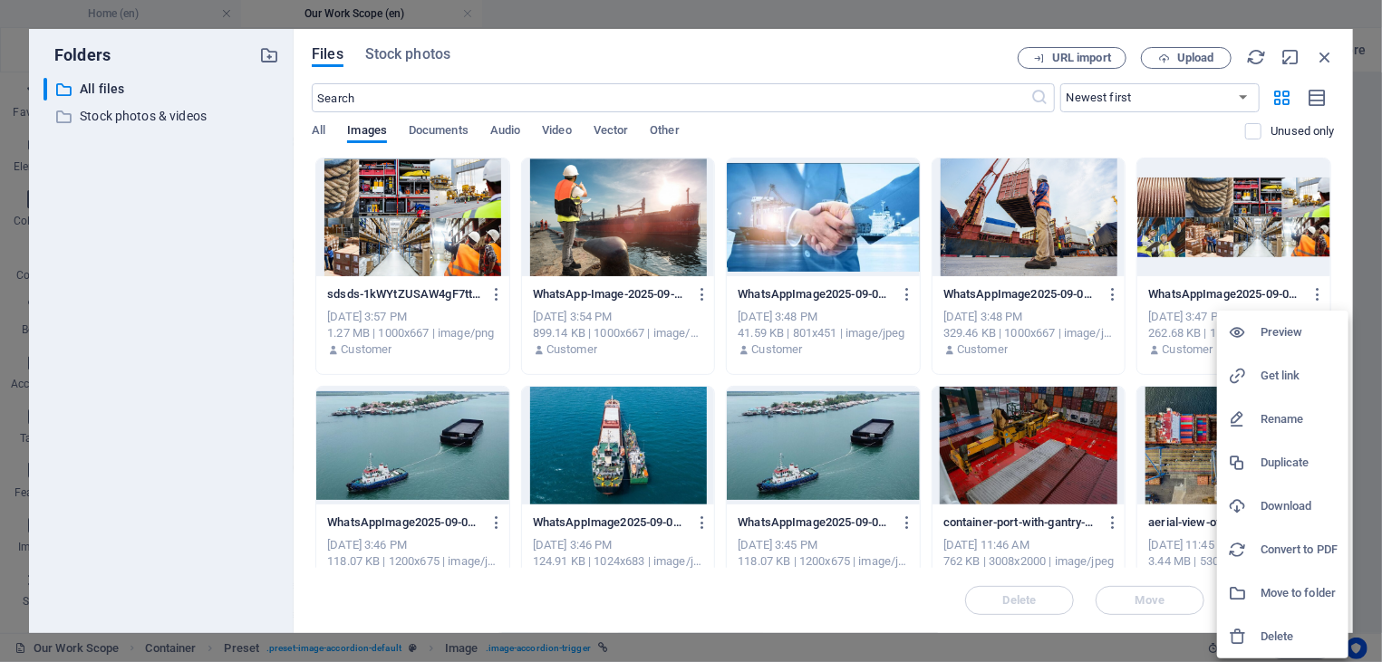
click at [1259, 641] on div at bounding box center [1244, 637] width 33 height 18
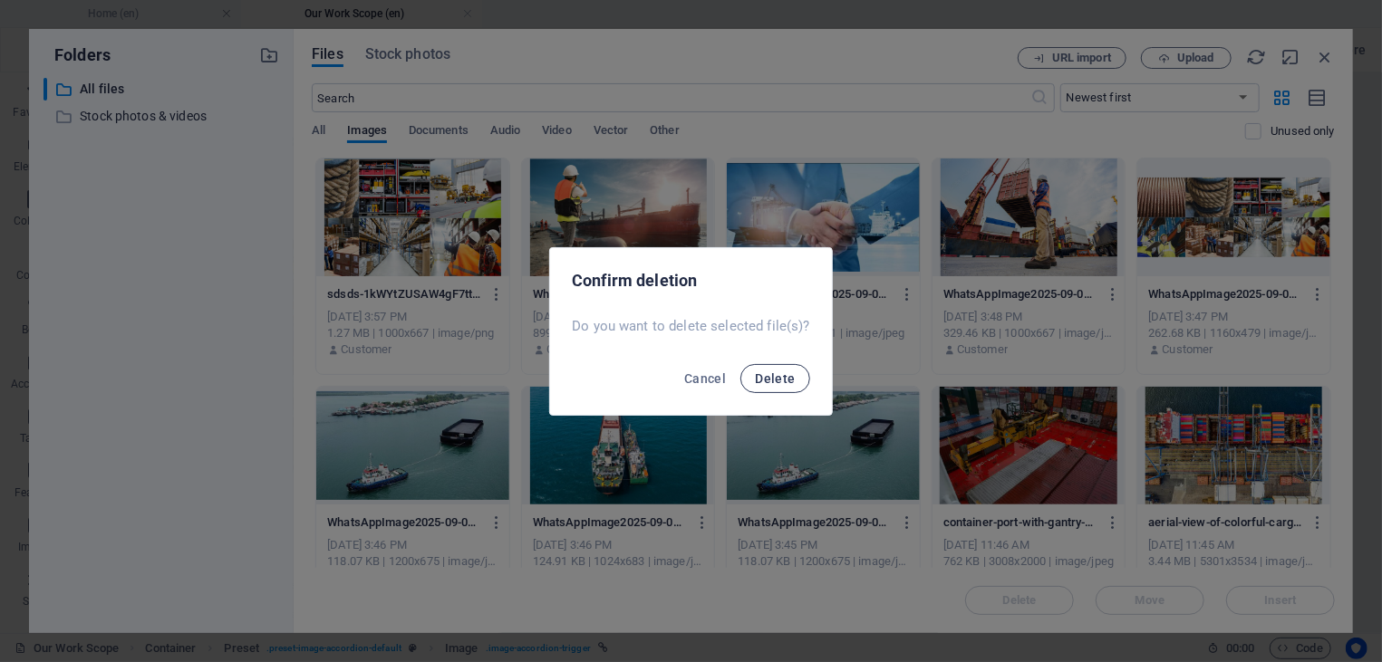
click at [770, 374] on span "Delete" at bounding box center [775, 379] width 40 height 14
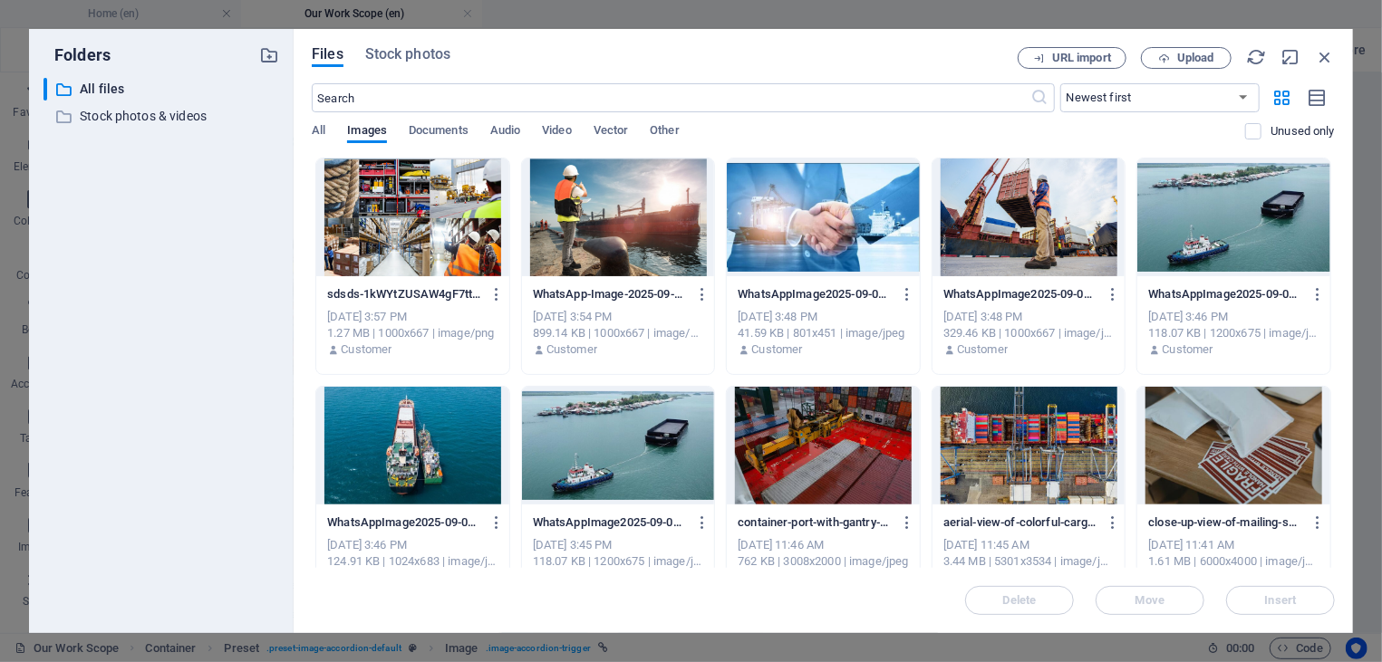
click at [460, 227] on div at bounding box center [412, 218] width 193 height 118
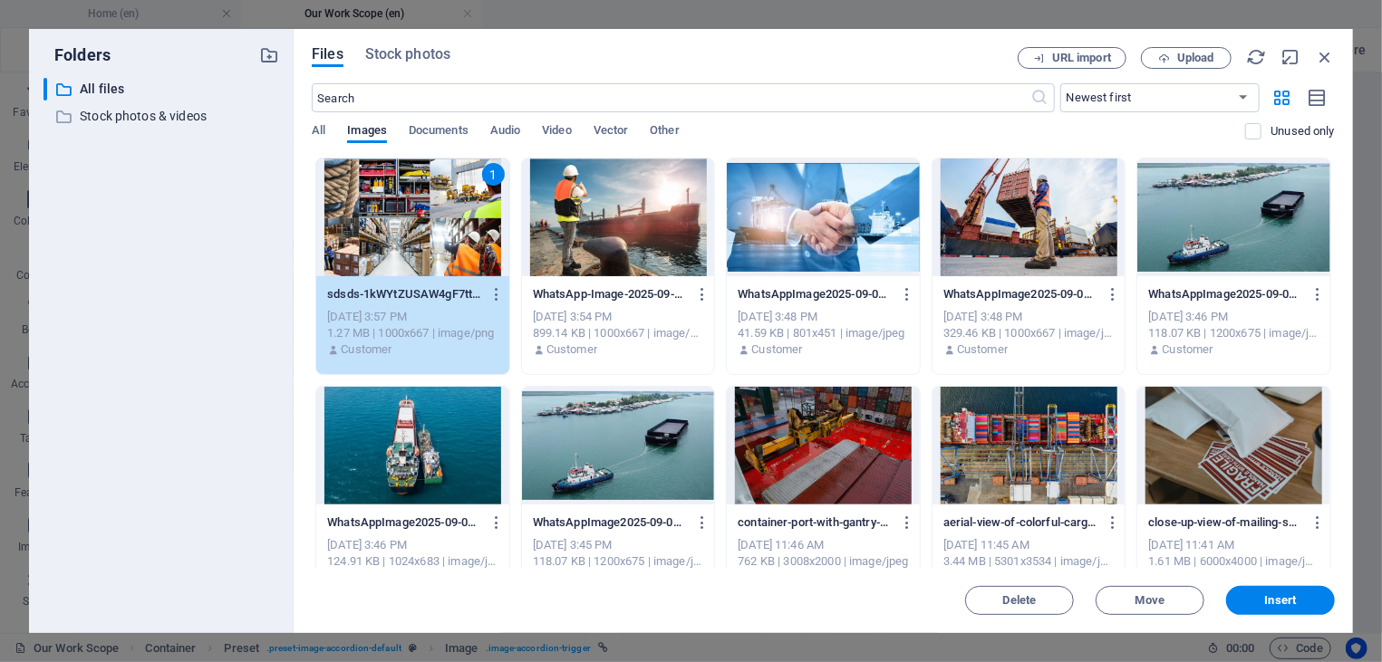
drag, startPoint x: 460, startPoint y: 227, endPoint x: 348, endPoint y: 294, distance: 130.8
click at [460, 227] on div "1" at bounding box center [412, 218] width 193 height 118
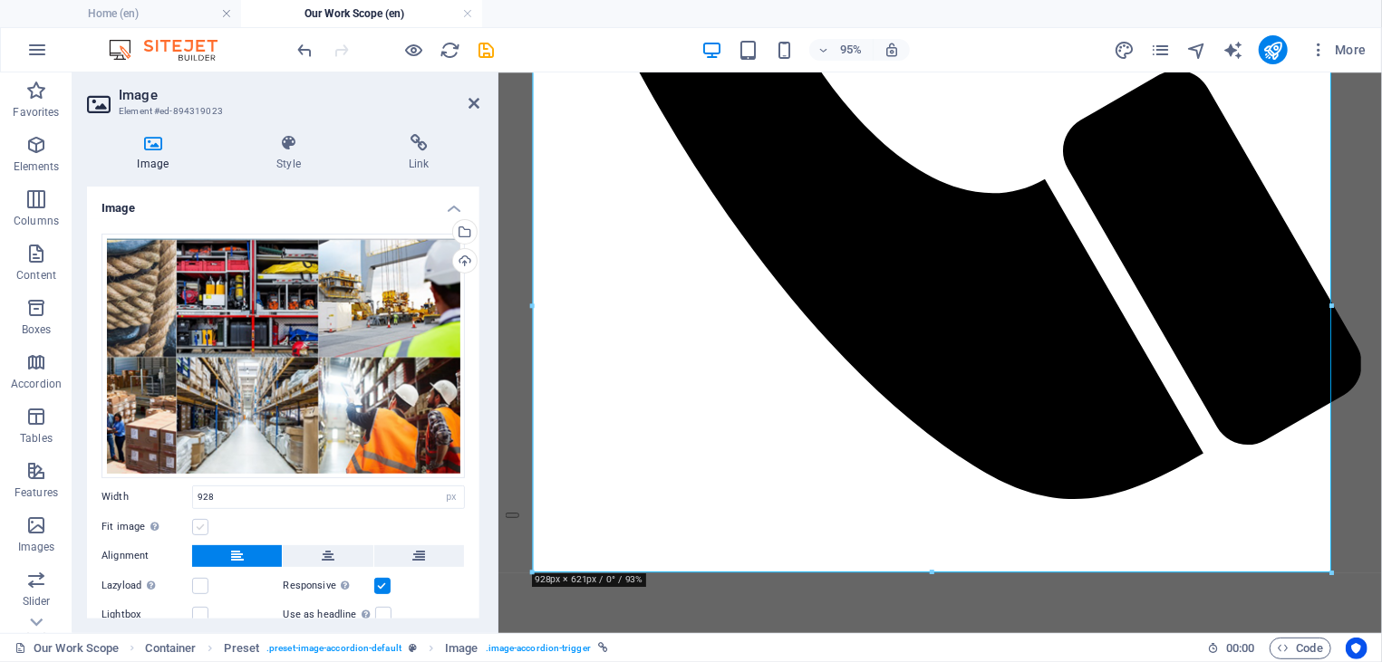
click at [198, 521] on label at bounding box center [200, 527] width 16 height 16
click at [0, 0] on input "Fit image Automatically fit image to a fixed width and height" at bounding box center [0, 0] width 0 height 0
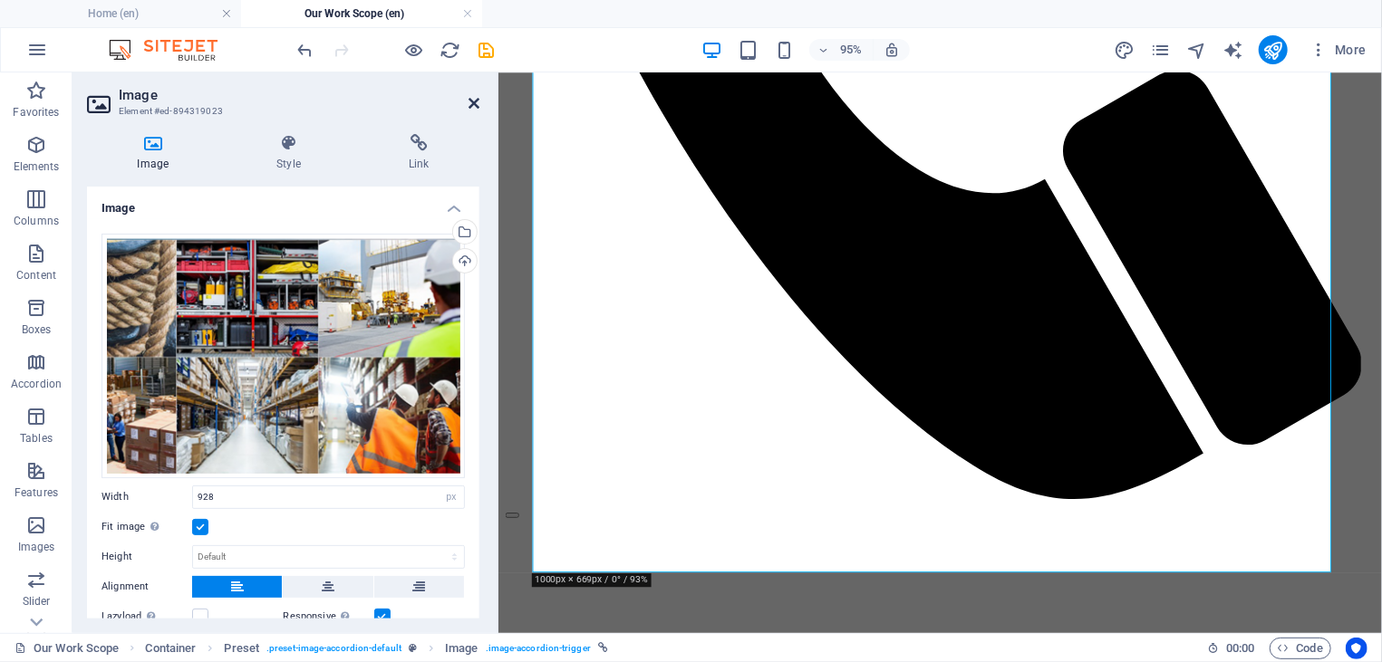
click at [478, 107] on icon at bounding box center [473, 103] width 11 height 14
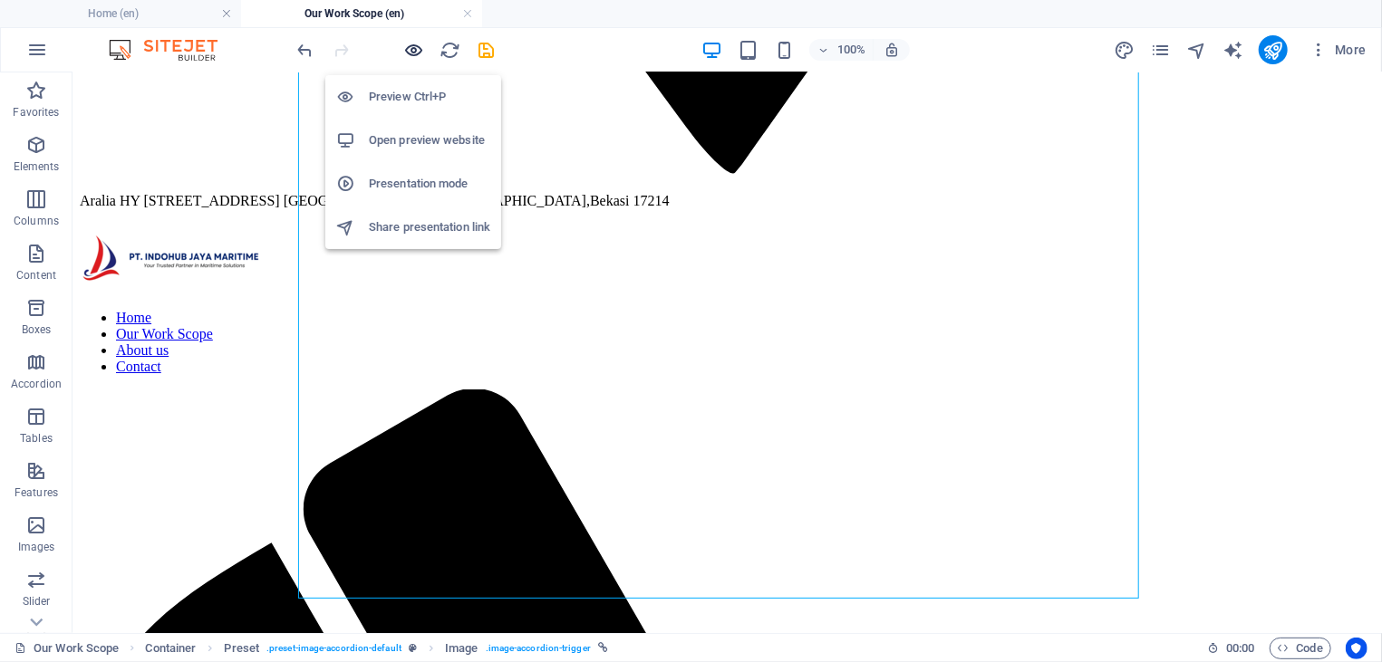
click at [422, 53] on icon "button" at bounding box center [414, 50] width 21 height 21
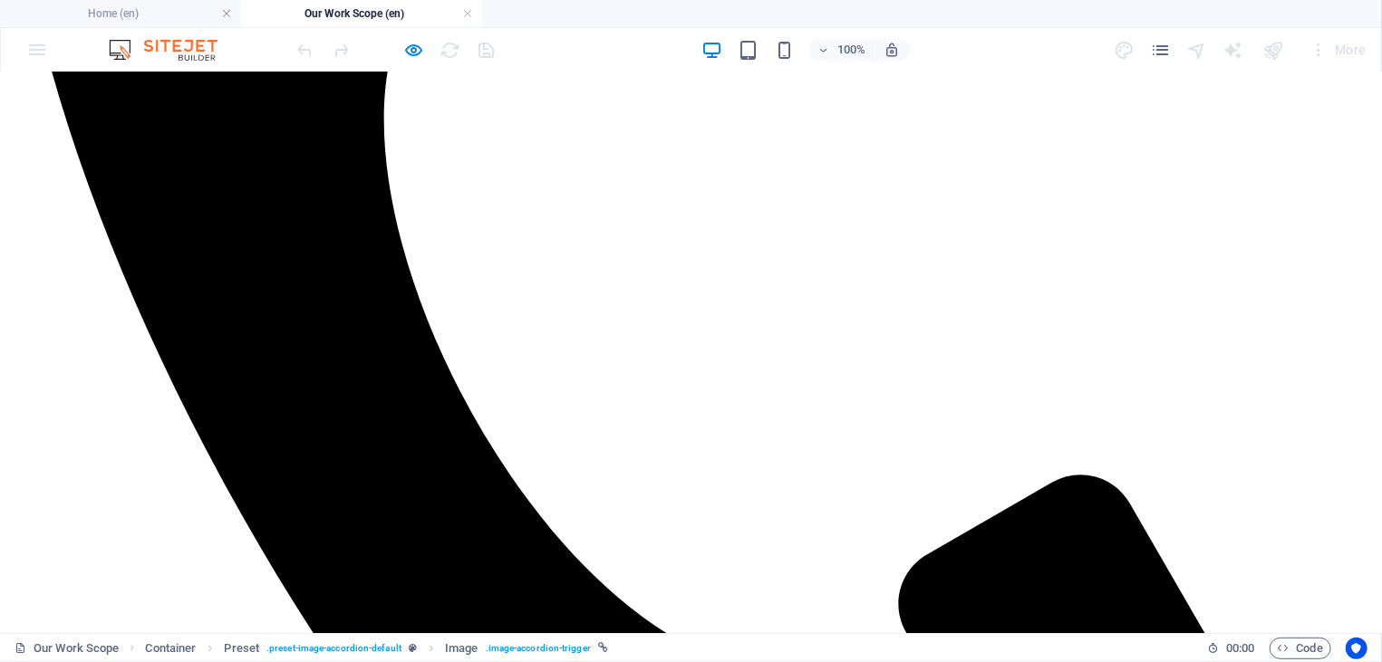
scroll to position [555, 0]
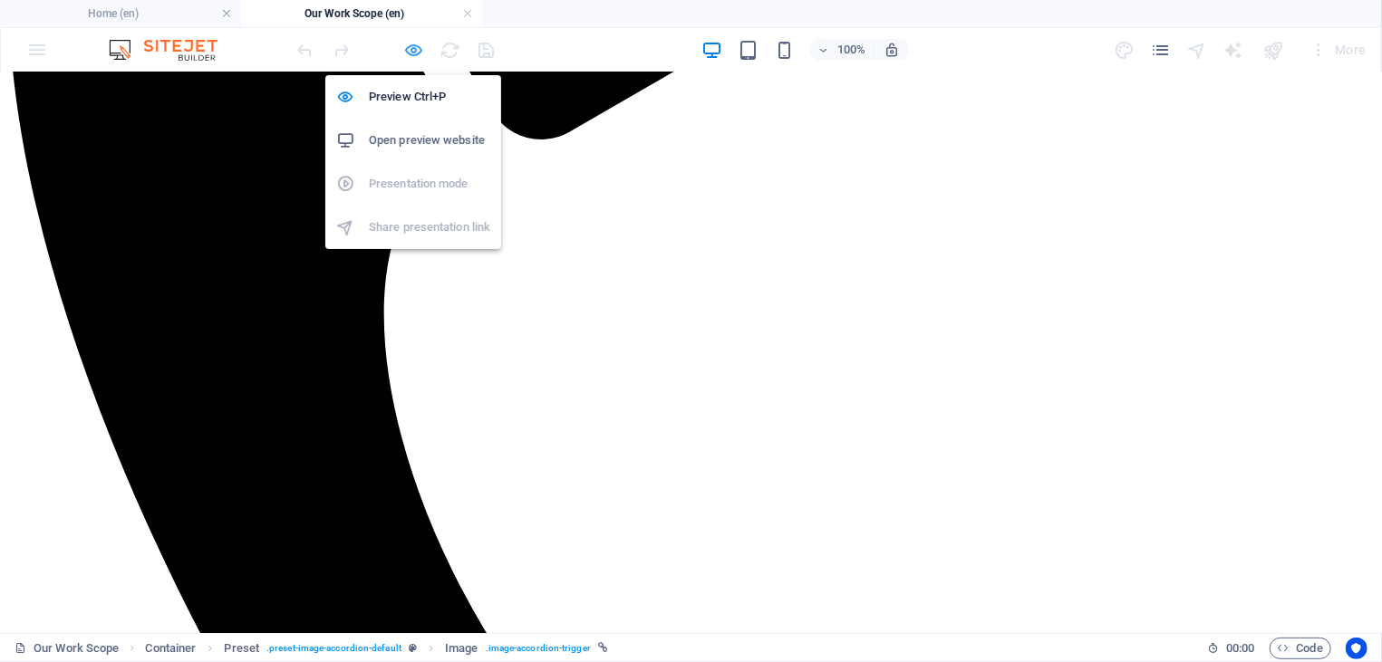
click at [418, 53] on icon "button" at bounding box center [414, 50] width 21 height 21
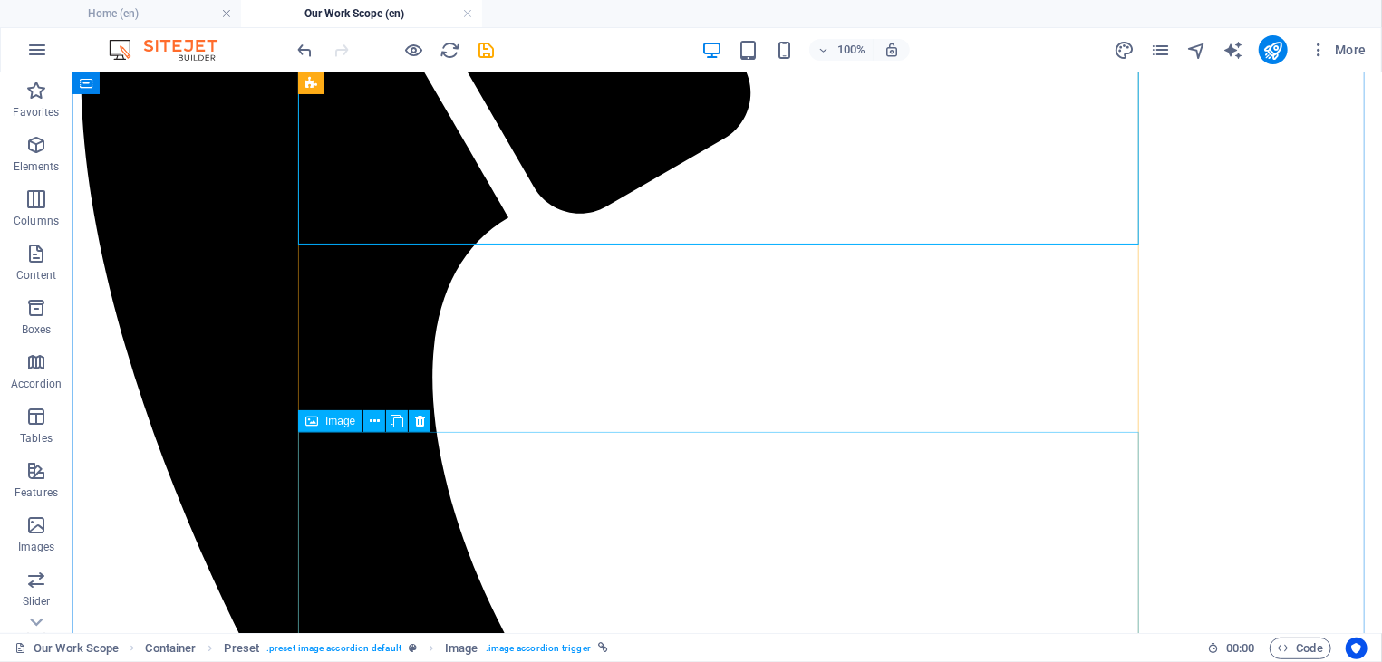
scroll to position [4335, 0]
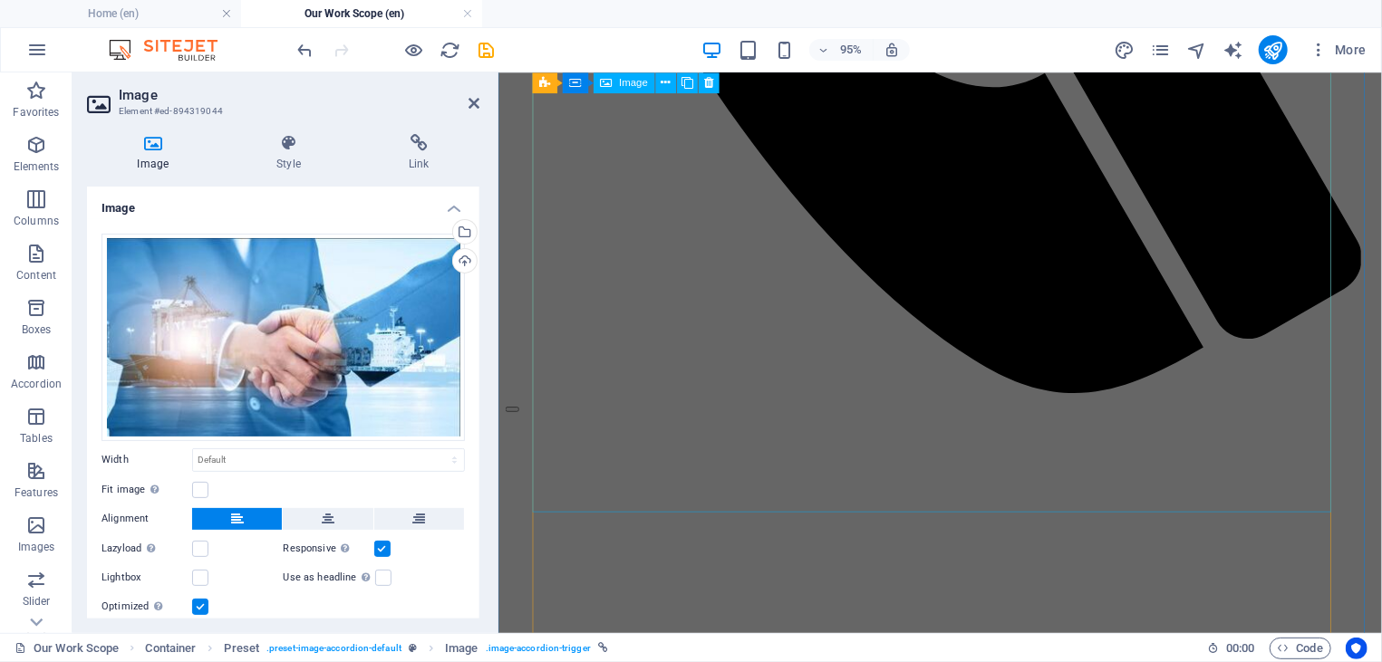
scroll to position [3656, 0]
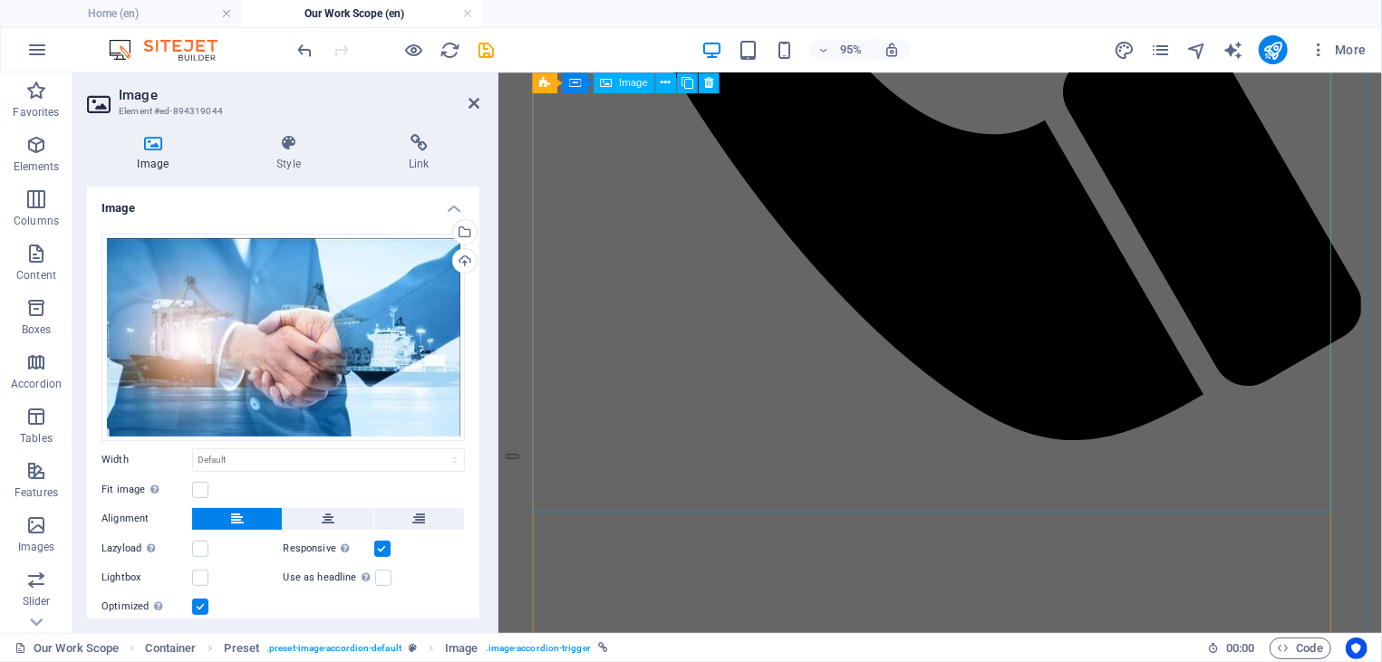
select select "px"
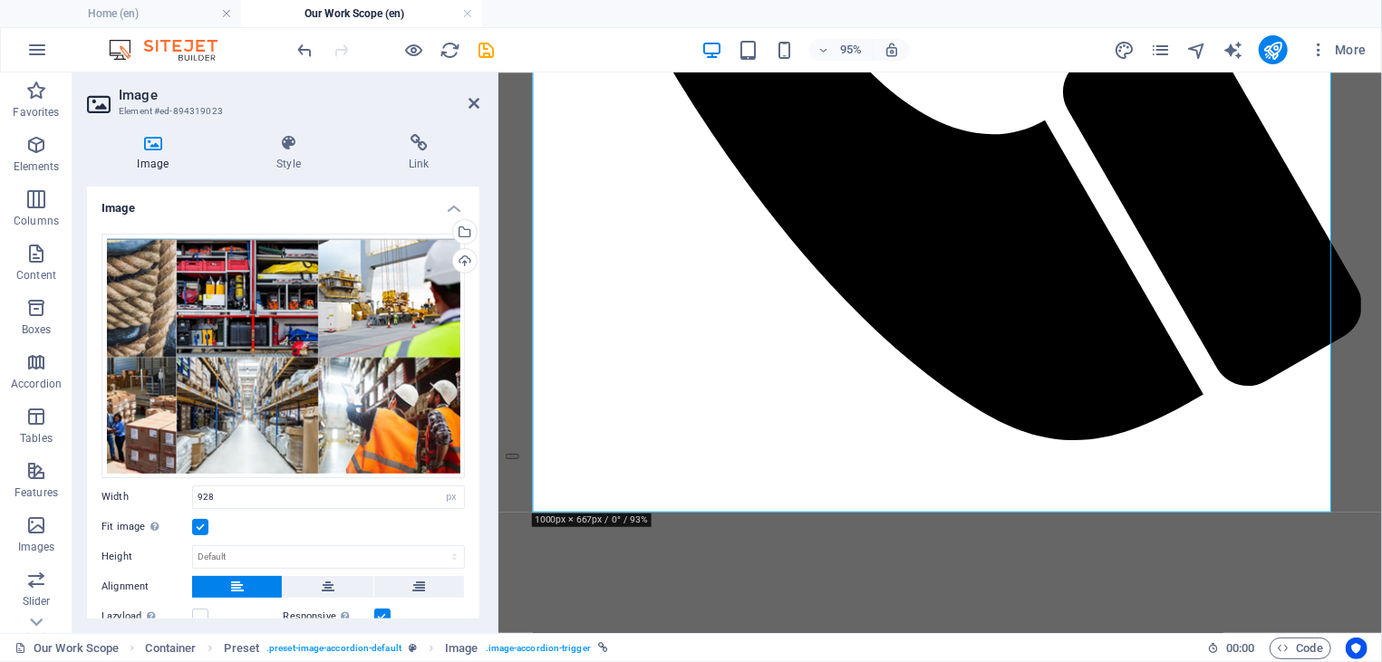
click at [203, 519] on label at bounding box center [200, 527] width 16 height 16
click at [0, 0] on input "Fit image Automatically fit image to a fixed width and height" at bounding box center [0, 0] width 0 height 0
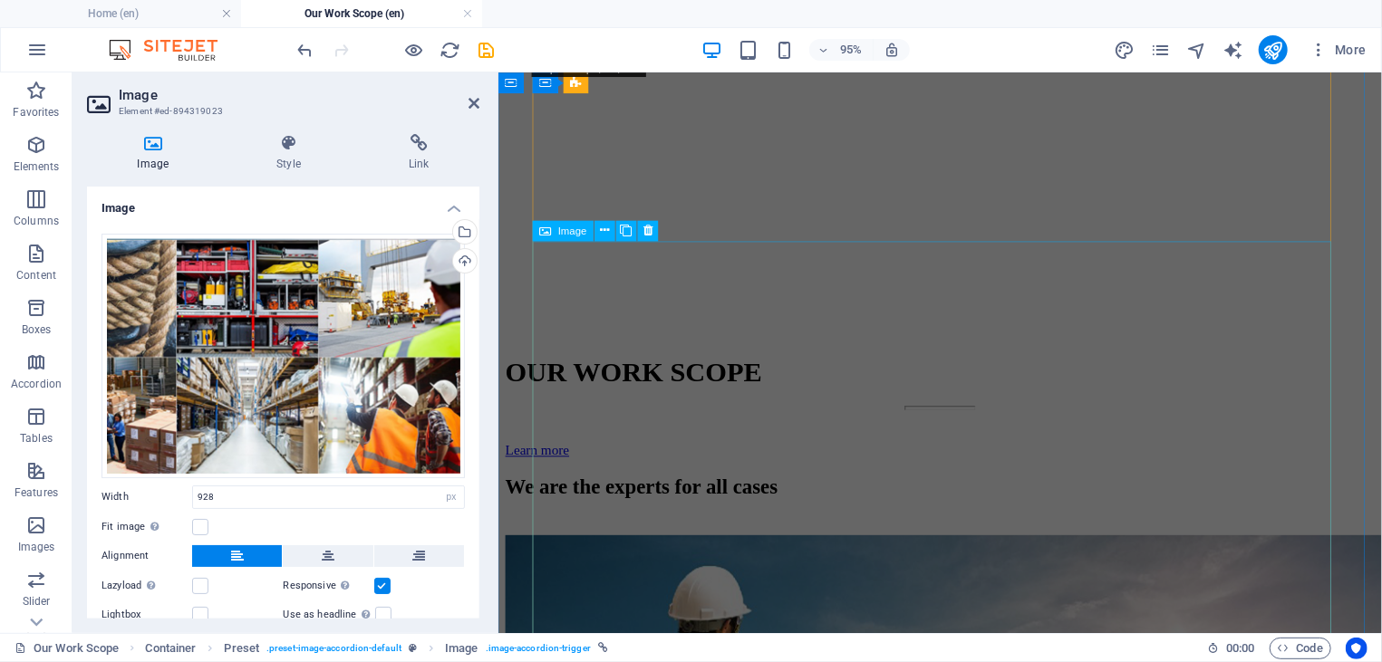
scroll to position [4142, 0]
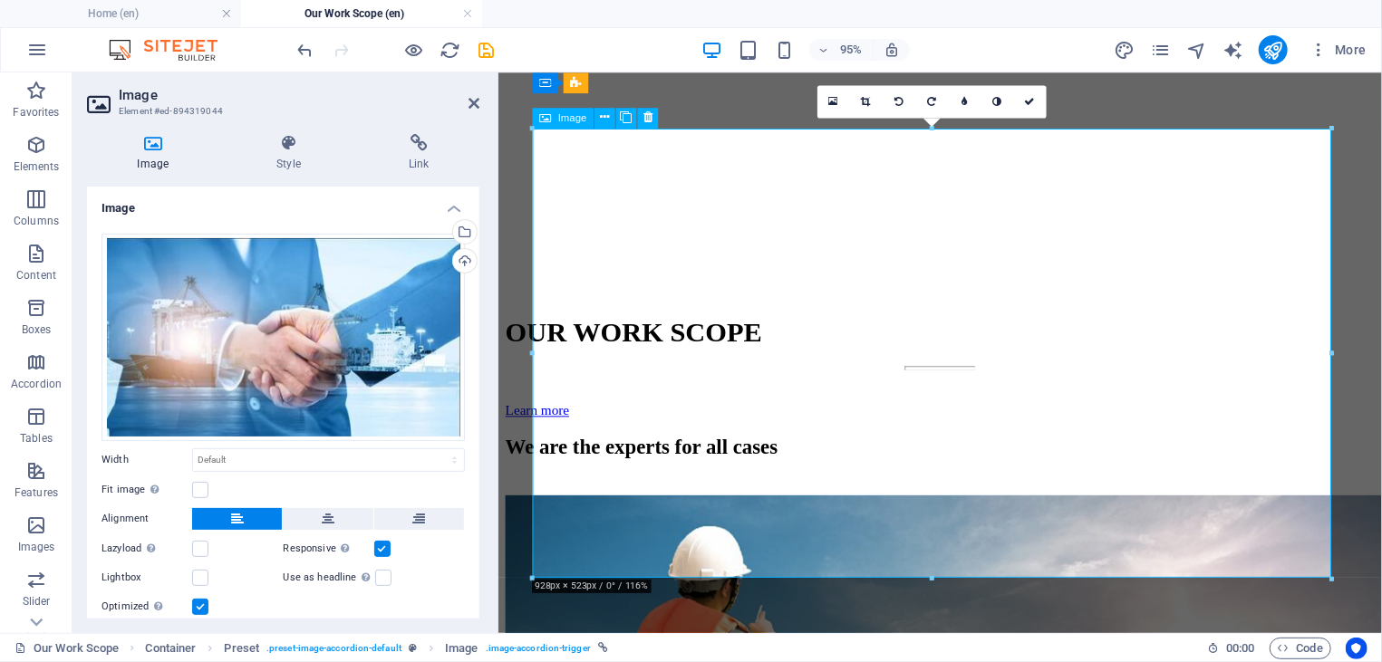
scroll to position [4432, 0]
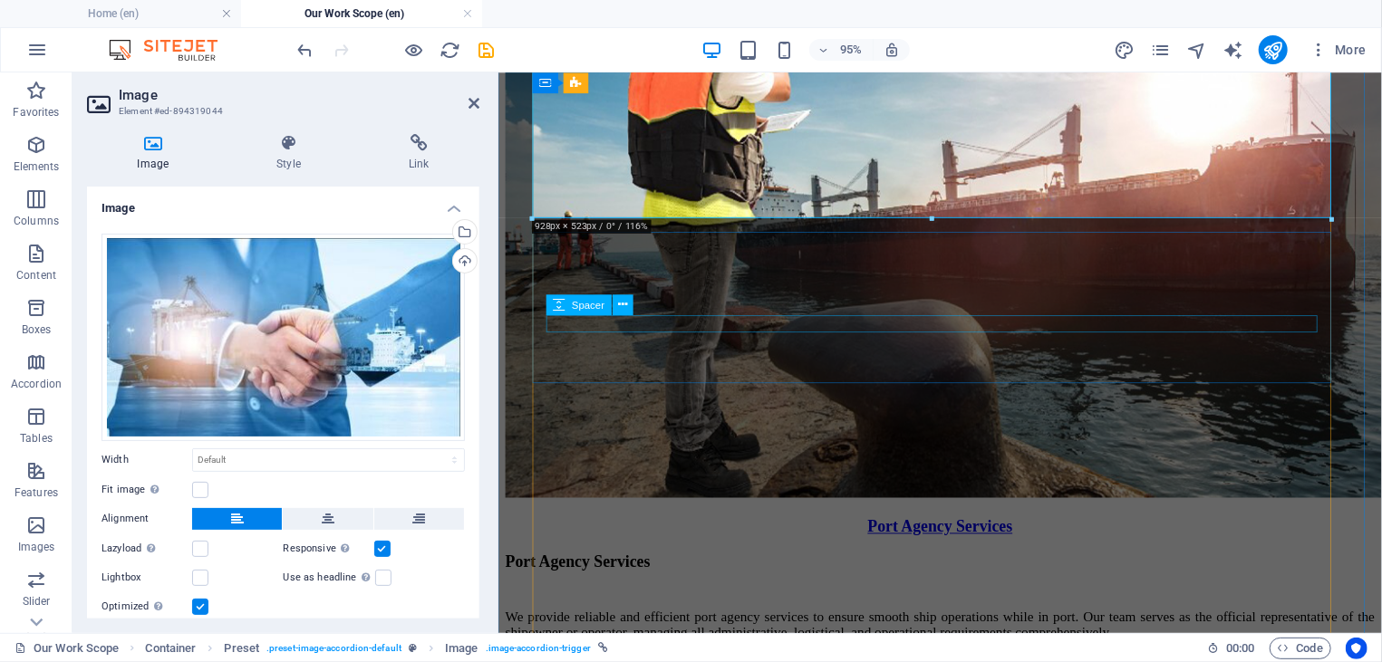
scroll to position [4821, 0]
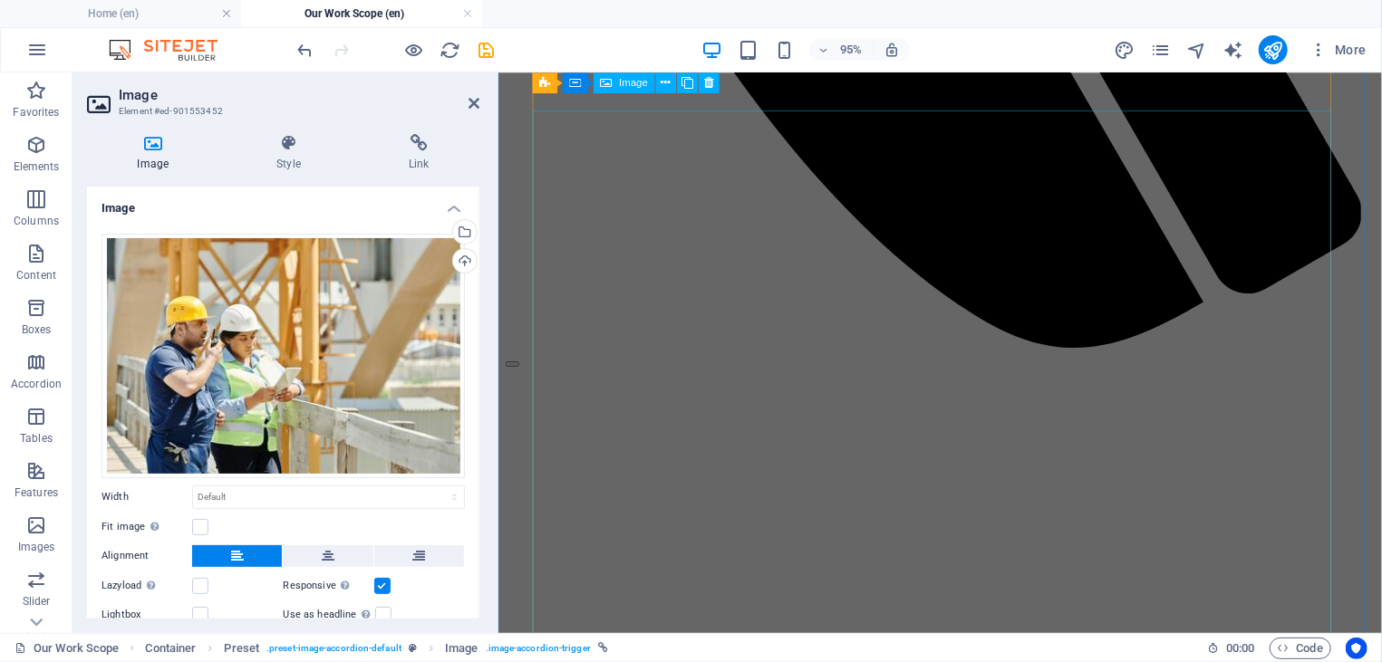
scroll to position [3170, 0]
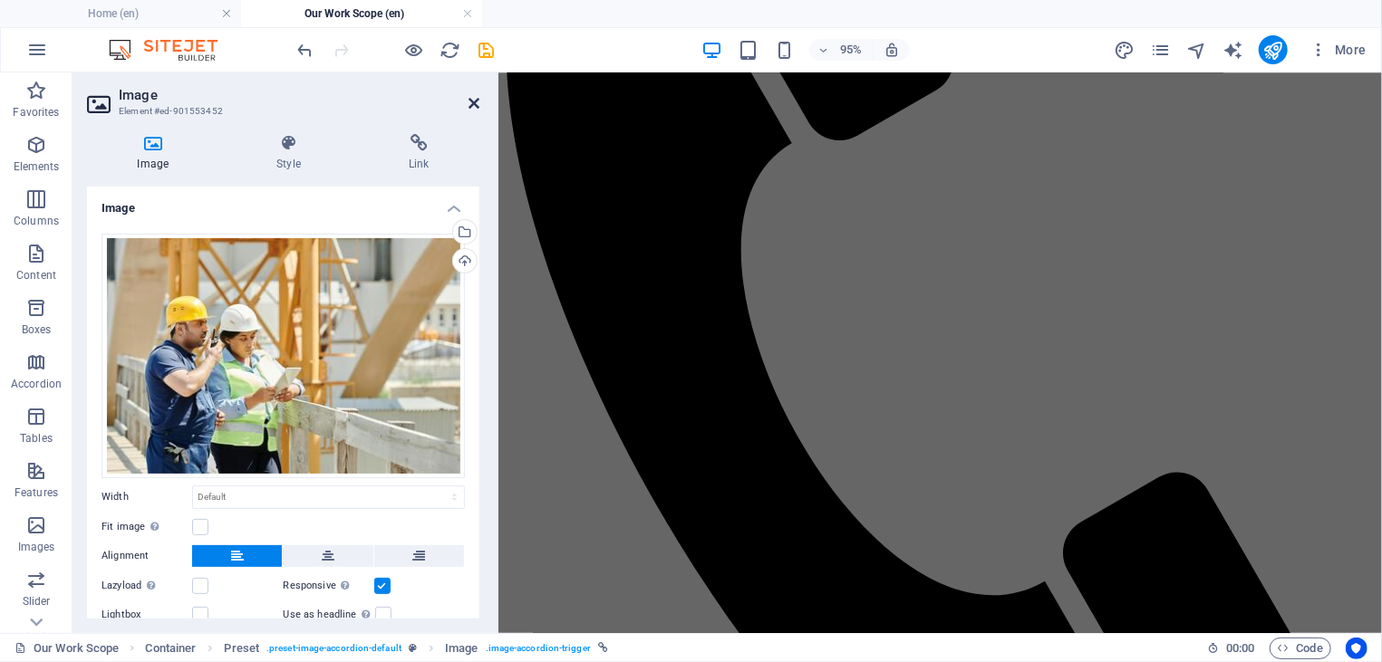
click at [478, 107] on icon at bounding box center [473, 103] width 11 height 14
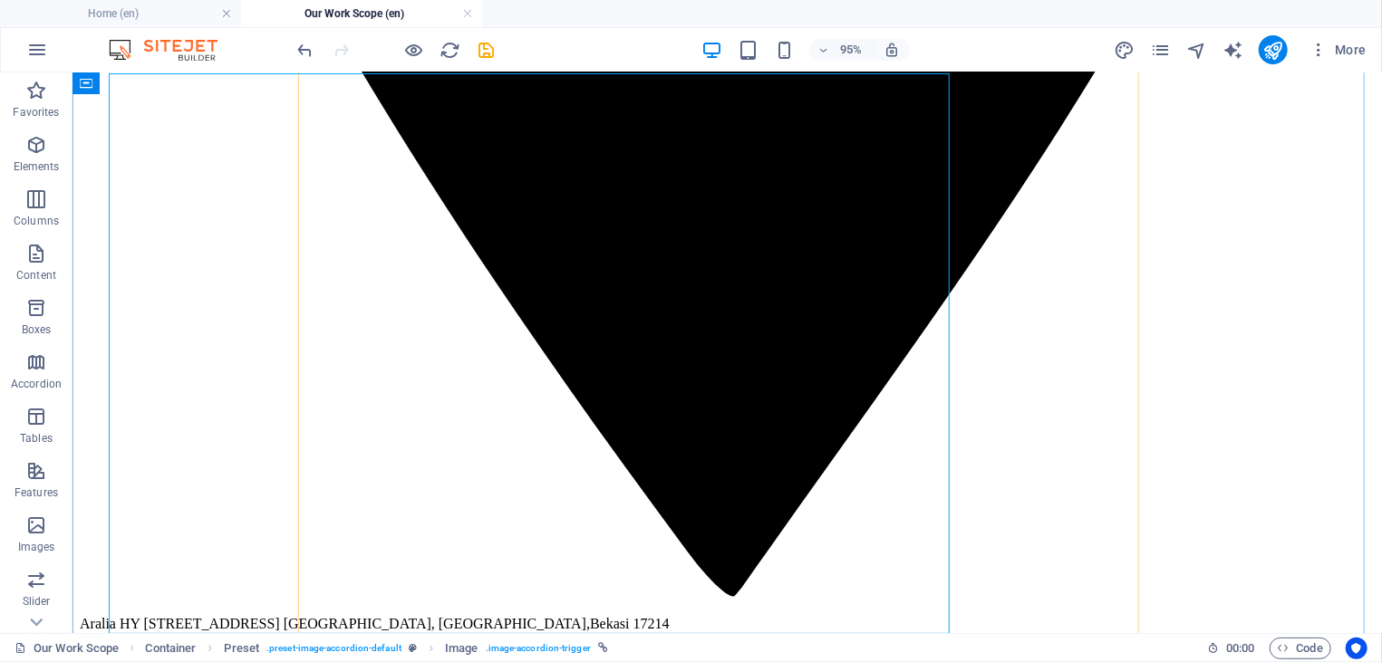
scroll to position [4967, 0]
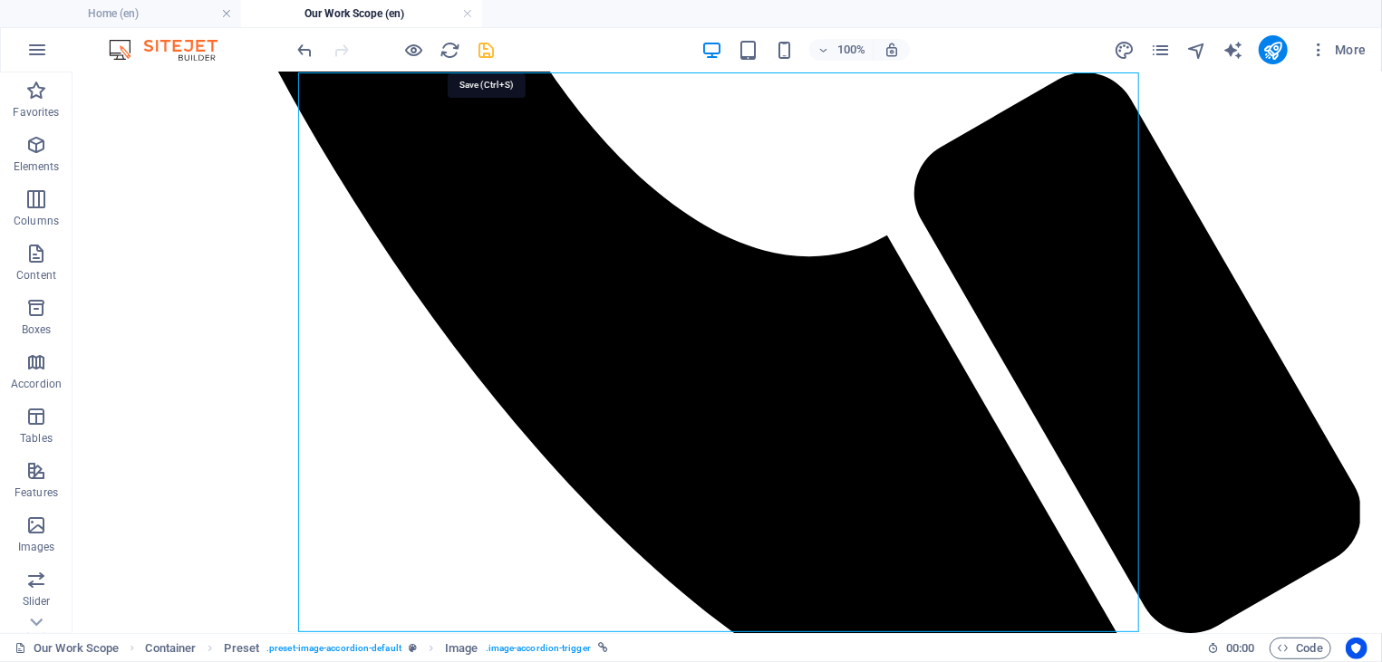
click at [492, 52] on icon "save" at bounding box center [487, 50] width 21 height 21
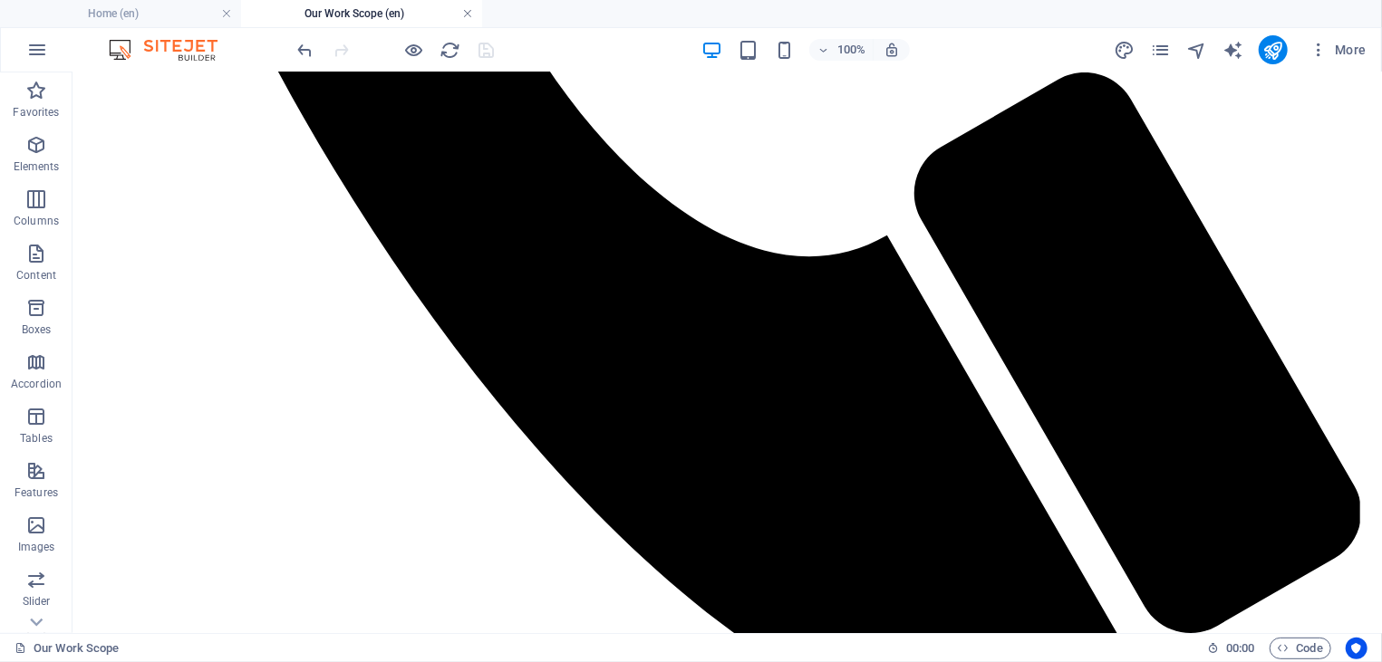
click at [469, 14] on link at bounding box center [467, 13] width 11 height 17
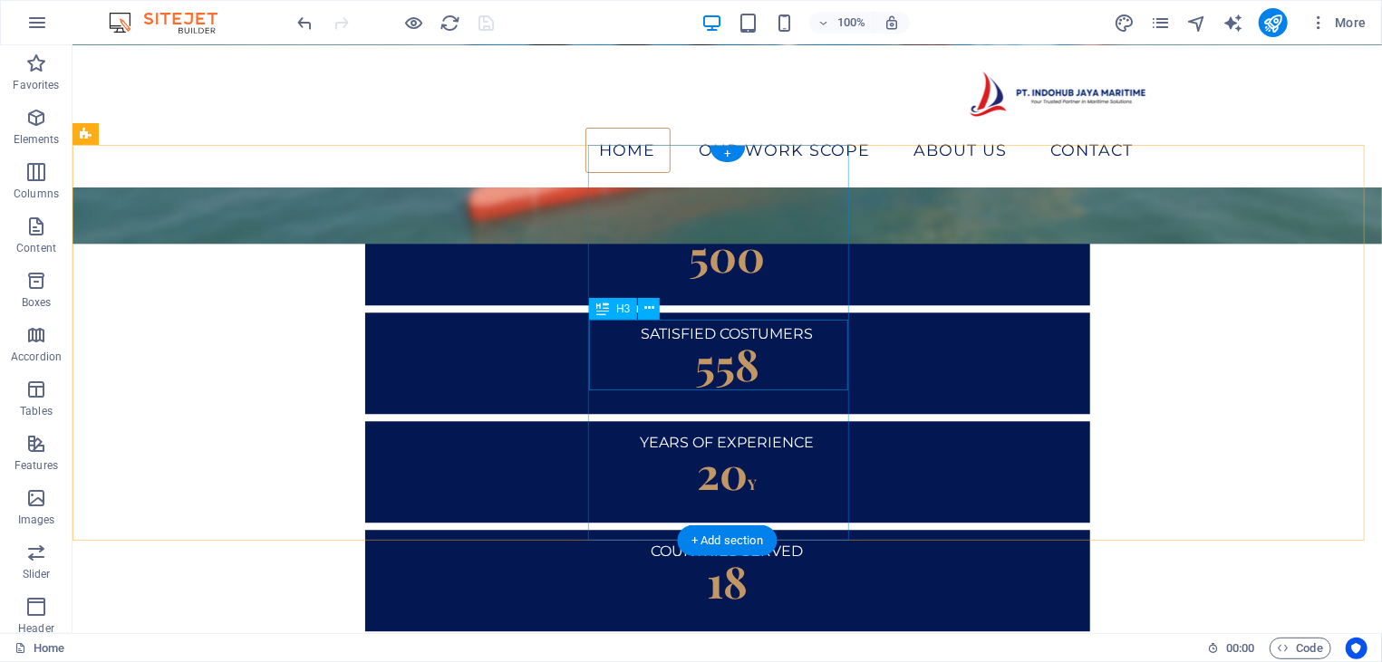
scroll to position [2234, 0]
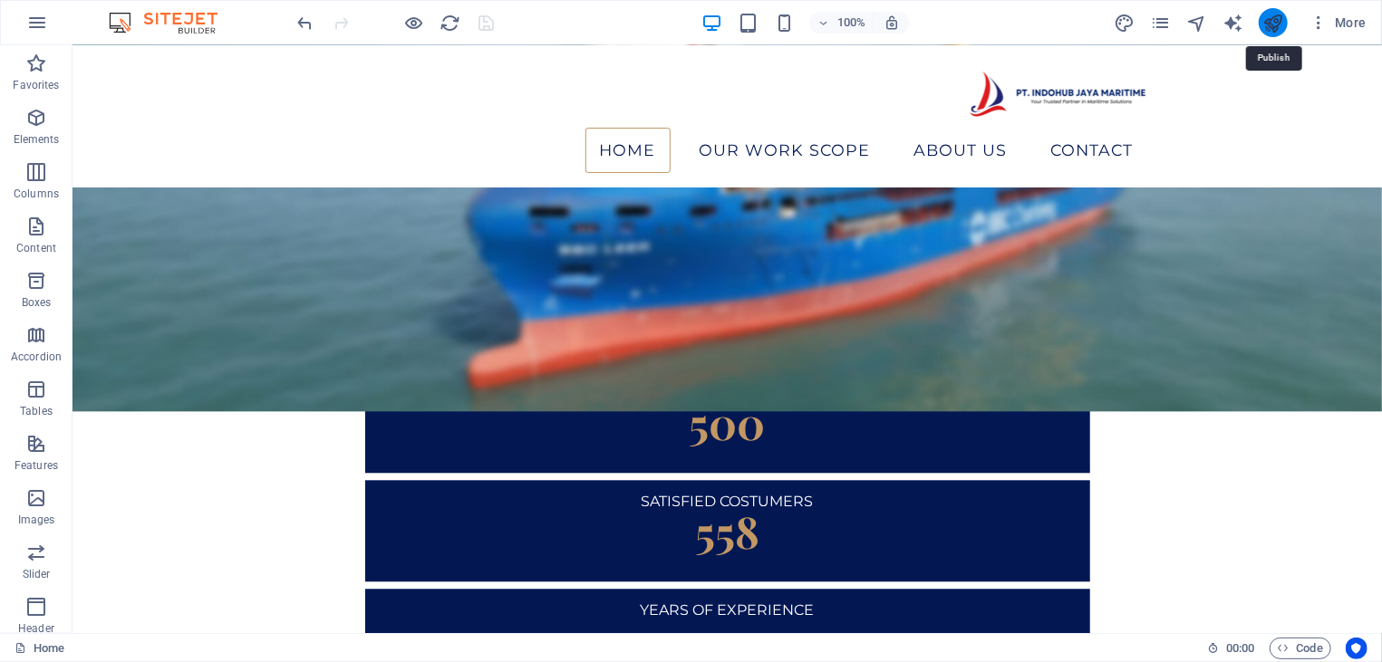
click at [1269, 23] on icon "publish" at bounding box center [1272, 23] width 21 height 21
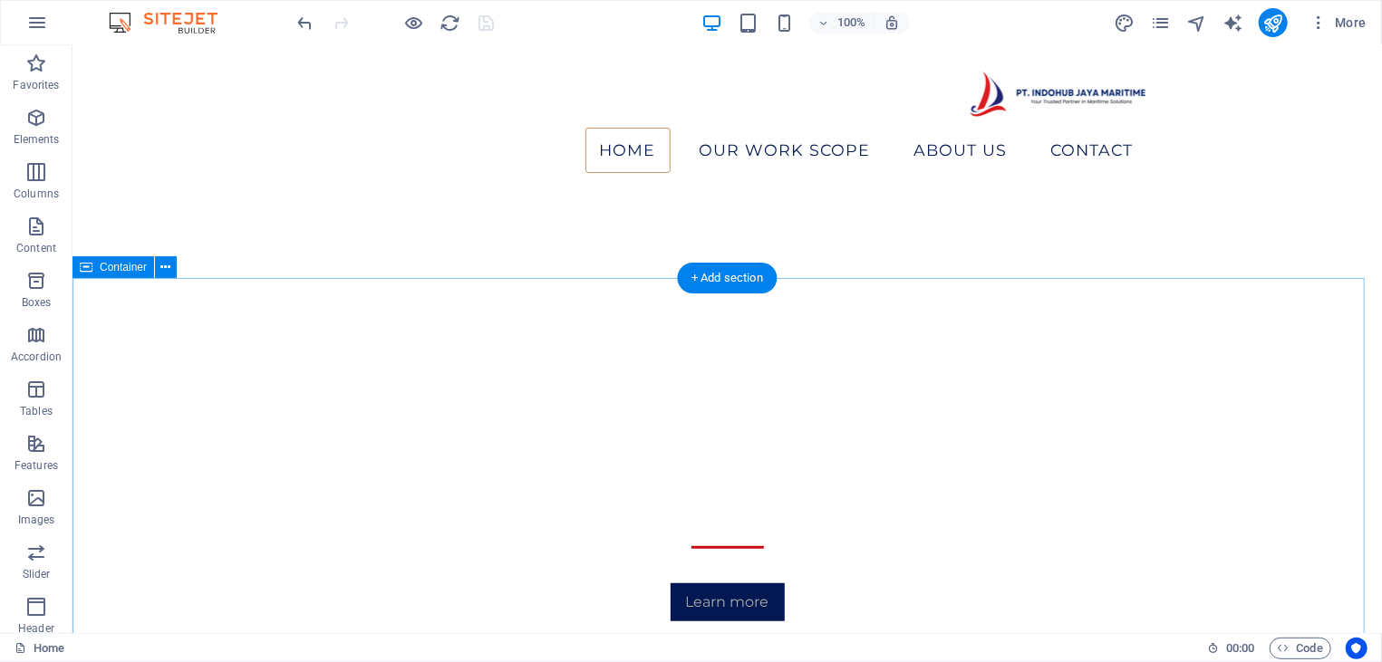
scroll to position [0, 0]
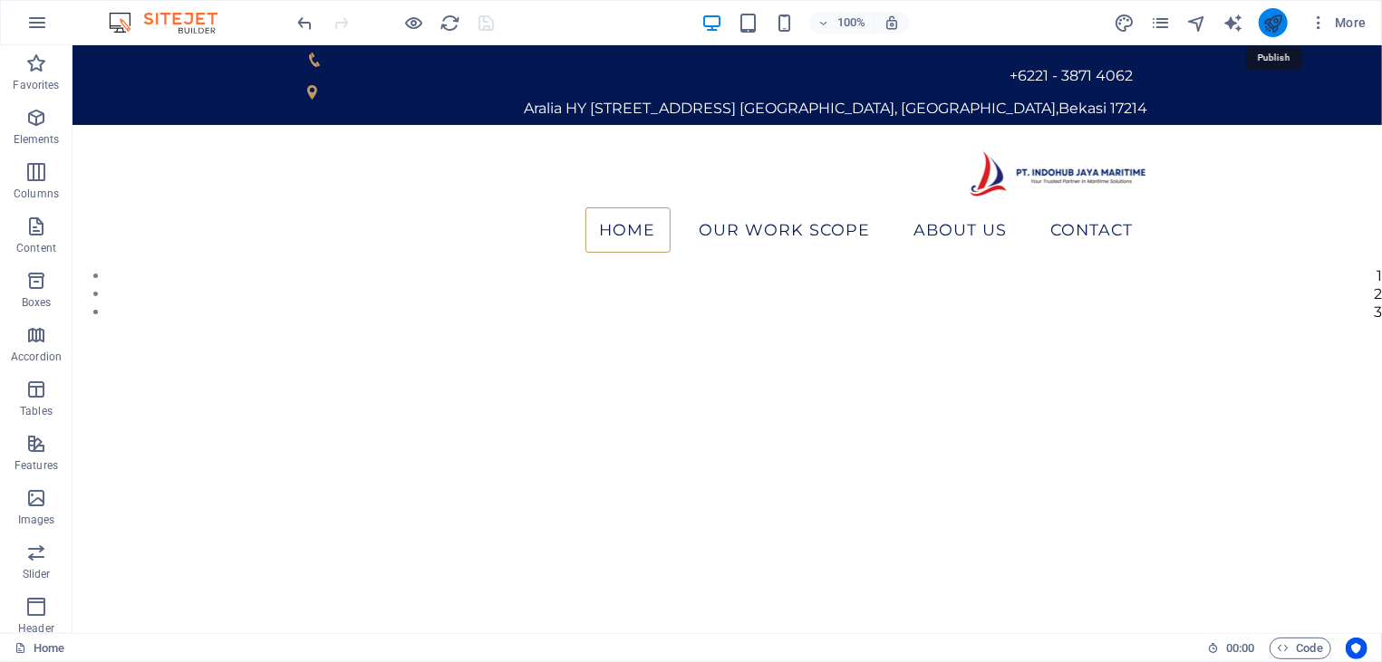
click at [1269, 28] on icon "publish" at bounding box center [1272, 23] width 21 height 21
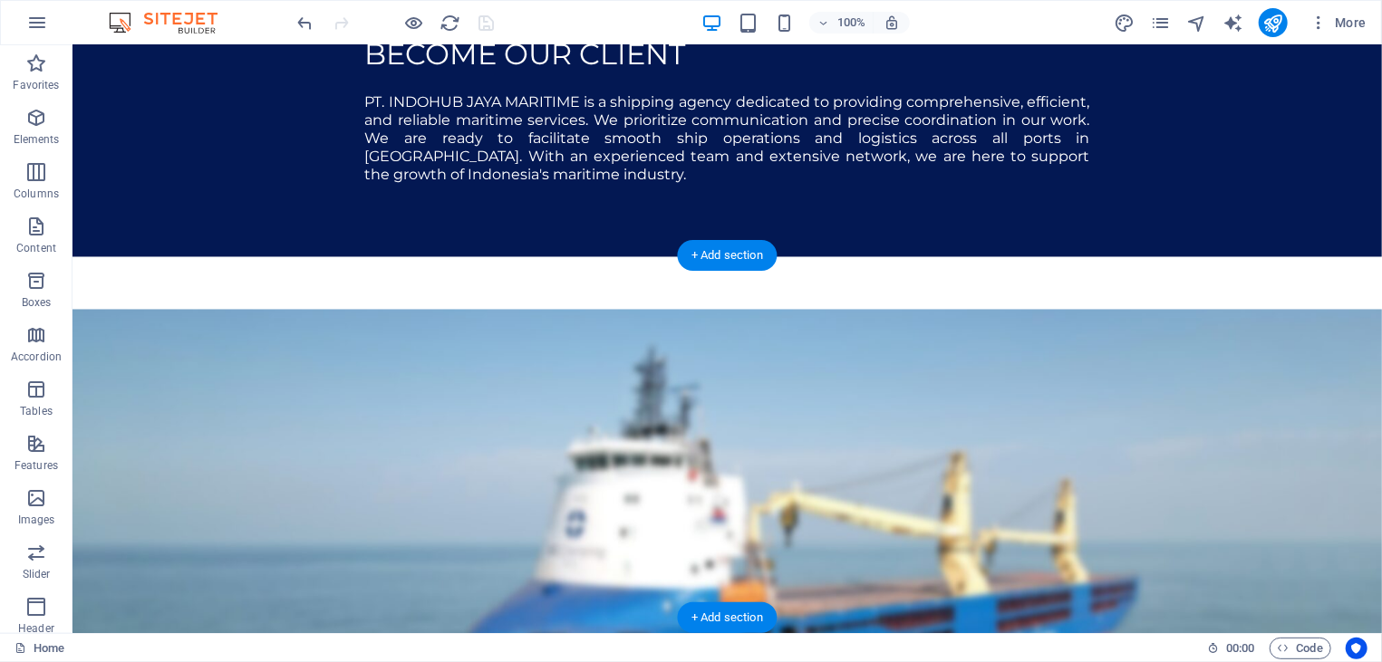
scroll to position [2428, 0]
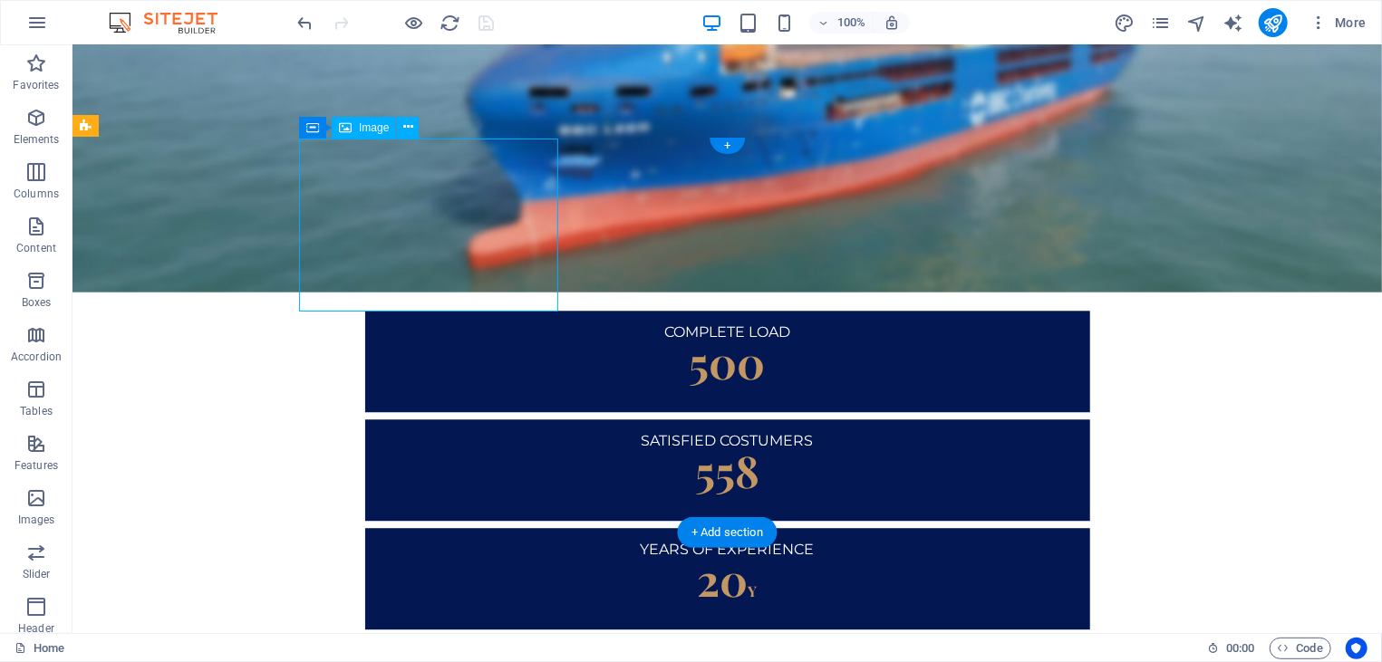
select select "px"
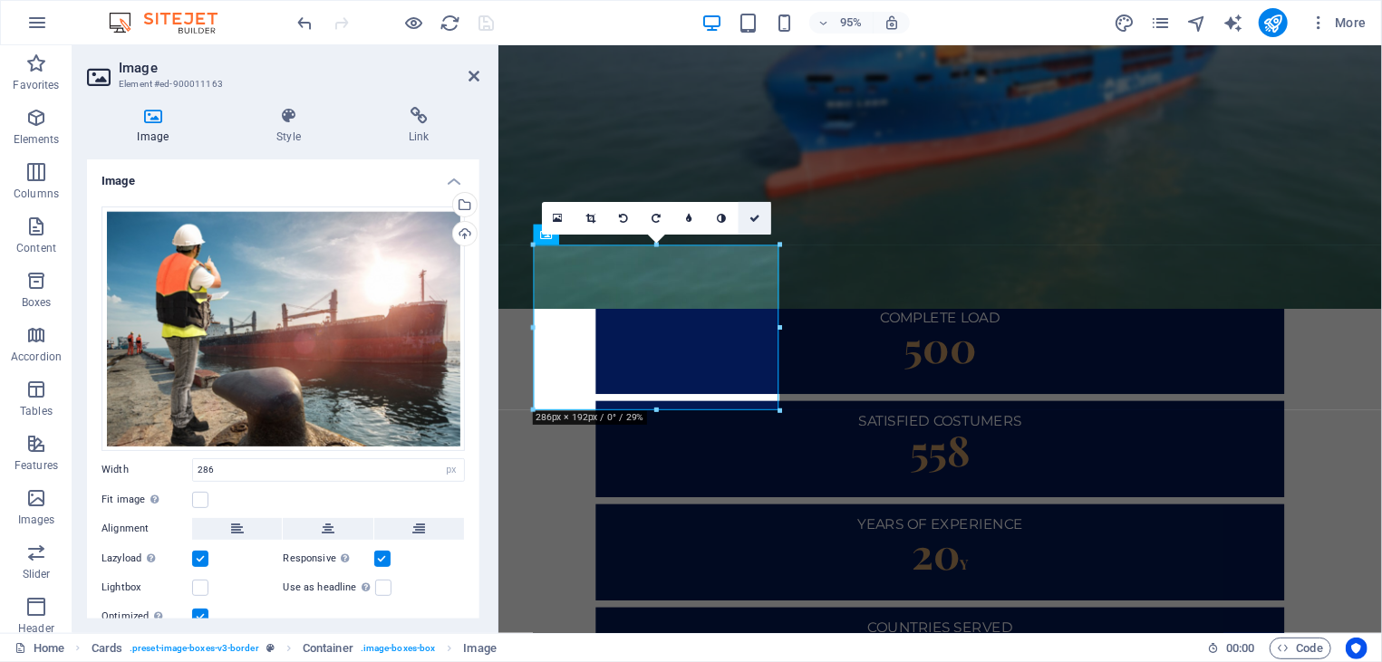
click at [756, 219] on icon at bounding box center [754, 218] width 11 height 10
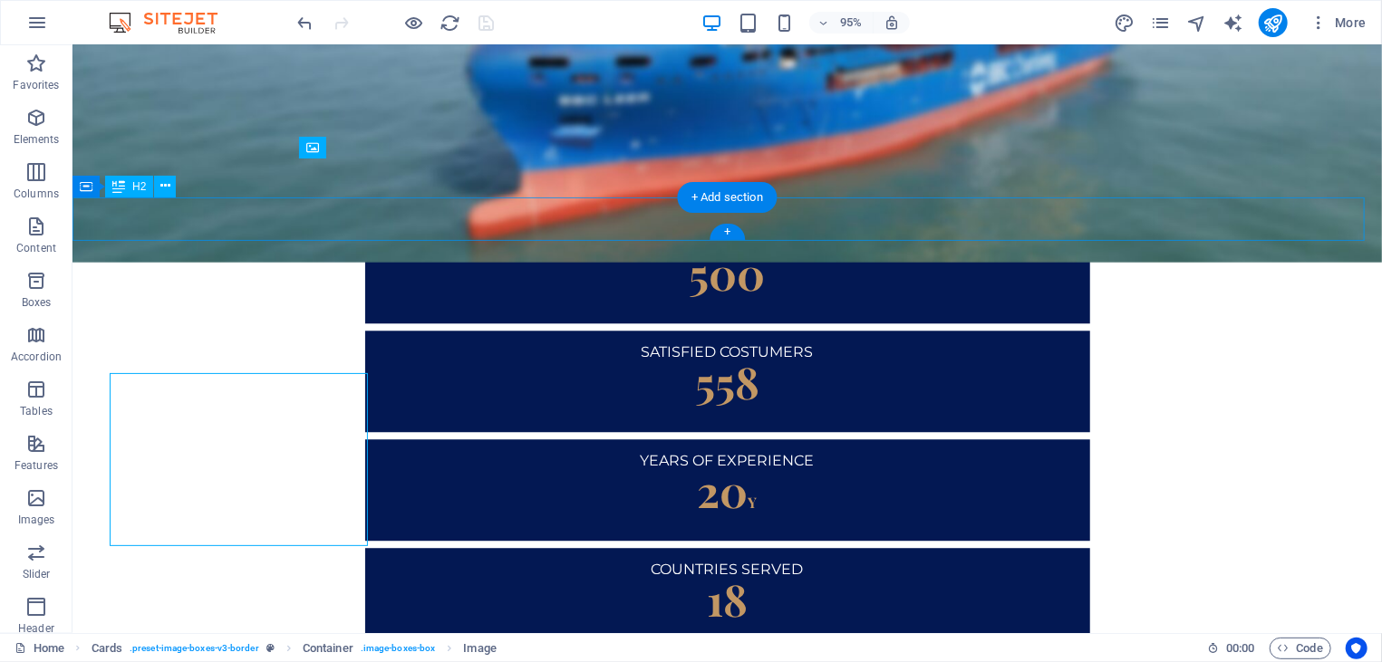
scroll to position [2311, 0]
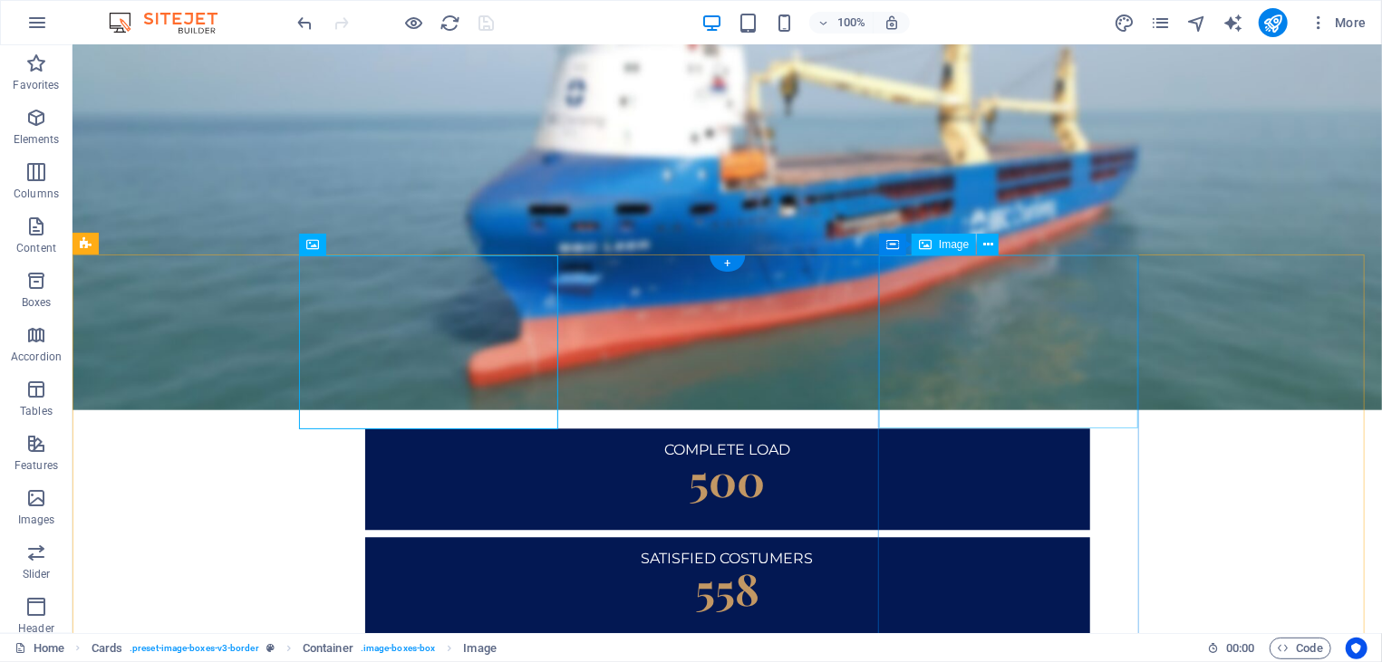
select select "%"
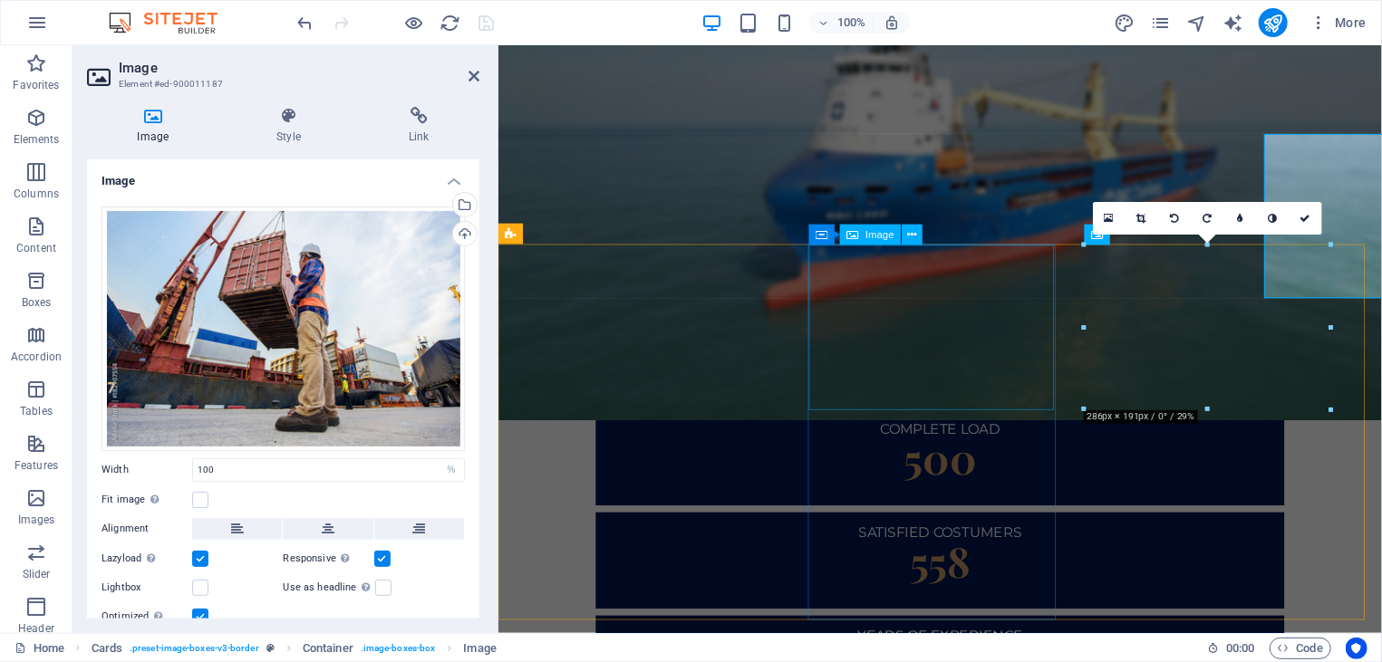
scroll to position [2428, 0]
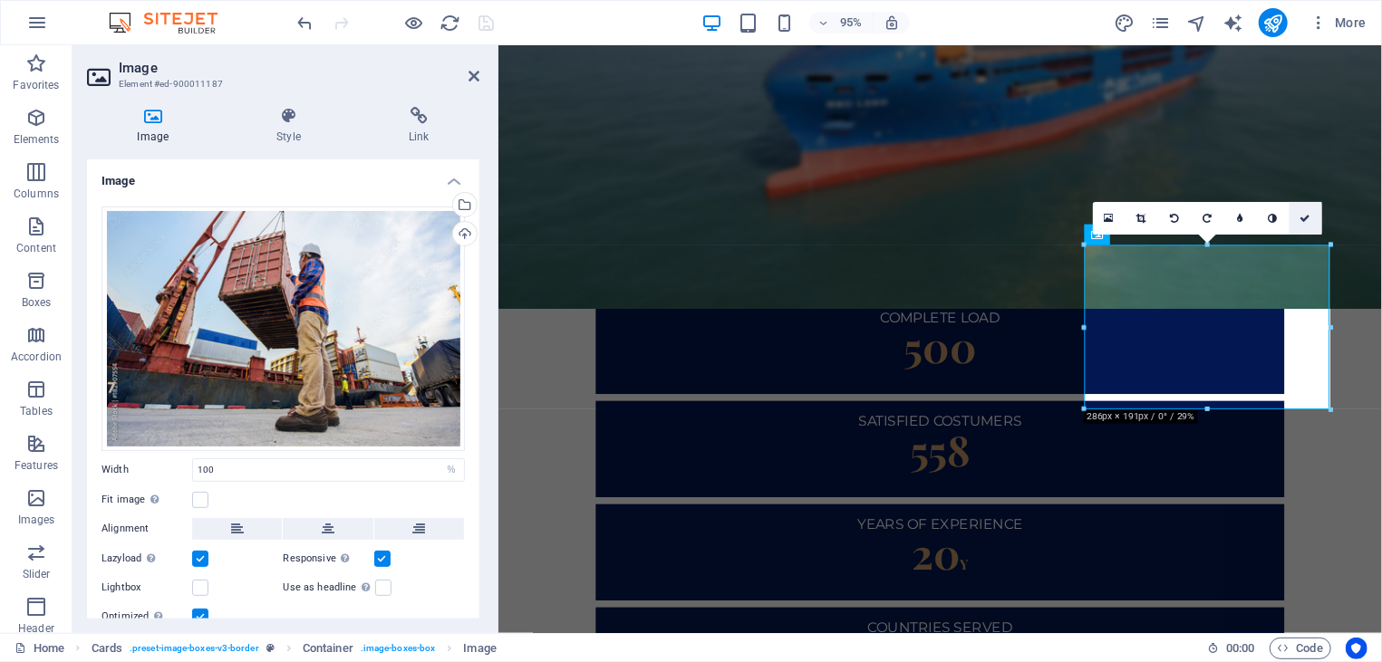
click at [1306, 217] on icon at bounding box center [1305, 218] width 11 height 10
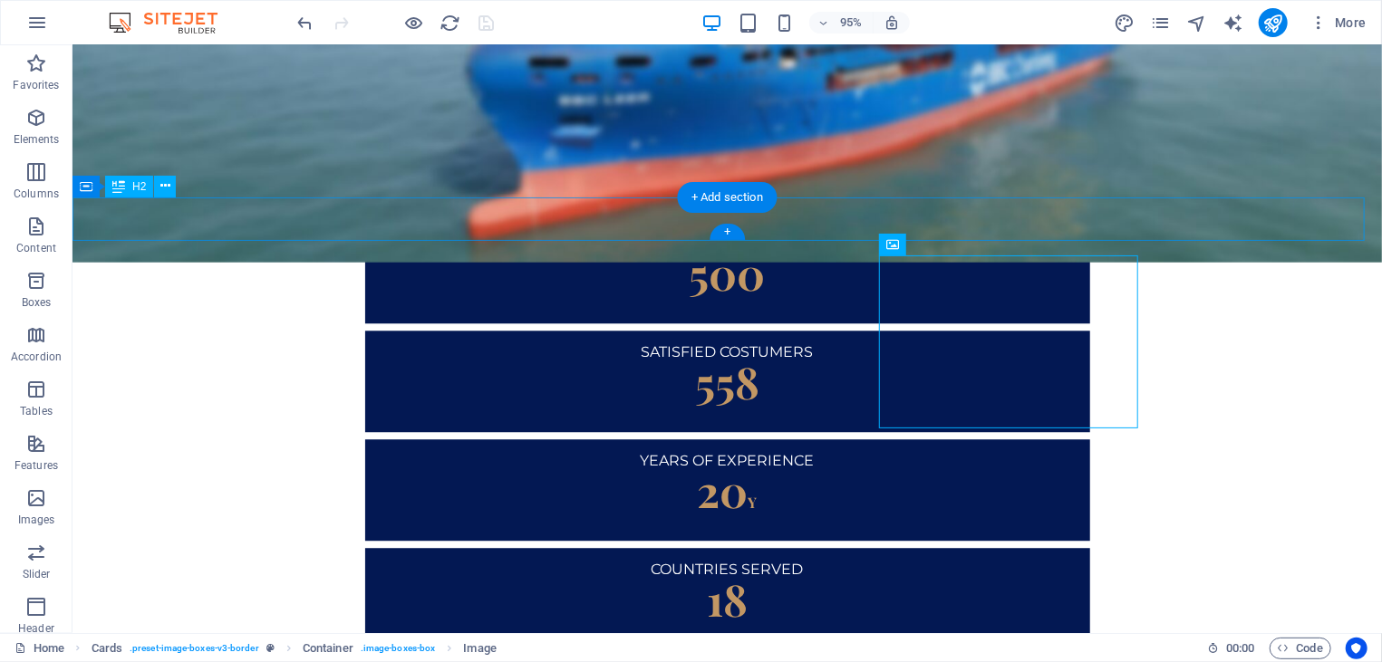
scroll to position [2311, 0]
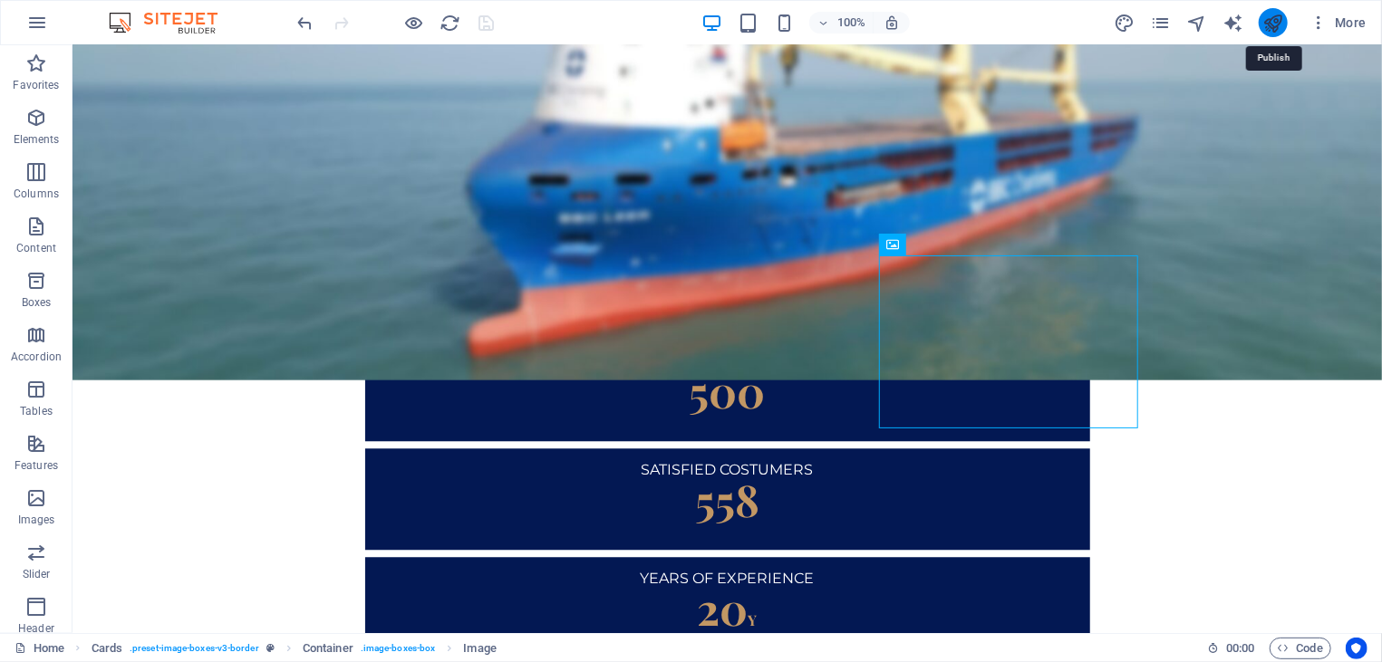
drag, startPoint x: 1272, startPoint y: 21, endPoint x: 594, endPoint y: 343, distance: 750.2
click at [1272, 21] on icon "publish" at bounding box center [1272, 23] width 21 height 21
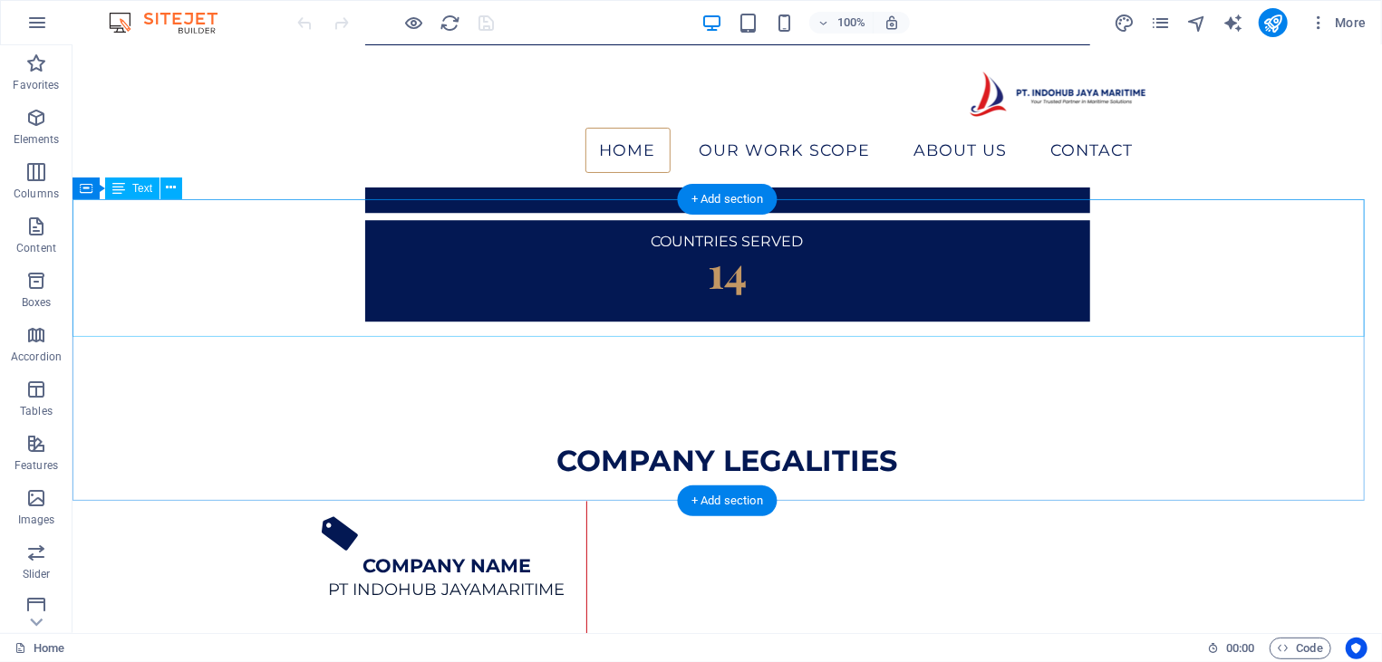
scroll to position [2322, 0]
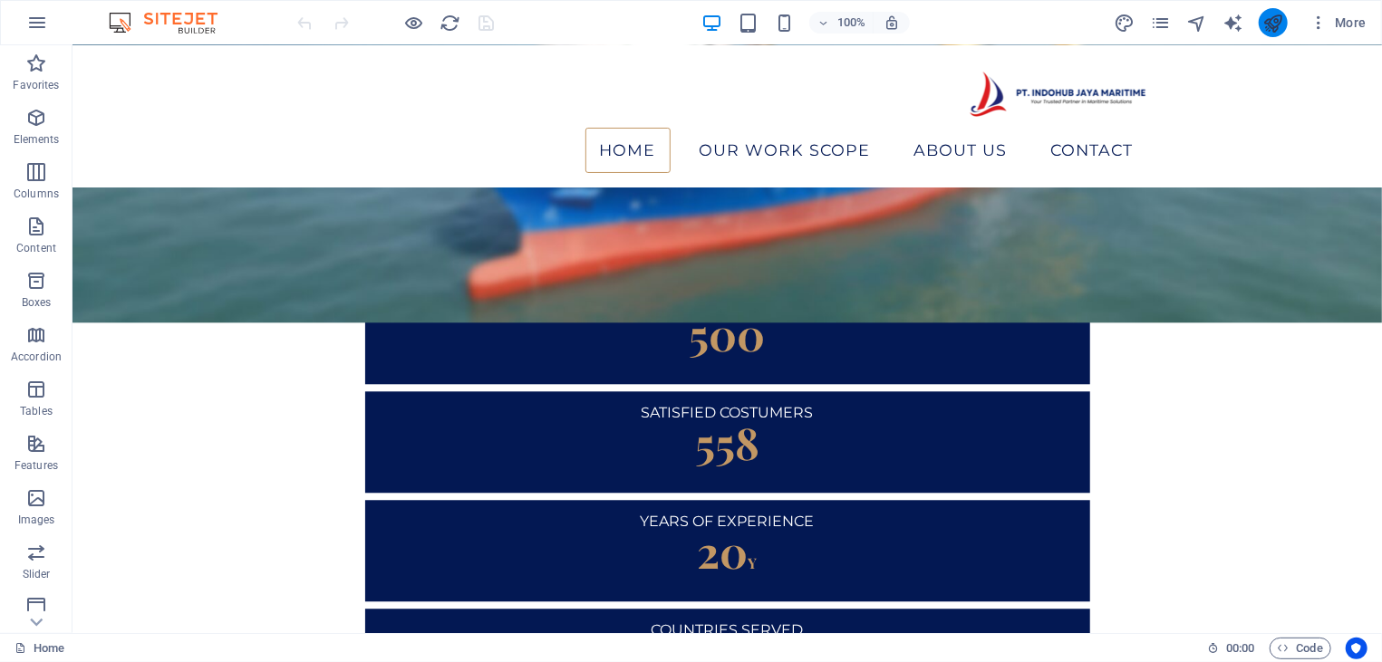
click at [1278, 28] on icon "publish" at bounding box center [1272, 23] width 21 height 21
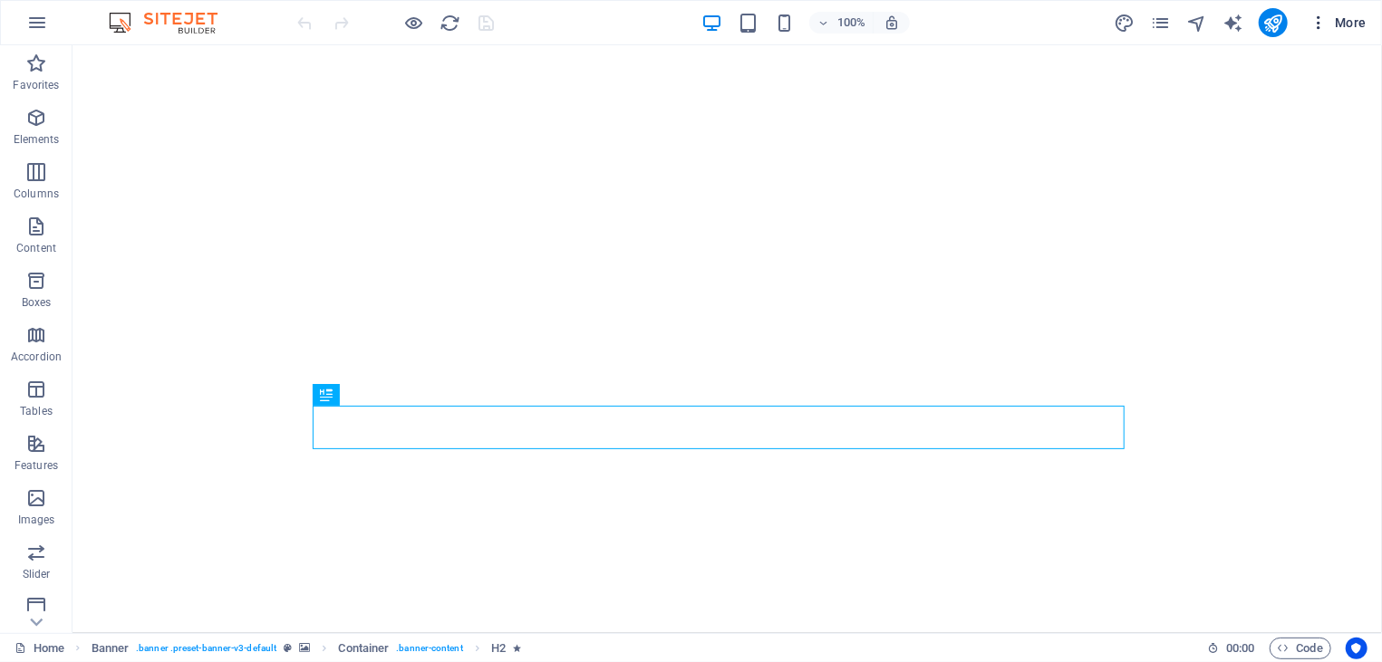
click at [1333, 23] on span "More" at bounding box center [1337, 23] width 57 height 18
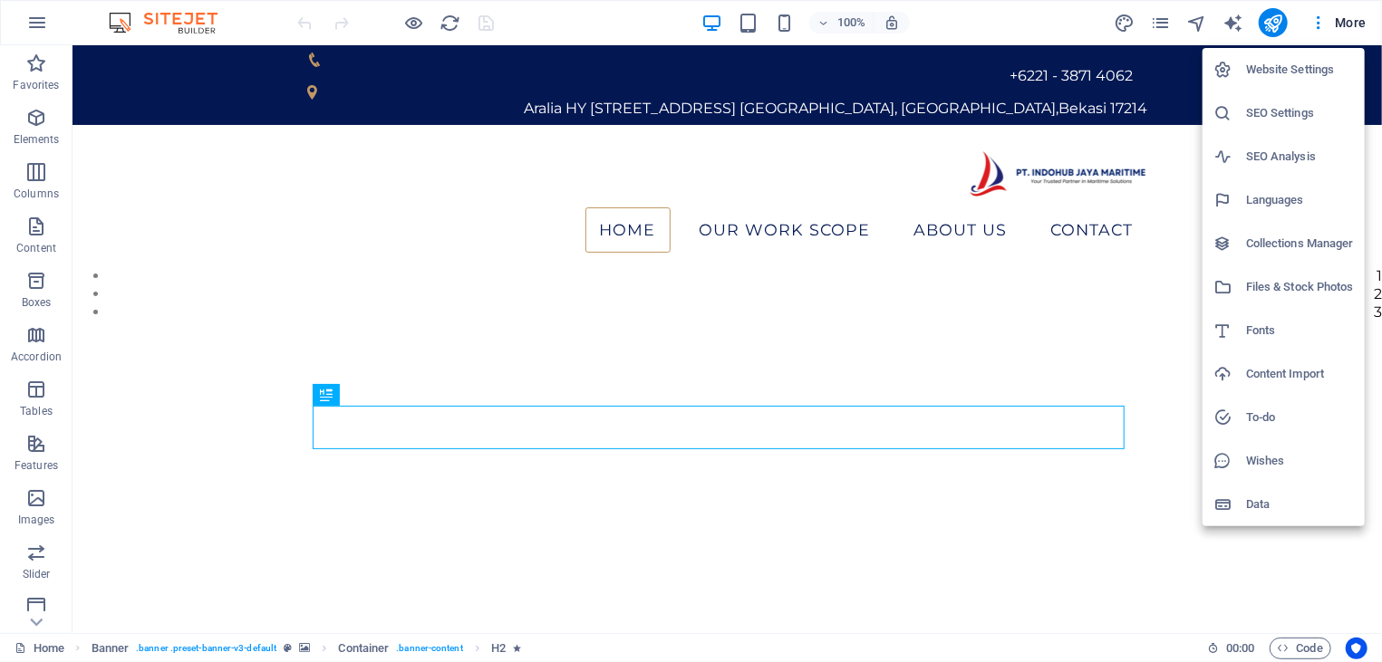
click at [1259, 197] on h6 "Languages" at bounding box center [1300, 200] width 108 height 22
select select "41"
select select "70"
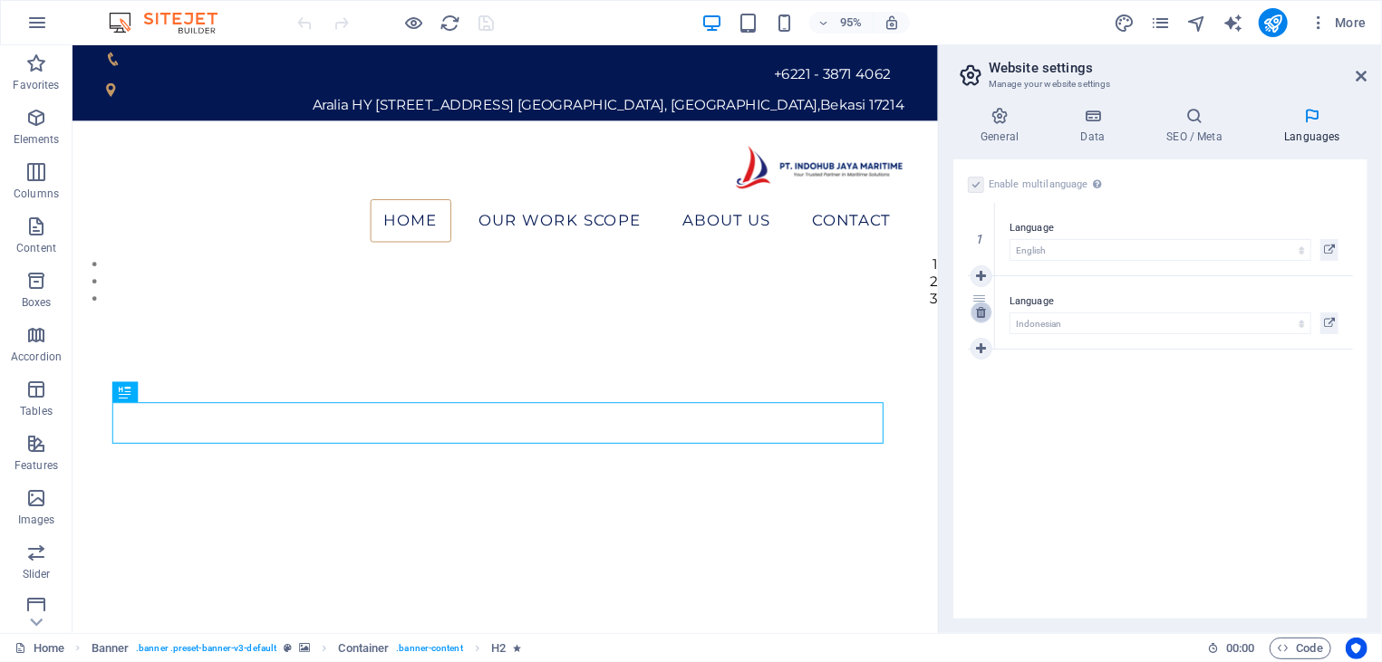
click at [977, 314] on link at bounding box center [981, 313] width 22 height 22
click at [1330, 251] on icon at bounding box center [1329, 250] width 11 height 22
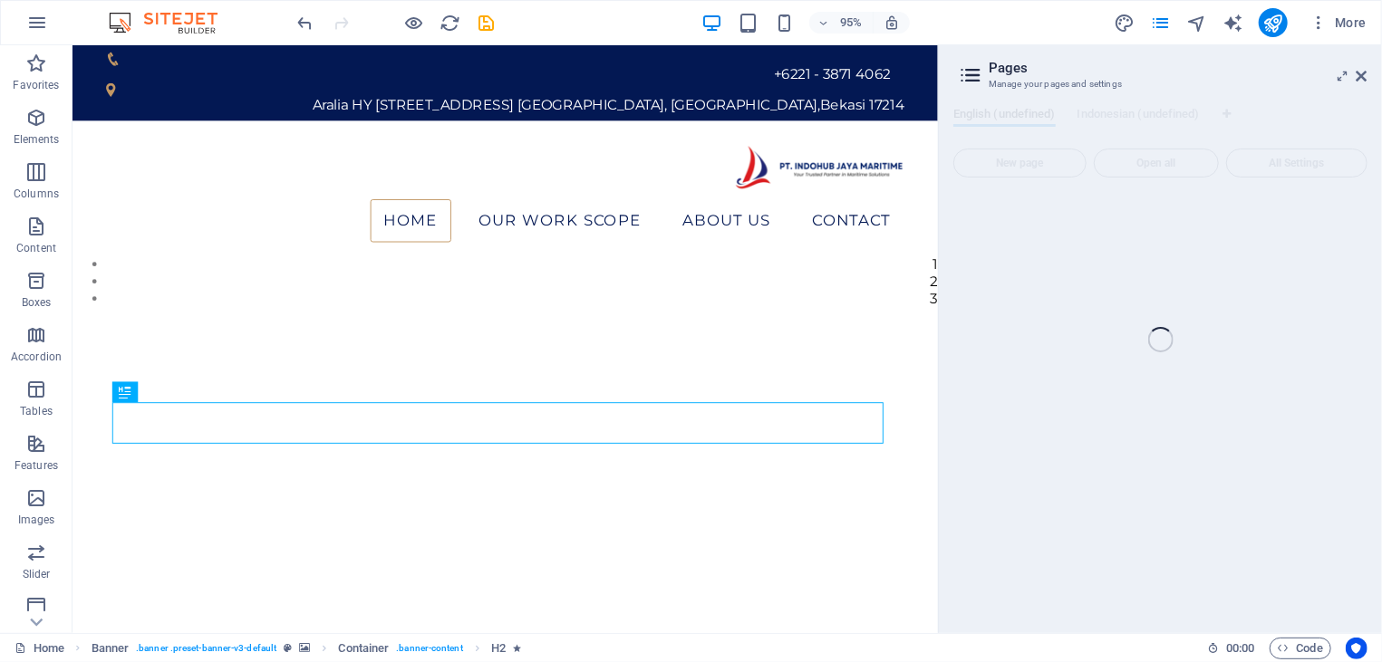
drag, startPoint x: 1373, startPoint y: 64, endPoint x: 1366, endPoint y: 78, distance: 15.0
click at [1372, 68] on div "Home (en) Favorites Elements Columns Content Boxes Accordion Tables Features Im…" at bounding box center [691, 339] width 1382 height 588
click at [1366, 78] on div "Home (en) Favorites Elements Columns Content Boxes Accordion Tables Features Im…" at bounding box center [691, 339] width 1382 height 588
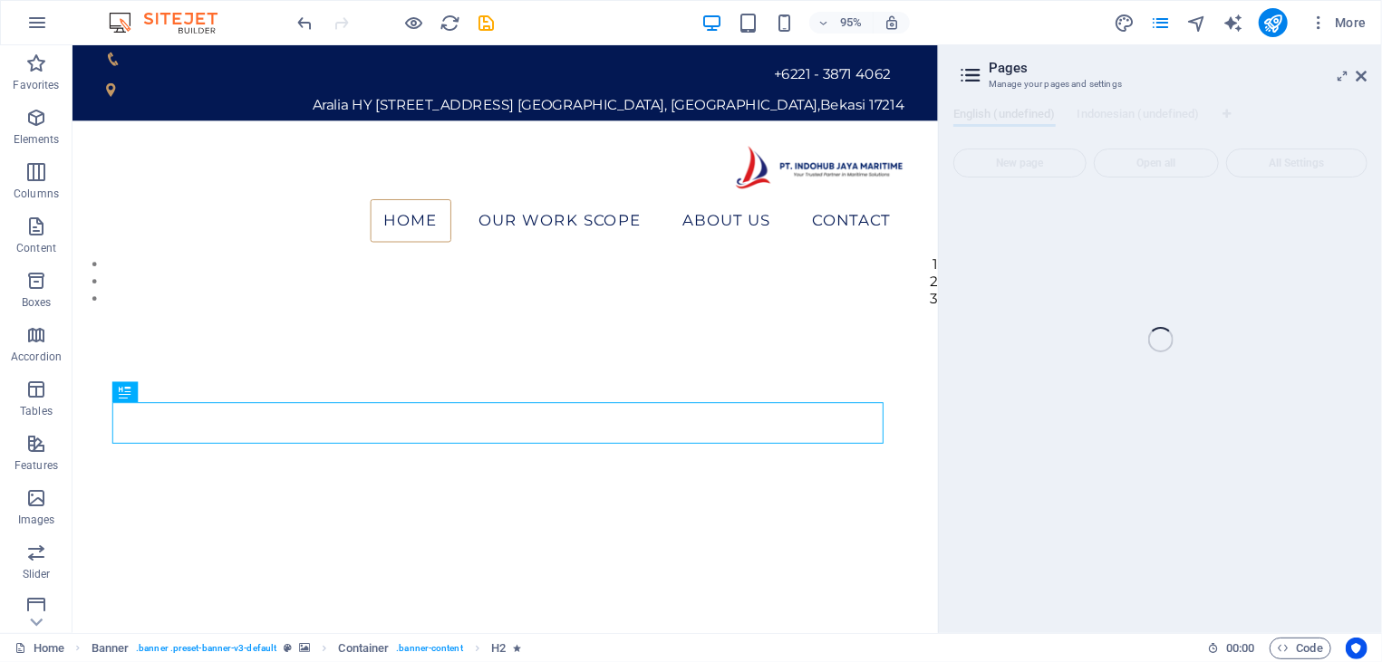
click at [1366, 78] on div "Home (en) Favorites Elements Columns Content Boxes Accordion Tables Features Im…" at bounding box center [691, 339] width 1382 height 588
click at [1368, 79] on div "Home (en) Favorites Elements Columns Content Boxes Accordion Tables Features Im…" at bounding box center [691, 339] width 1382 height 588
click at [1344, 78] on div "Home (en) Favorites Elements Columns Content Boxes Accordion Tables Features Im…" at bounding box center [691, 339] width 1382 height 588
click at [1365, 75] on div "Home (en) Favorites Elements Columns Content Boxes Accordion Tables Features Im…" at bounding box center [691, 339] width 1382 height 588
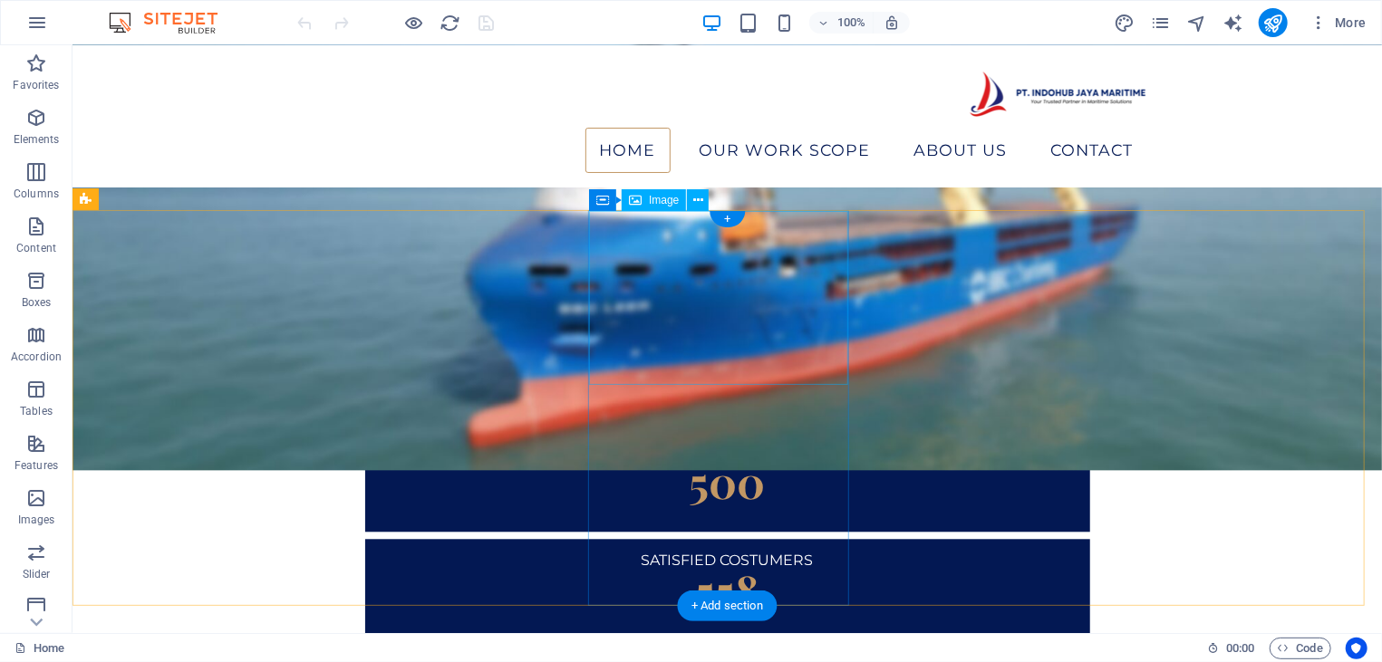
scroll to position [2137, 0]
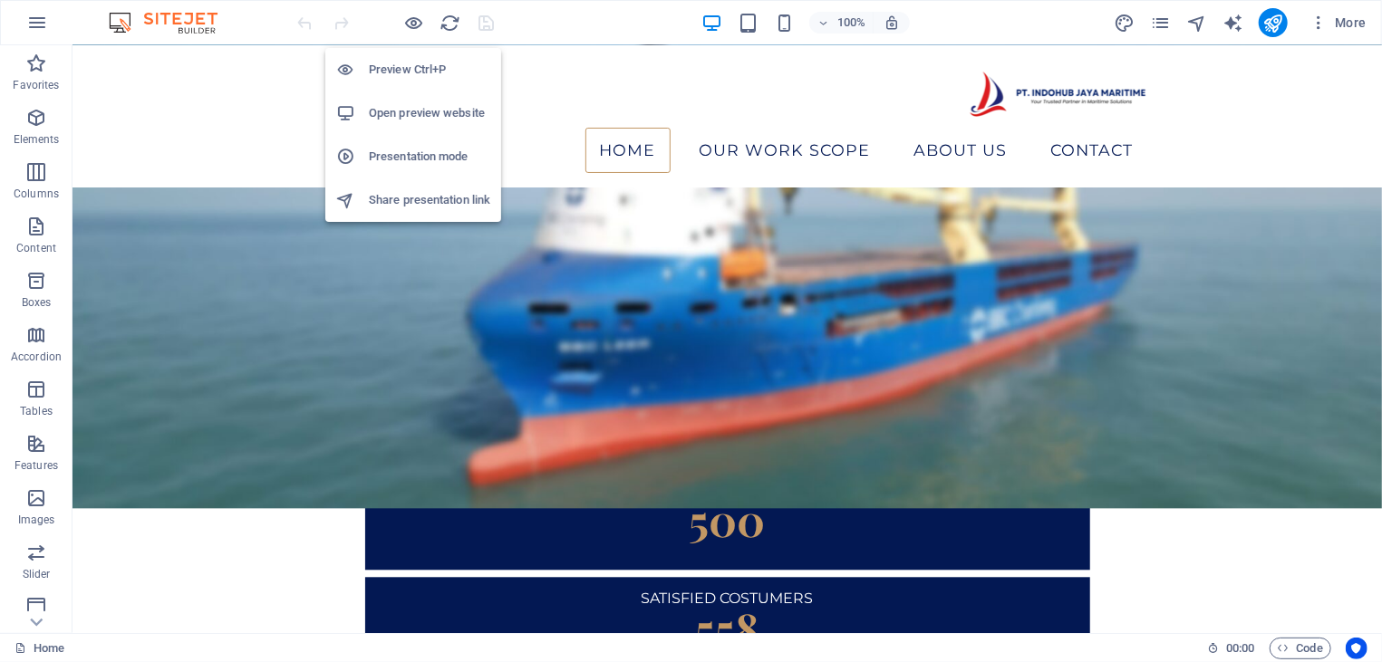
drag, startPoint x: 417, startPoint y: 24, endPoint x: 458, endPoint y: 29, distance: 41.0
click at [418, 24] on icon "button" at bounding box center [414, 23] width 21 height 21
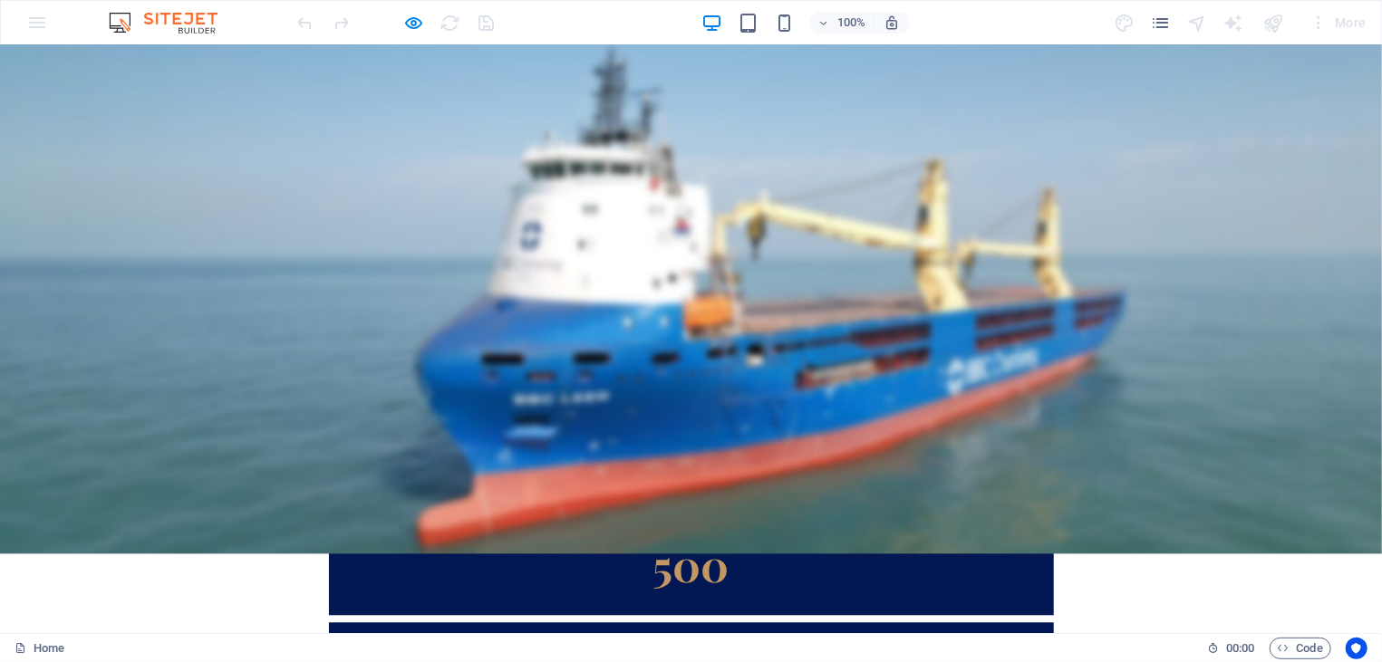
scroll to position [2816, 0]
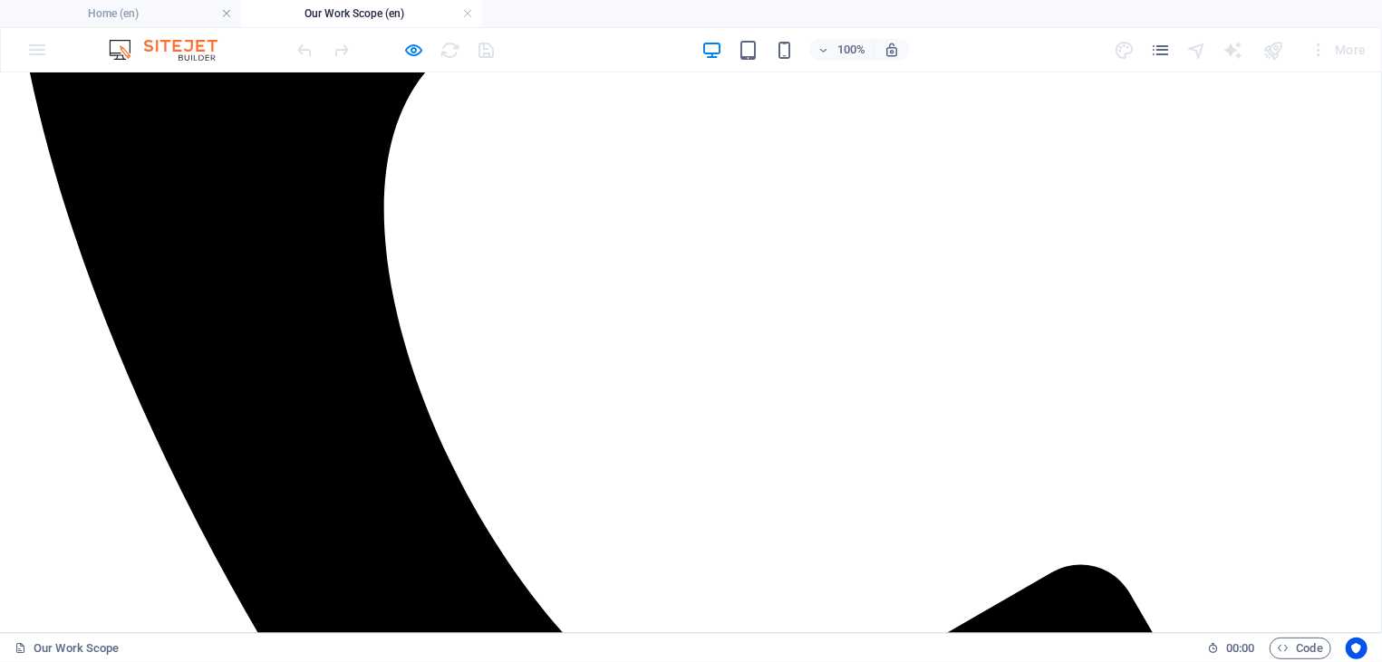
scroll to position [680, 0]
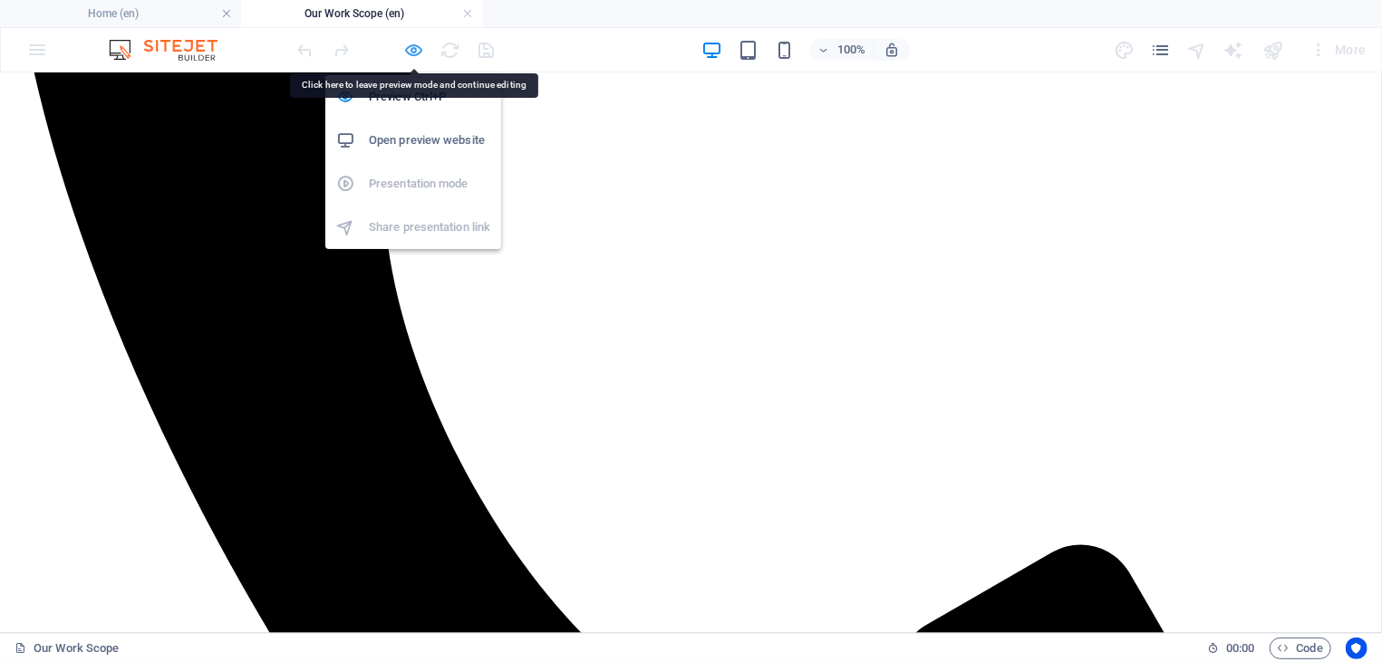
click at [417, 52] on icon "button" at bounding box center [414, 50] width 21 height 21
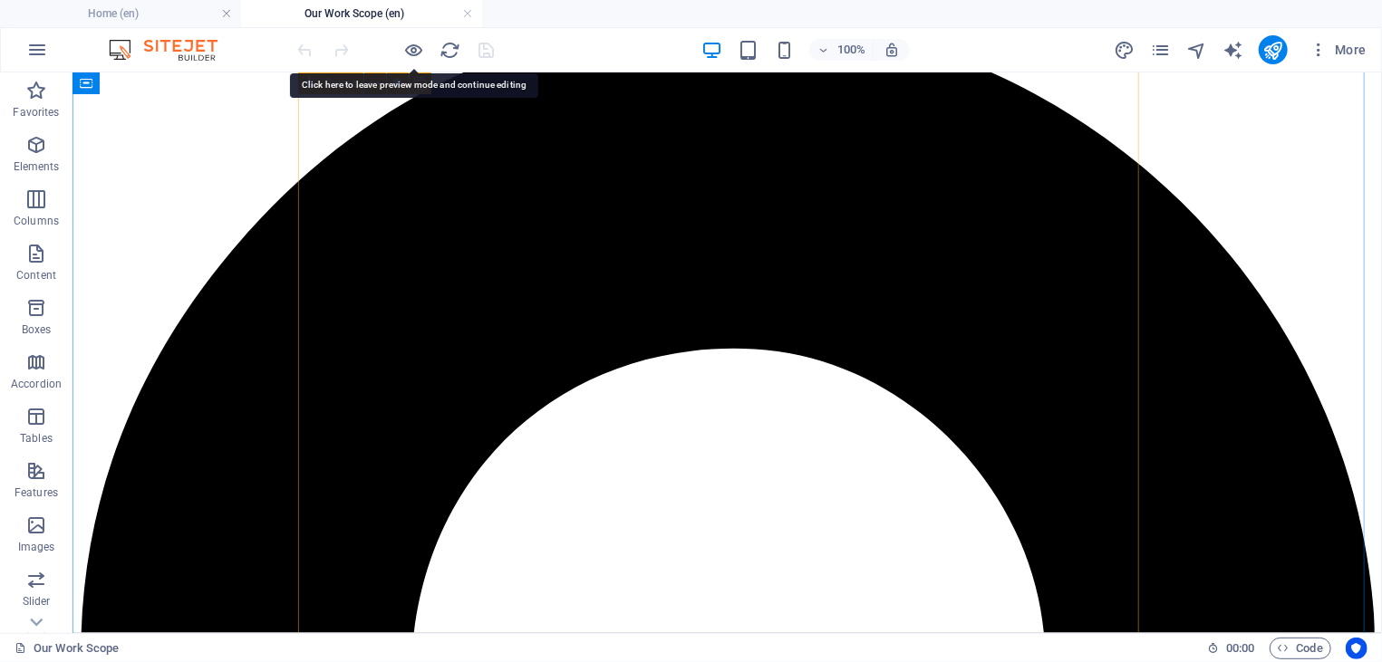
scroll to position [1554, 0]
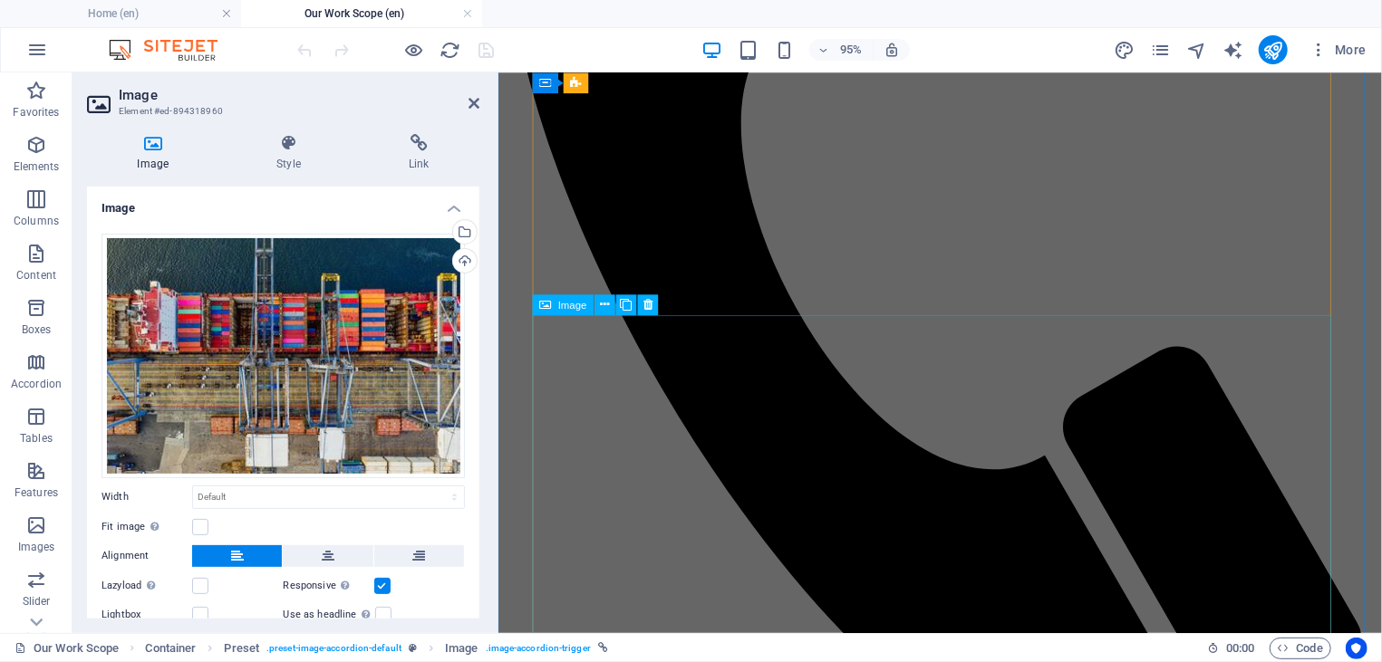
scroll to position [3982, 0]
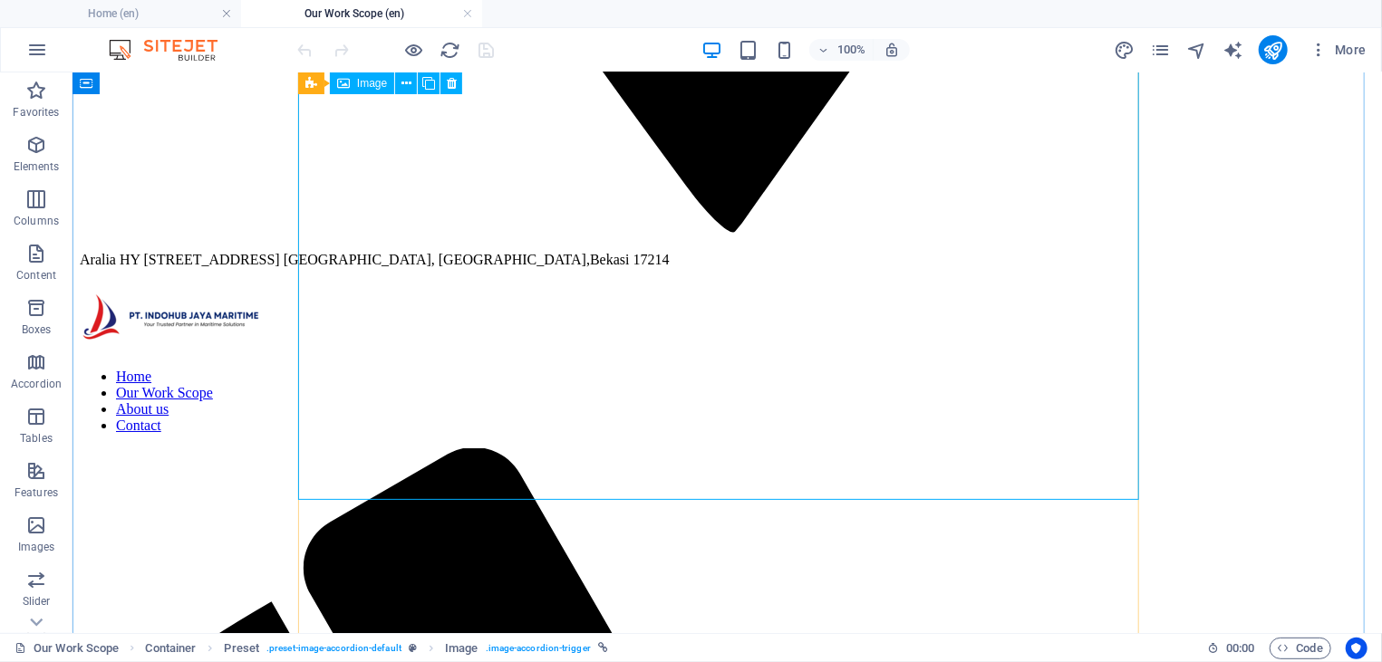
scroll to position [3496, 0]
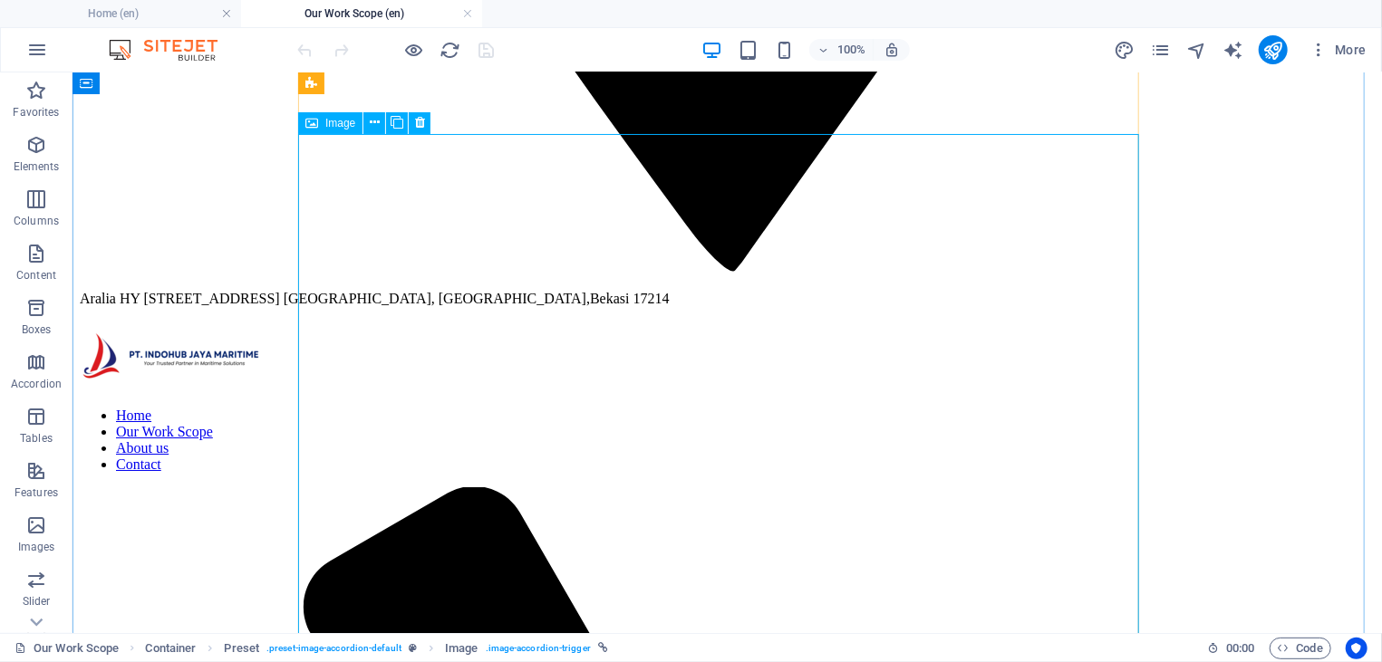
select select "px"
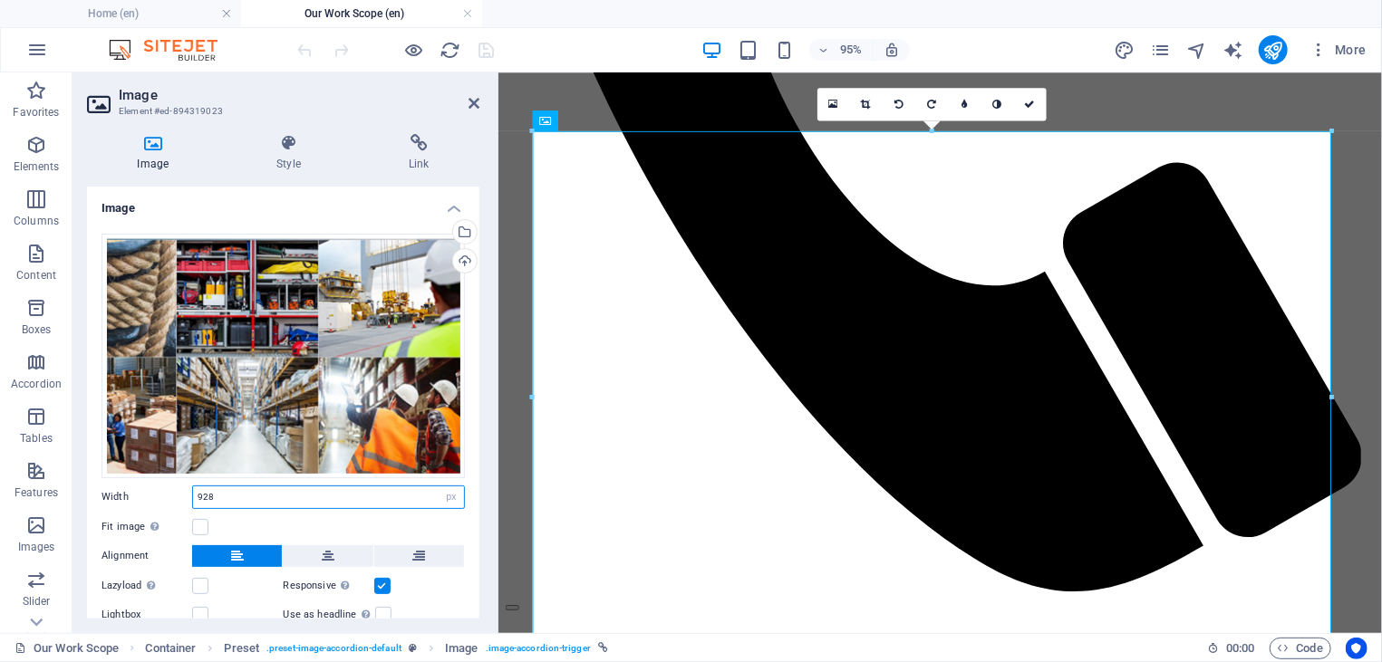
click at [261, 493] on input "928" at bounding box center [328, 498] width 271 height 22
click at [258, 496] on input "928" at bounding box center [328, 498] width 271 height 22
click at [444, 548] on button at bounding box center [419, 556] width 90 height 22
click at [439, 487] on select "Default auto px rem % em vh vw" at bounding box center [451, 498] width 25 height 22
click option "Default" at bounding box center [0, 0] width 0 height 0
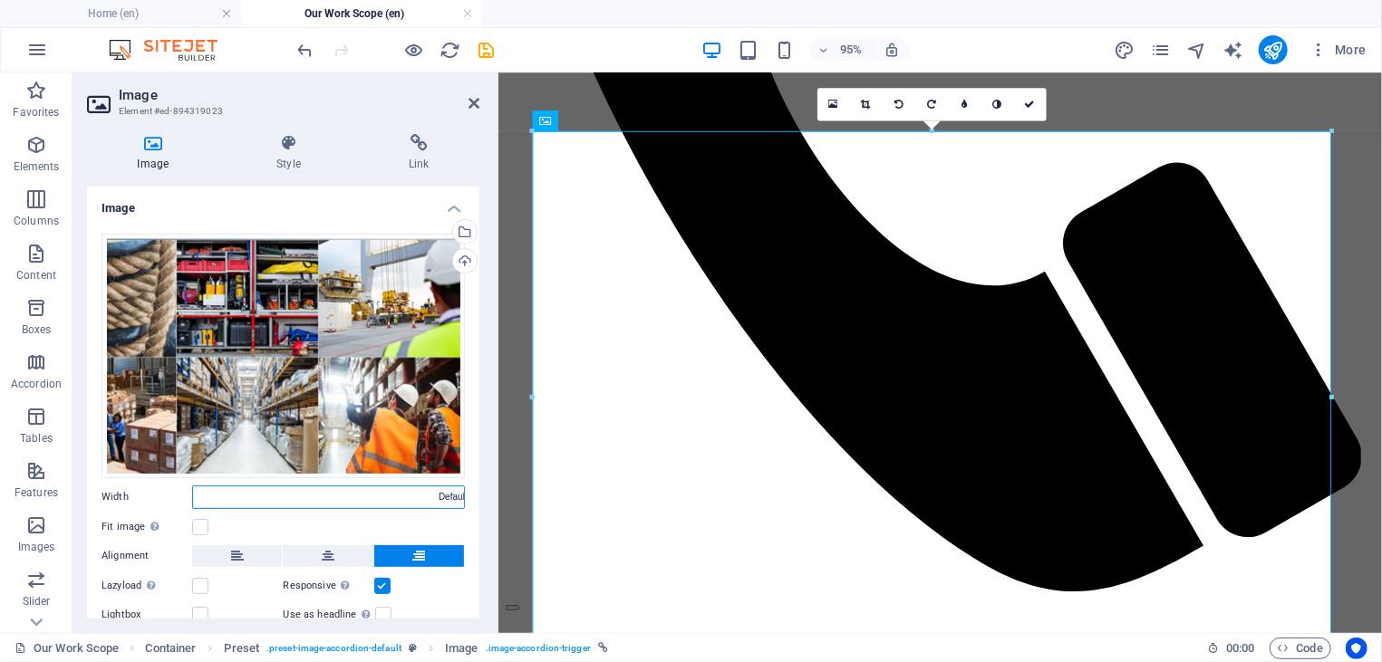
select select "DISABLED_OPTION_VALUE"
click at [480, 110] on aside "Image Element #ed-894319023 Image Style Link Image Drag files here, click to ch…" at bounding box center [285, 352] width 426 height 561
click at [1030, 103] on icon at bounding box center [1030, 104] width 11 height 10
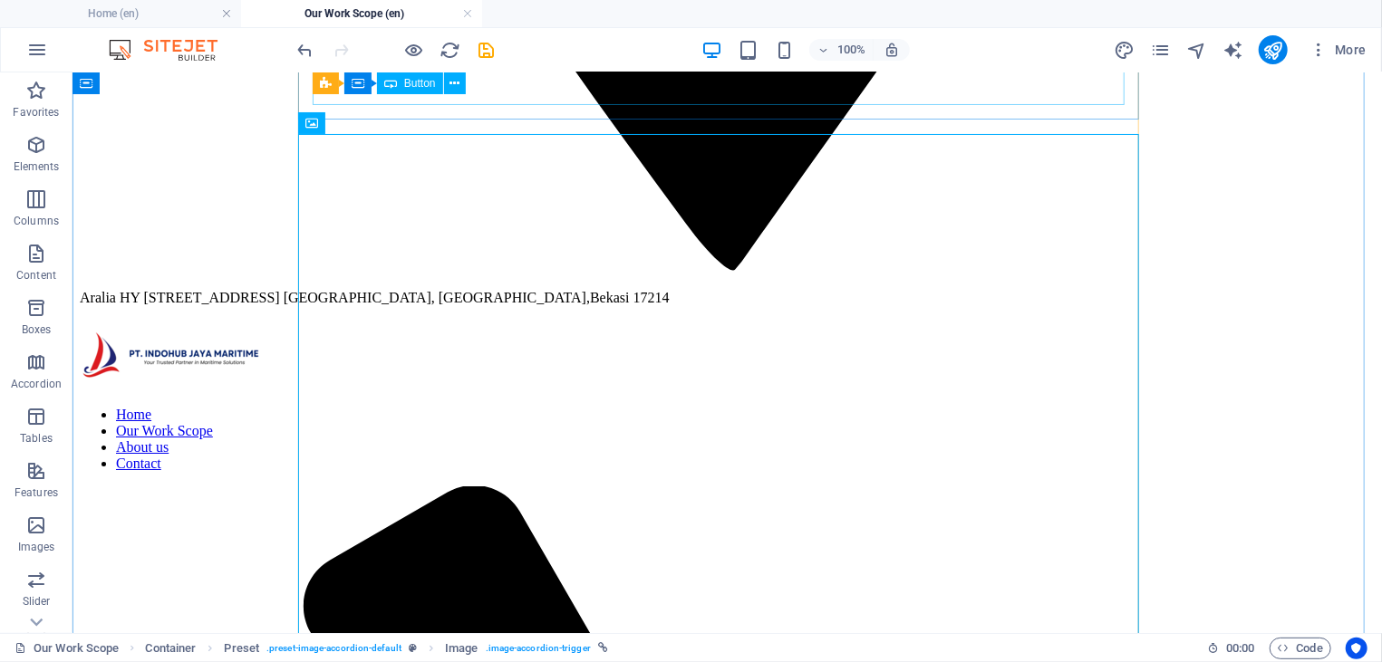
scroll to position [3496, 0]
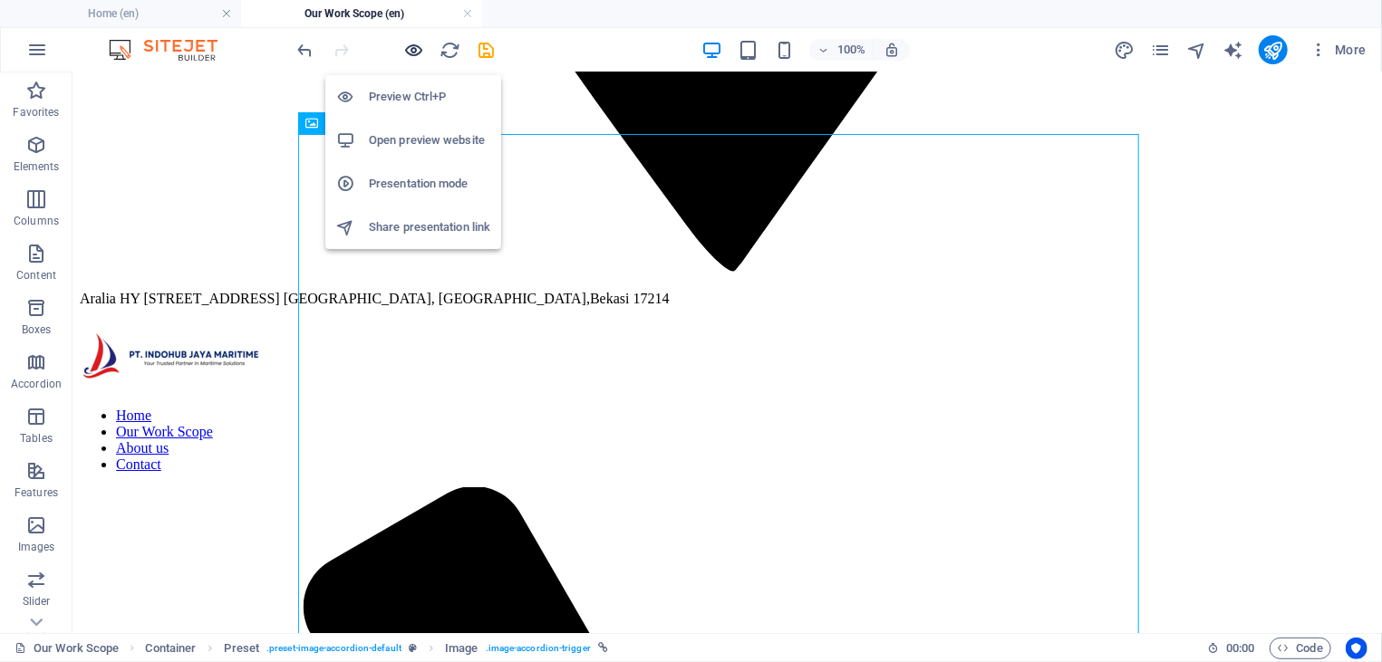
click at [408, 52] on icon "button" at bounding box center [414, 50] width 21 height 21
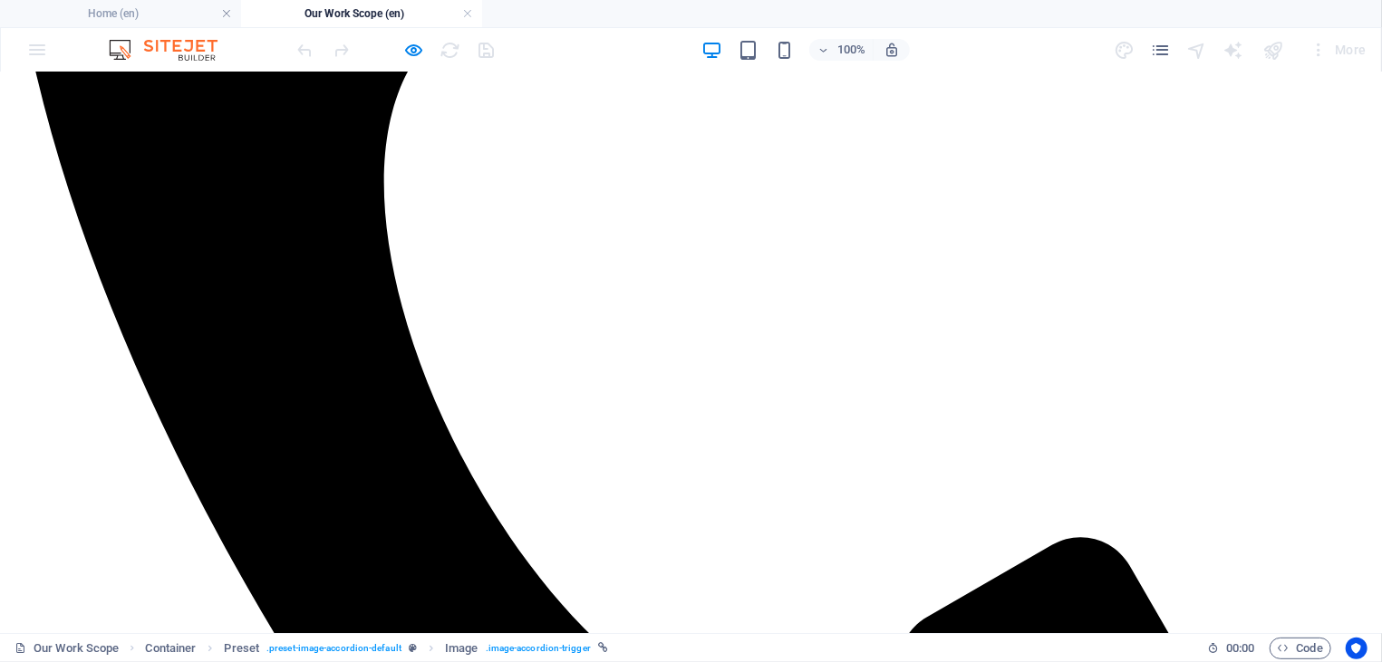
scroll to position [748, 0]
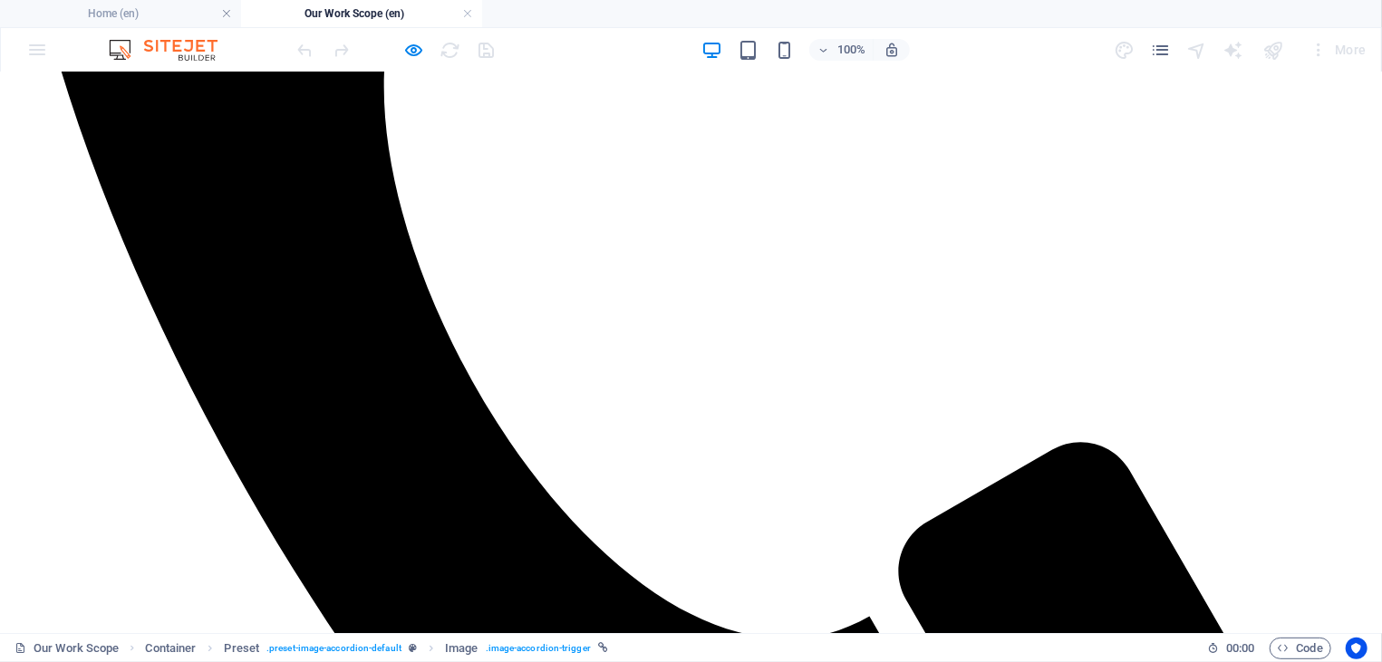
scroll to position [780, 0]
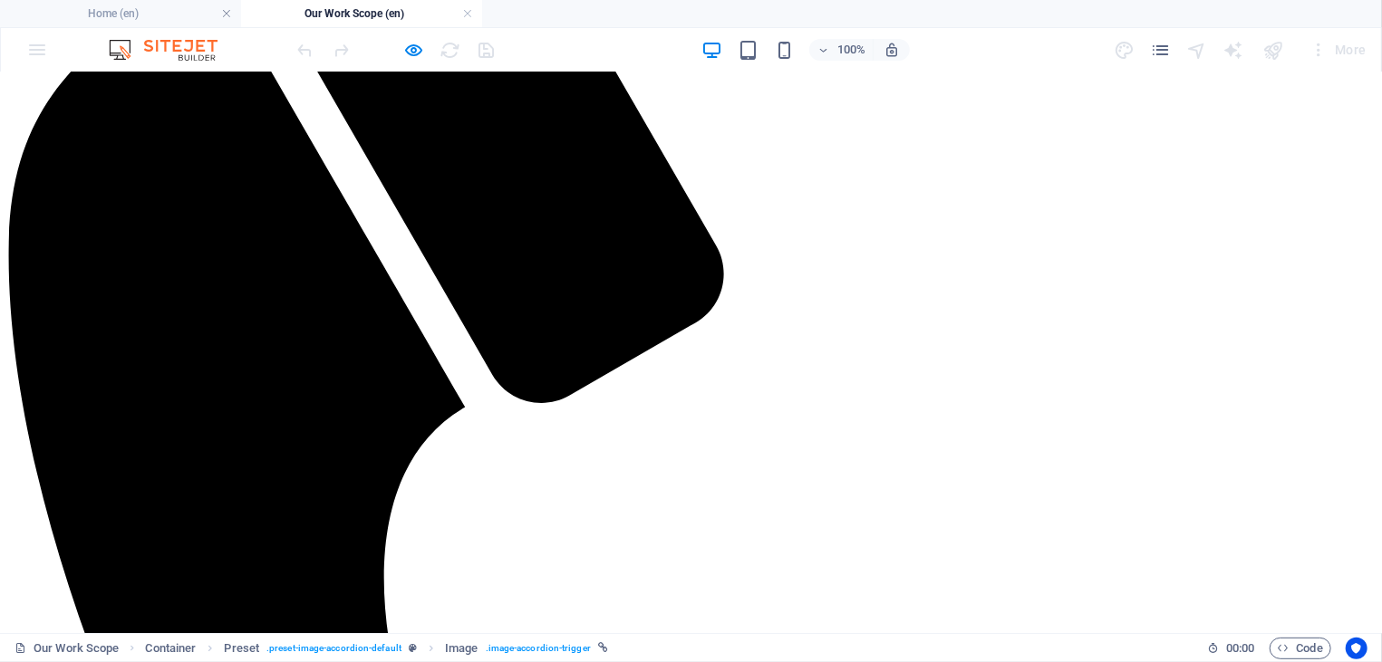
scroll to position [198, 0]
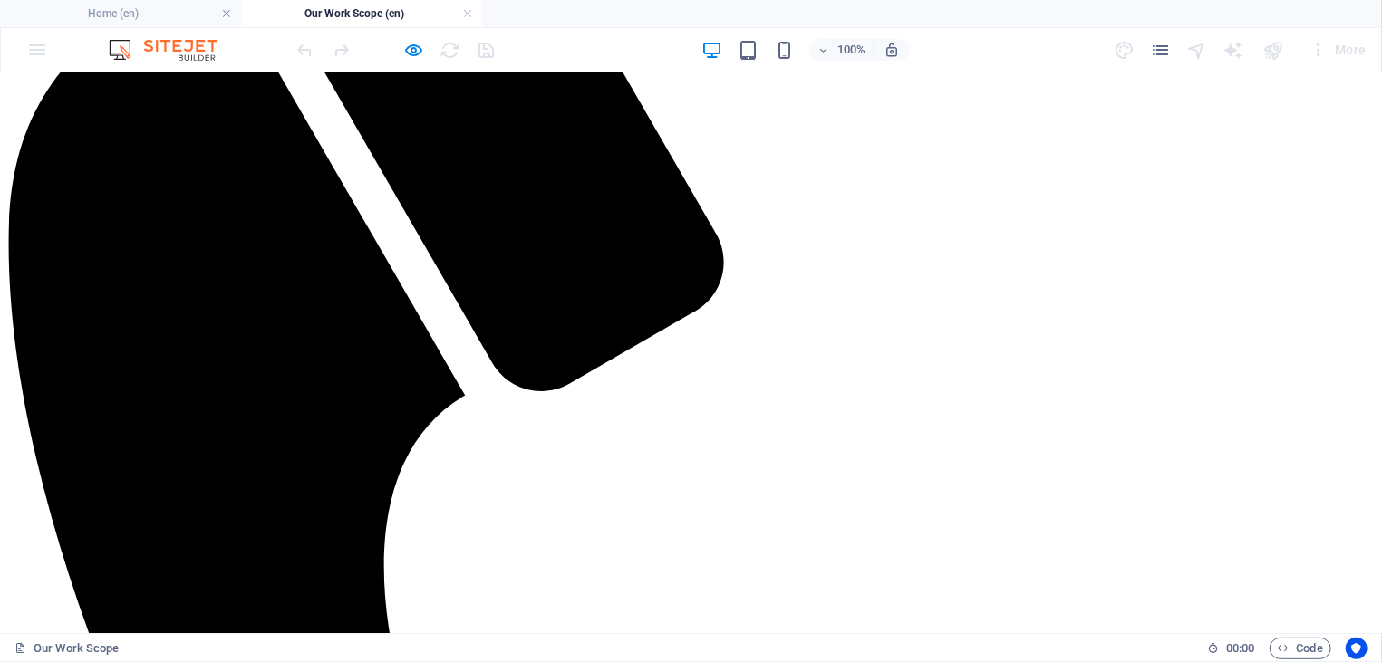
scroll to position [392, 0]
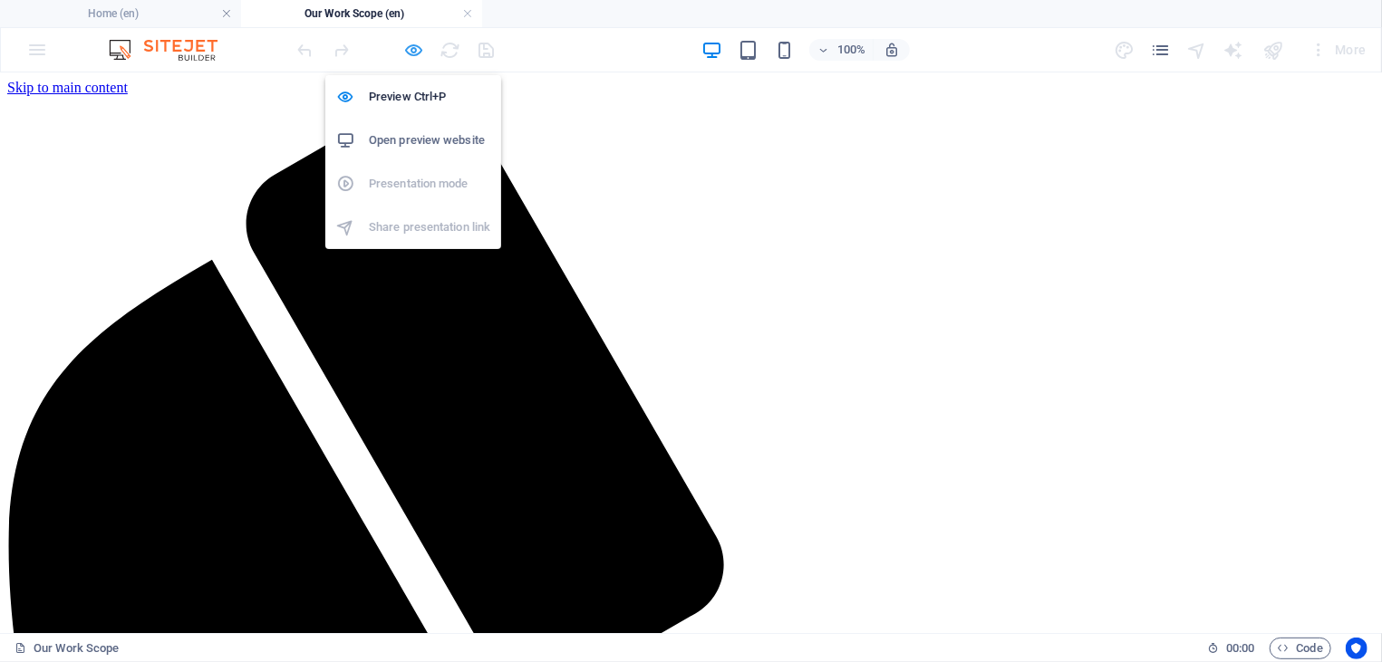
click at [423, 51] on icon "button" at bounding box center [414, 50] width 21 height 21
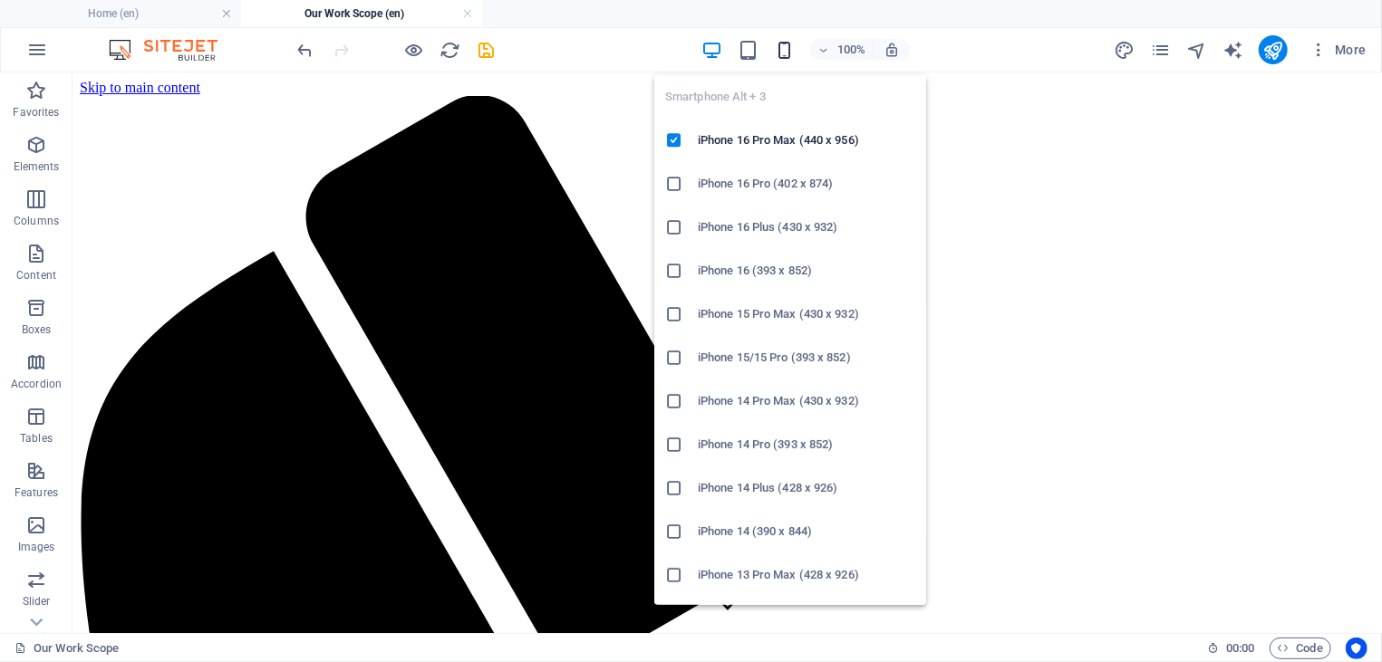
click at [777, 49] on icon "button" at bounding box center [784, 50] width 21 height 21
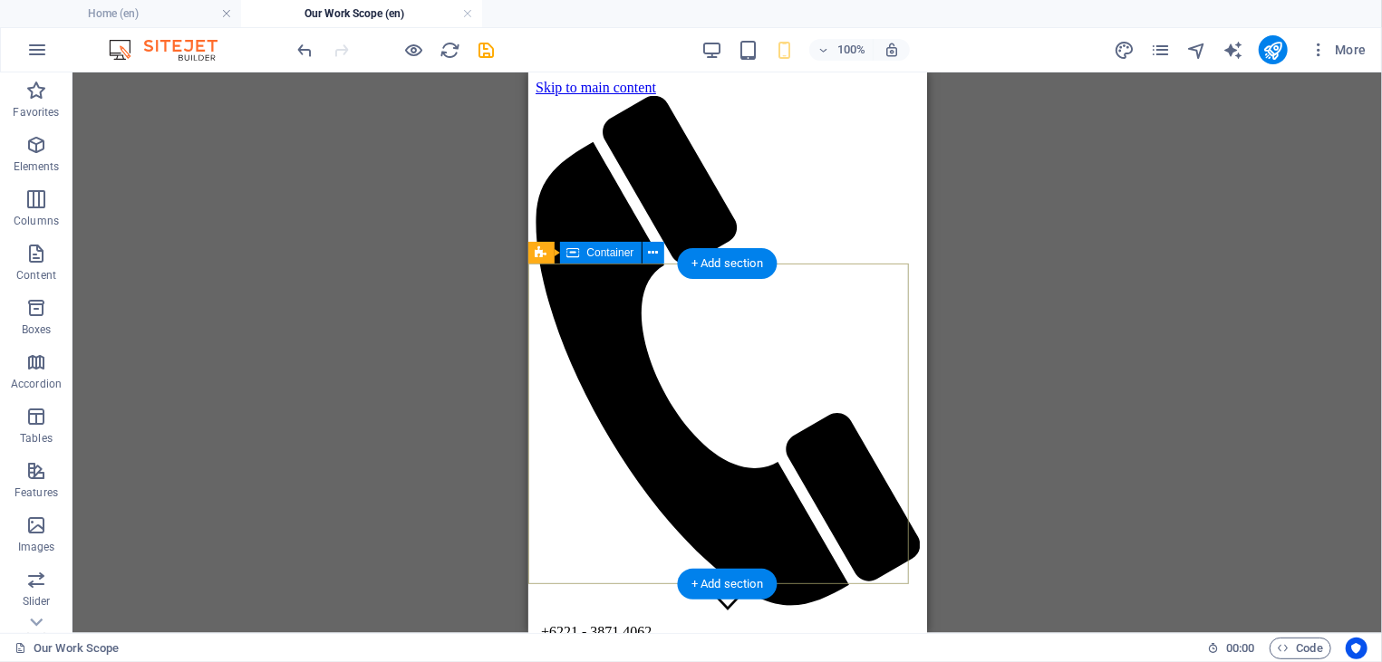
click at [370, 232] on div "Drag here to replace the existing content. Press “Ctrl” if you want to create a…" at bounding box center [726, 352] width 1309 height 561
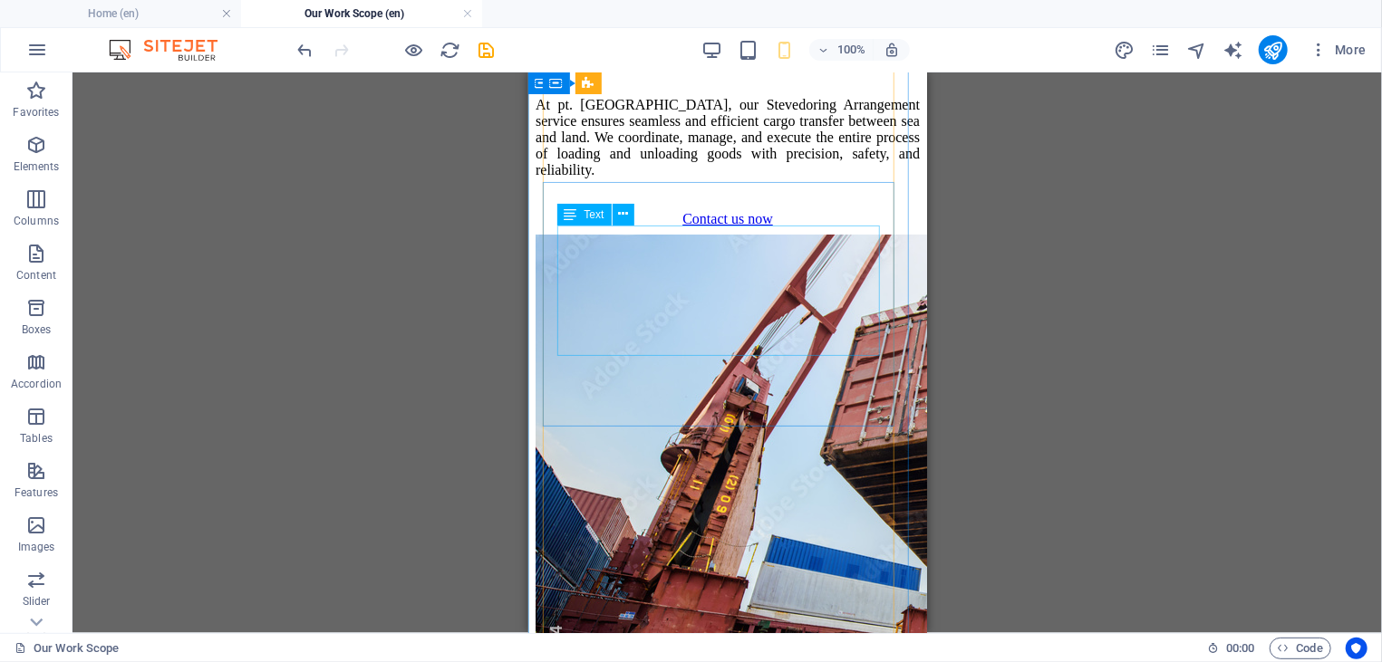
scroll to position [3157, 0]
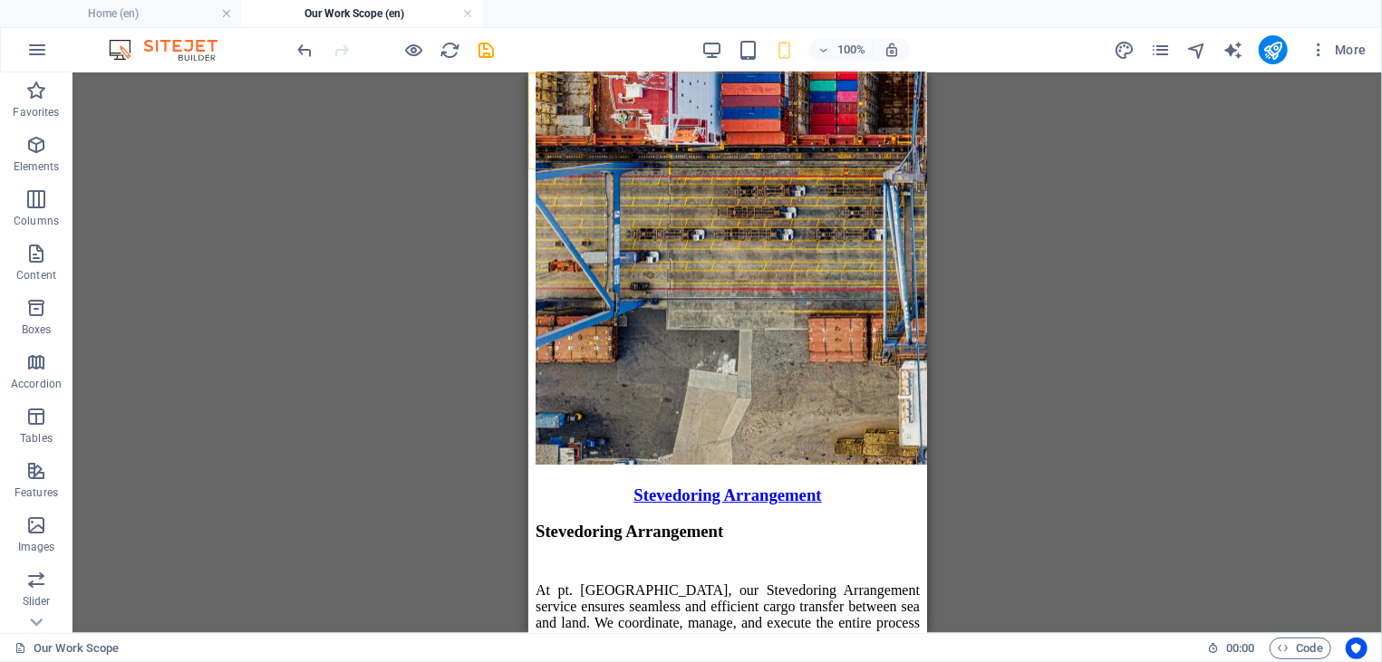
drag, startPoint x: 728, startPoint y: 51, endPoint x: 712, endPoint y: 51, distance: 15.4
click at [713, 51] on div "100%" at bounding box center [804, 49] width 209 height 29
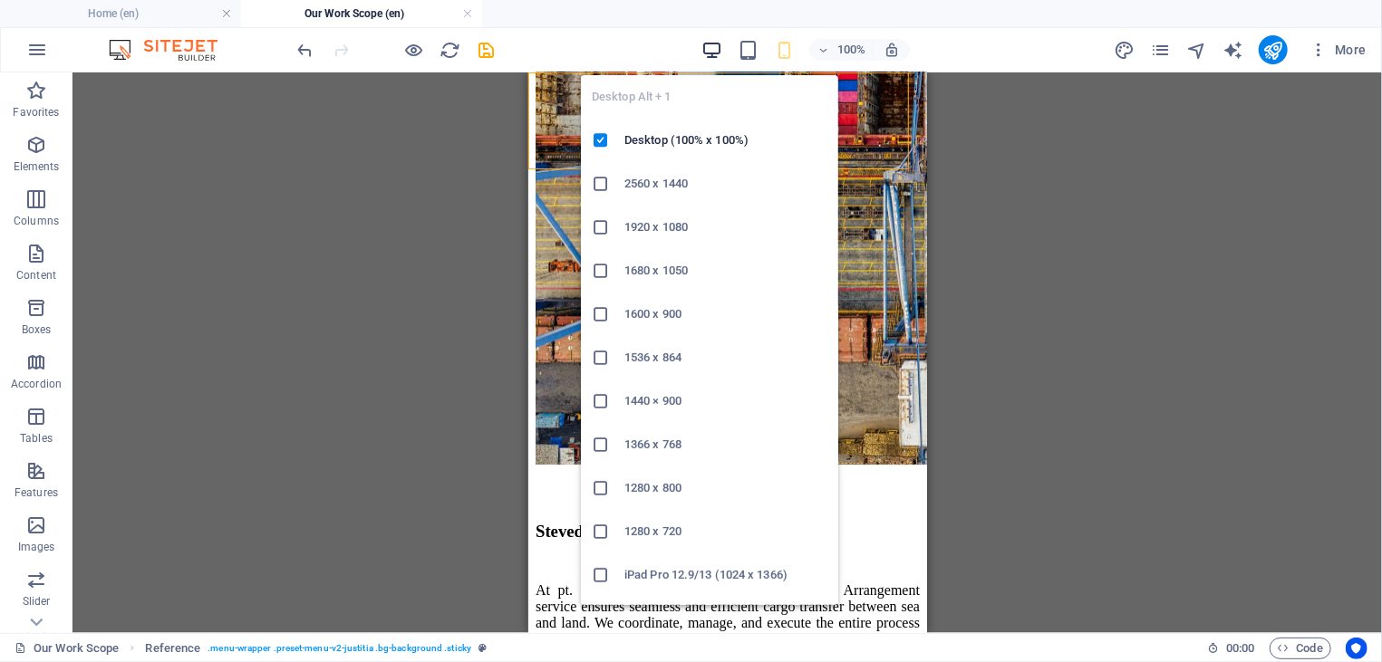
click at [712, 51] on icon "button" at bounding box center [711, 50] width 21 height 21
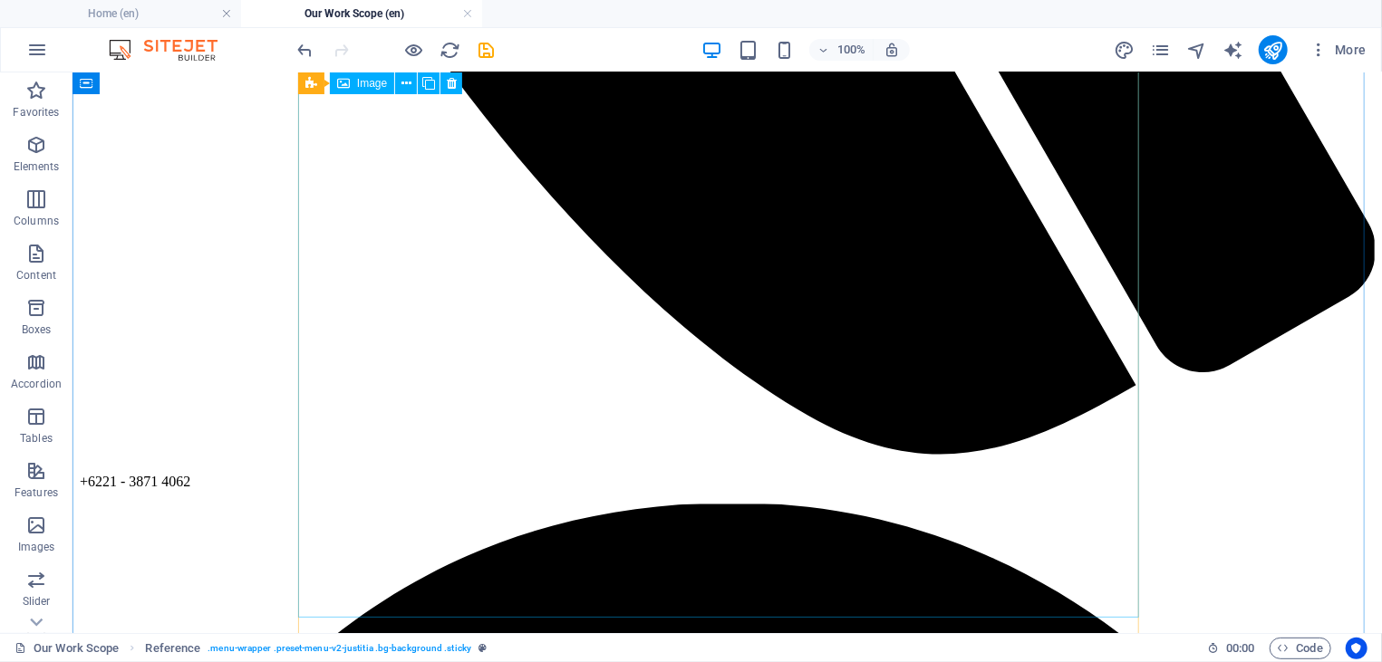
scroll to position [1943, 0]
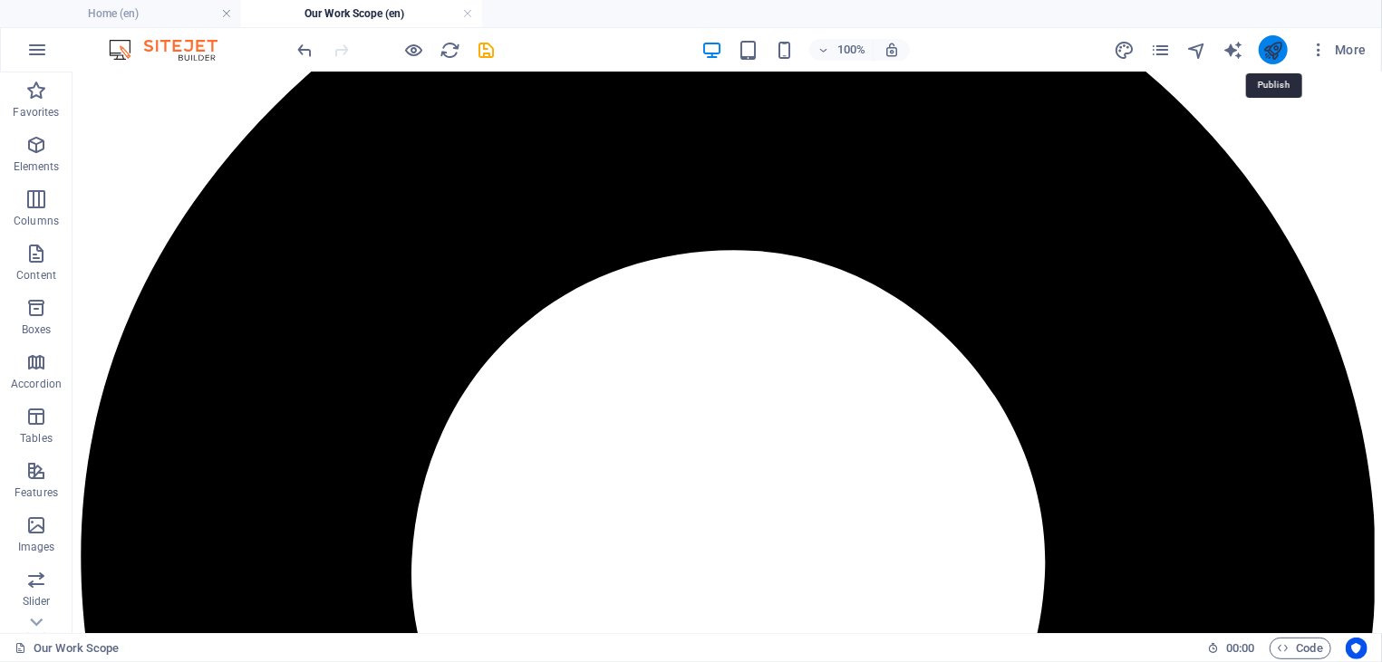
click at [1266, 45] on icon "publish" at bounding box center [1272, 50] width 21 height 21
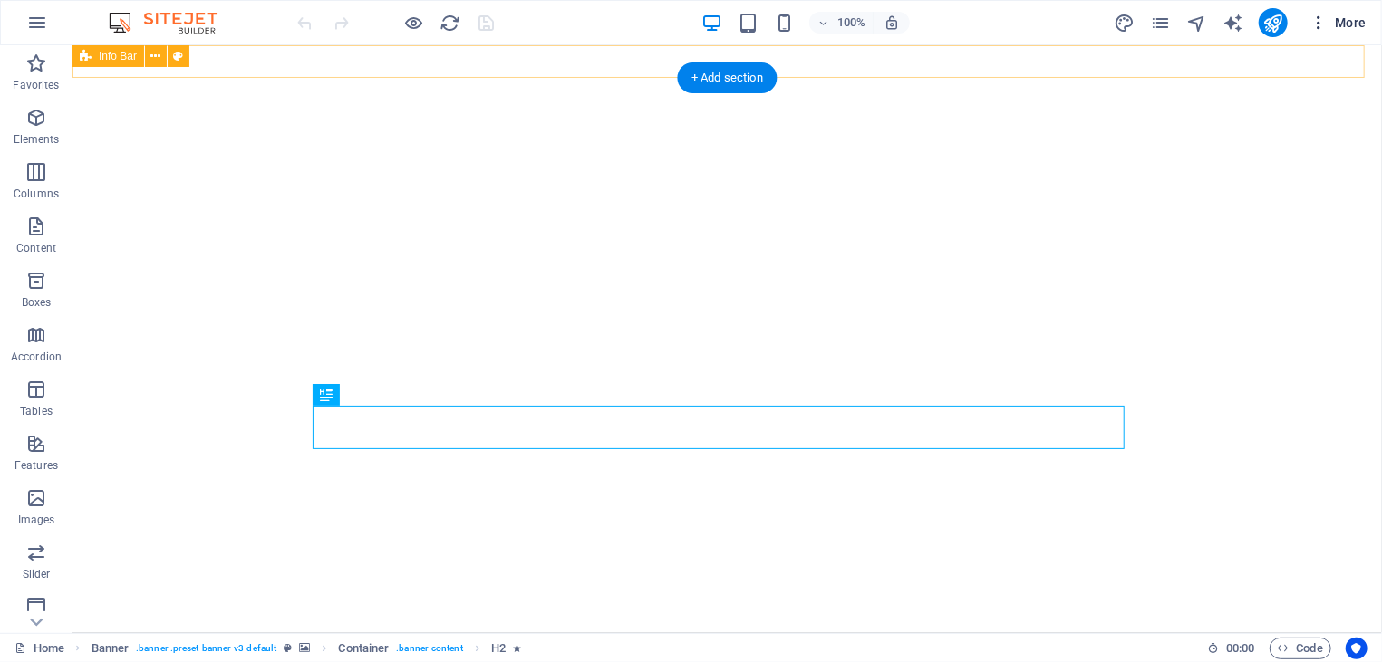
click at [1309, 26] on button "More" at bounding box center [1338, 22] width 72 height 29
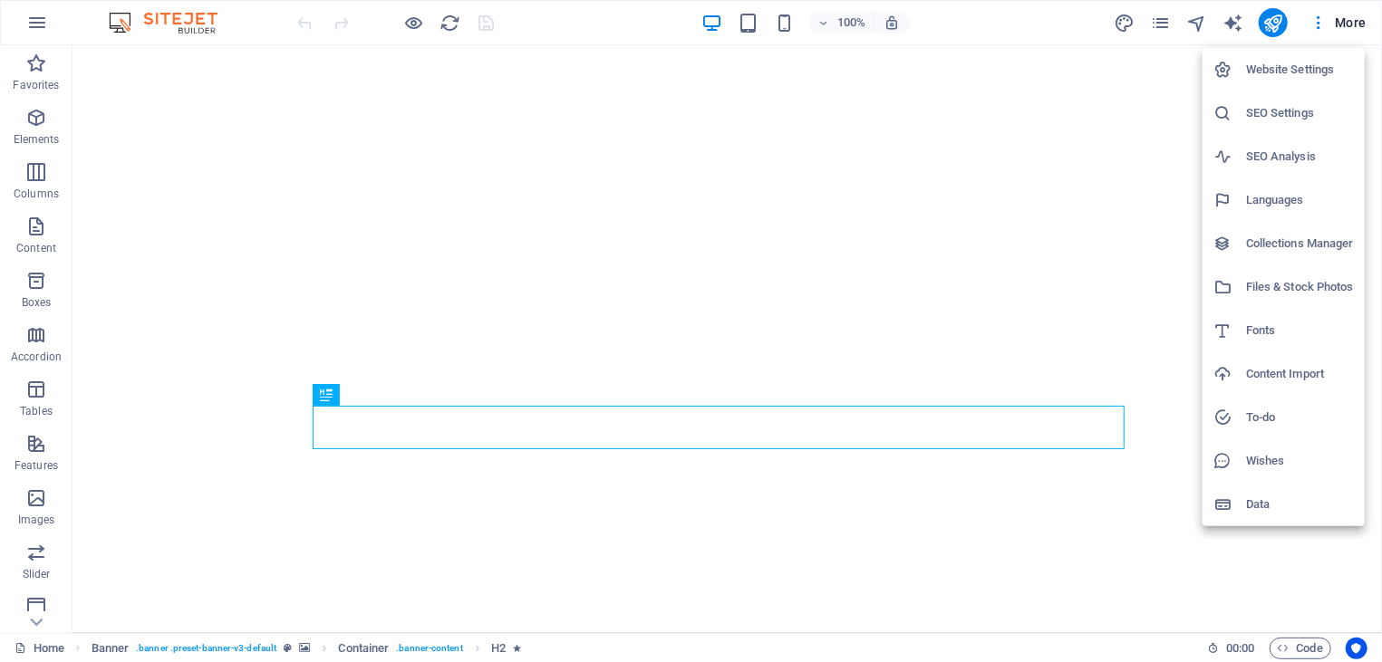
click at [1317, 21] on div at bounding box center [691, 331] width 1382 height 662
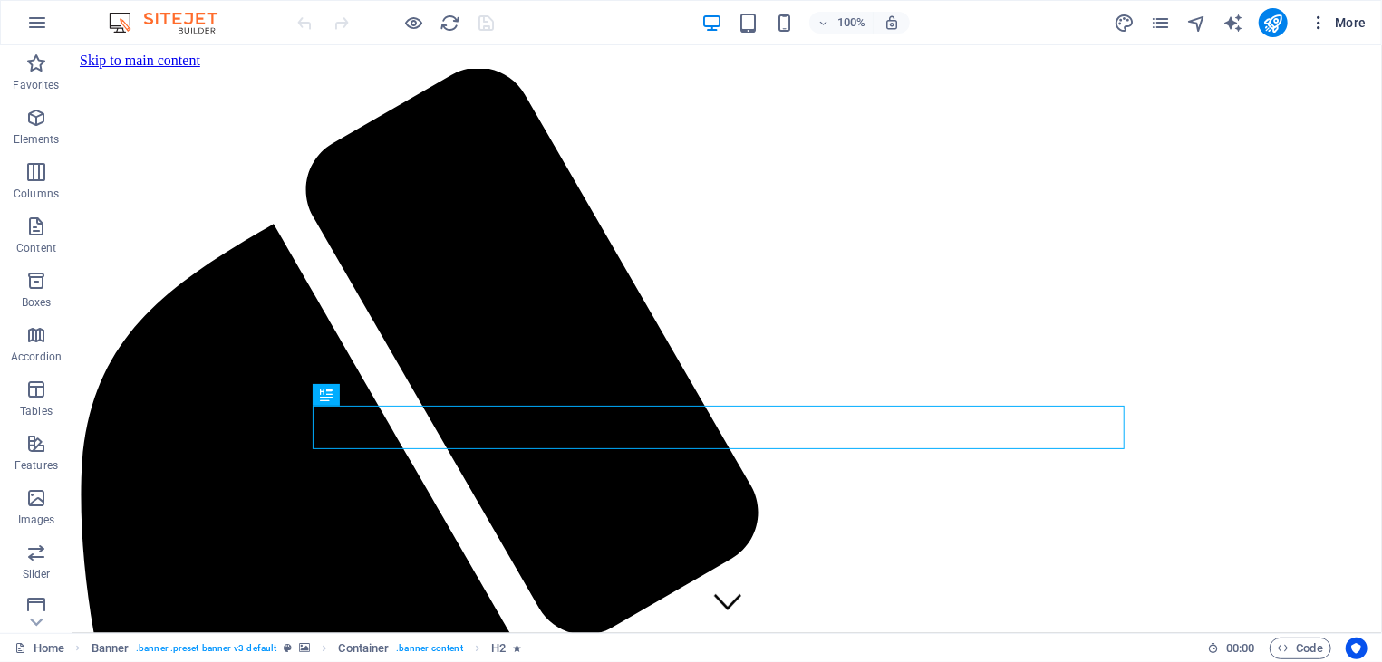
click at [1317, 21] on icon "button" at bounding box center [1318, 23] width 18 height 18
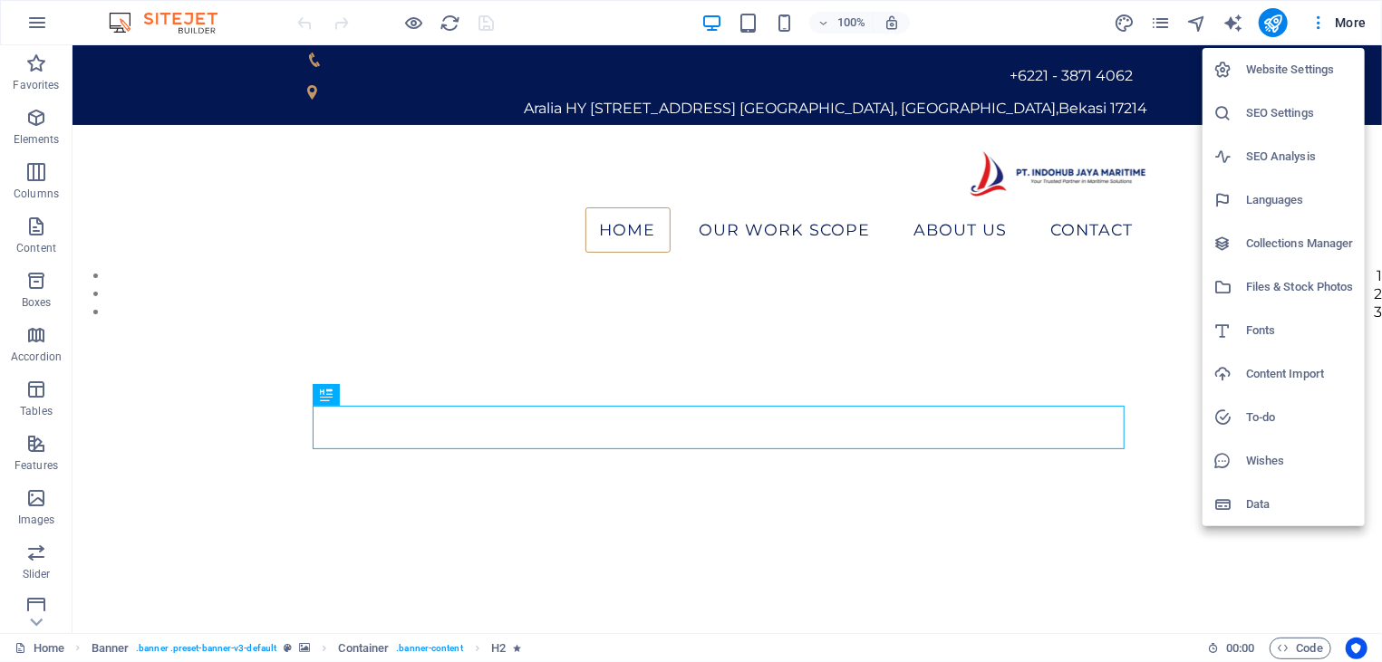
click at [1261, 196] on h6 "Languages" at bounding box center [1300, 200] width 108 height 22
select select "41"
select select "70"
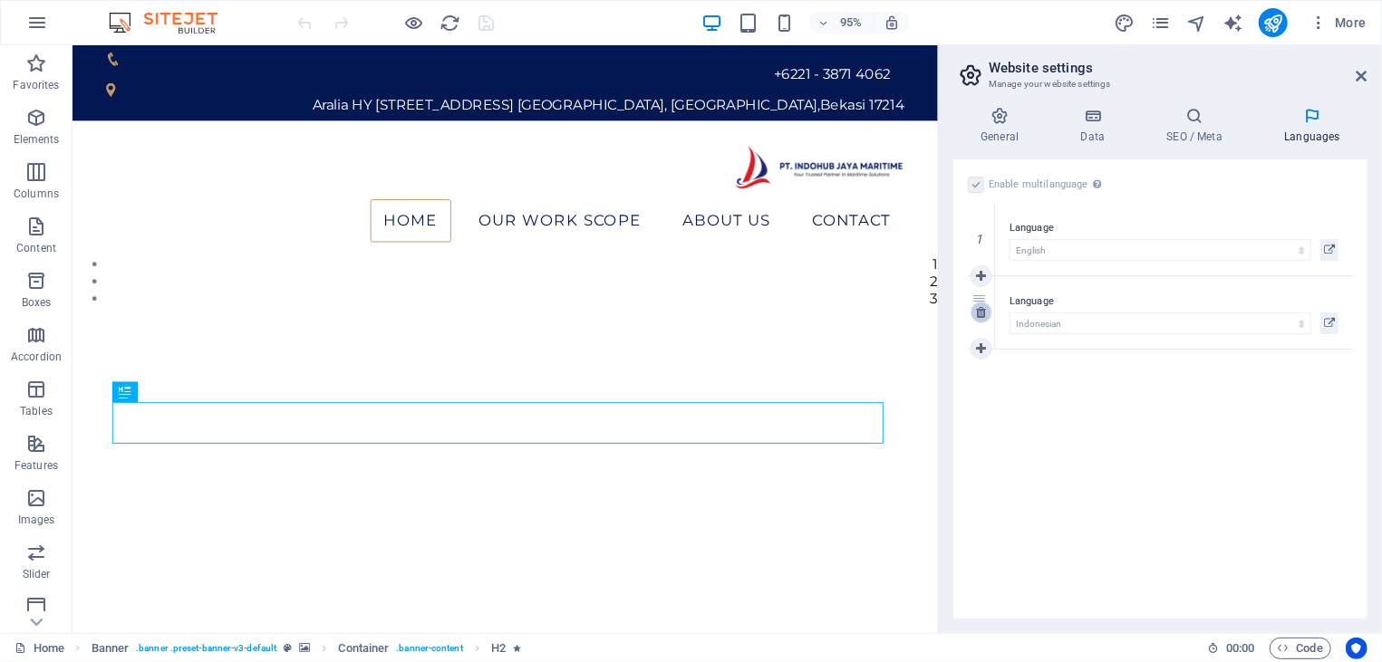
click at [987, 311] on link at bounding box center [981, 313] width 22 height 22
click at [1362, 75] on icon at bounding box center [1361, 76] width 11 height 14
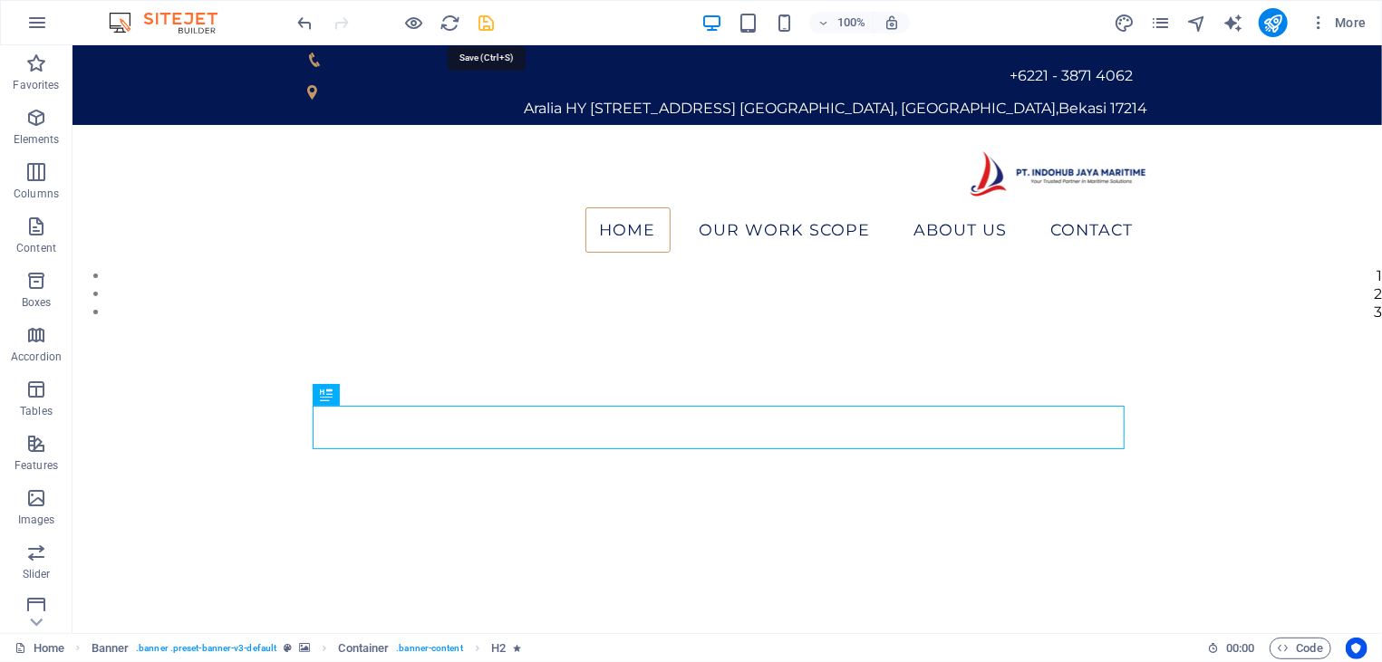
click at [483, 24] on icon "save" at bounding box center [487, 23] width 21 height 21
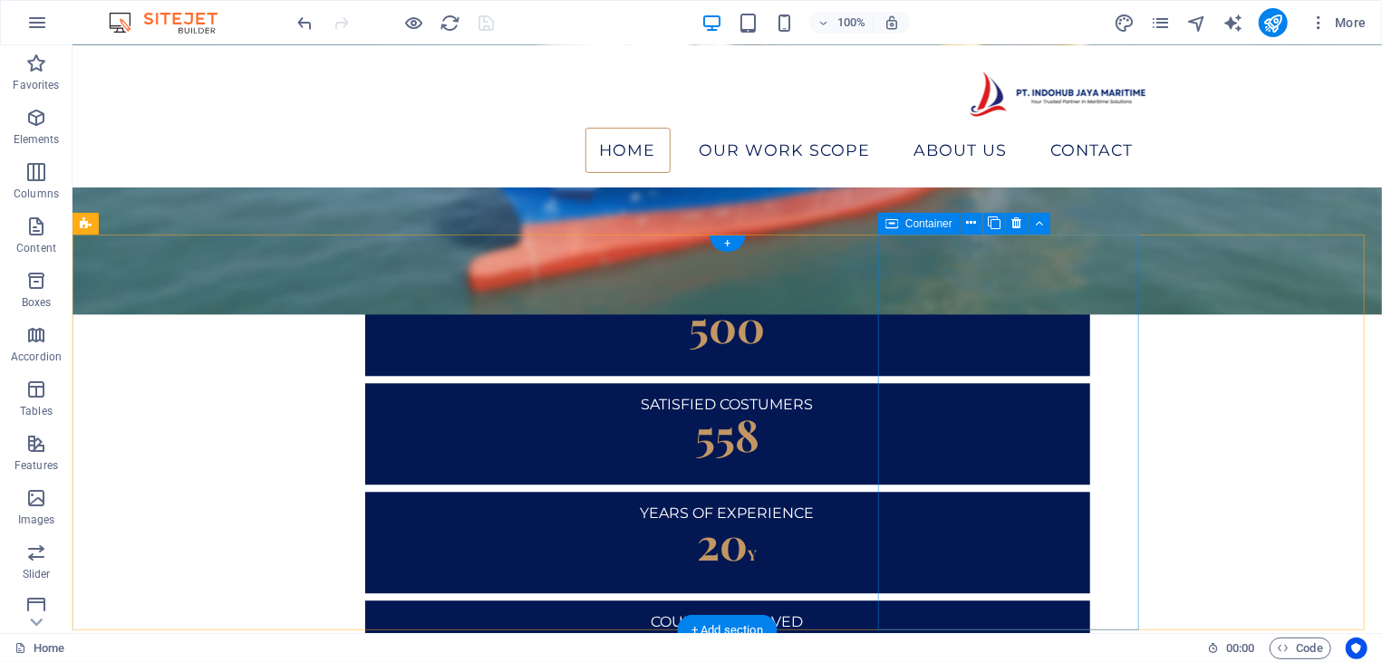
scroll to position [2040, 0]
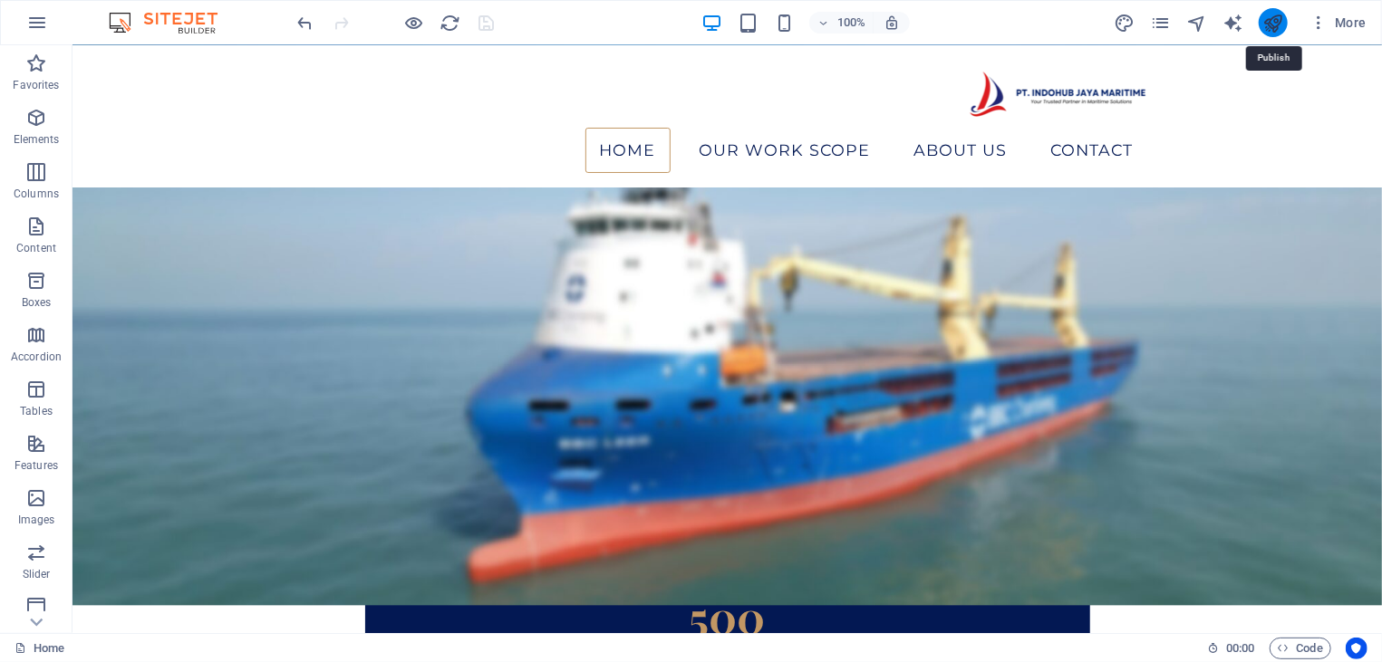
click at [1271, 31] on icon "publish" at bounding box center [1272, 23] width 21 height 21
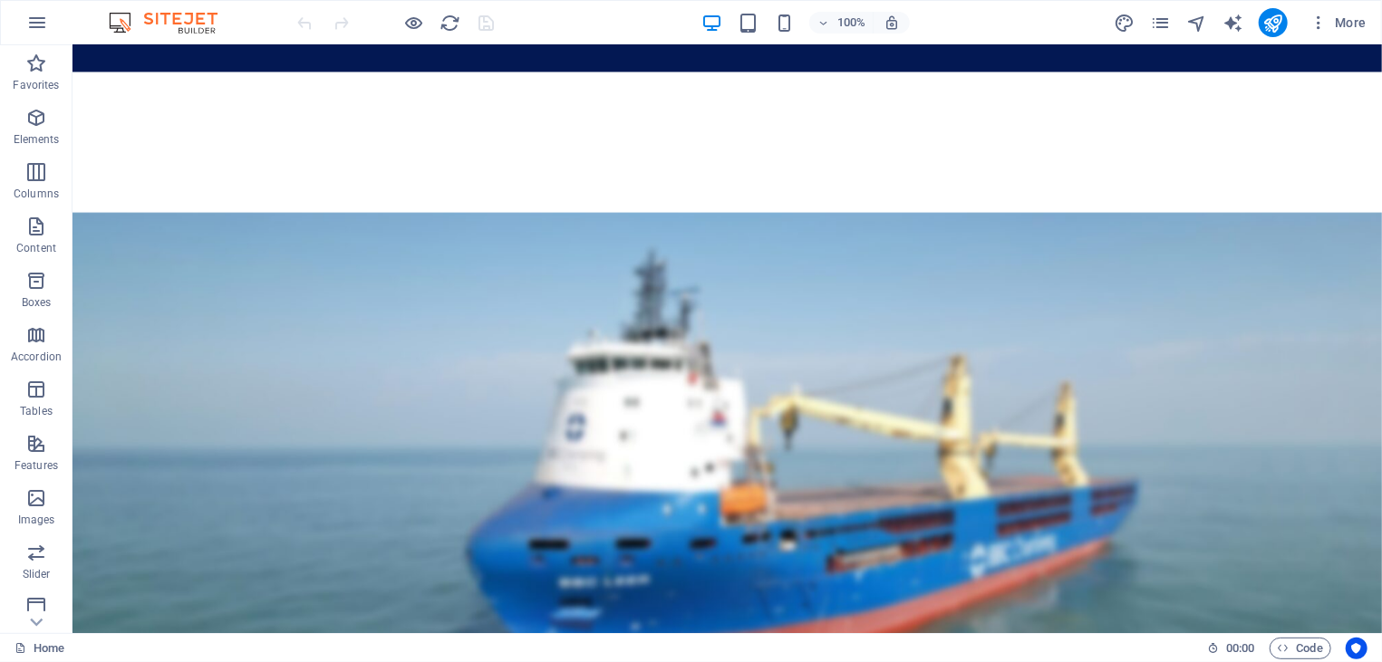
scroll to position [2613, 0]
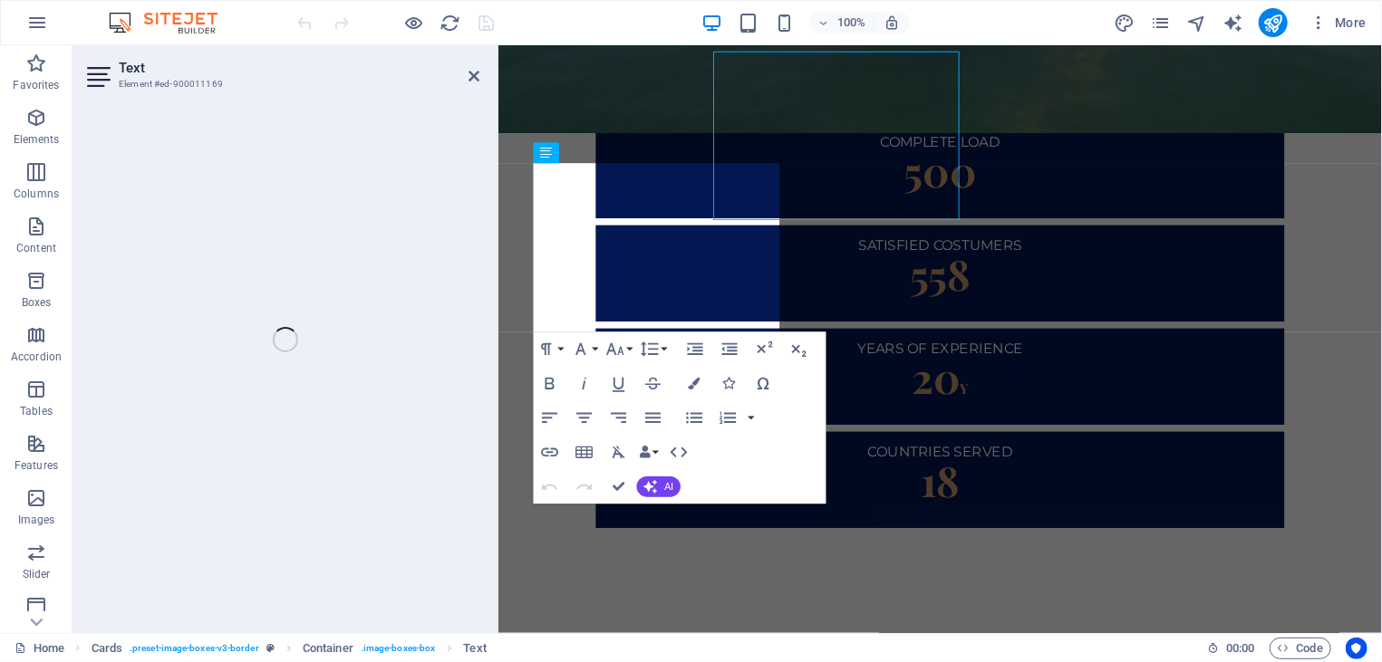
scroll to position [2730, 0]
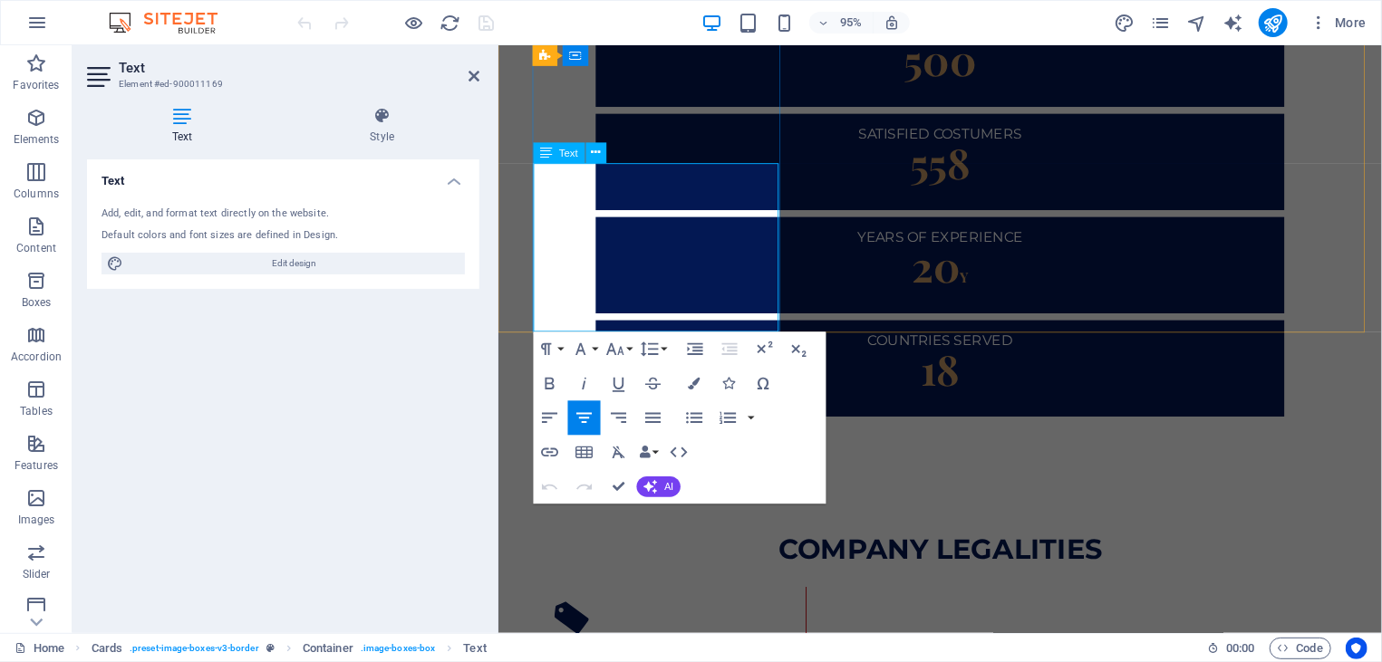
drag, startPoint x: 706, startPoint y: 324, endPoint x: 618, endPoint y: 322, distance: 87.9
click at [556, 454] on icon "button" at bounding box center [549, 453] width 17 height 9
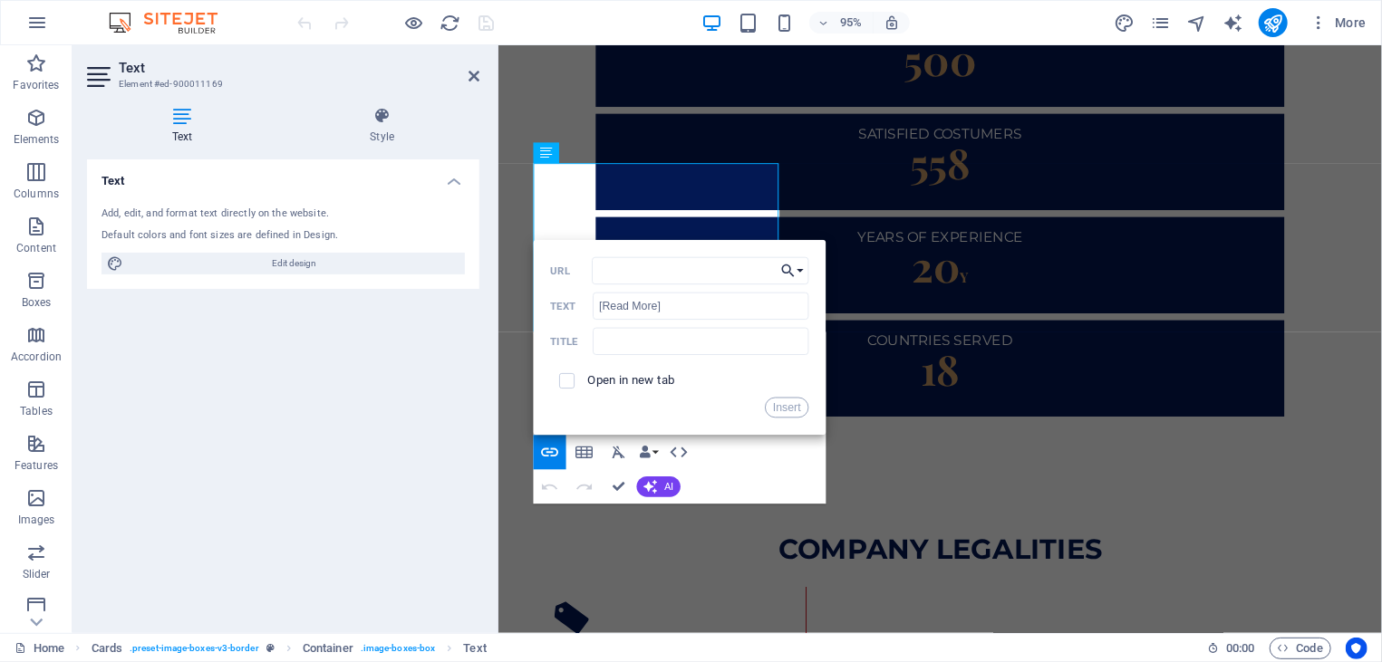
click at [803, 276] on button "Choose Link" at bounding box center [793, 270] width 33 height 27
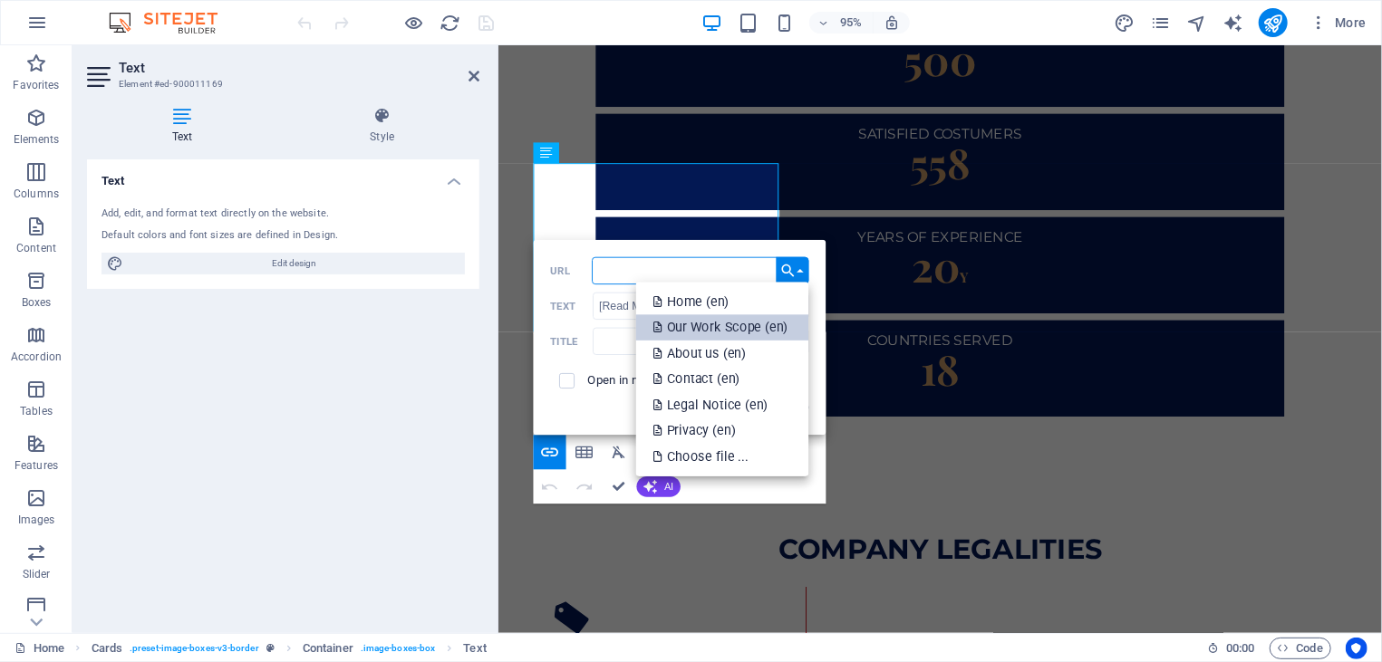
click at [725, 336] on p "Our Work Scope (en)" at bounding box center [722, 327] width 139 height 26
type input "/en/our-work-scope"
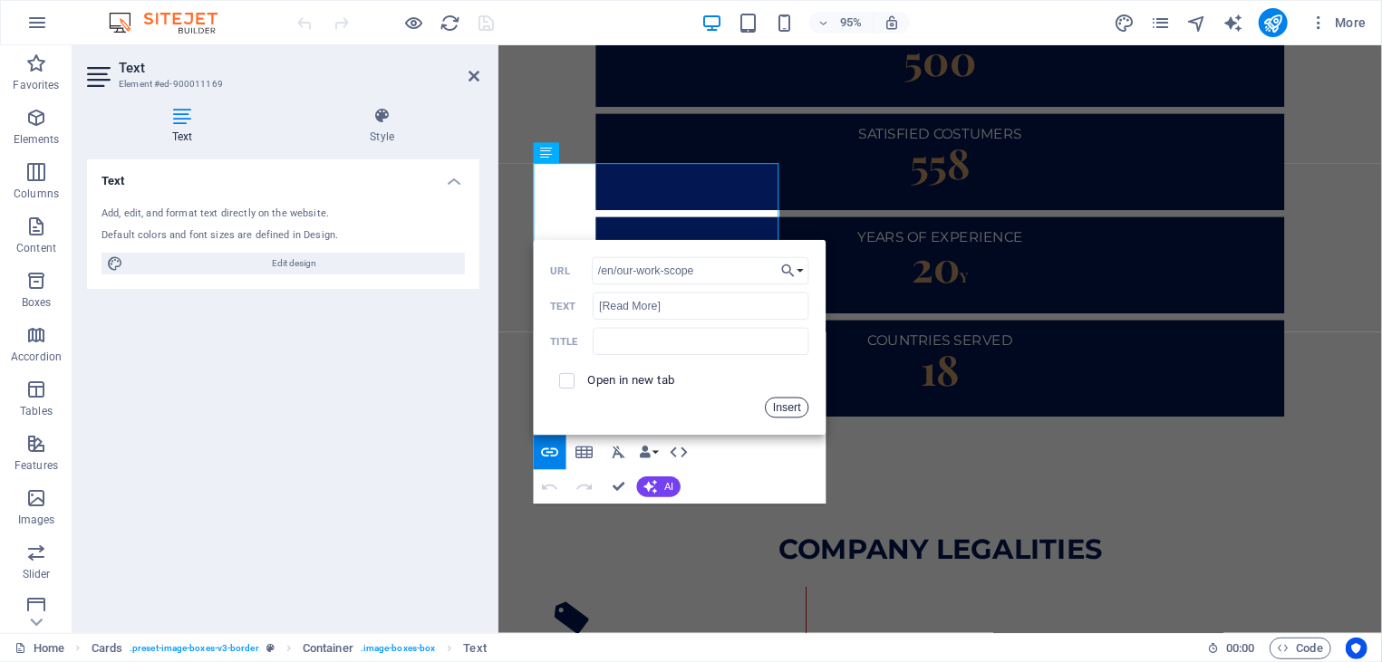
click at [782, 406] on button "Insert" at bounding box center [787, 408] width 43 height 21
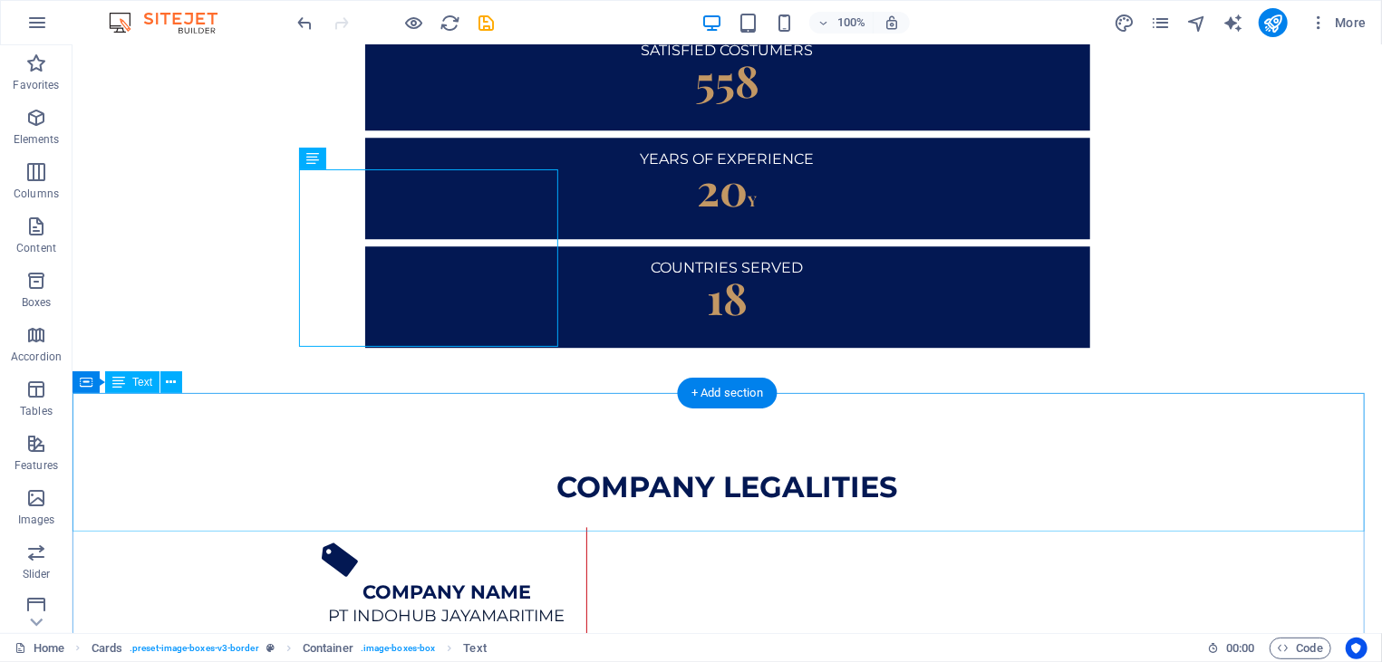
scroll to position [2613, 0]
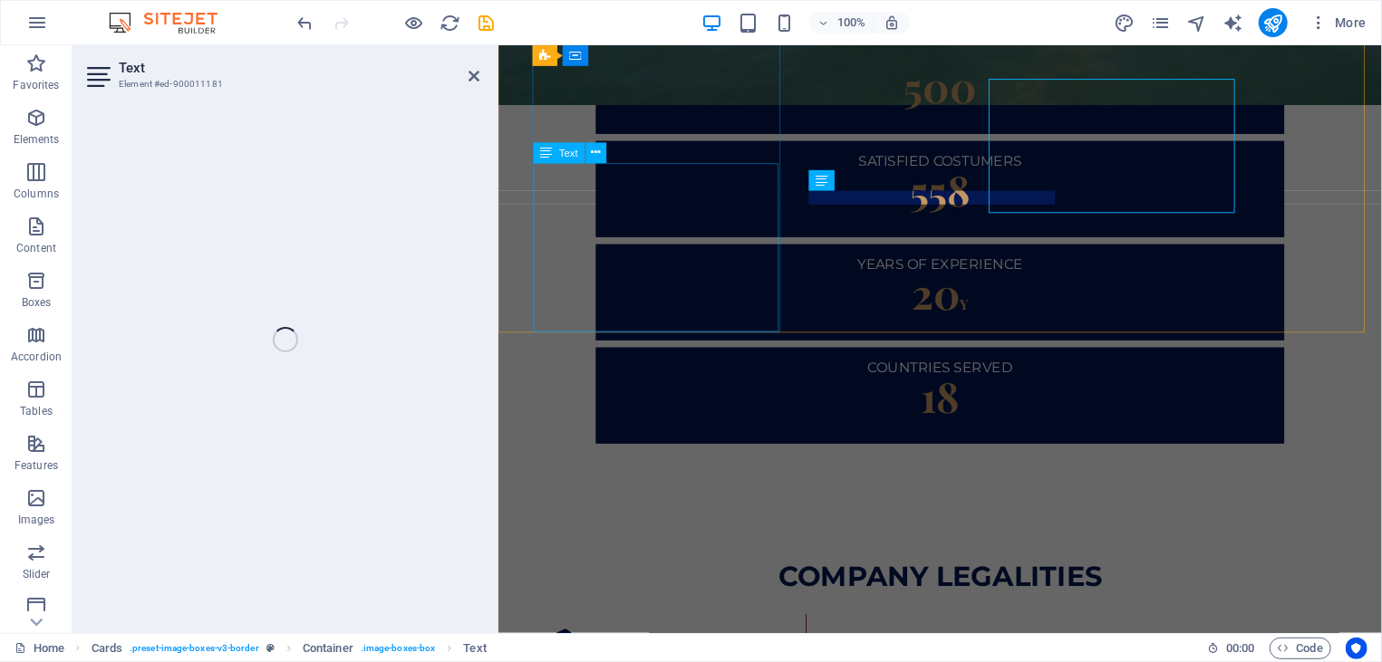
scroll to position [2730, 0]
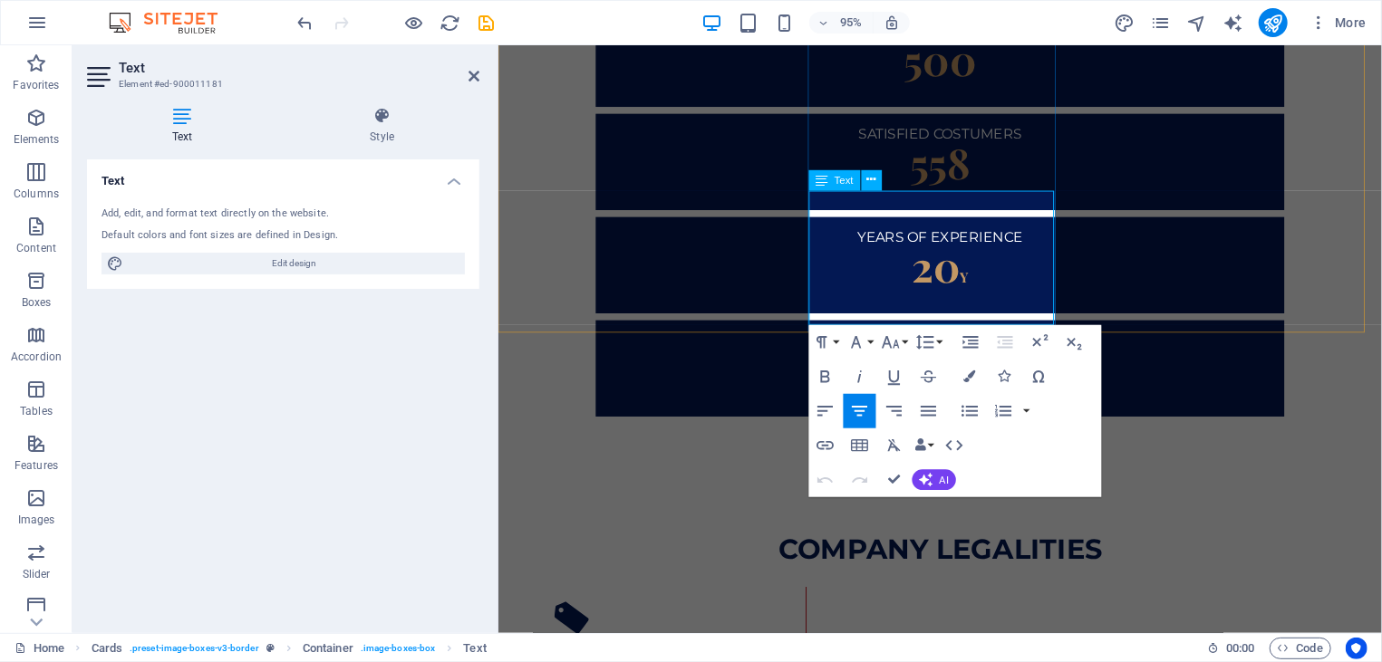
drag, startPoint x: 1000, startPoint y: 317, endPoint x: 908, endPoint y: 315, distance: 92.4
click at [826, 449] on icon "button" at bounding box center [824, 445] width 17 height 9
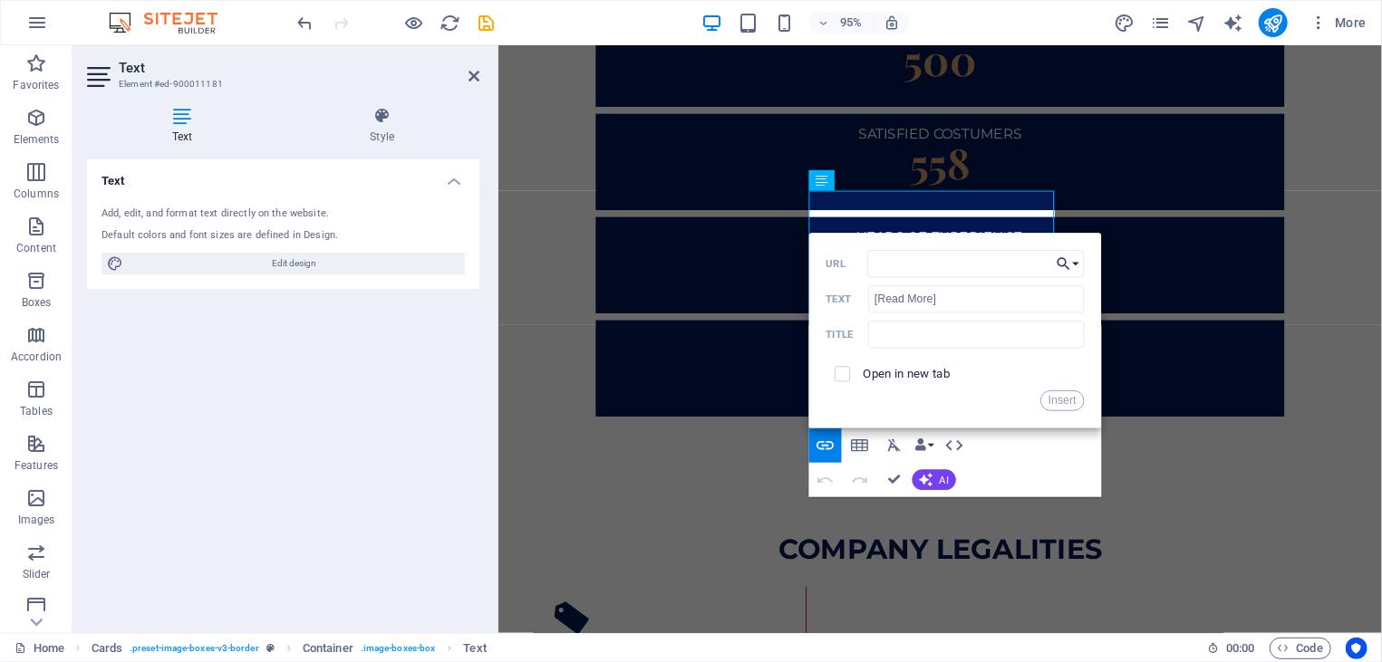
click at [1059, 269] on icon "button" at bounding box center [1063, 263] width 17 height 21
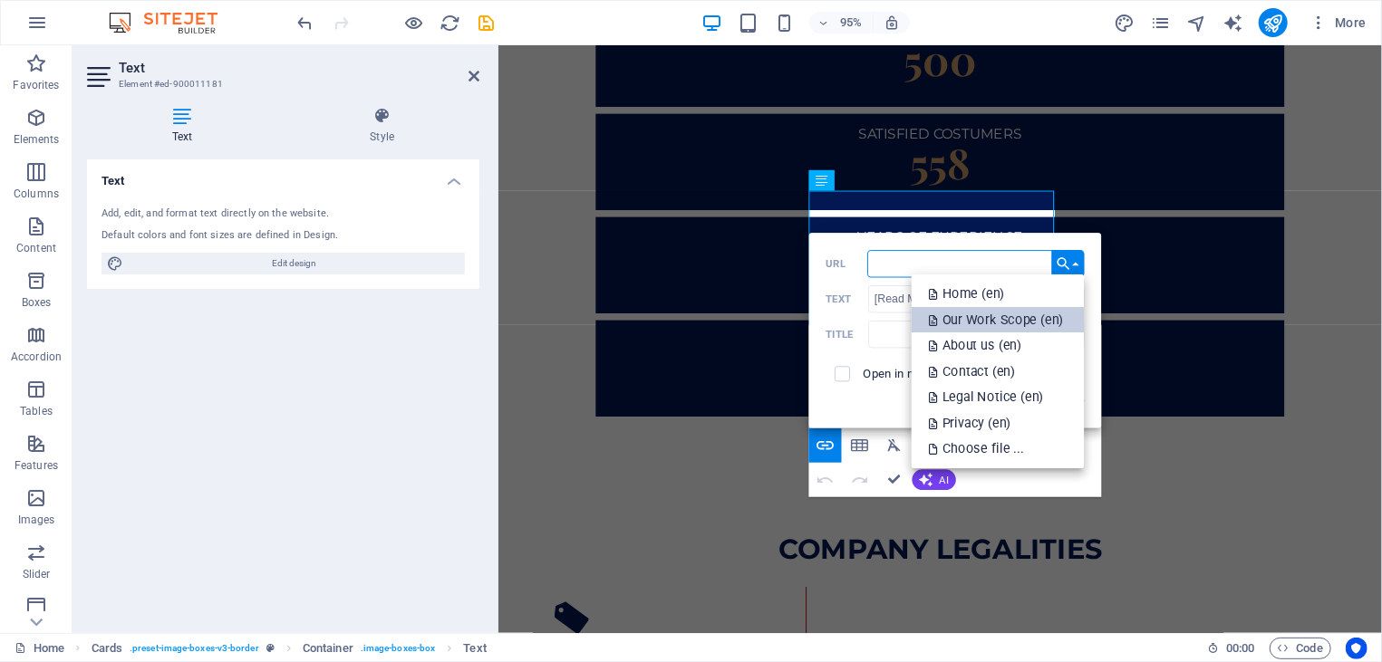
click at [999, 331] on p "Our Work Scope (en)" at bounding box center [998, 320] width 139 height 26
type input "/en/our-work-scope"
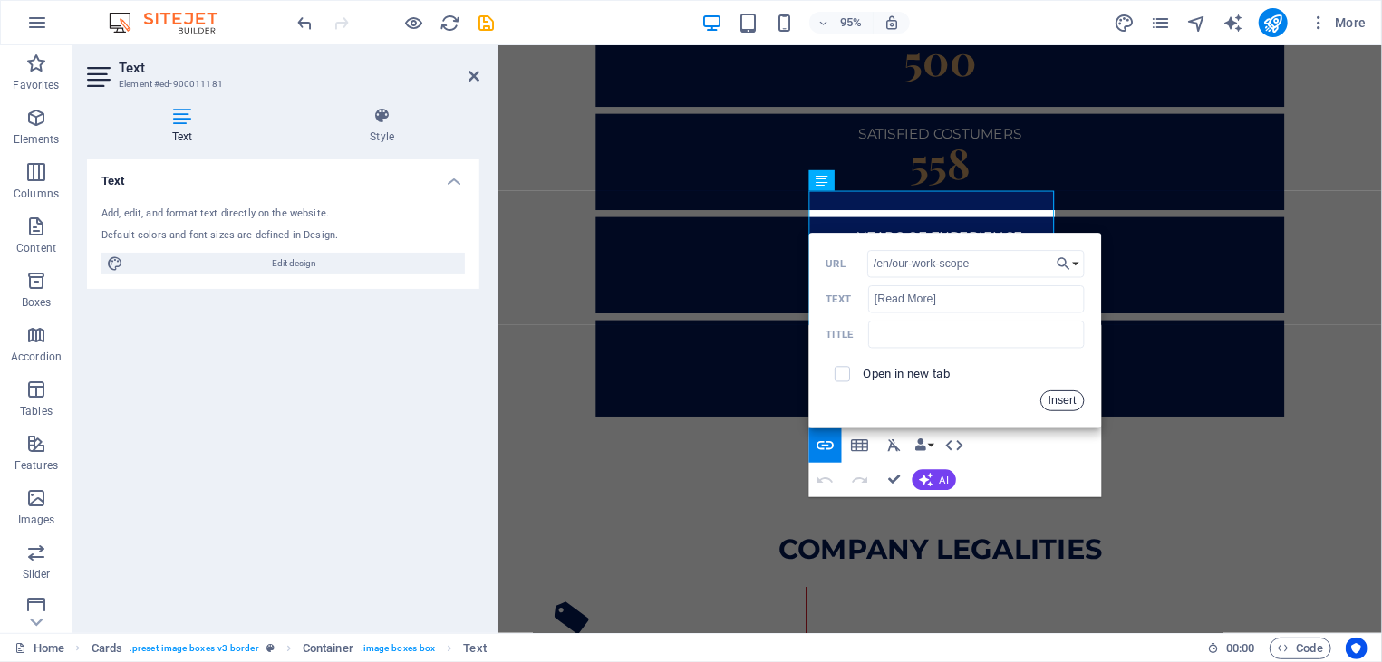
click at [1056, 401] on button "Insert" at bounding box center [1062, 400] width 43 height 21
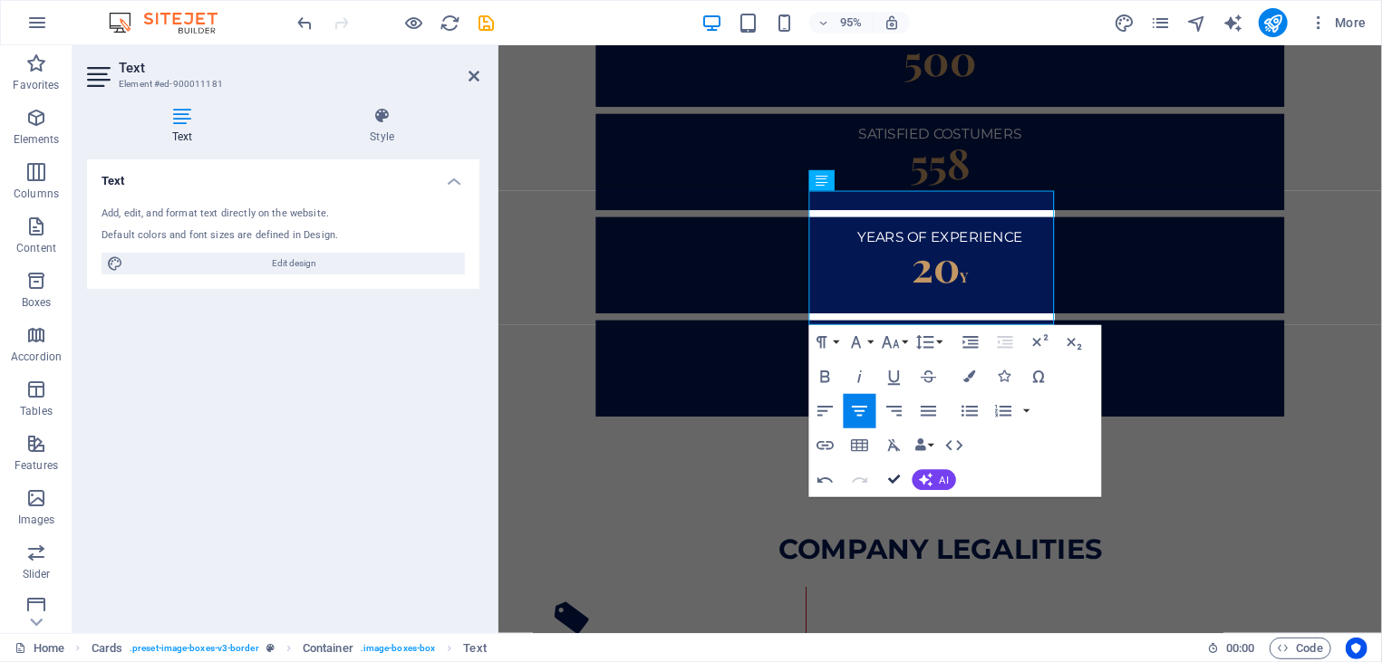
drag, startPoint x: 902, startPoint y: 467, endPoint x: 830, endPoint y: 421, distance: 84.7
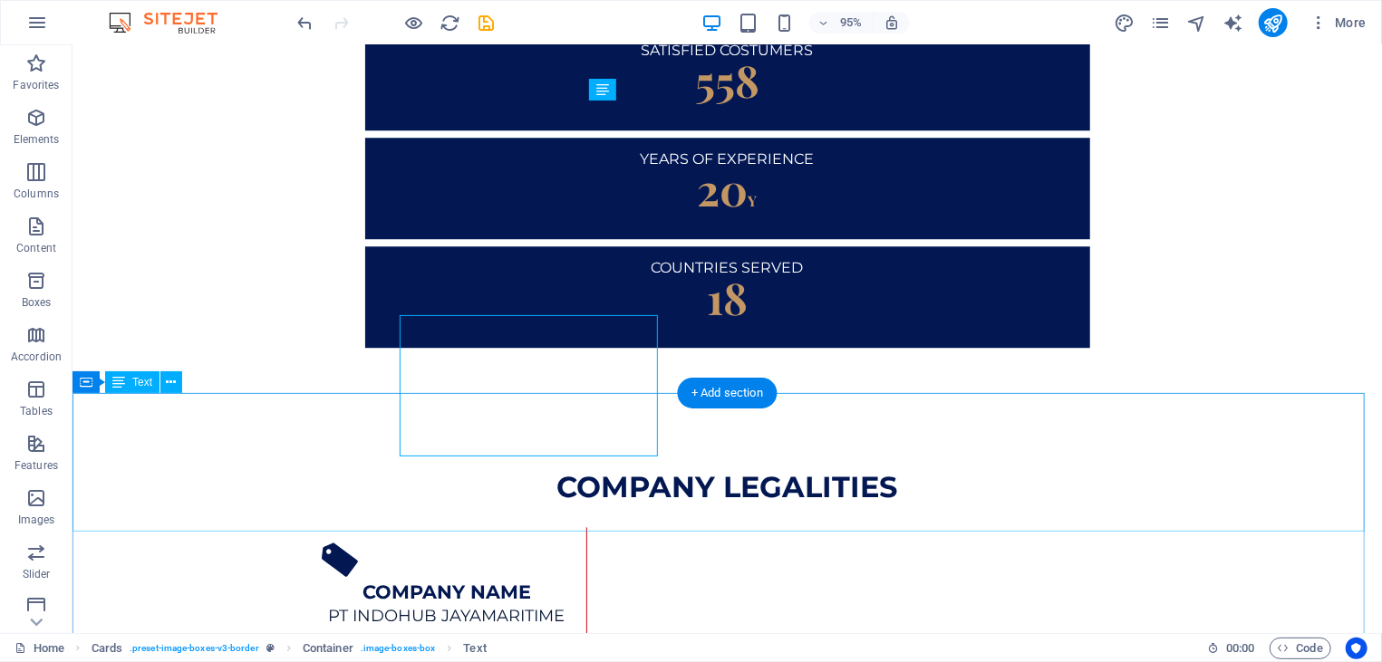
scroll to position [2613, 0]
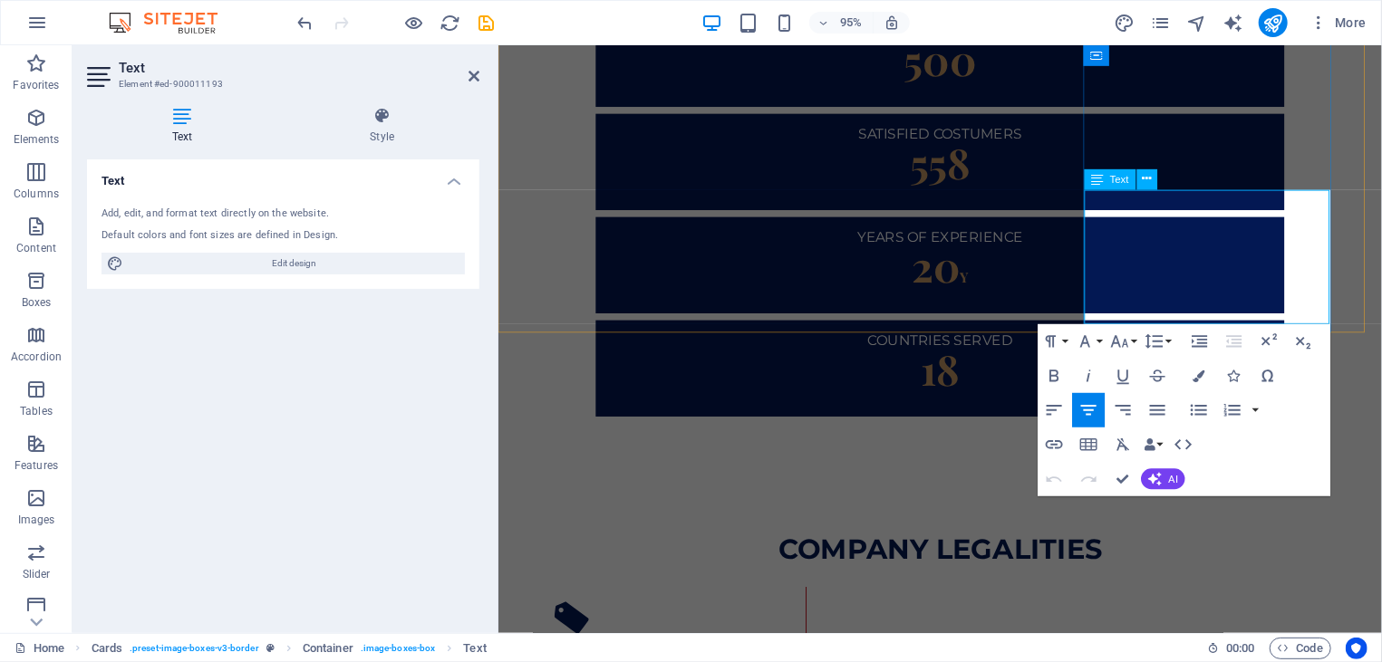
drag, startPoint x: 1295, startPoint y: 313, endPoint x: 1200, endPoint y: 310, distance: 95.2
click at [1053, 445] on icon "button" at bounding box center [1054, 444] width 17 height 9
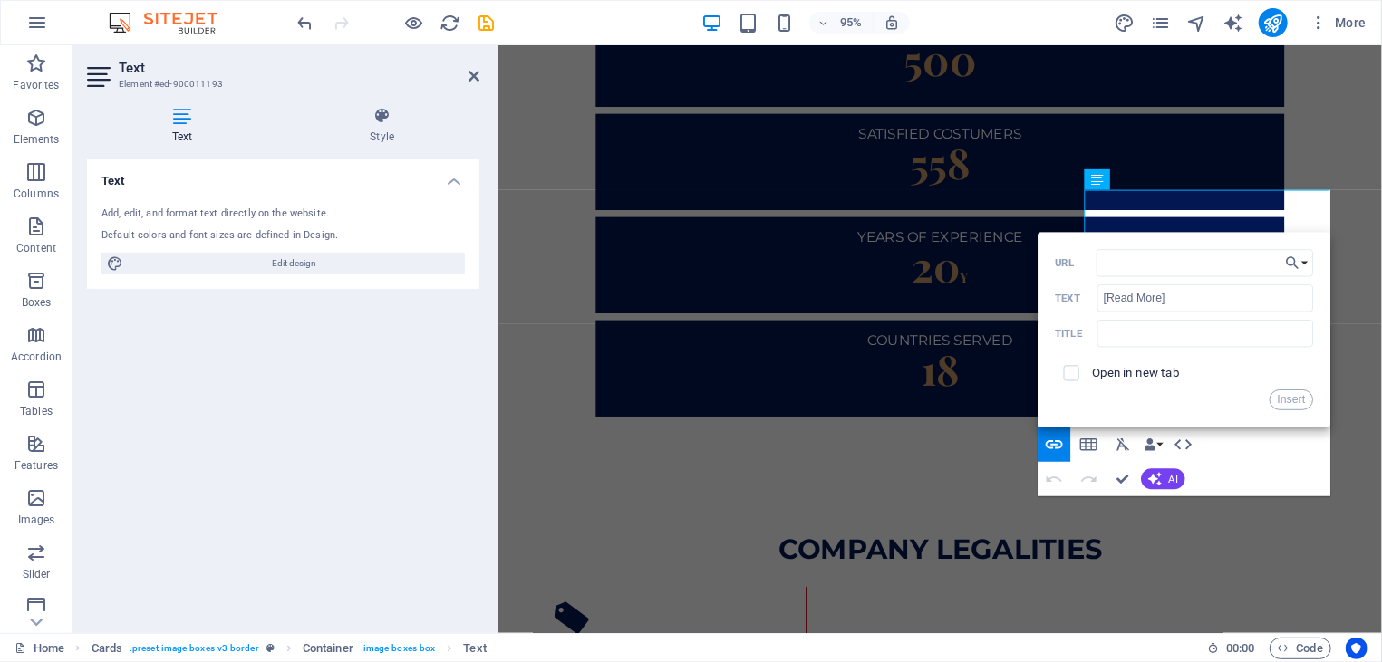
click at [1302, 280] on div "URL [Read More] Text Title Open in new tab Insert" at bounding box center [1184, 329] width 258 height 161
click at [1296, 270] on icon "button" at bounding box center [1292, 263] width 17 height 21
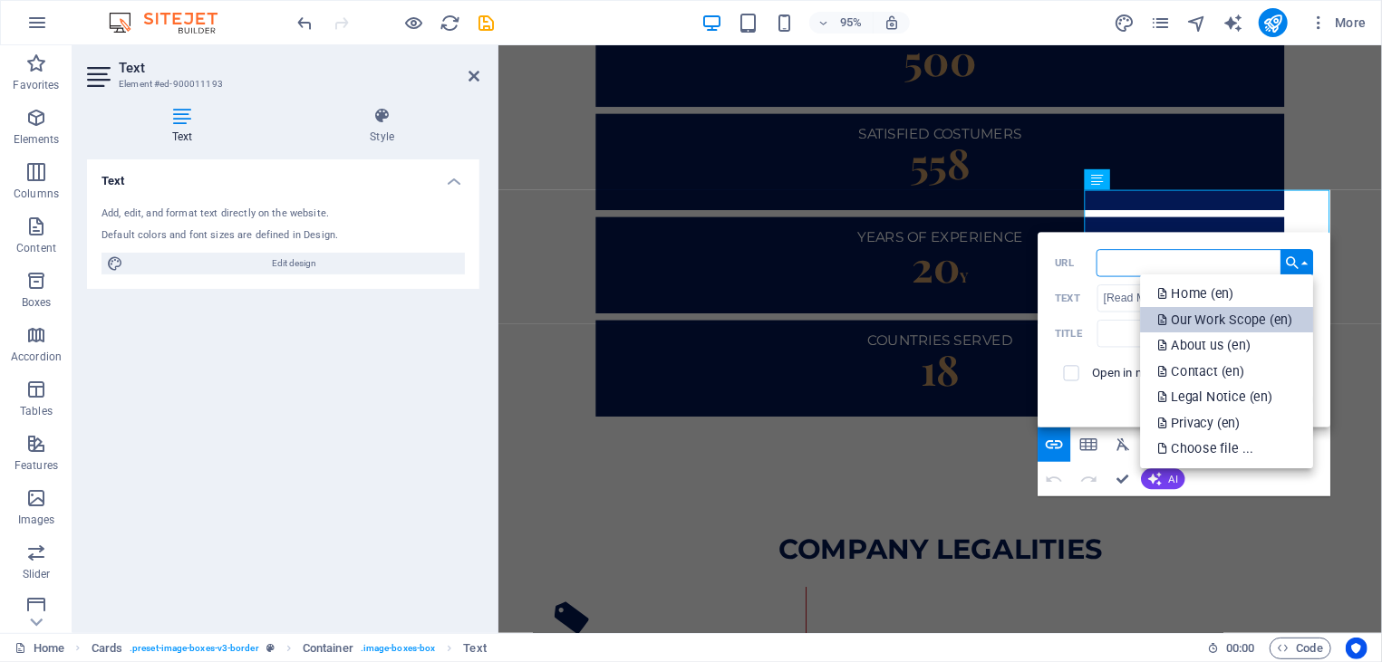
click at [1234, 322] on p "Our Work Scope (en)" at bounding box center [1227, 320] width 139 height 26
type input "/en/our-work-scope"
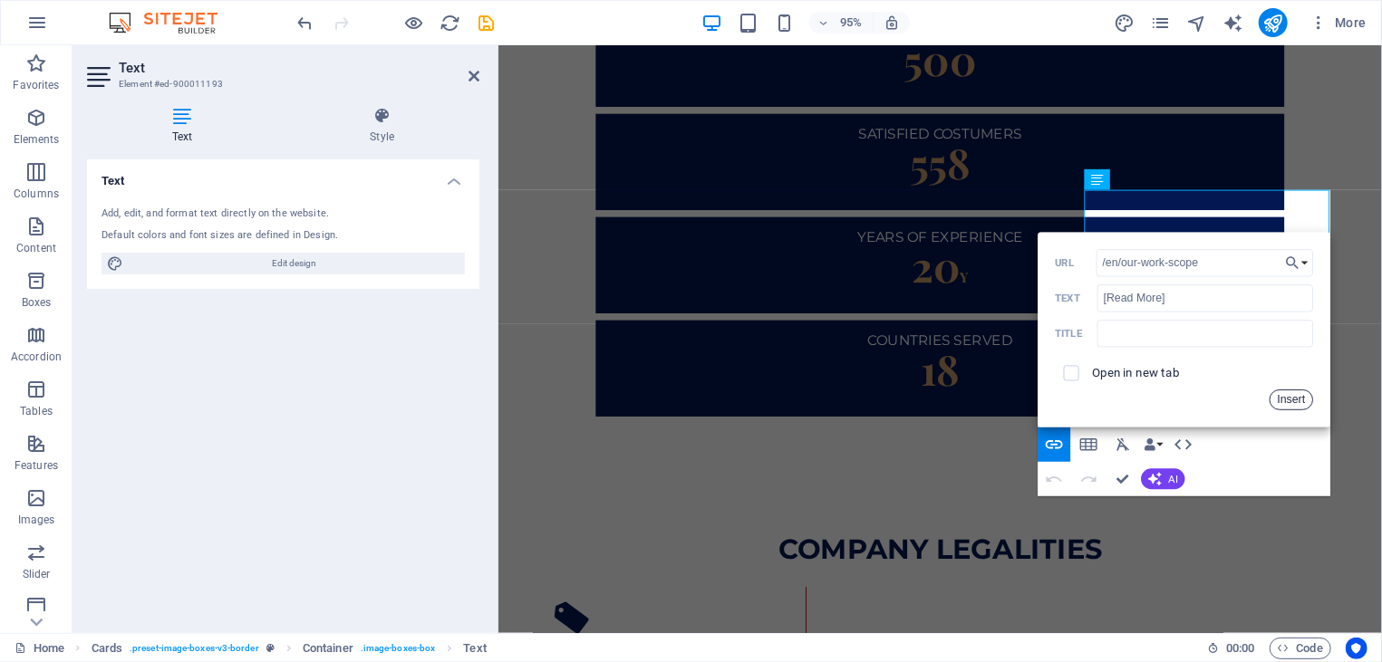
click at [1276, 395] on button "Insert" at bounding box center [1290, 400] width 43 height 21
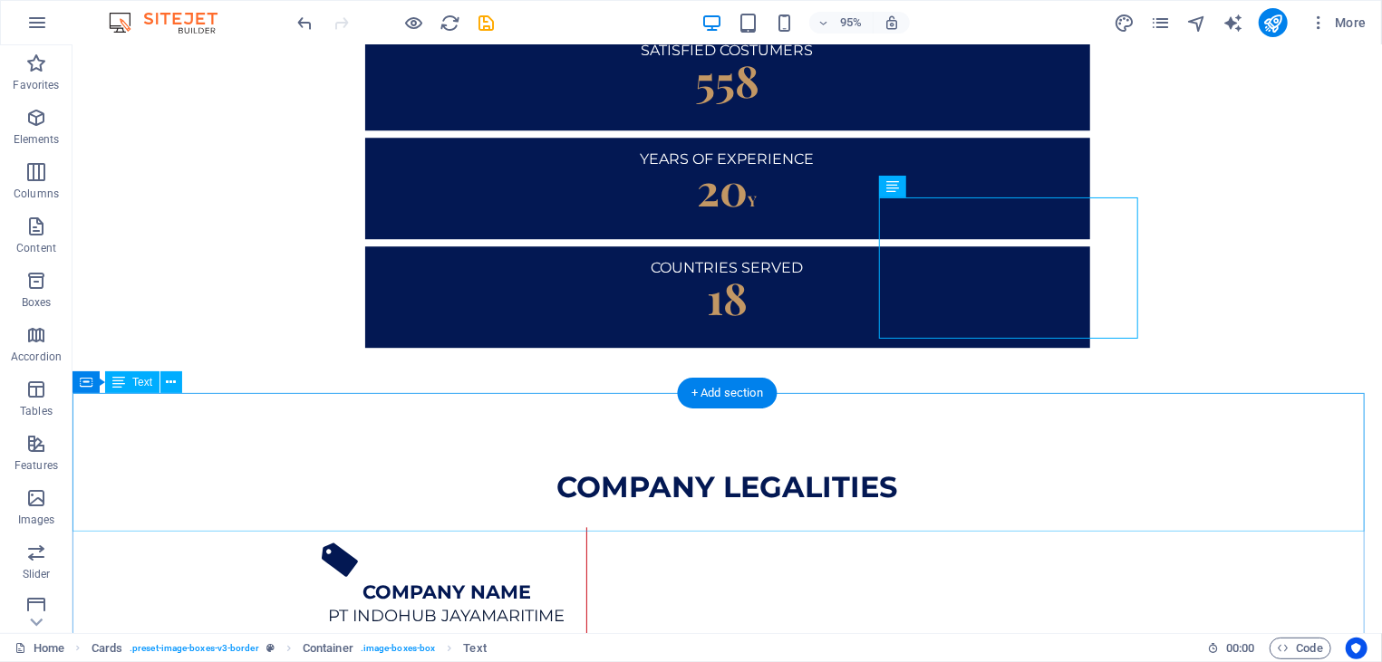
scroll to position [2613, 0]
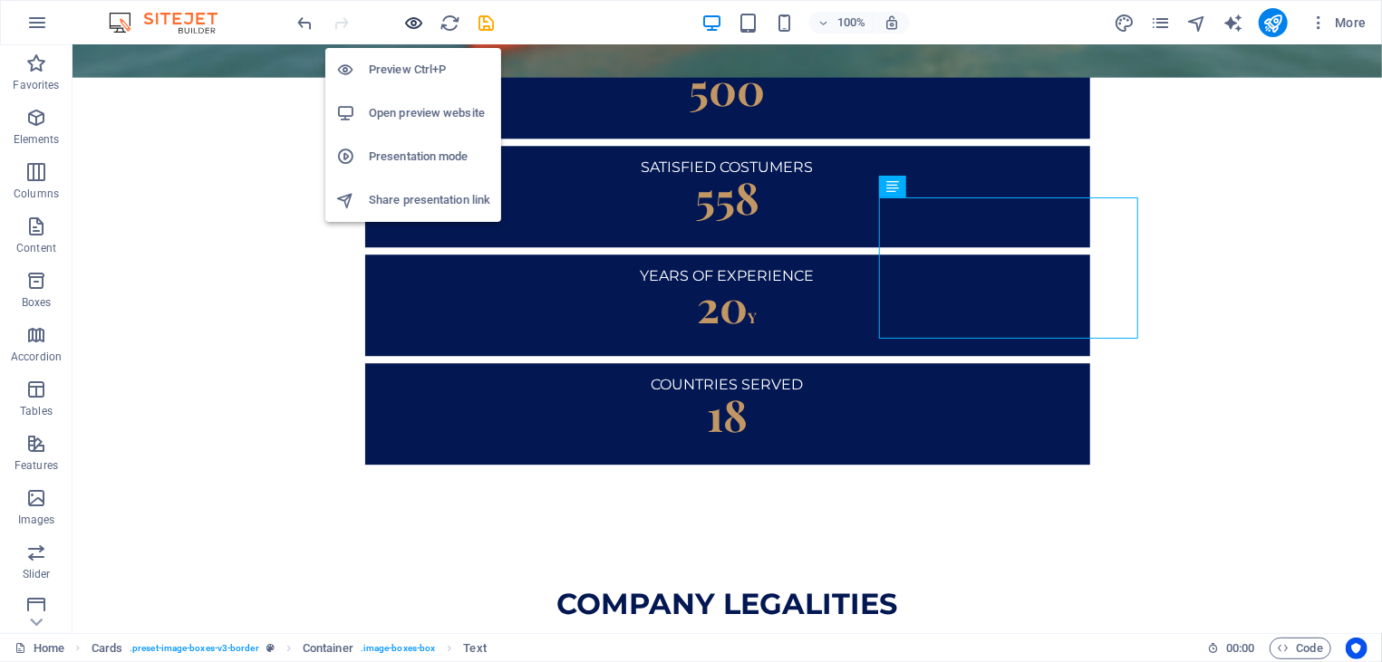
click at [410, 21] on icon "button" at bounding box center [414, 23] width 21 height 21
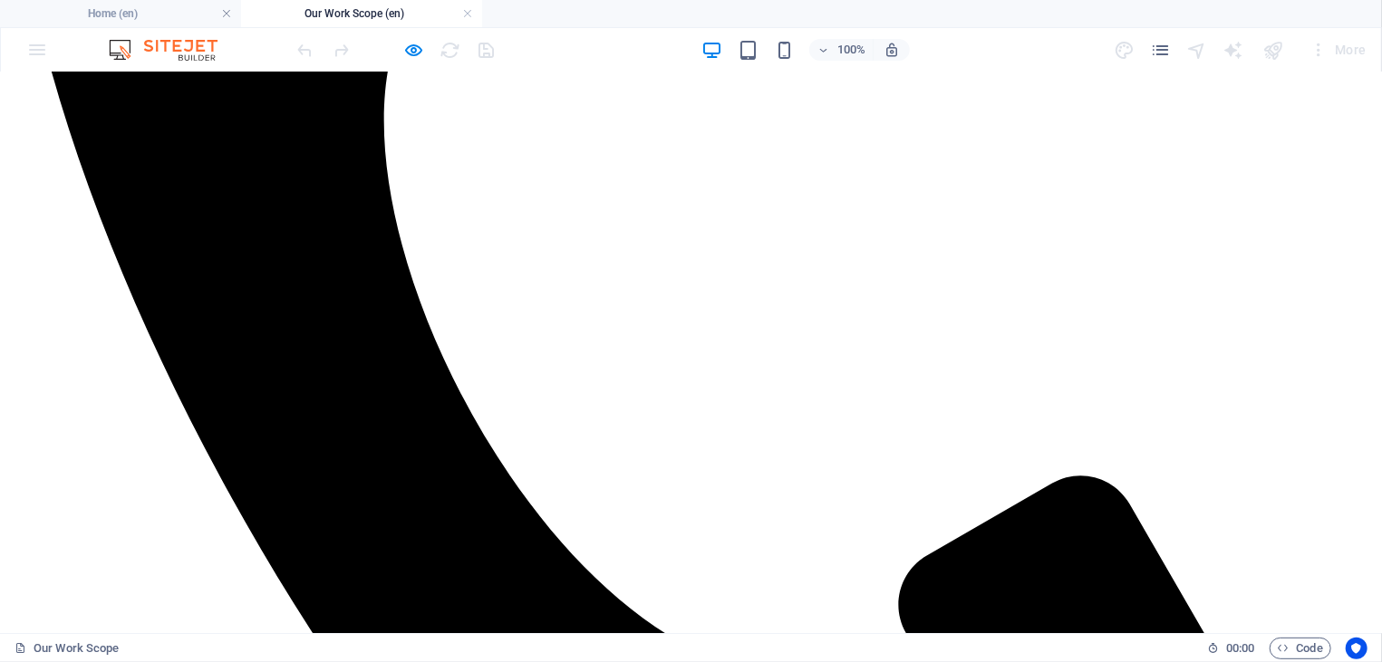
scroll to position [263, 0]
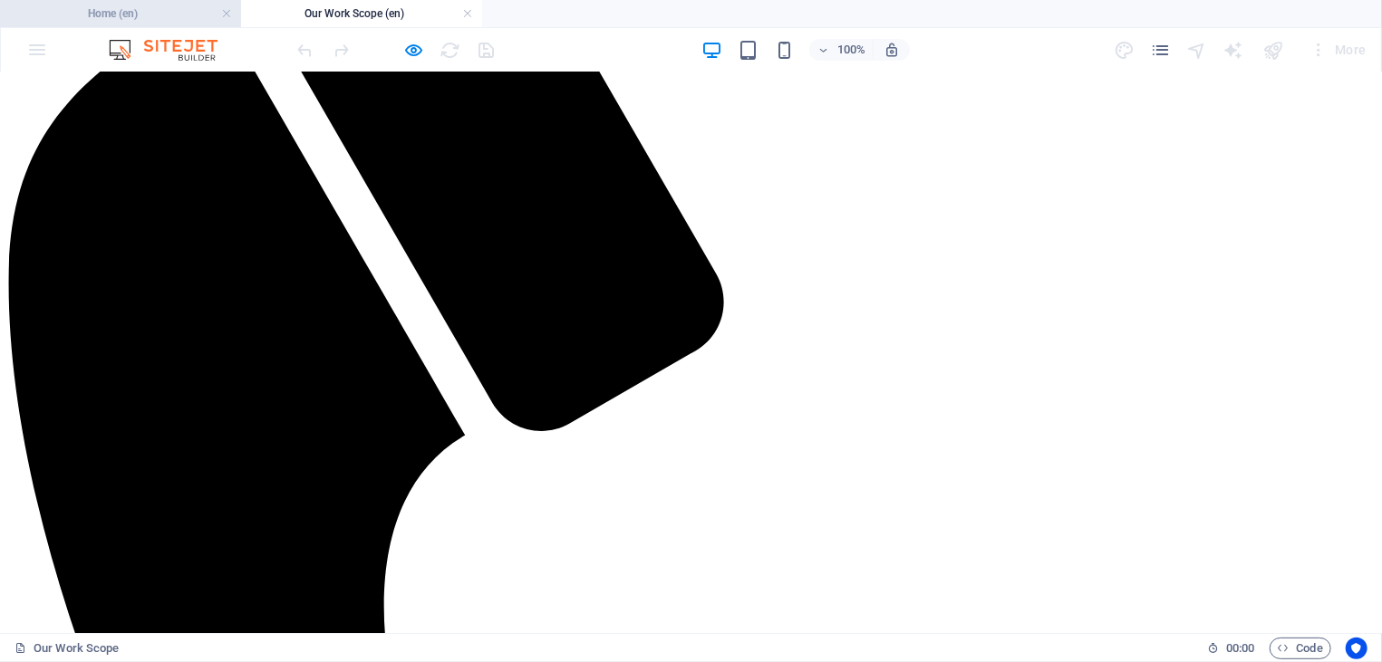
drag, startPoint x: 177, startPoint y: 8, endPoint x: 717, endPoint y: 224, distance: 581.5
click at [177, 8] on h4 "Home (en)" at bounding box center [120, 14] width 241 height 20
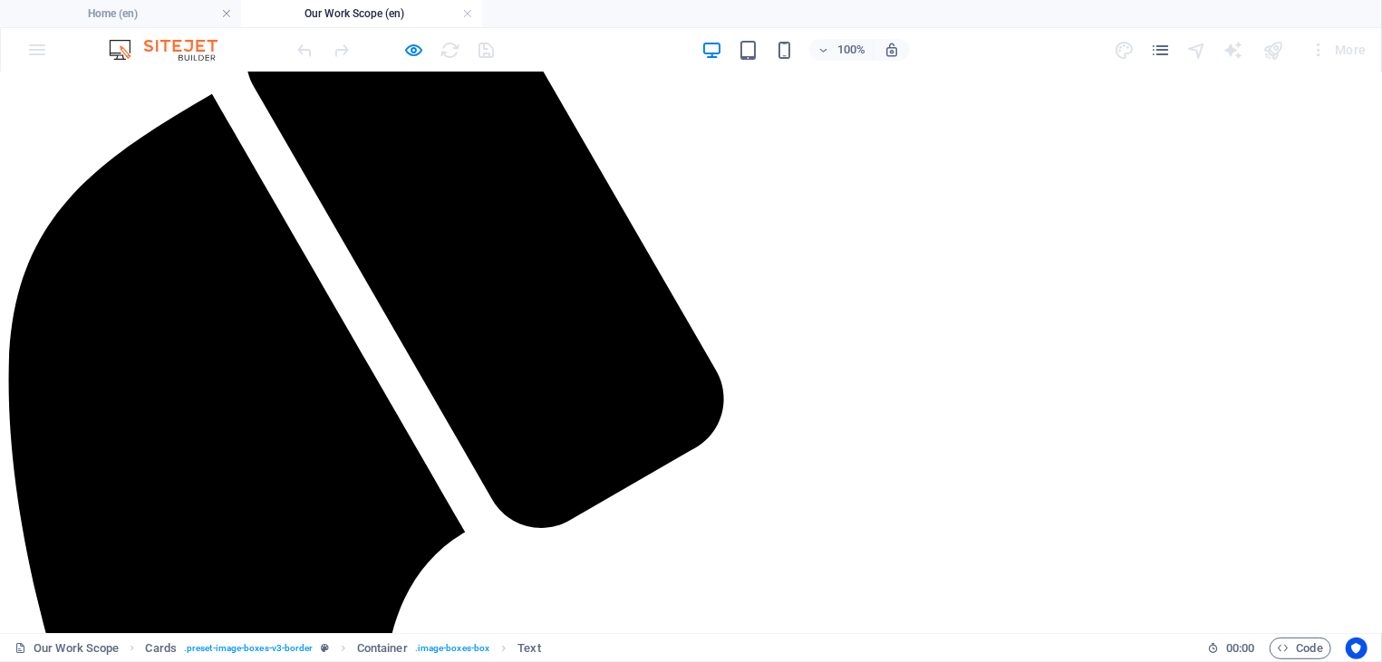
scroll to position [0, 0]
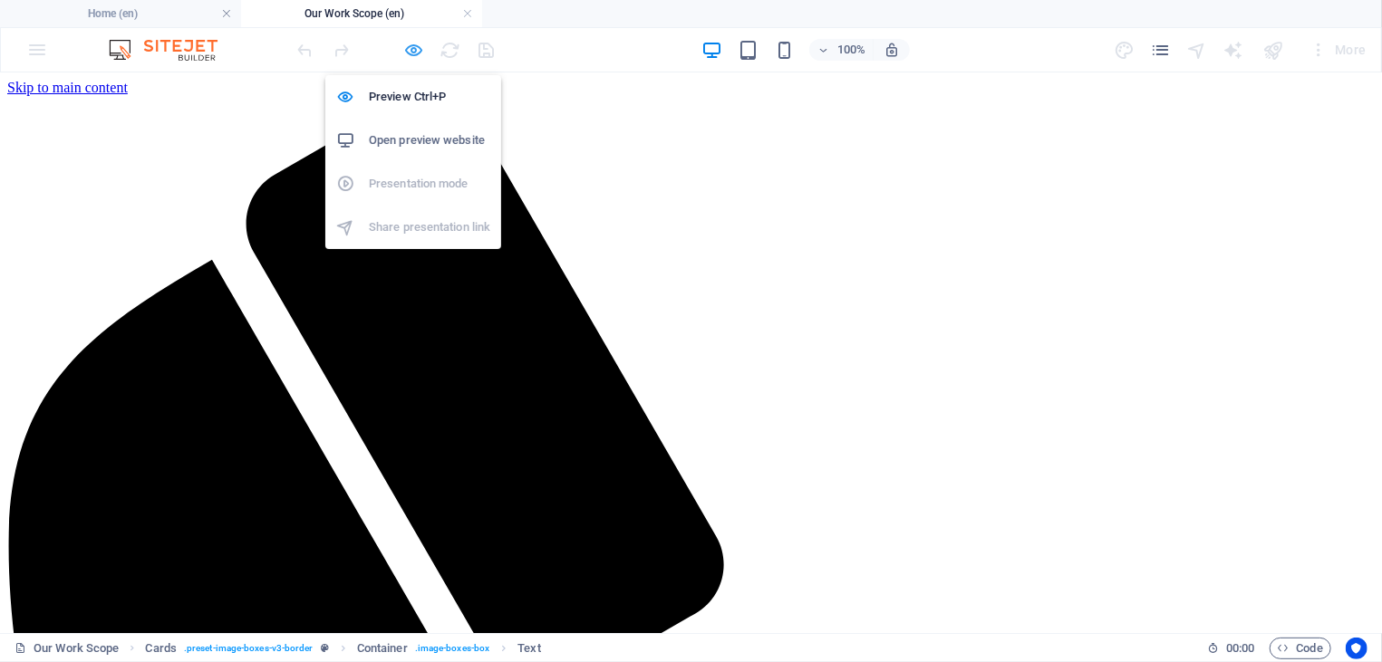
click at [415, 53] on icon "button" at bounding box center [414, 50] width 21 height 21
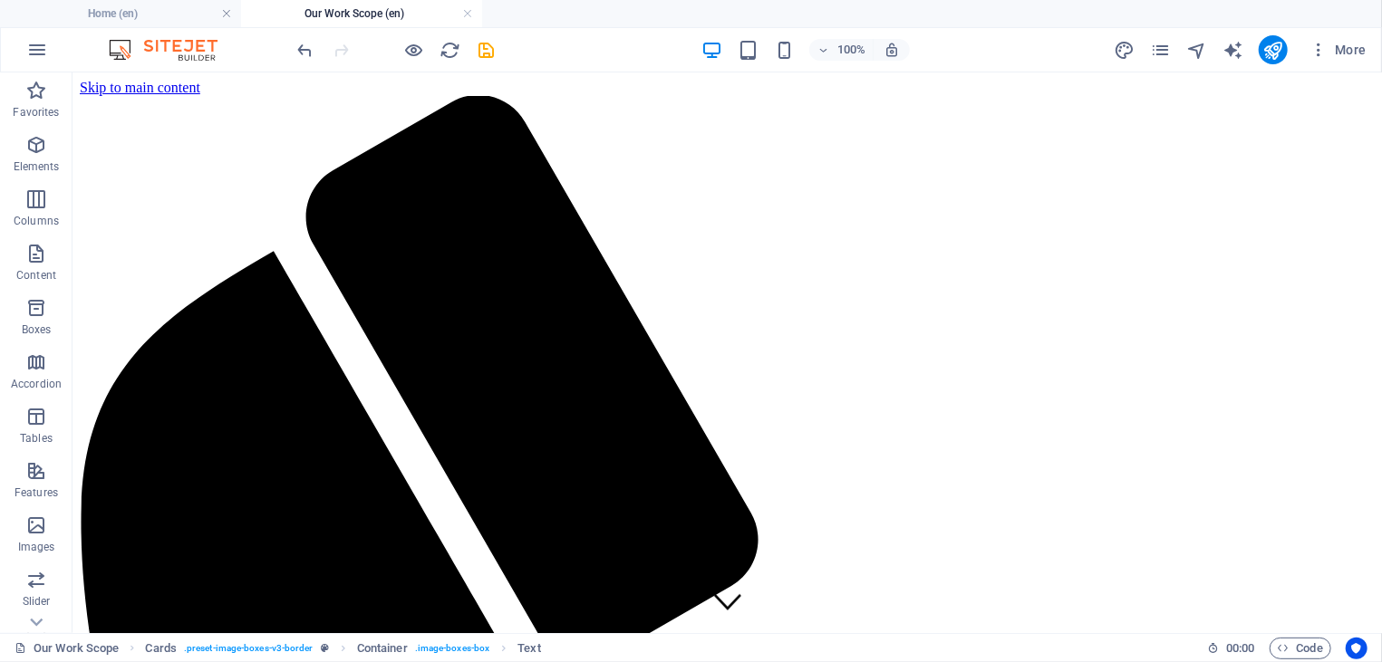
click at [1259, 53] on div "More" at bounding box center [1244, 49] width 260 height 29
click at [494, 42] on icon "save" at bounding box center [487, 50] width 21 height 21
click at [1278, 46] on icon "publish" at bounding box center [1272, 50] width 21 height 21
